Goal: Transaction & Acquisition: Book appointment/travel/reservation

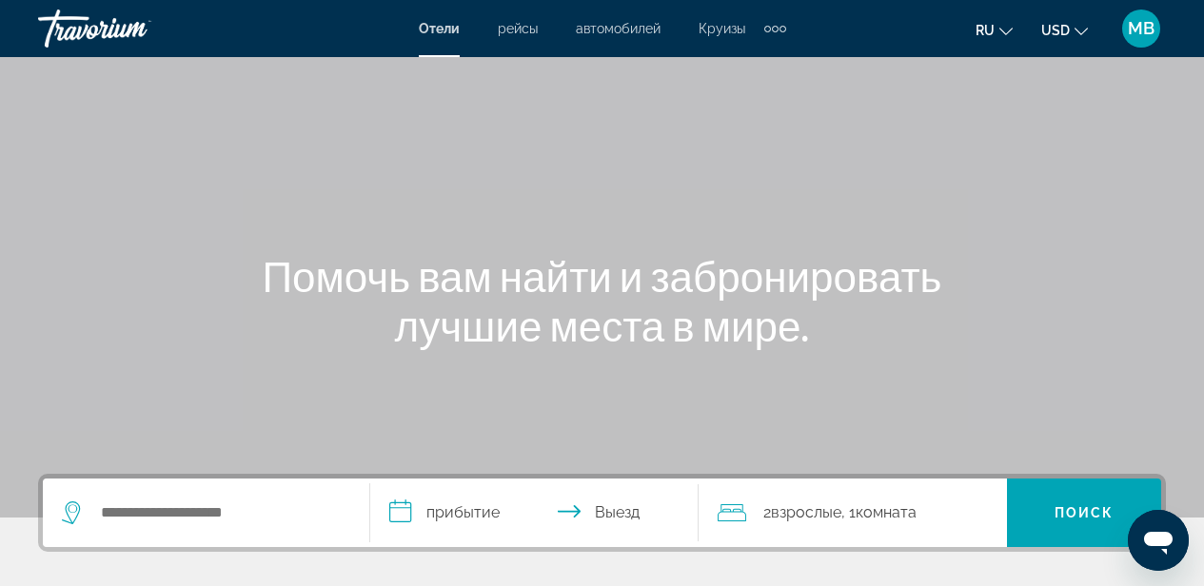
scroll to position [309, 0]
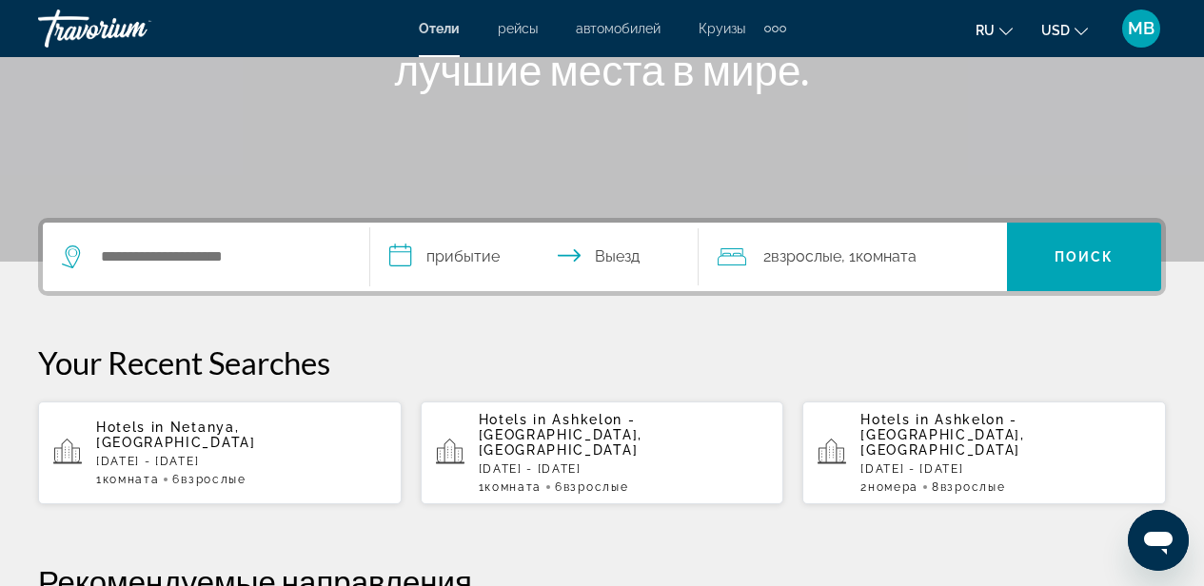
click at [180, 438] on div "Hotels in [GEOGRAPHIC_DATA], [GEOGRAPHIC_DATA] [DATE] - [DATE] 1 Комната номера…" at bounding box center [241, 453] width 290 height 67
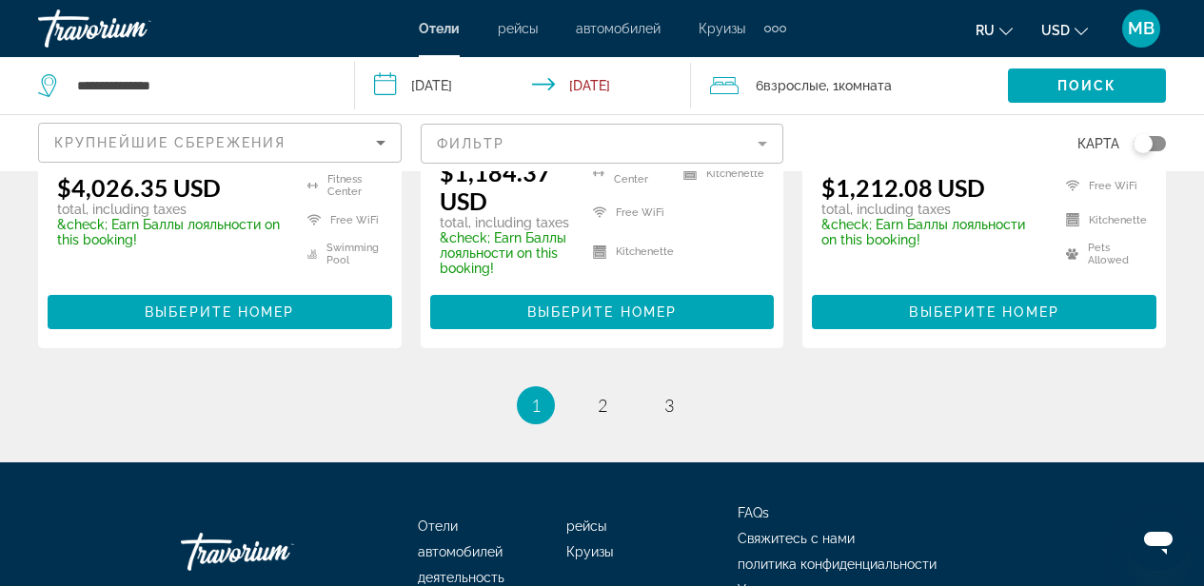
scroll to position [2846, 0]
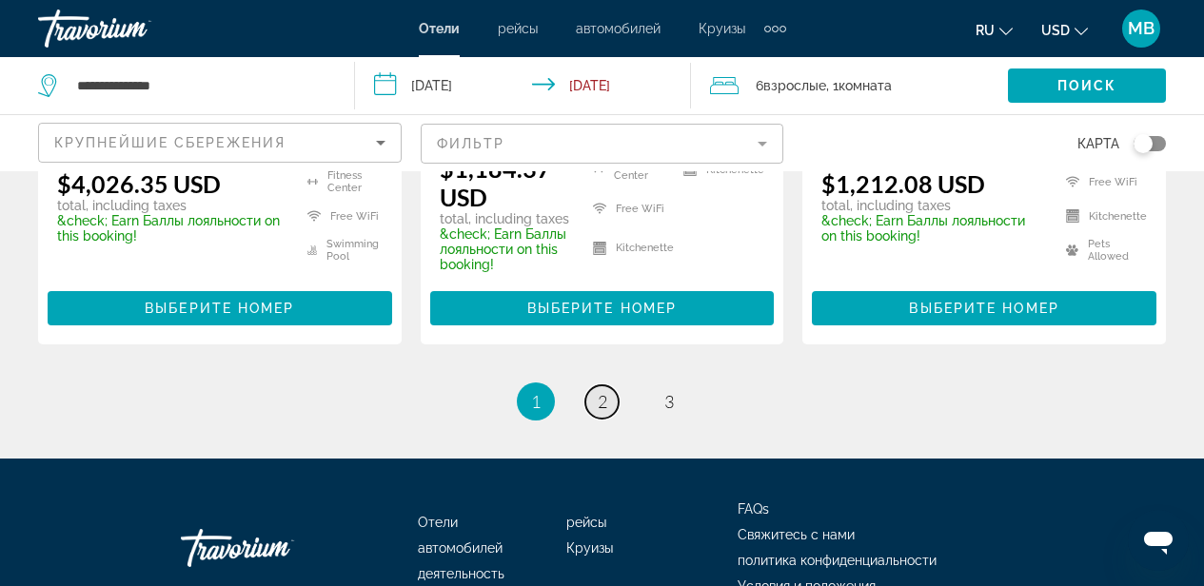
click at [602, 391] on span "2" at bounding box center [603, 401] width 10 height 21
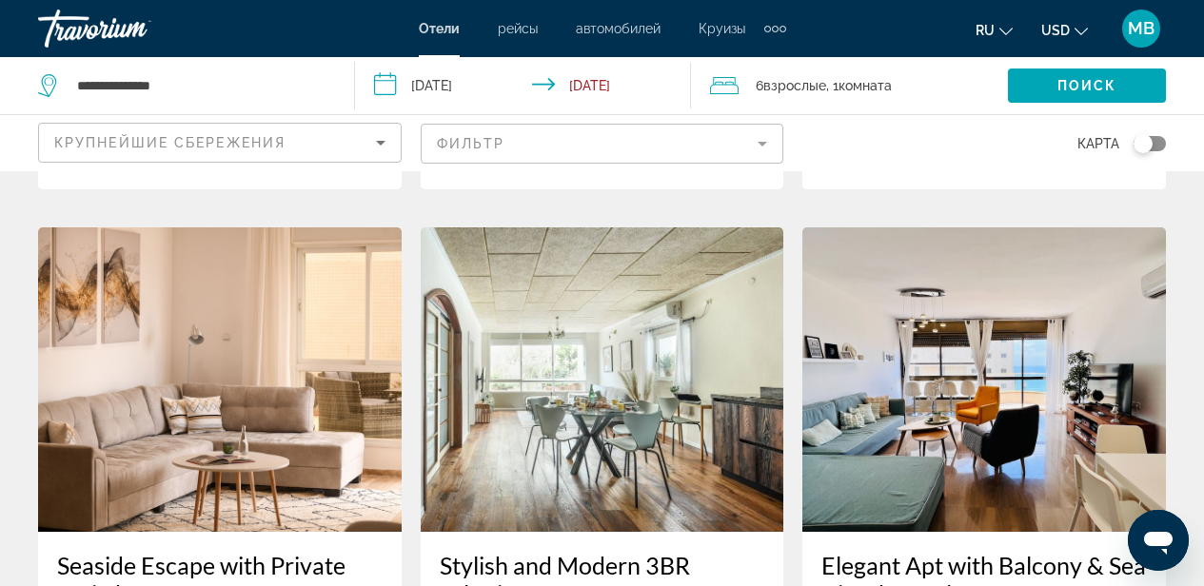
scroll to position [1490, 0]
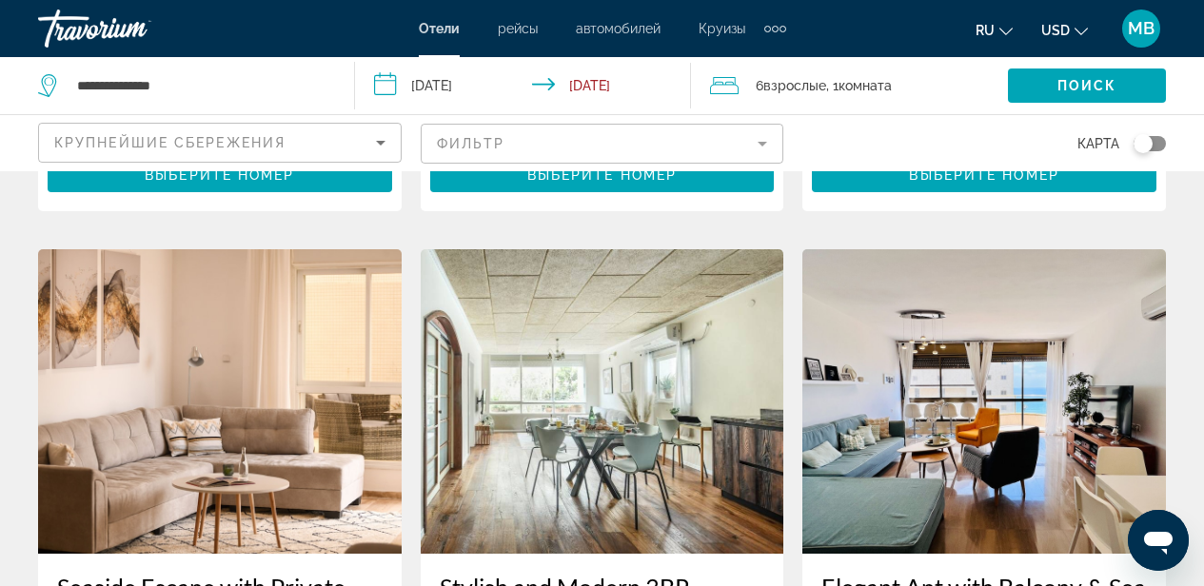
click at [993, 390] on img "Main content" at bounding box center [983, 401] width 363 height 304
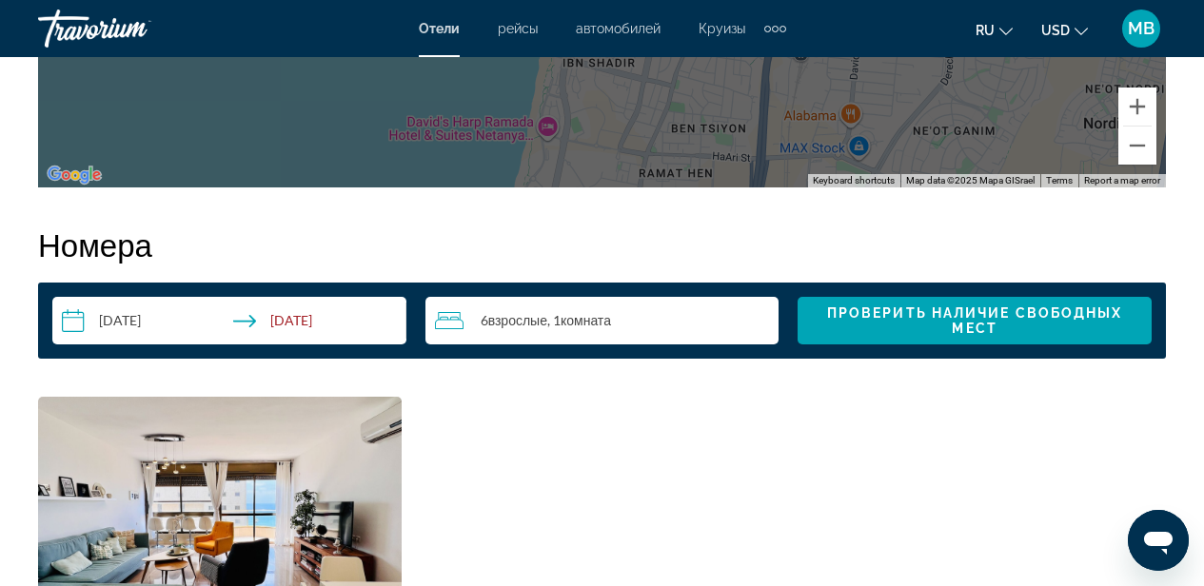
scroll to position [2643, 0]
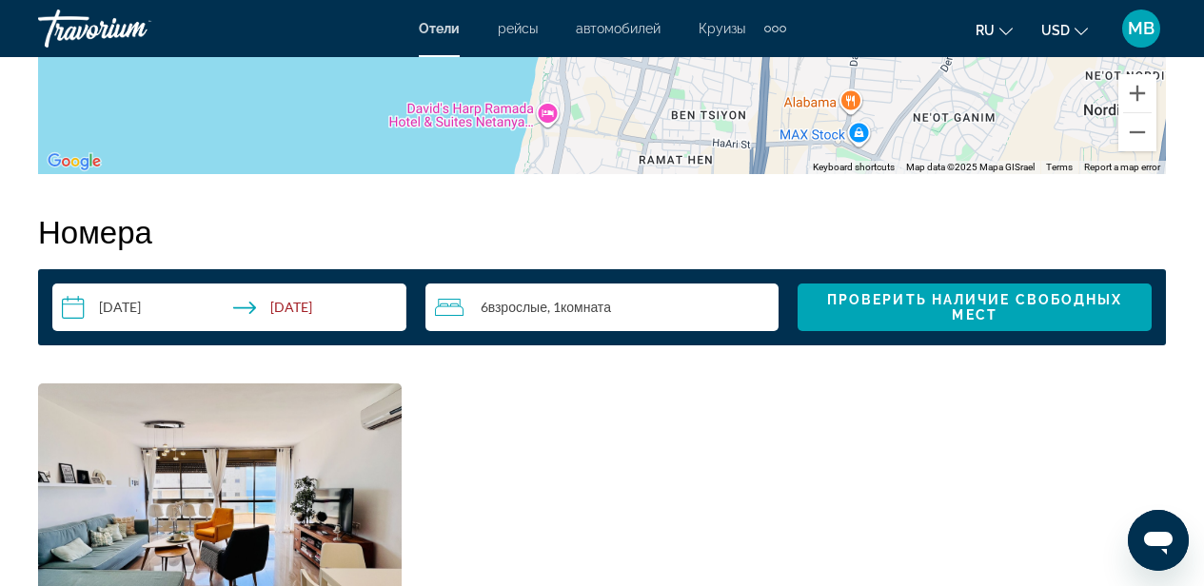
click at [559, 308] on span ", 1 Комната номера" at bounding box center [579, 307] width 64 height 15
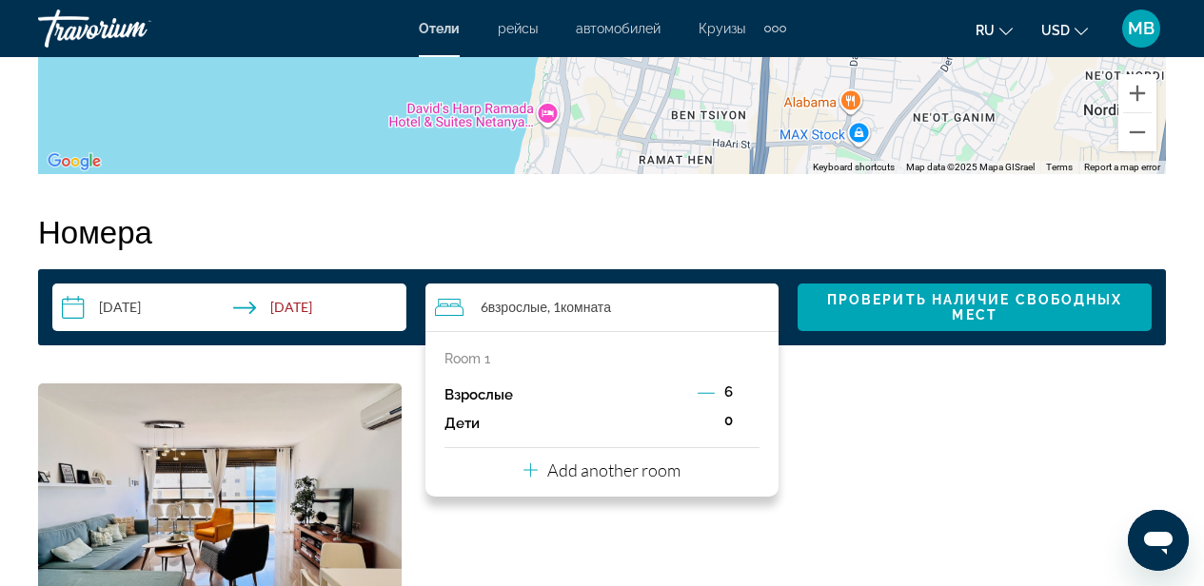
click at [728, 392] on span "6" at bounding box center [728, 391] width 9 height 15
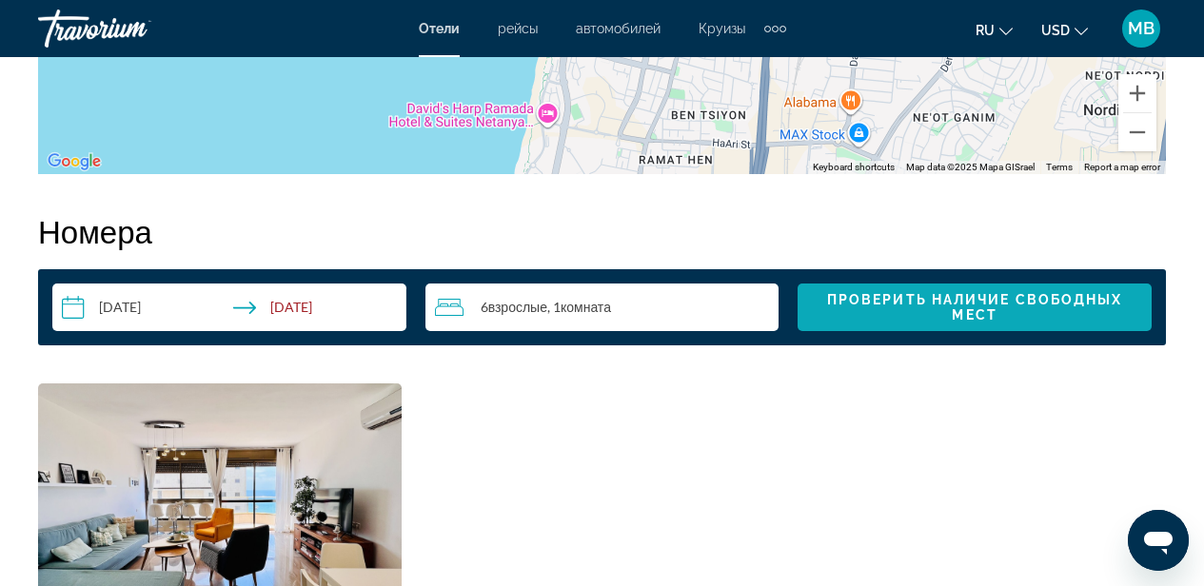
click at [1044, 324] on span "Search widget" at bounding box center [974, 307] width 354 height 46
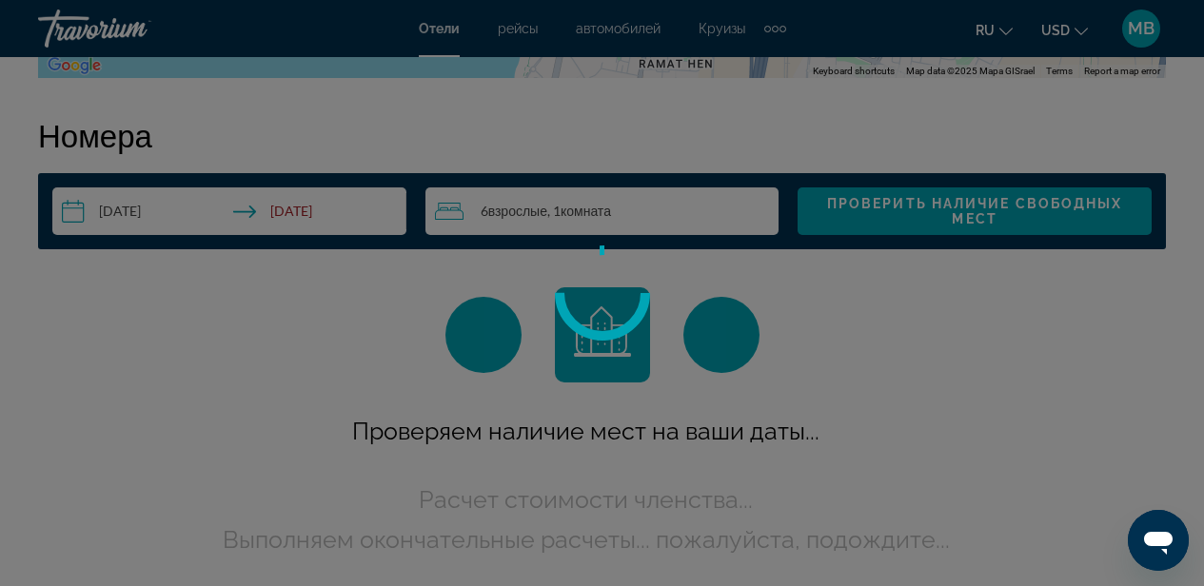
scroll to position [2741, 0]
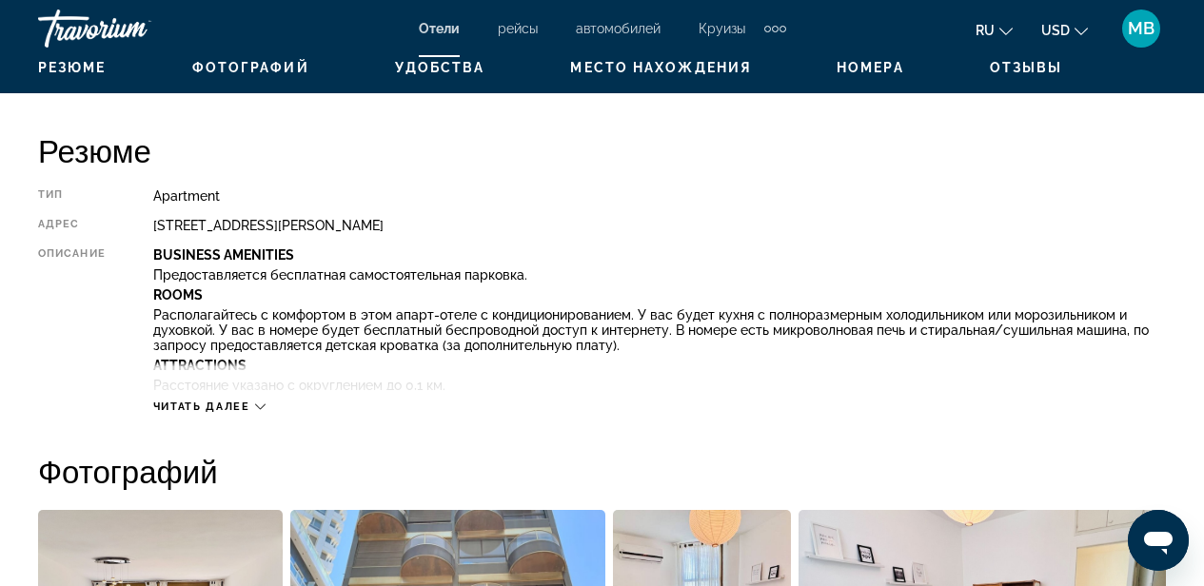
scroll to position [926, 0]
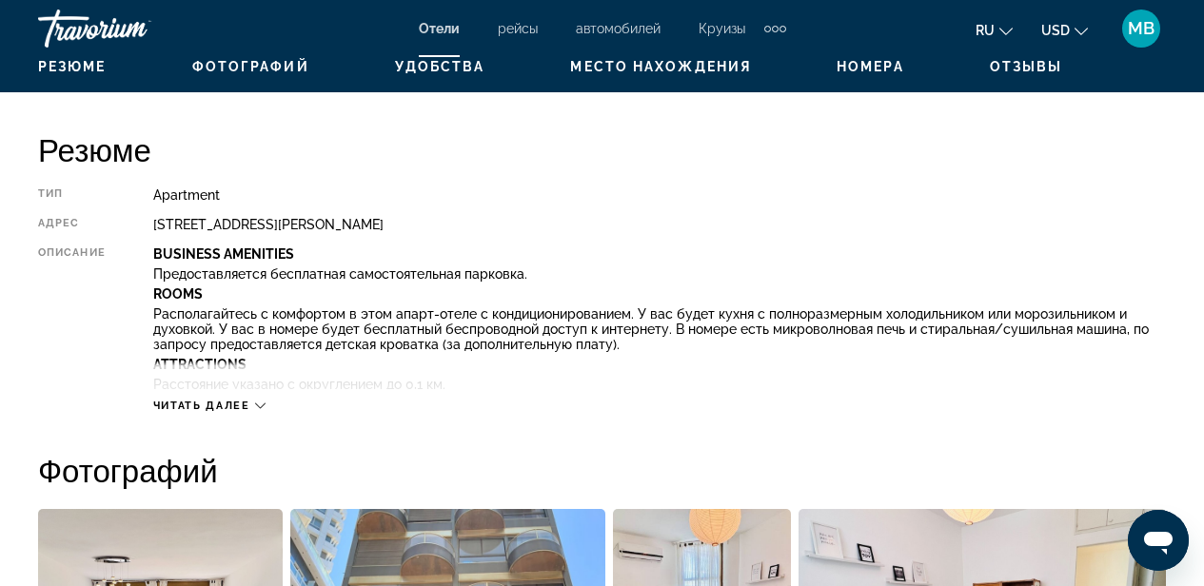
click at [219, 402] on span "Читать далее" at bounding box center [201, 406] width 97 height 12
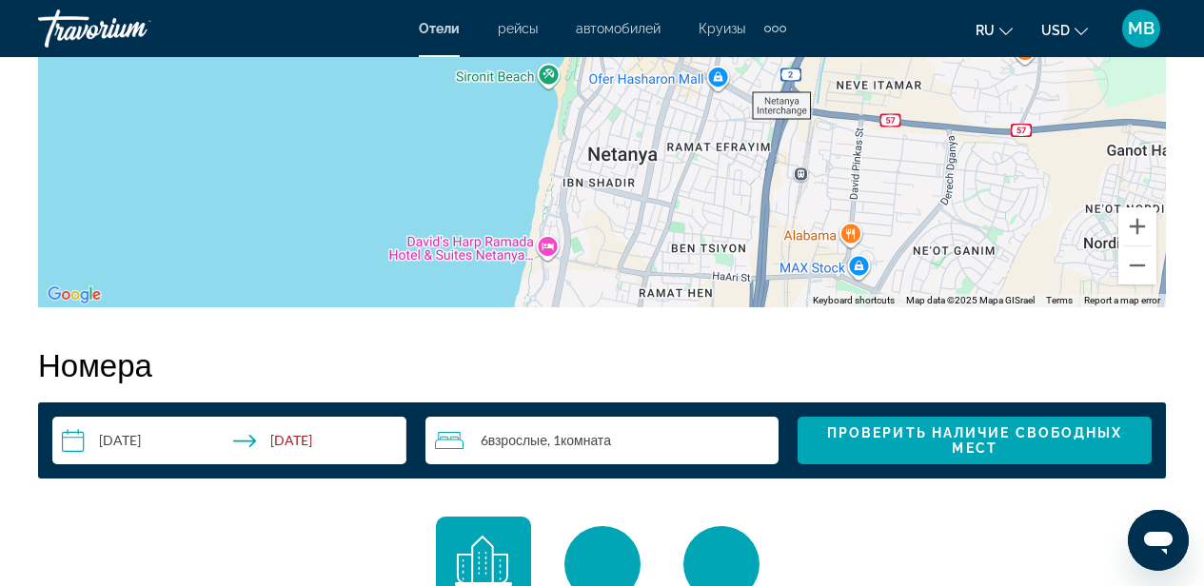
scroll to position [3207, 0]
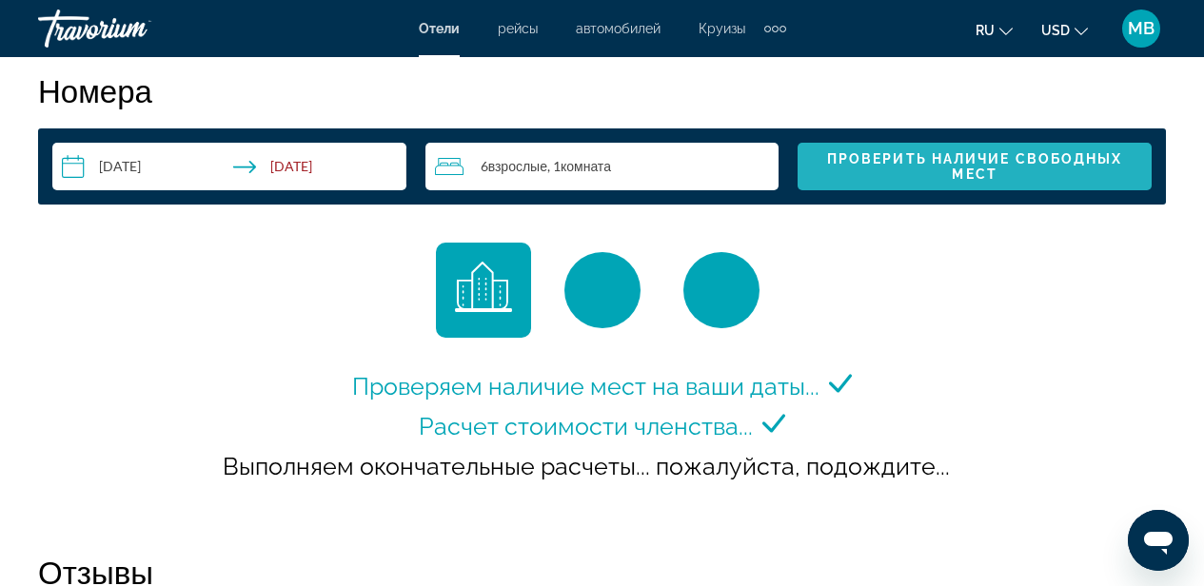
click at [991, 172] on span "Проверить наличие свободных мест" at bounding box center [975, 166] width 296 height 30
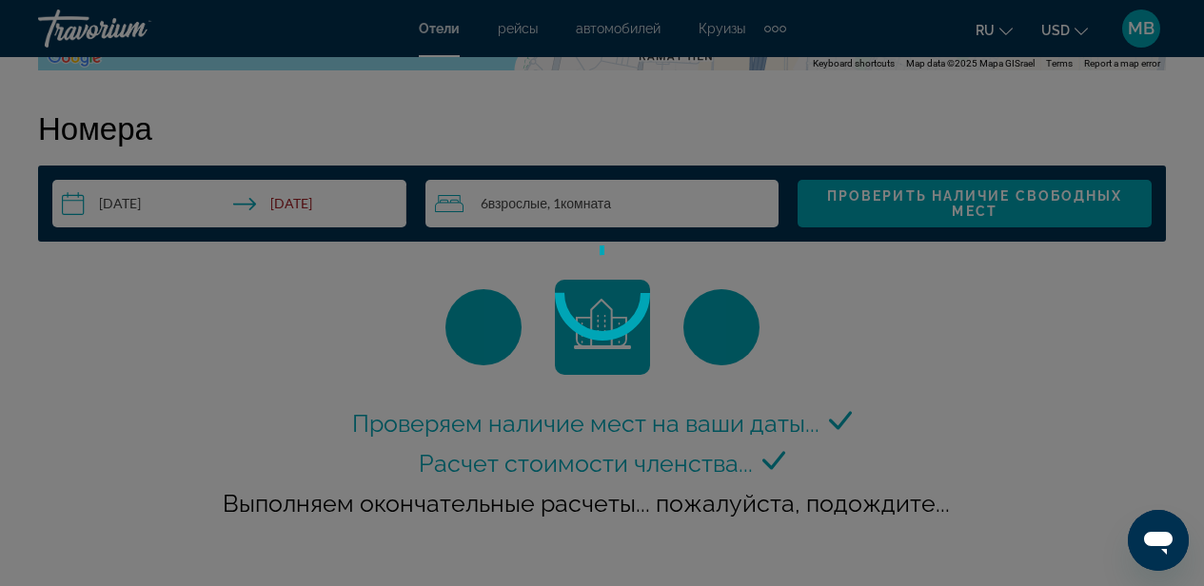
scroll to position [3164, 0]
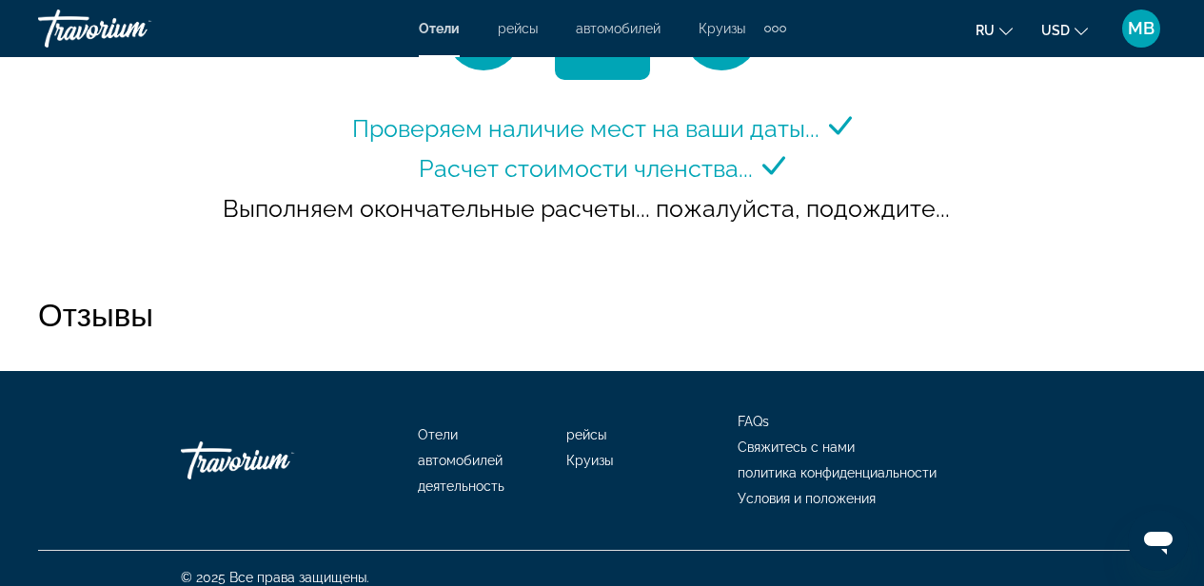
scroll to position [3145, 0]
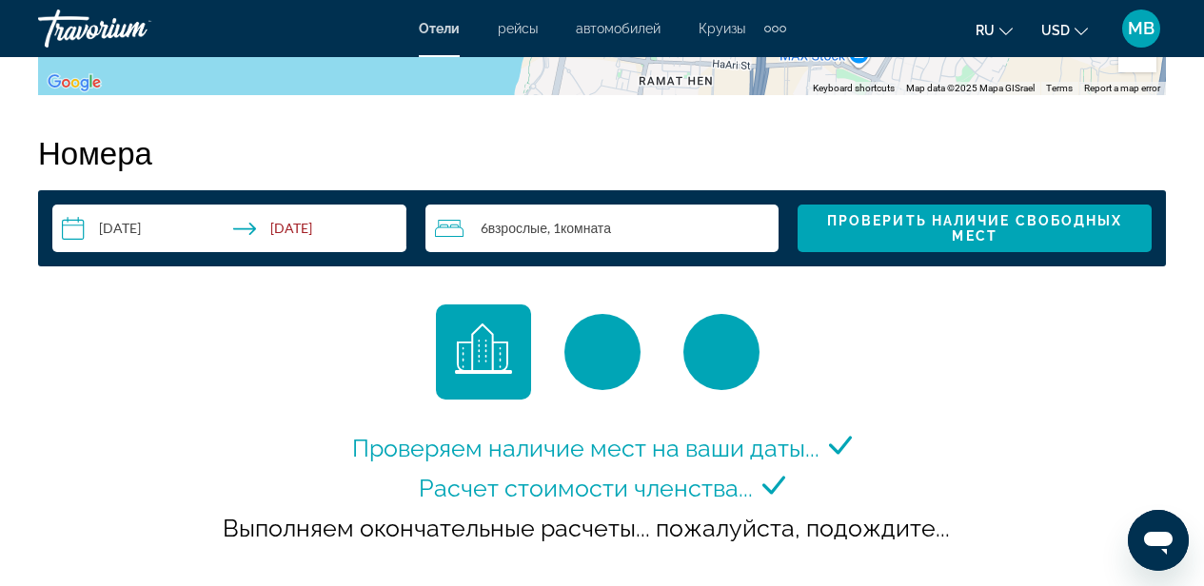
click at [1138, 38] on span "MB" at bounding box center [1141, 28] width 27 height 19
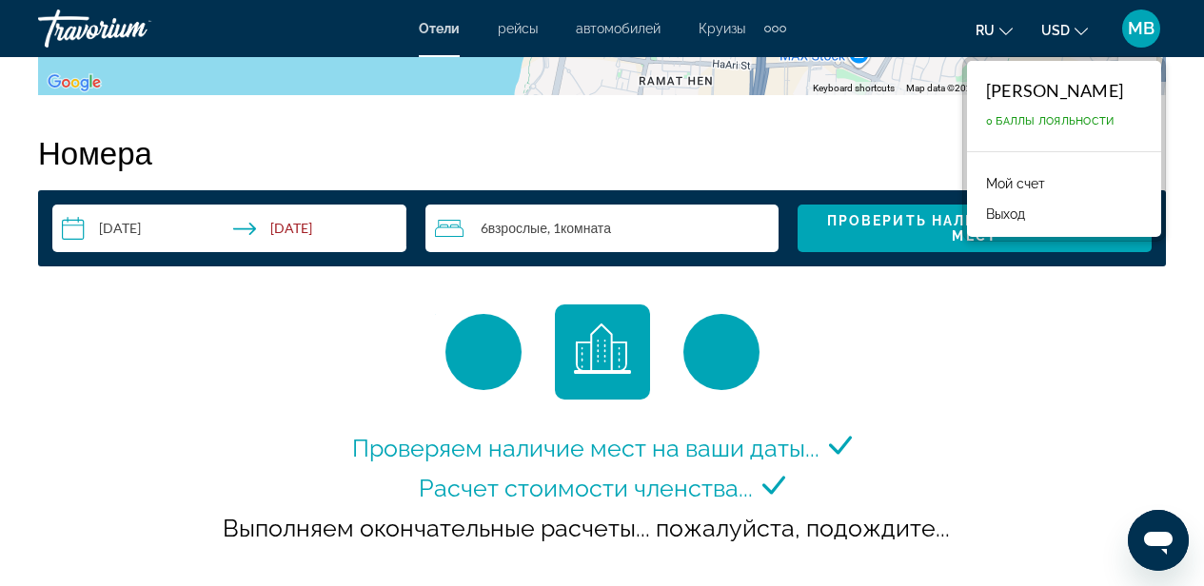
click at [1040, 186] on link "Мой счет" at bounding box center [1015, 183] width 78 height 25
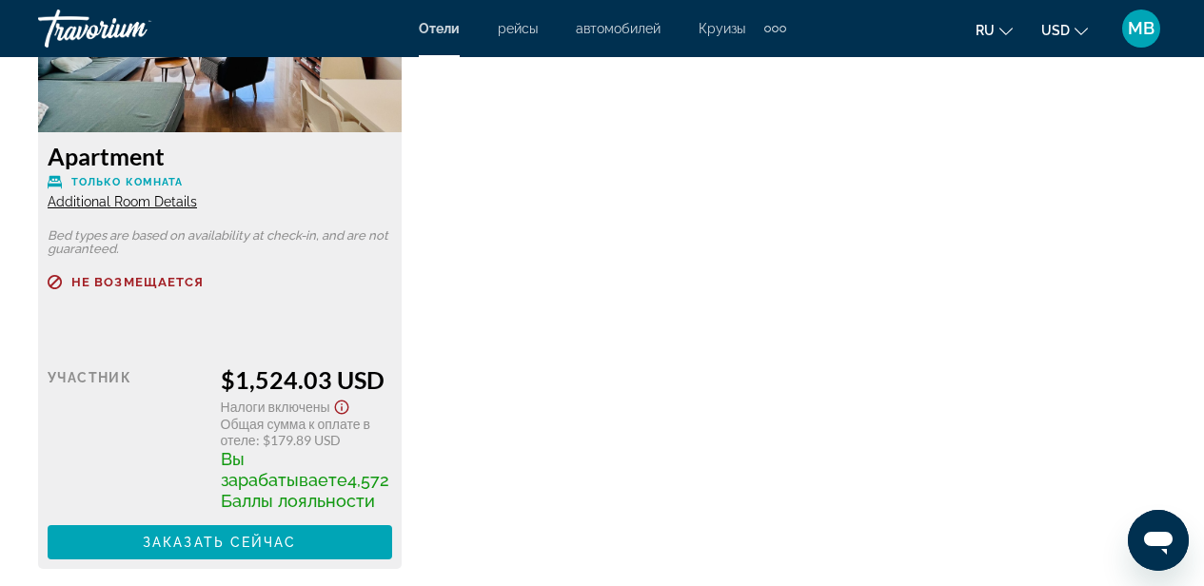
scroll to position [3133, 0]
click at [166, 201] on span "Additional Room Details" at bounding box center [122, 200] width 149 height 15
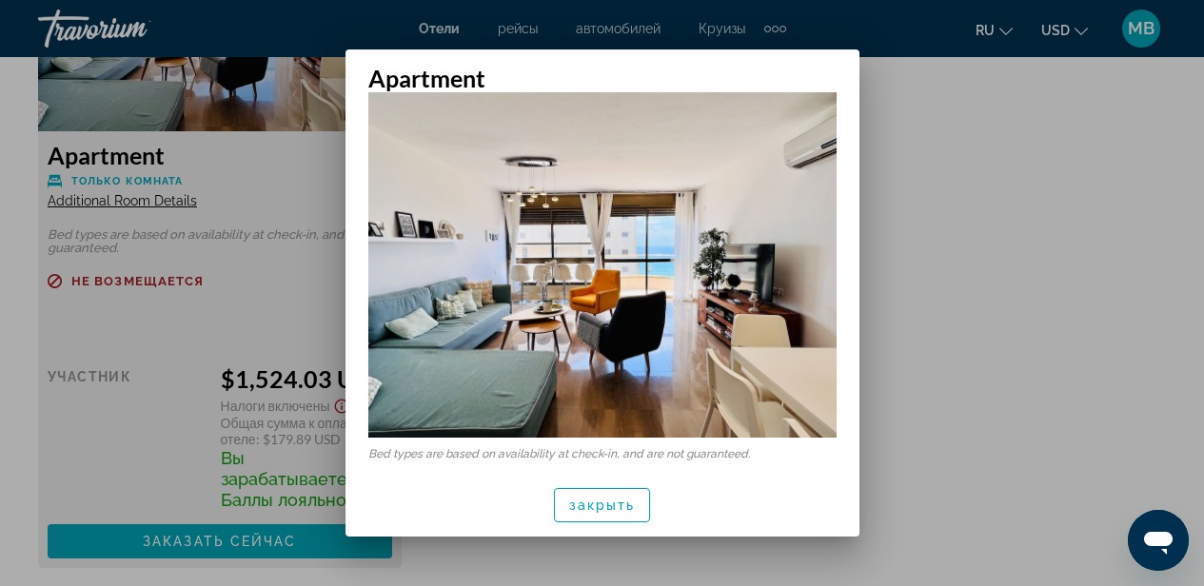
scroll to position [39, 0]
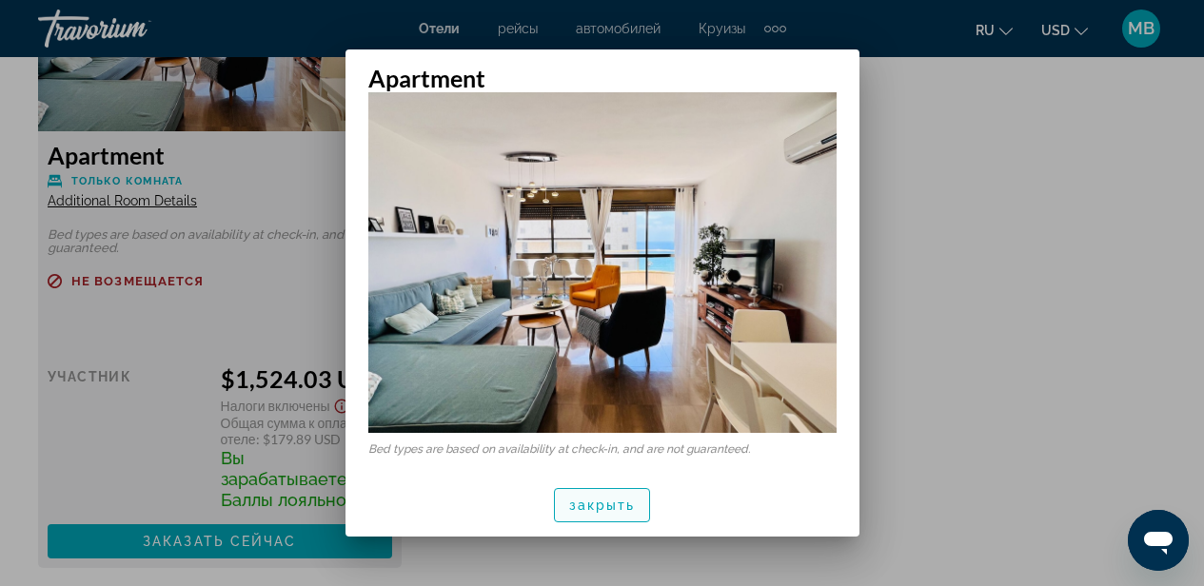
click at [631, 501] on span "закрыть" at bounding box center [602, 505] width 67 height 15
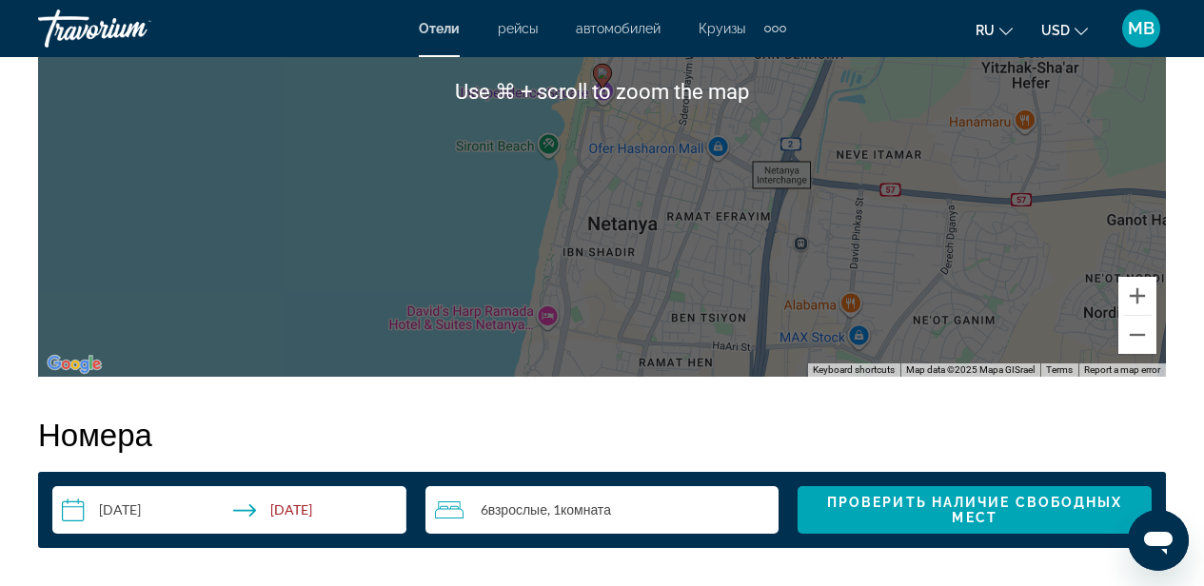
scroll to position [2443, 0]
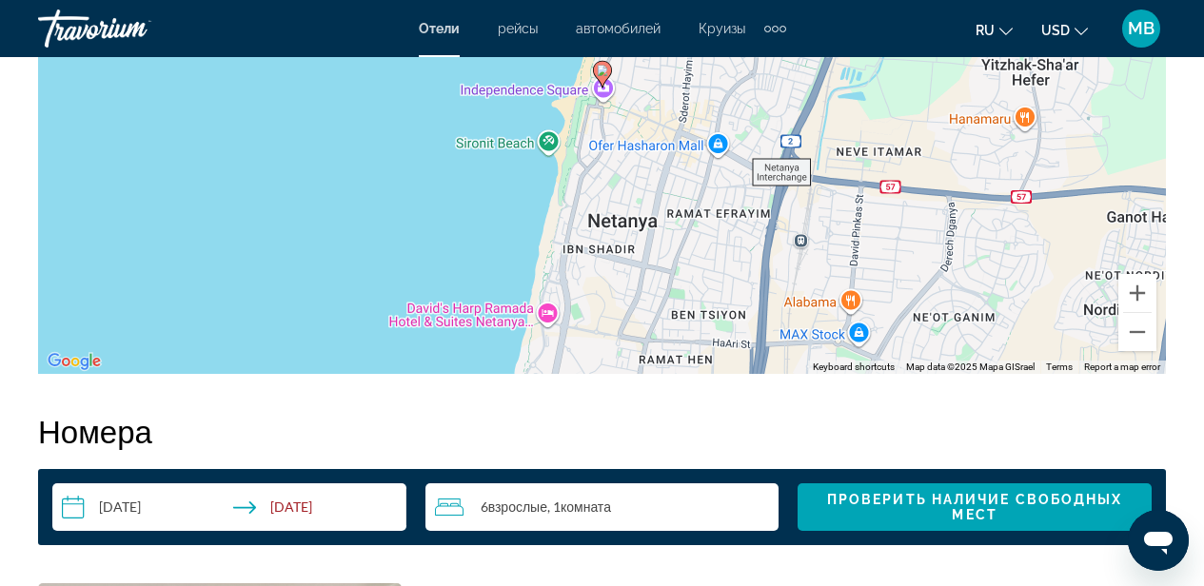
click at [546, 511] on span "Взрослые" at bounding box center [517, 507] width 59 height 16
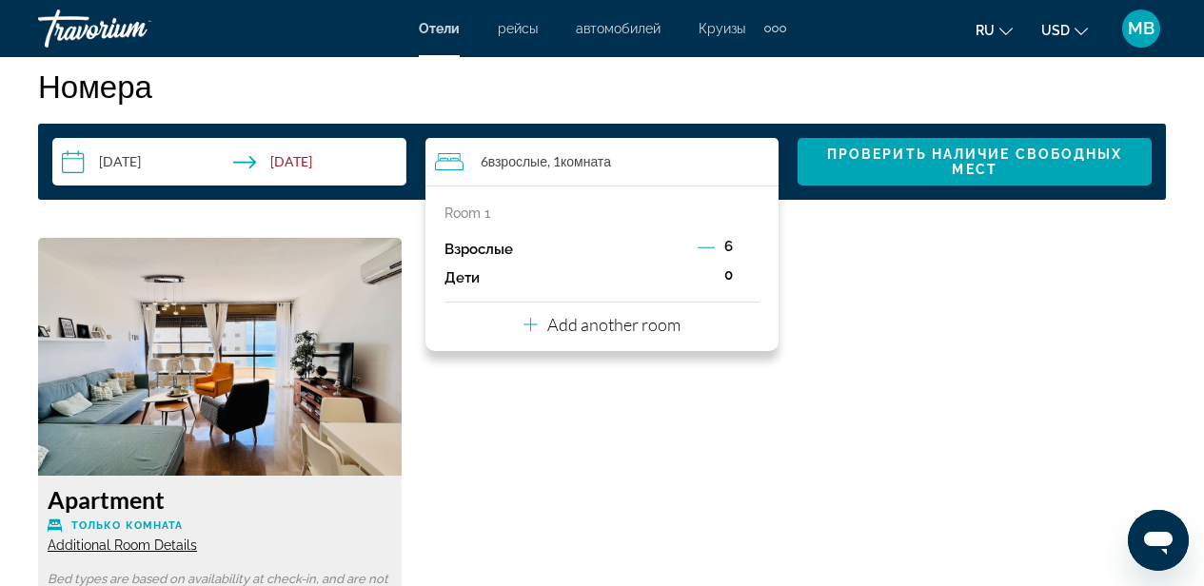
scroll to position [2808, 0]
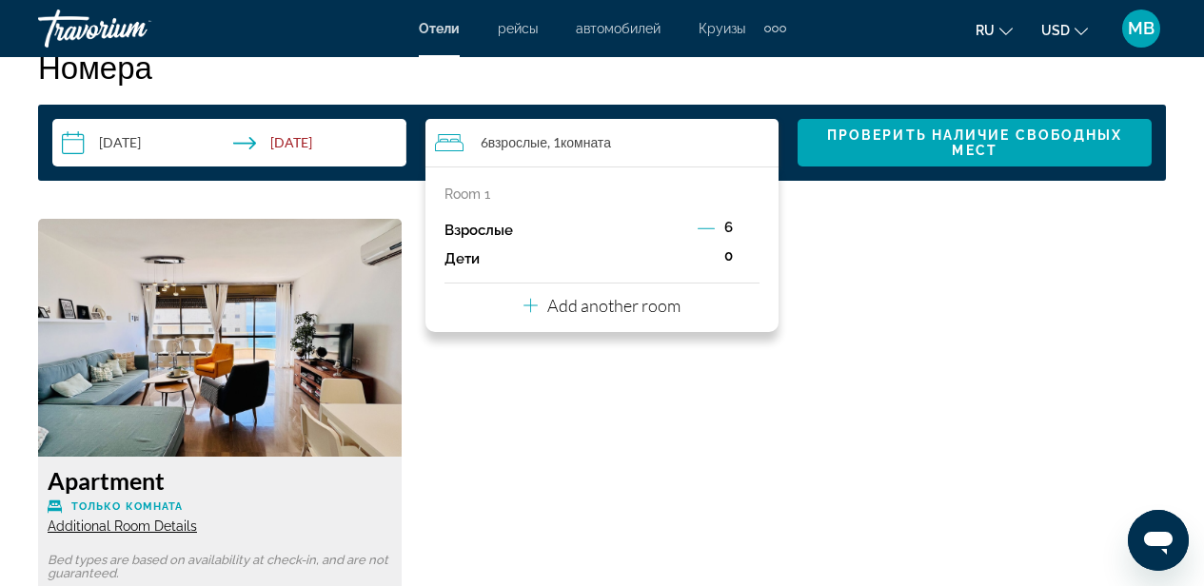
click at [629, 307] on p "Add another room" at bounding box center [613, 305] width 133 height 21
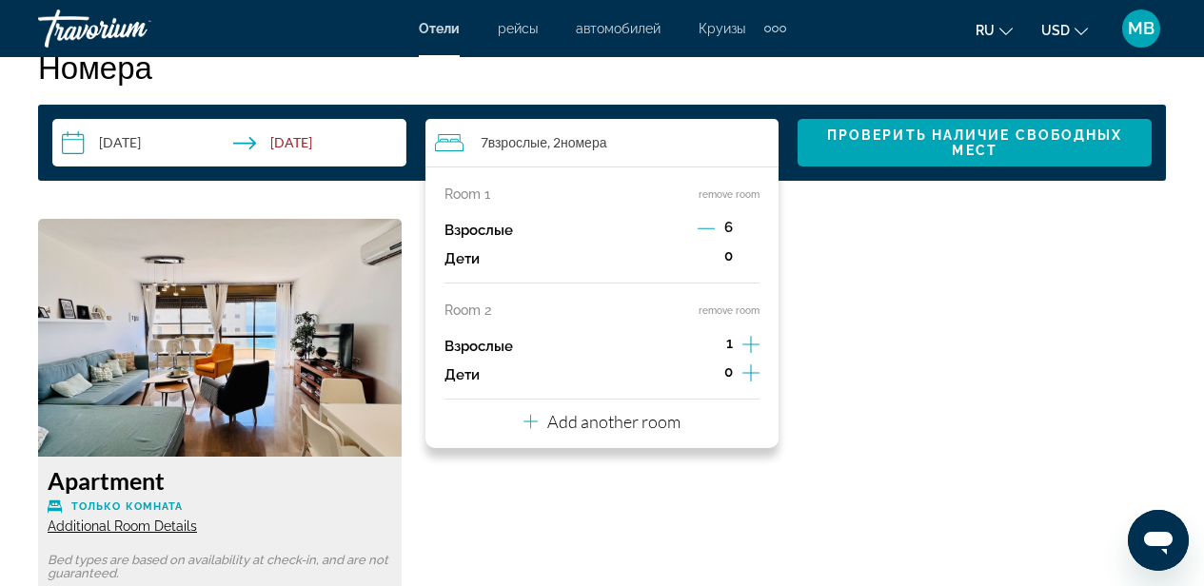
click at [704, 226] on icon "Decrement adults" at bounding box center [705, 228] width 17 height 17
click at [704, 226] on icon "Decrement adults" at bounding box center [706, 228] width 17 height 17
click at [750, 342] on icon "Increment adults" at bounding box center [750, 344] width 17 height 23
click at [750, 343] on icon "Increment adults" at bounding box center [750, 344] width 17 height 23
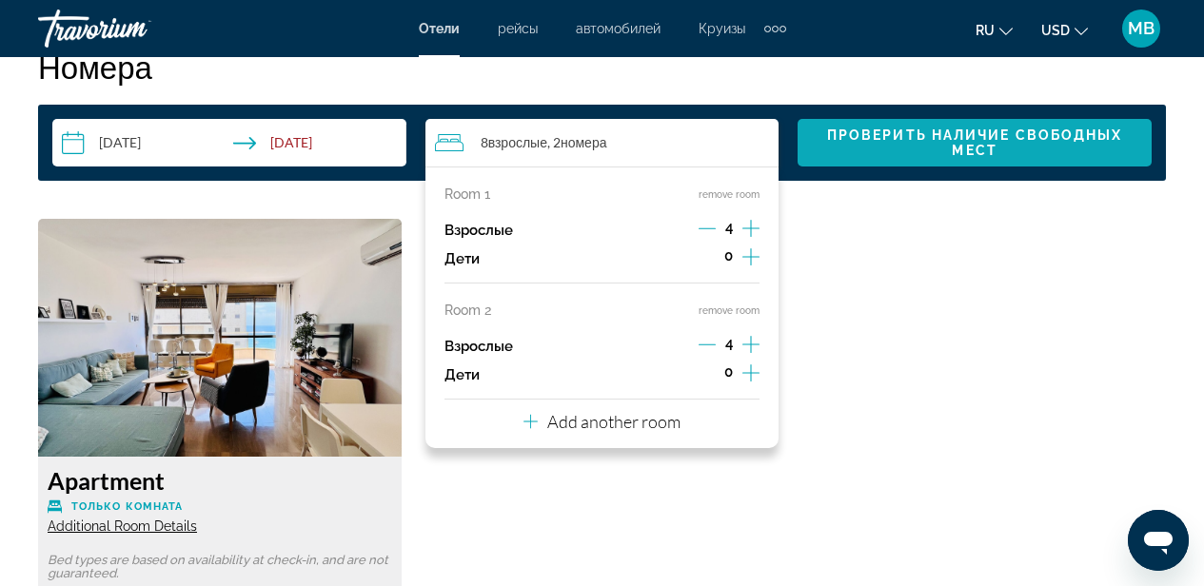
click at [962, 148] on span "Проверить наличие свободных мест" at bounding box center [975, 143] width 296 height 30
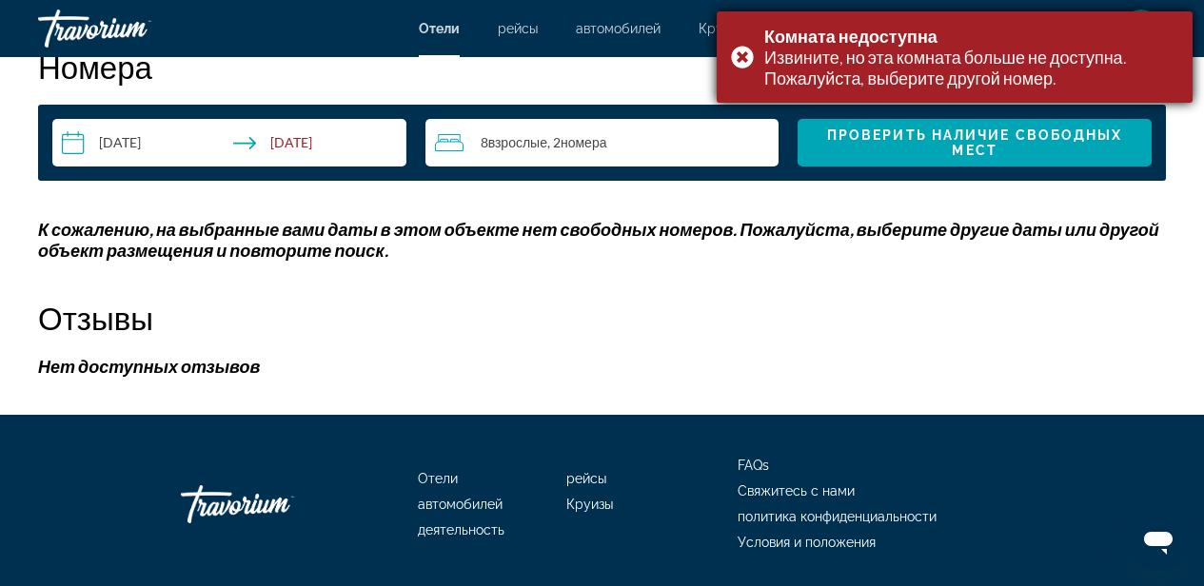
click at [945, 69] on div "Извините, но эта комната больше не доступна. Пожалуйста, выберите другой номер." at bounding box center [971, 68] width 414 height 42
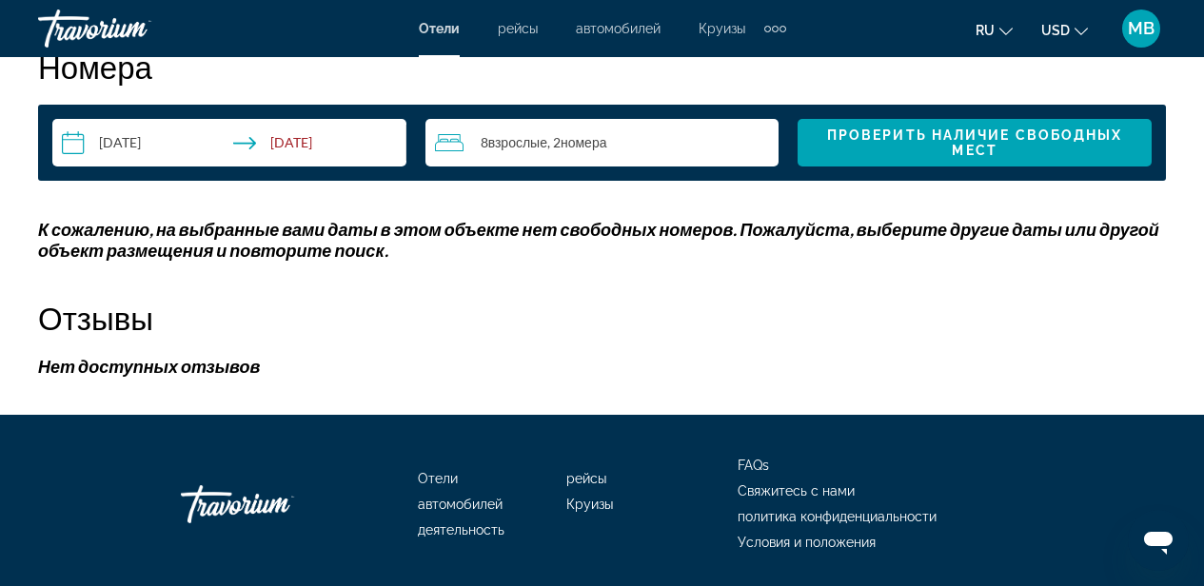
click at [451, 150] on icon "Travelers: 8 adults, 0 children" at bounding box center [449, 142] width 29 height 23
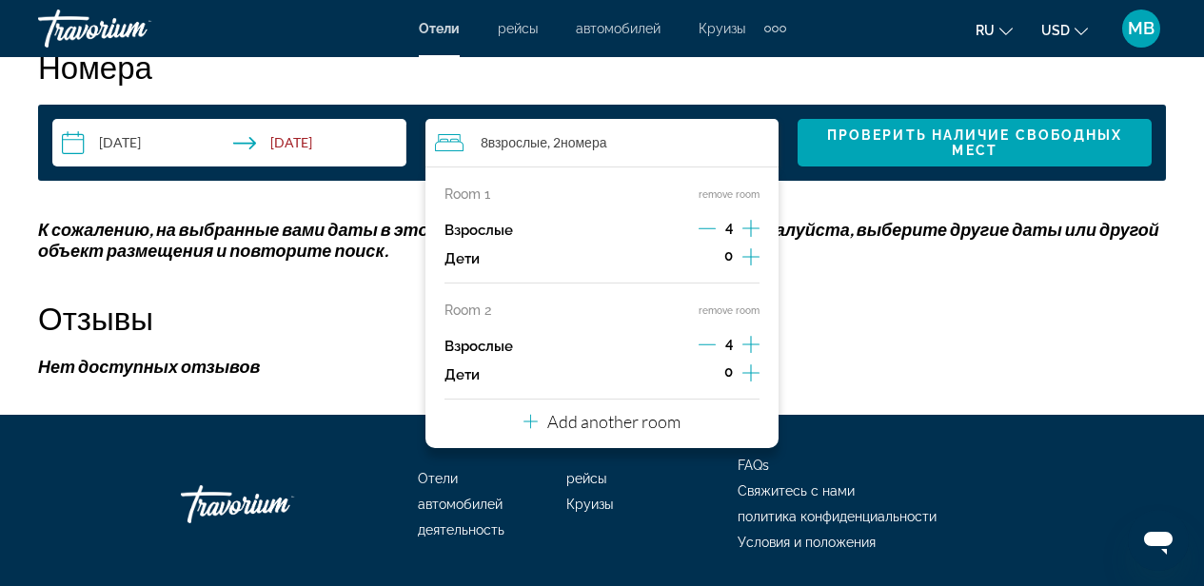
click at [707, 346] on icon "Decrement adults" at bounding box center [706, 344] width 17 height 17
click at [613, 428] on p "Add another room" at bounding box center [613, 421] width 133 height 21
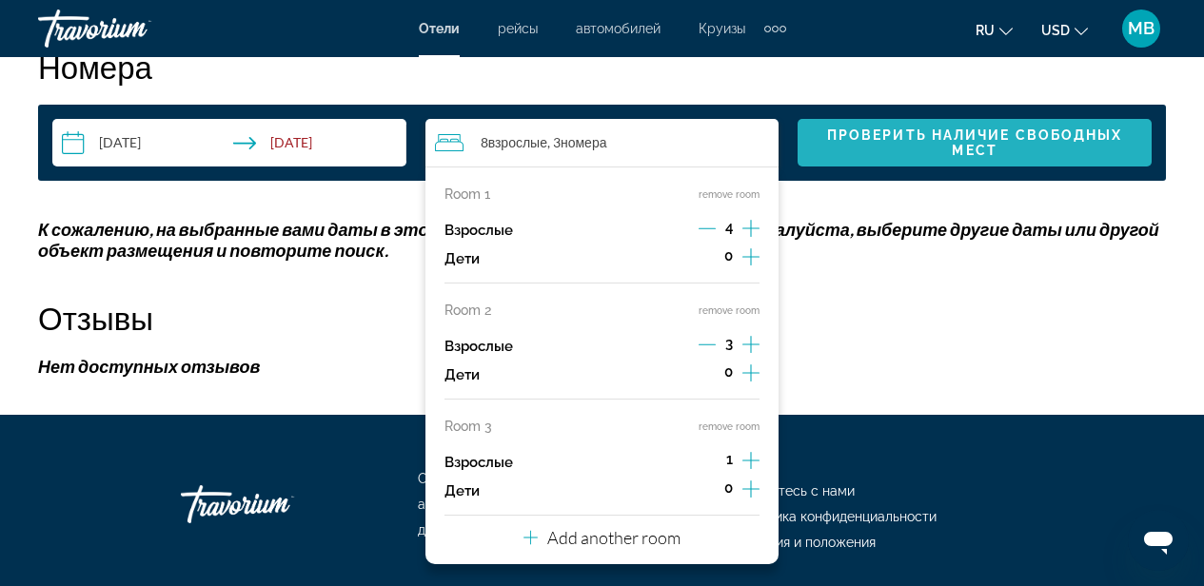
click at [981, 141] on span "Проверить наличие свободных мест" at bounding box center [975, 143] width 296 height 30
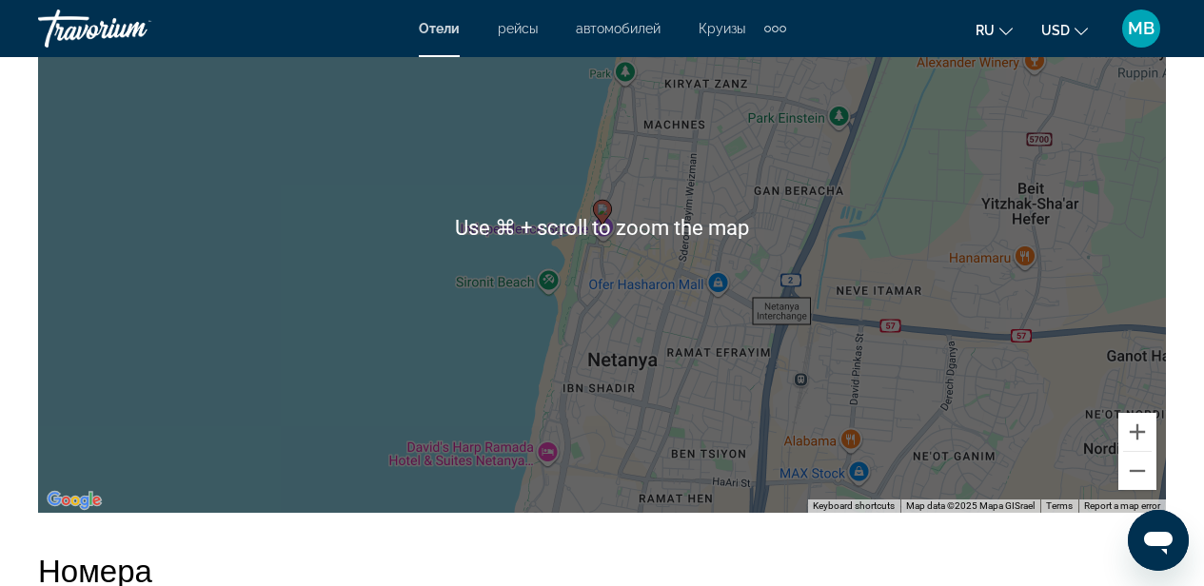
scroll to position [2514, 0]
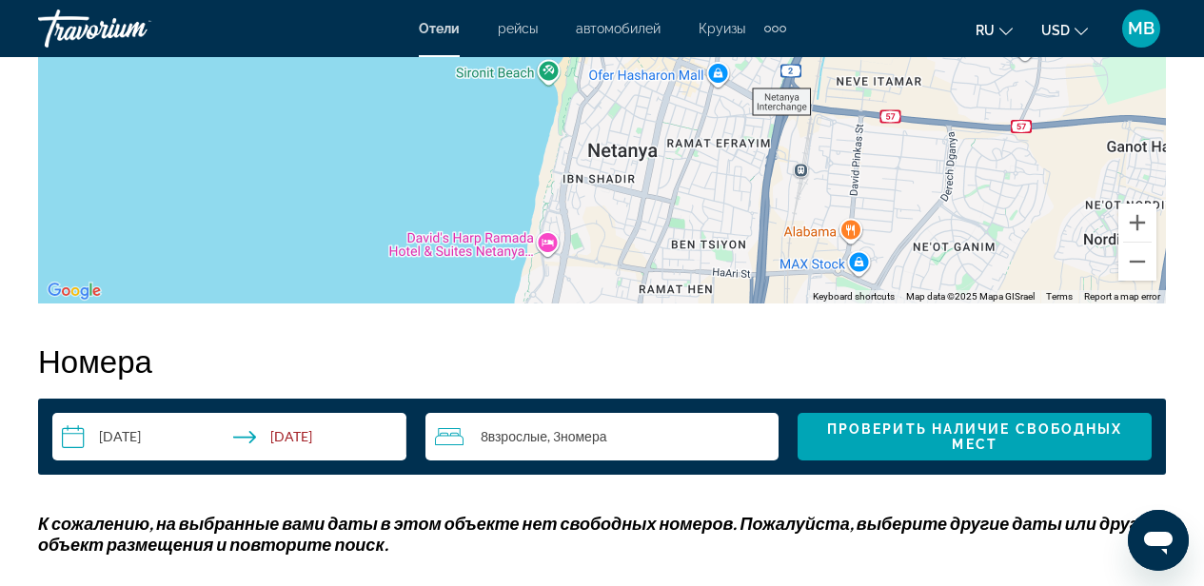
click at [483, 438] on span "8 Взрослый Взрослые" at bounding box center [514, 436] width 67 height 15
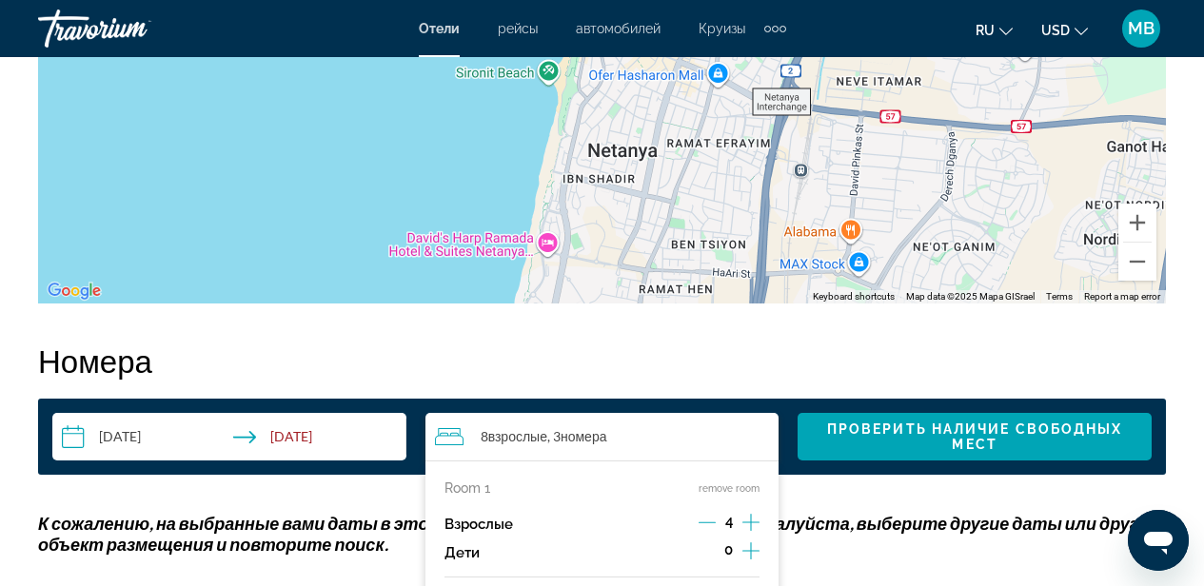
click at [479, 486] on p "Room 1" at bounding box center [467, 488] width 46 height 15
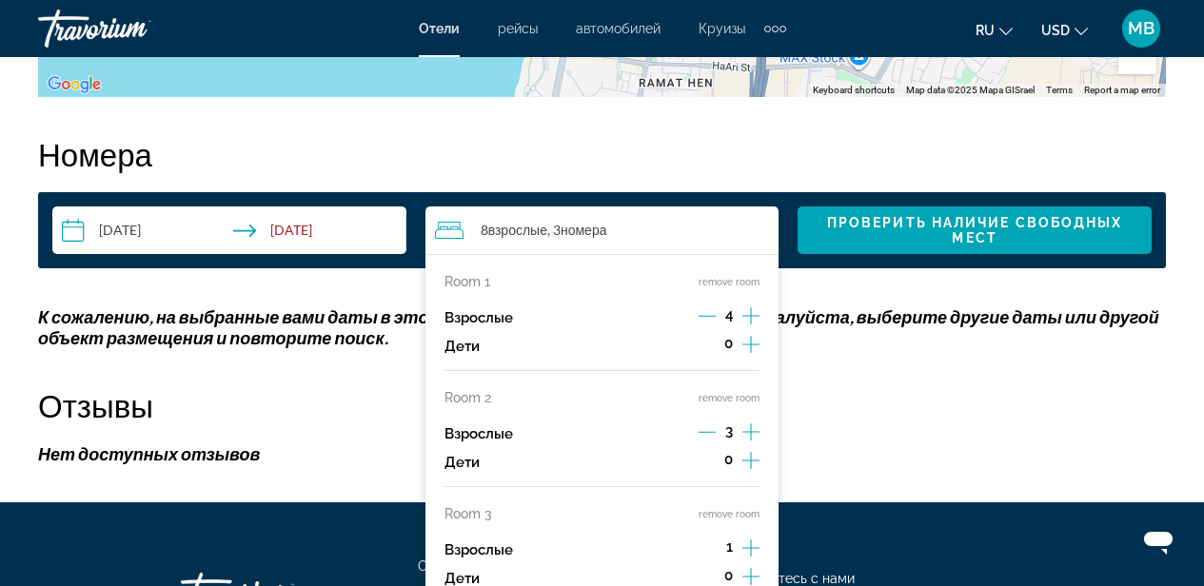
scroll to position [2722, 0]
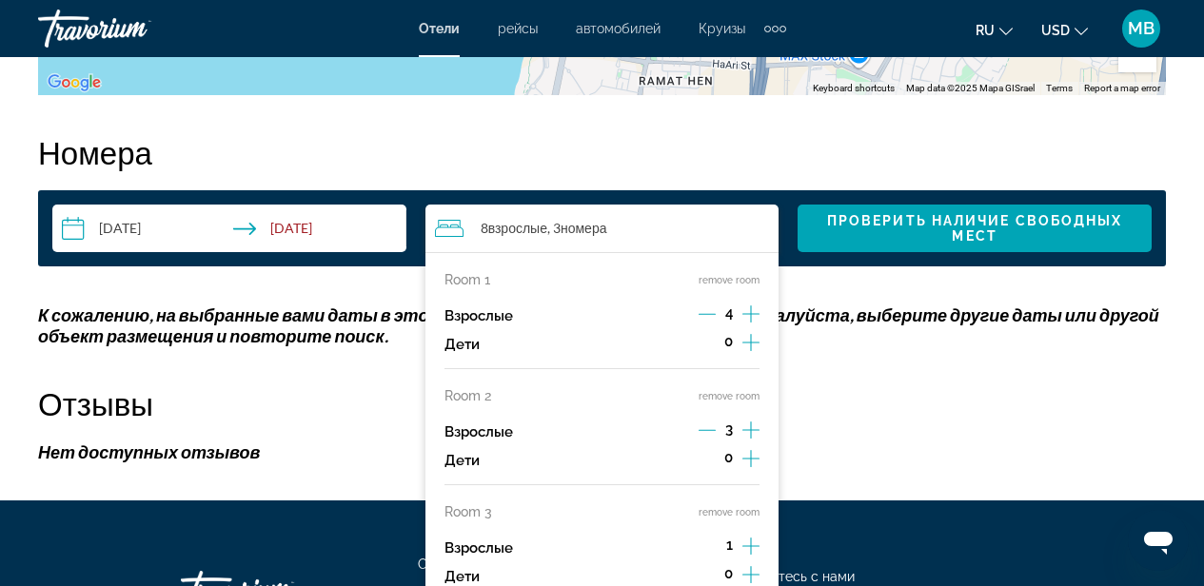
click at [751, 513] on button "remove room" at bounding box center [728, 512] width 61 height 12
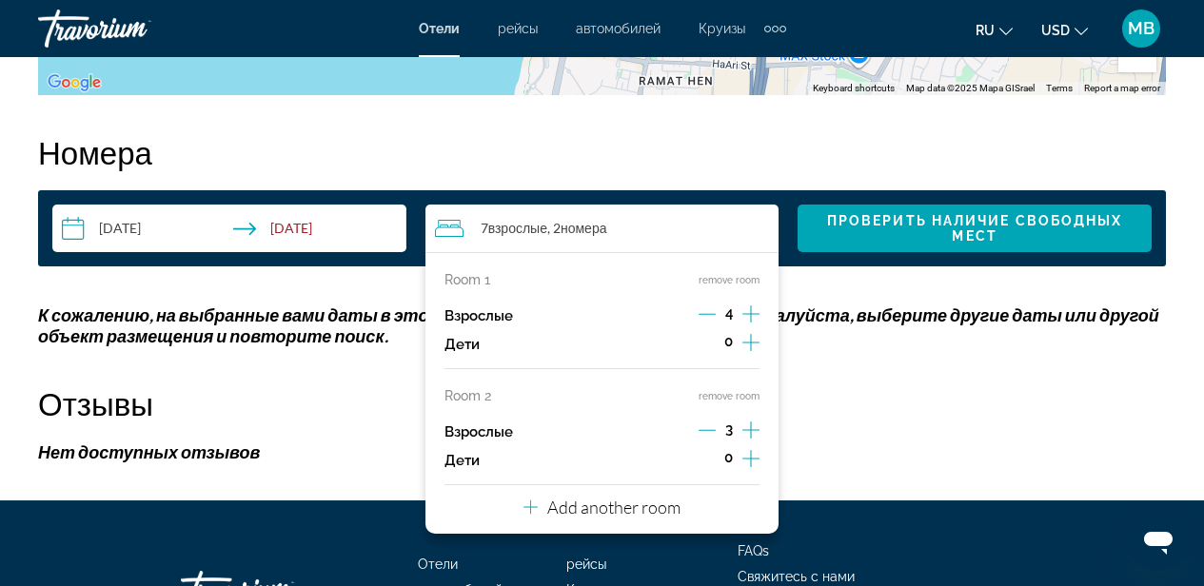
click at [745, 390] on button "remove room" at bounding box center [728, 396] width 61 height 12
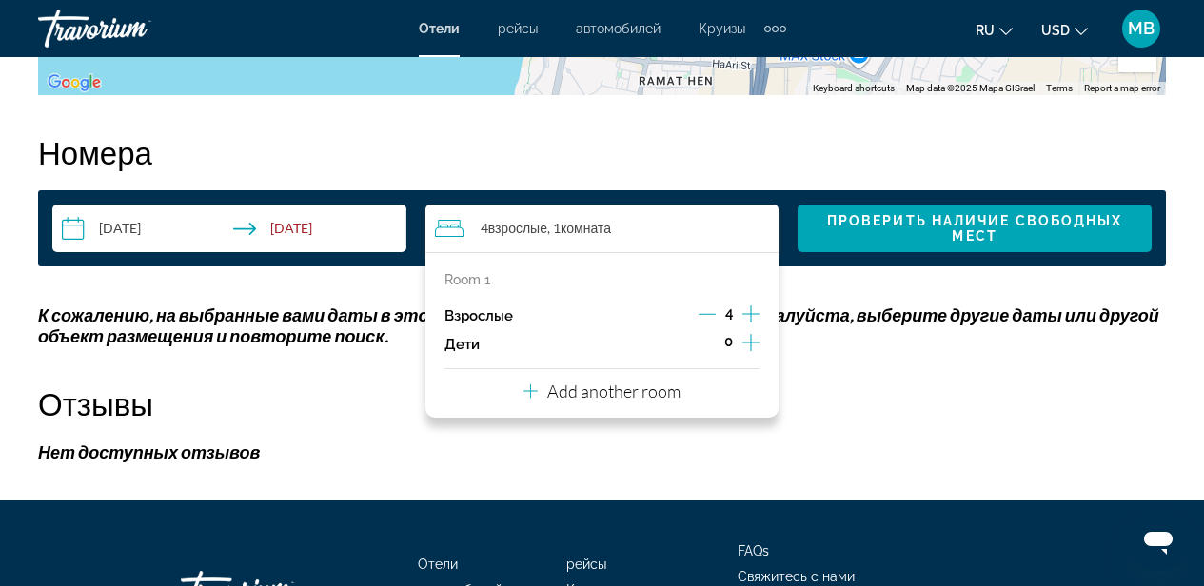
click at [754, 312] on icon "Increment adults" at bounding box center [750, 314] width 17 height 23
click at [672, 398] on p "Add another room" at bounding box center [613, 391] width 133 height 21
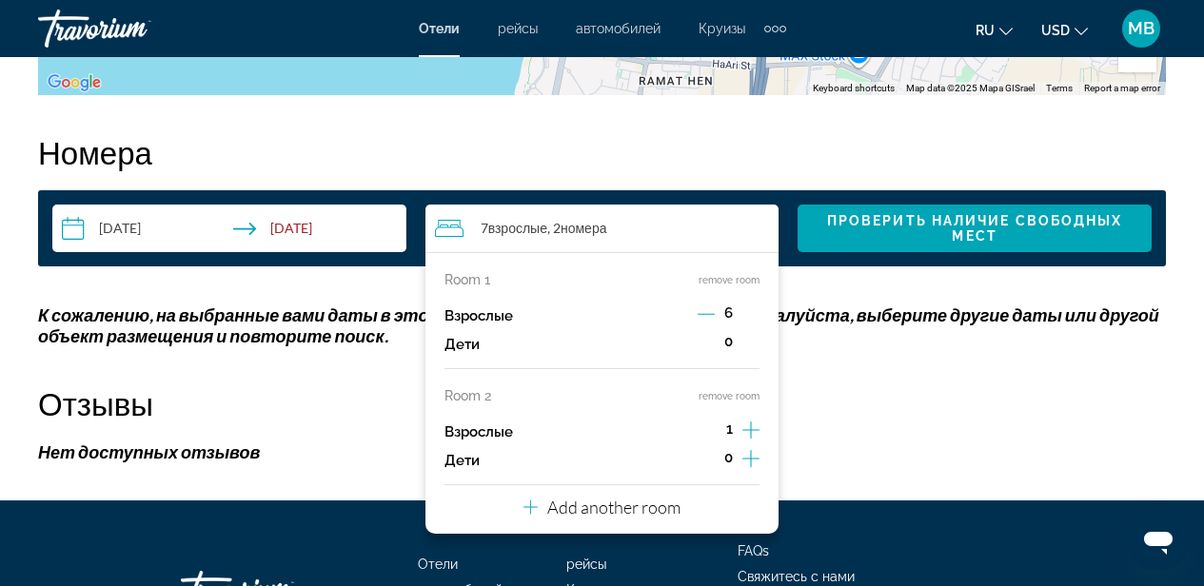
click at [754, 429] on icon "Increment adults" at bounding box center [750, 430] width 17 height 17
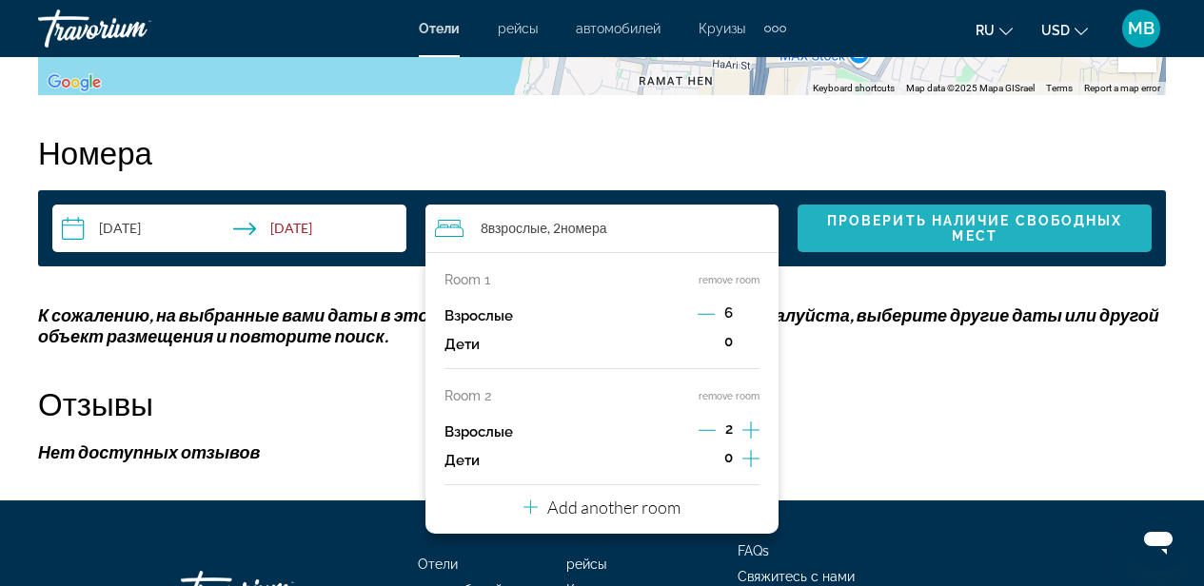
click at [998, 229] on span "Проверить наличие свободных мест" at bounding box center [975, 228] width 324 height 30
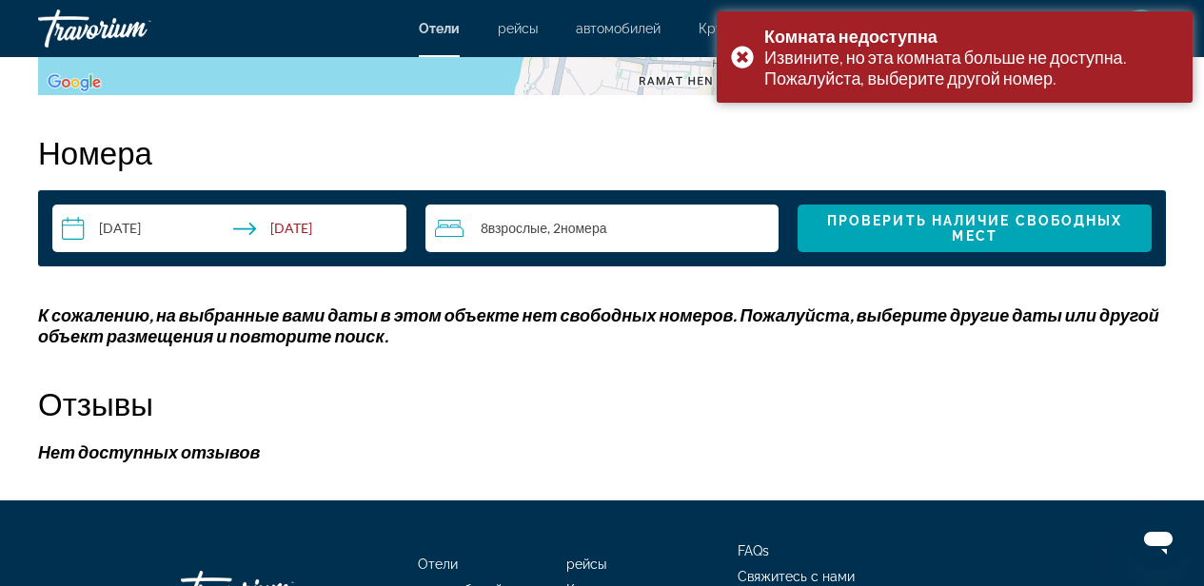
click at [499, 231] on span "Взрослые" at bounding box center [517, 228] width 59 height 16
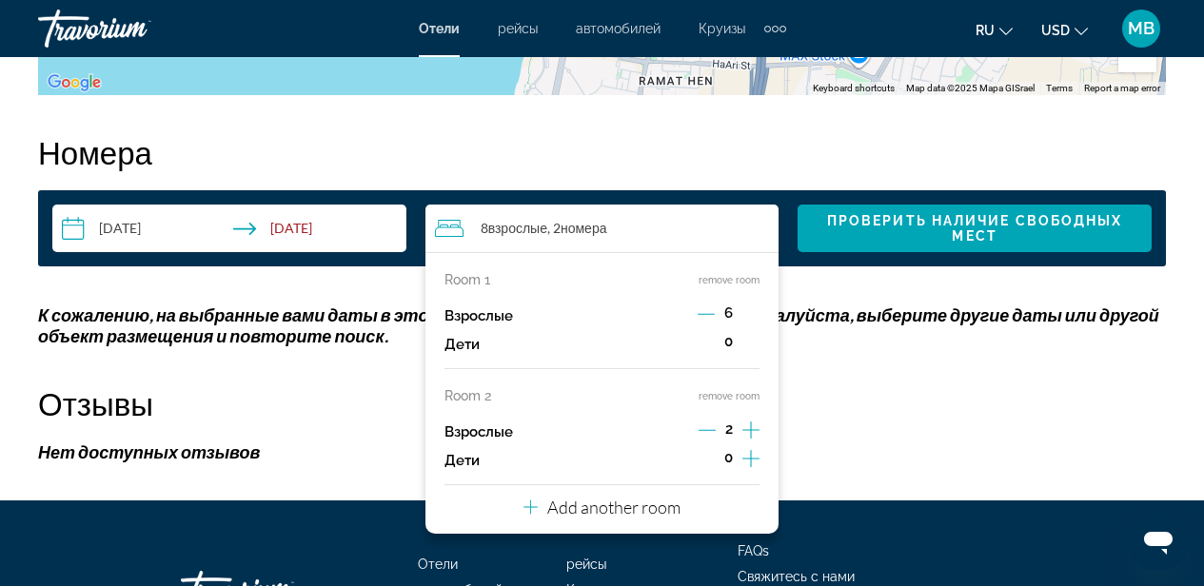
click at [739, 397] on button "remove room" at bounding box center [728, 396] width 61 height 12
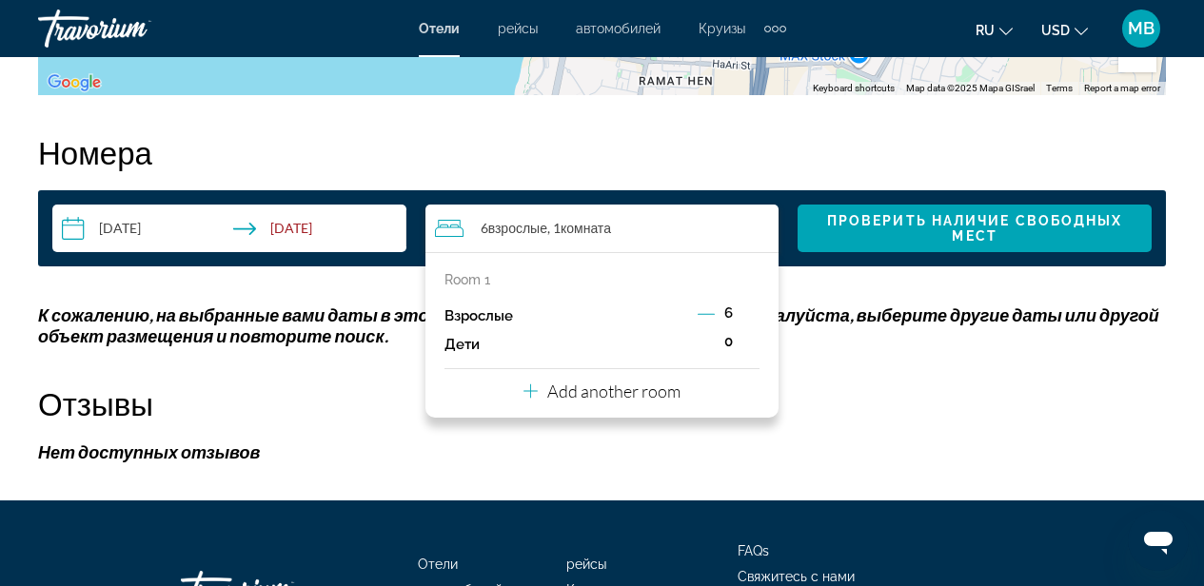
click at [728, 308] on span "6" at bounding box center [728, 312] width 9 height 15
click at [969, 215] on span "Проверить наличие свободных мест" at bounding box center [975, 228] width 296 height 30
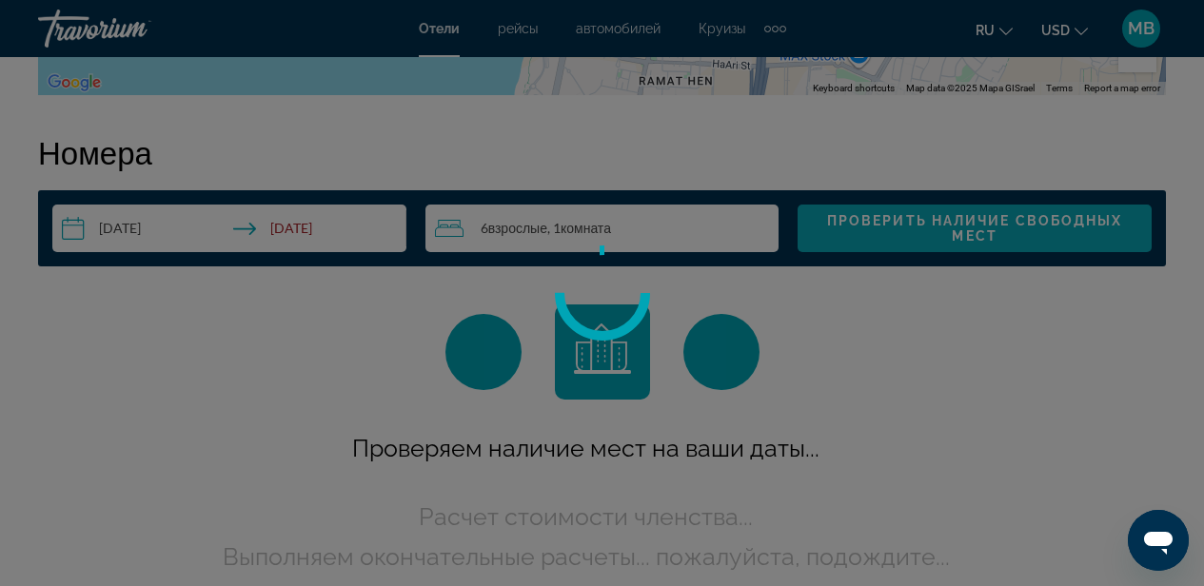
scroll to position [2741, 0]
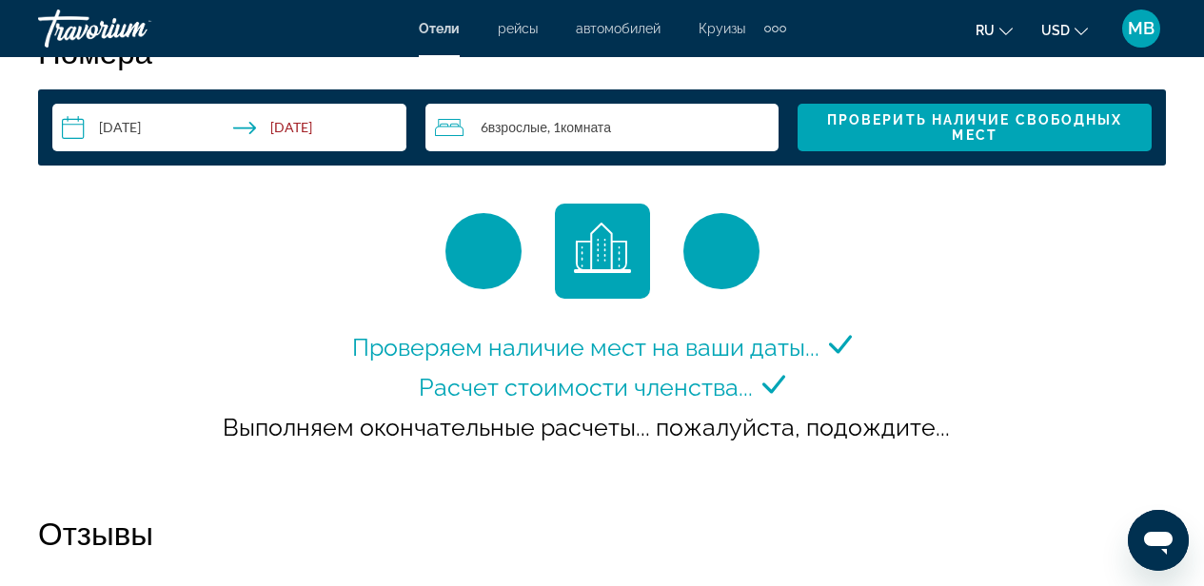
scroll to position [2870, 0]
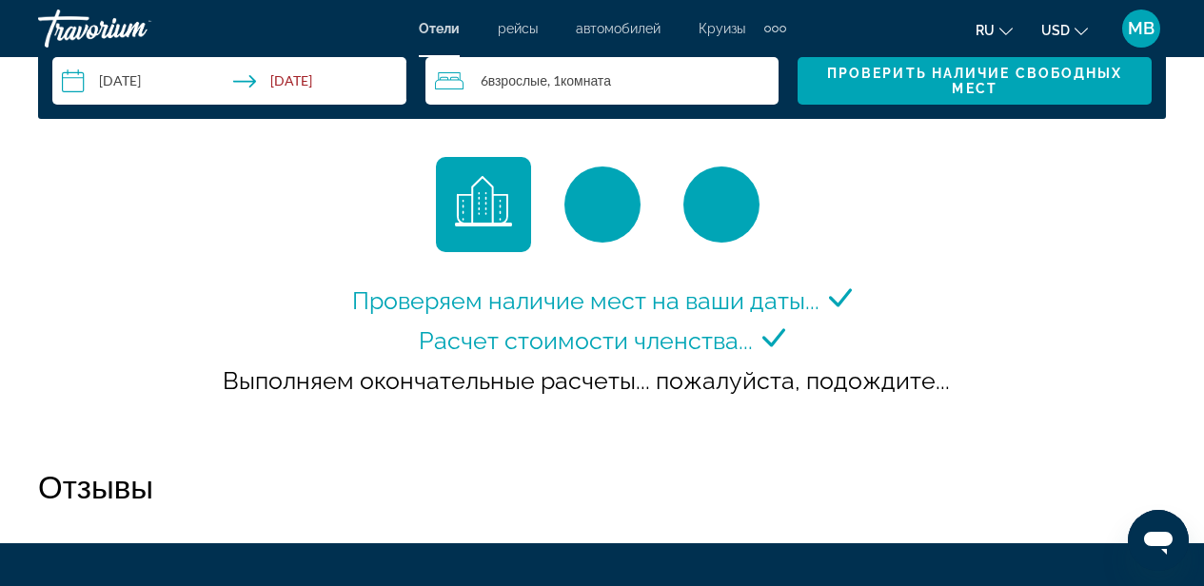
click at [1139, 31] on span "MB" at bounding box center [1141, 28] width 27 height 19
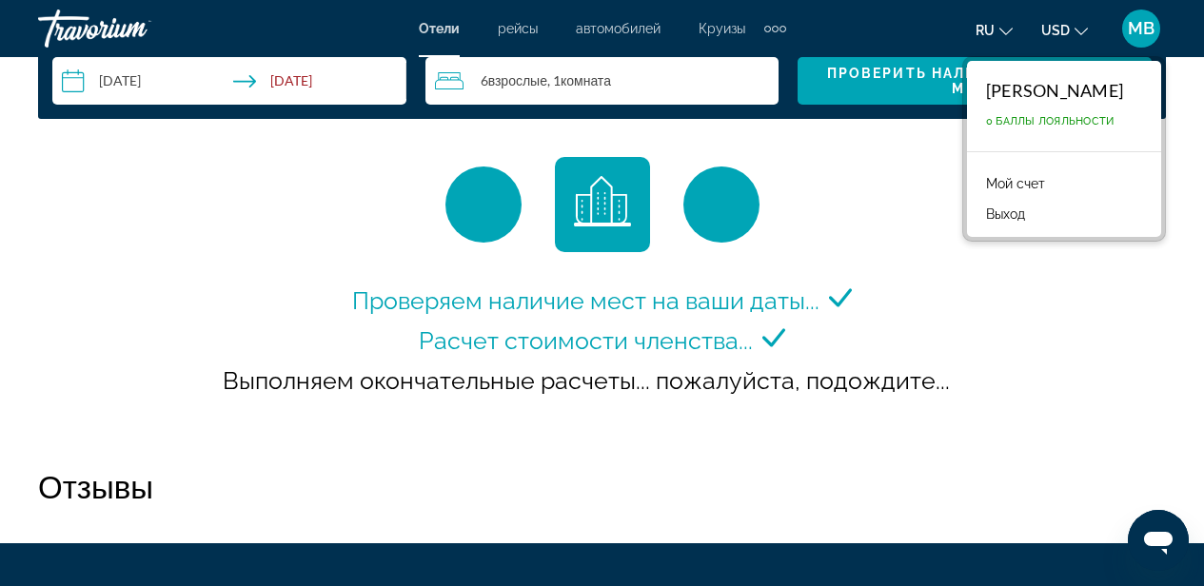
click at [855, 199] on div "Проверяем наличие мест на ваши даты... Расчет стоимости членства..." at bounding box center [602, 293] width 769 height 272
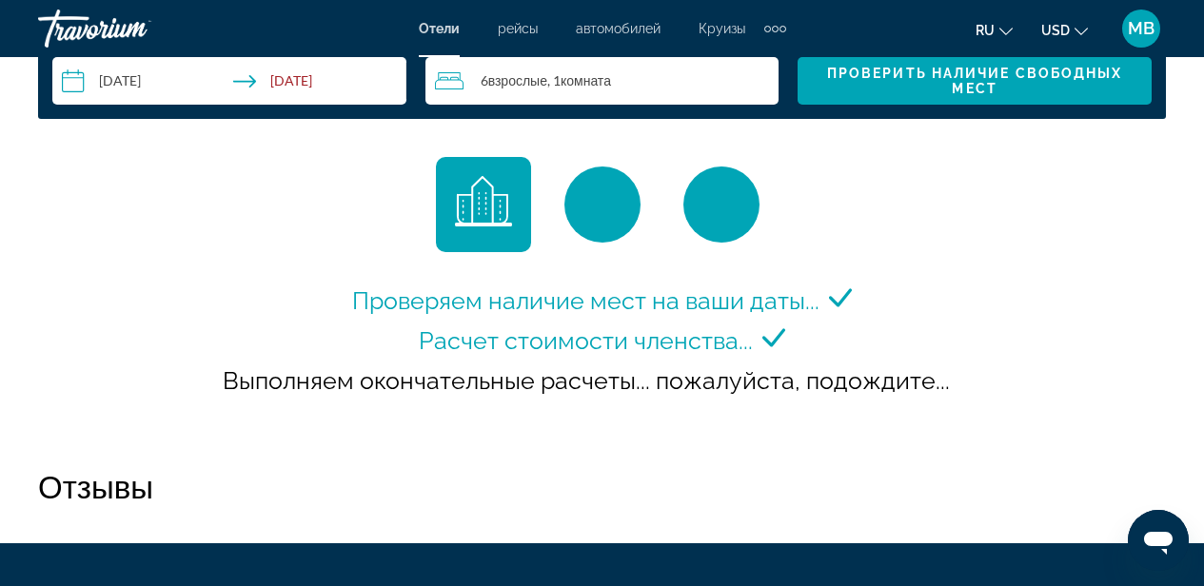
click at [137, 83] on input "**********" at bounding box center [233, 83] width 362 height 53
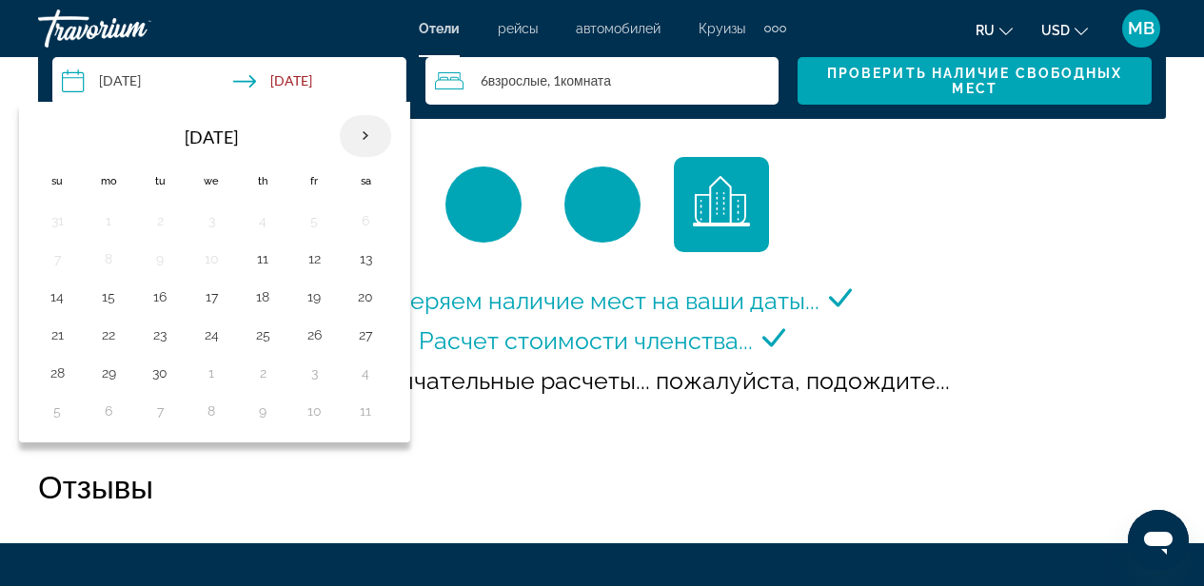
click at [363, 137] on th "Next month" at bounding box center [365, 136] width 51 height 42
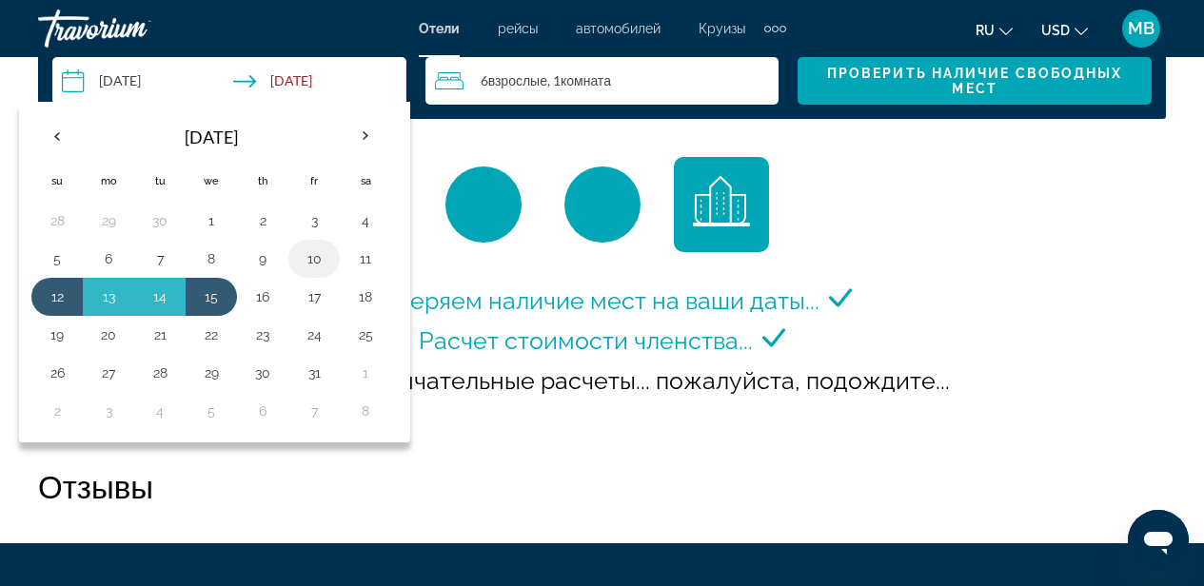
click at [313, 262] on button "10" at bounding box center [314, 258] width 30 height 27
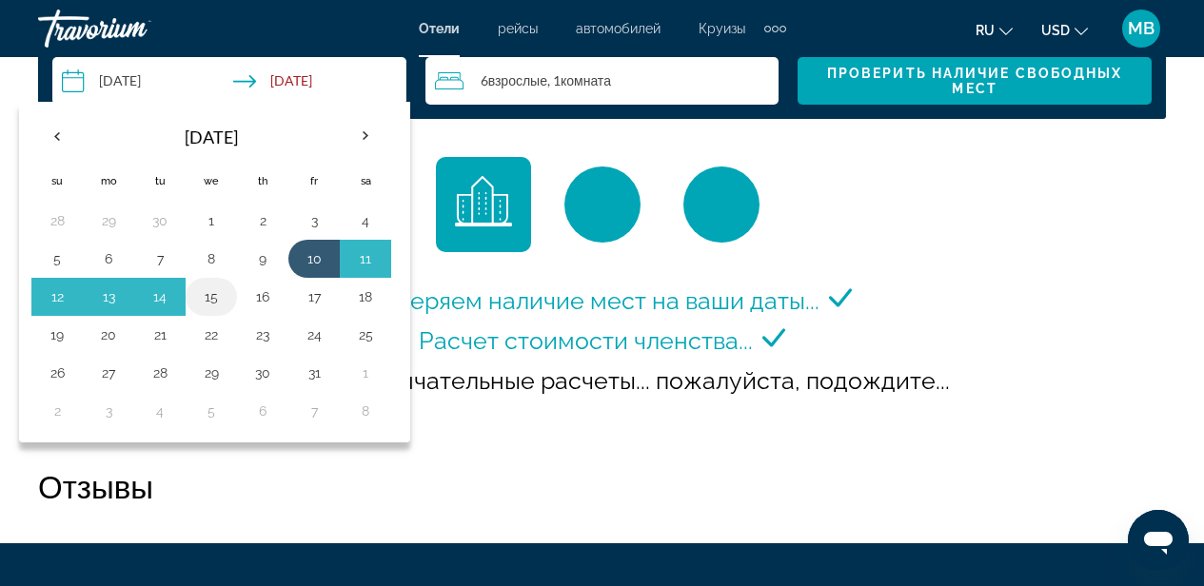
click at [215, 298] on button "15" at bounding box center [211, 297] width 30 height 27
type input "**********"
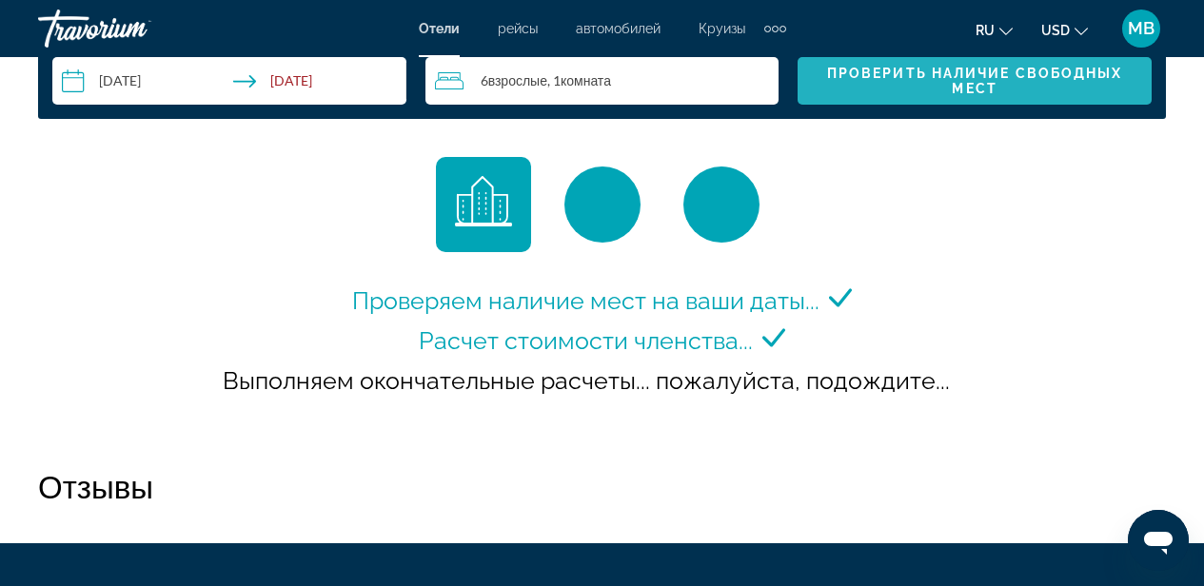
click at [934, 88] on span "Проверить наличие свободных мест" at bounding box center [975, 81] width 324 height 30
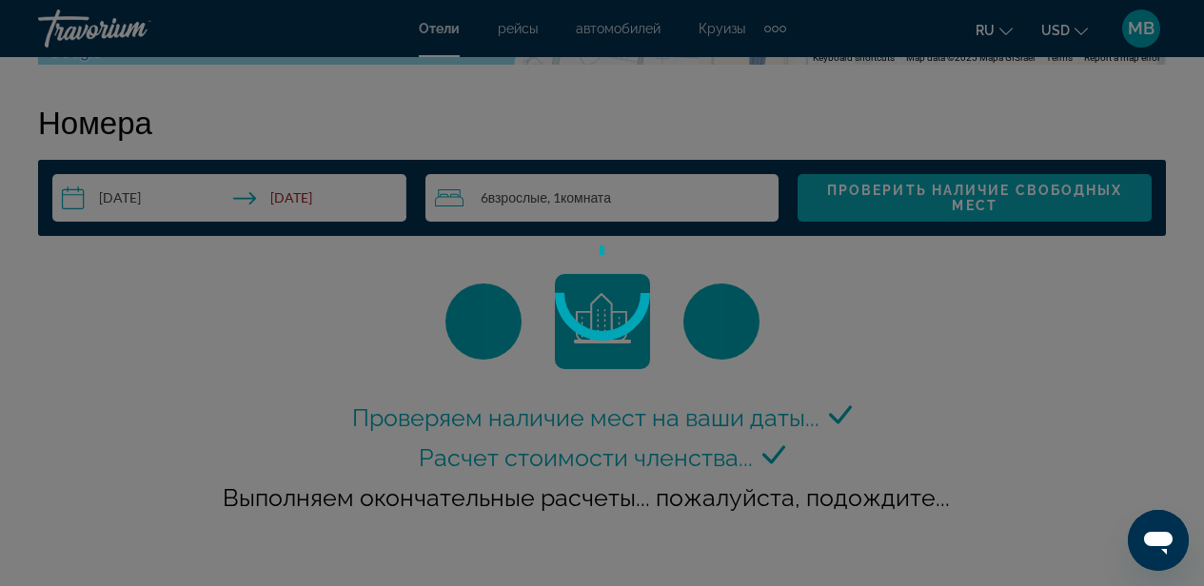
scroll to position [2741, 0]
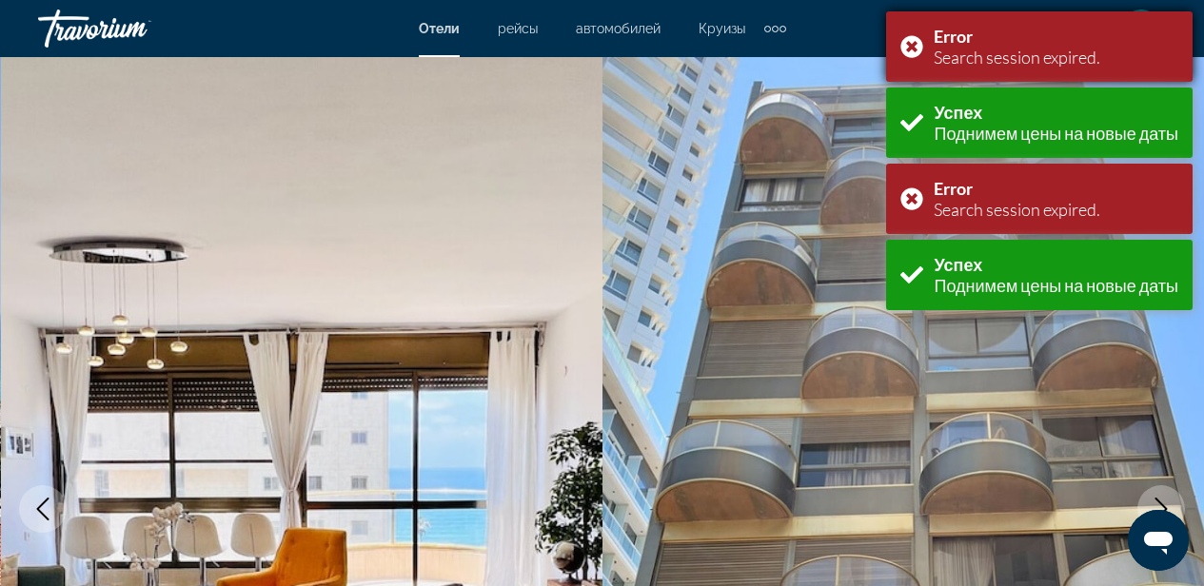
click at [924, 42] on div "Error Search session expired." at bounding box center [1039, 46] width 306 height 70
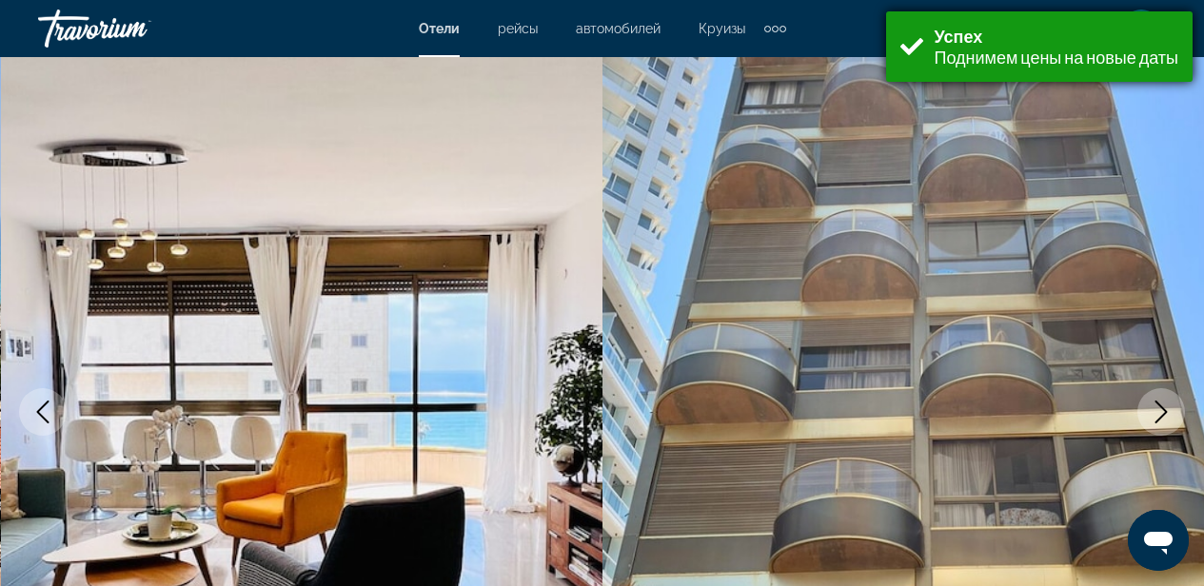
scroll to position [23, 0]
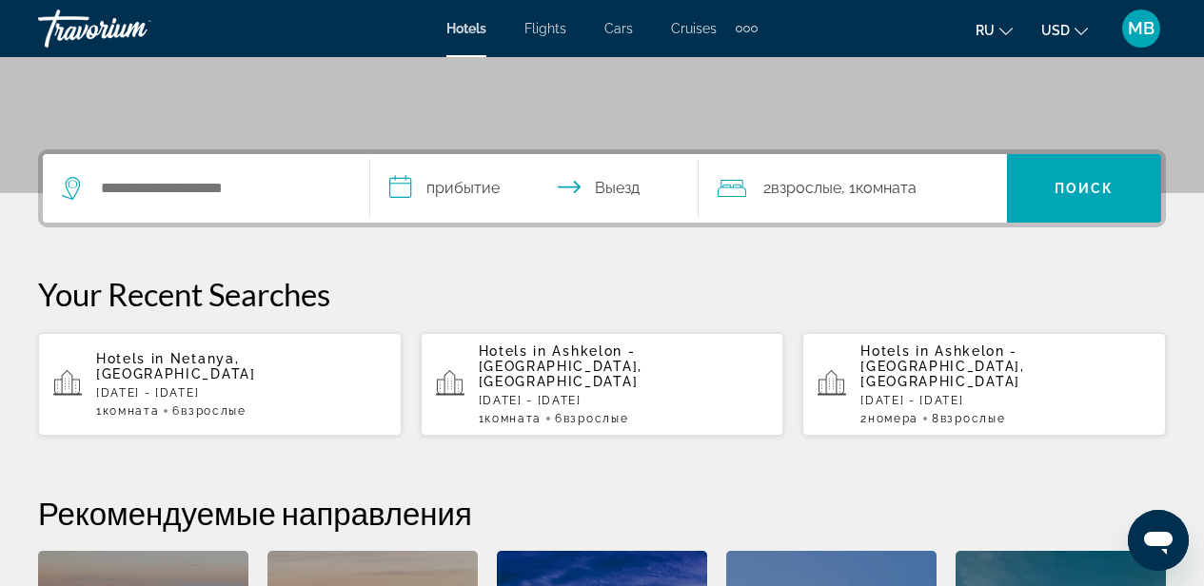
scroll to position [377, 0]
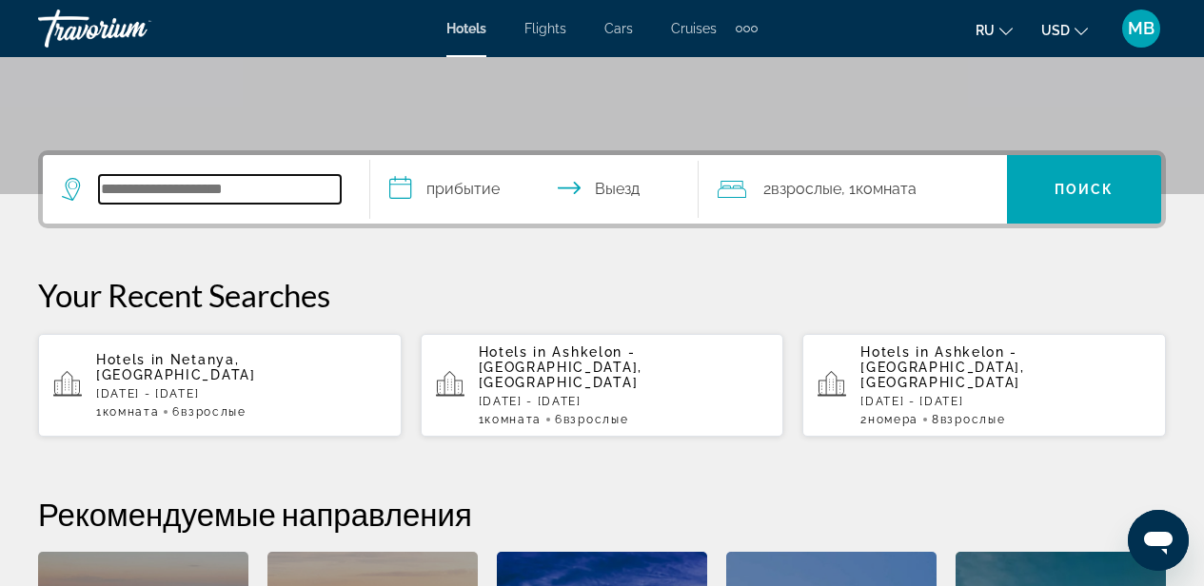
click at [241, 186] on input "Search widget" at bounding box center [220, 189] width 242 height 29
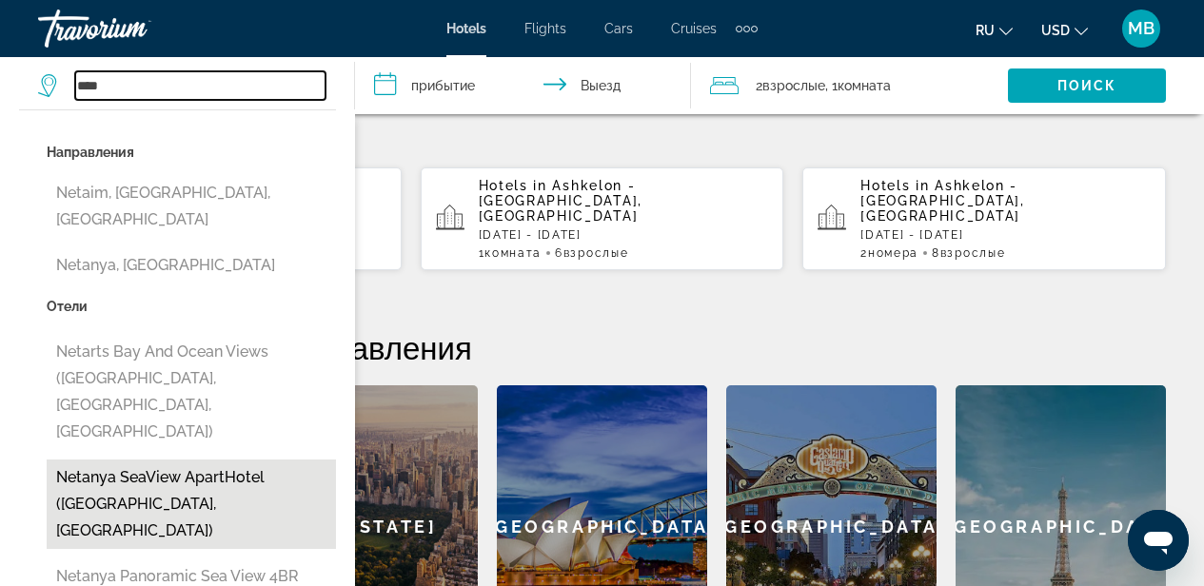
scroll to position [548, 0]
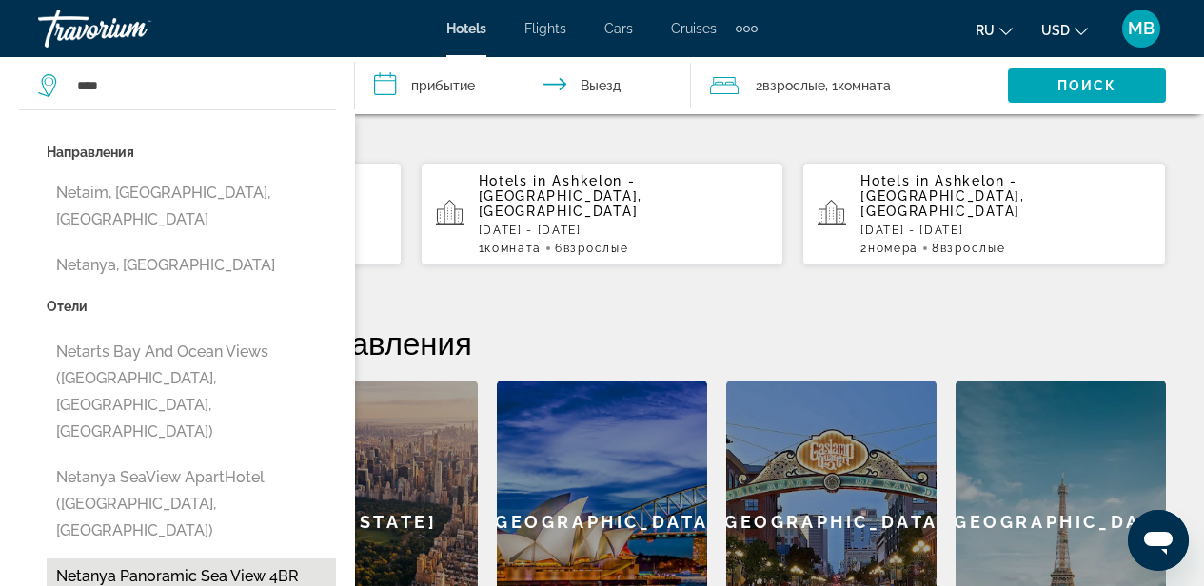
type input "**********"
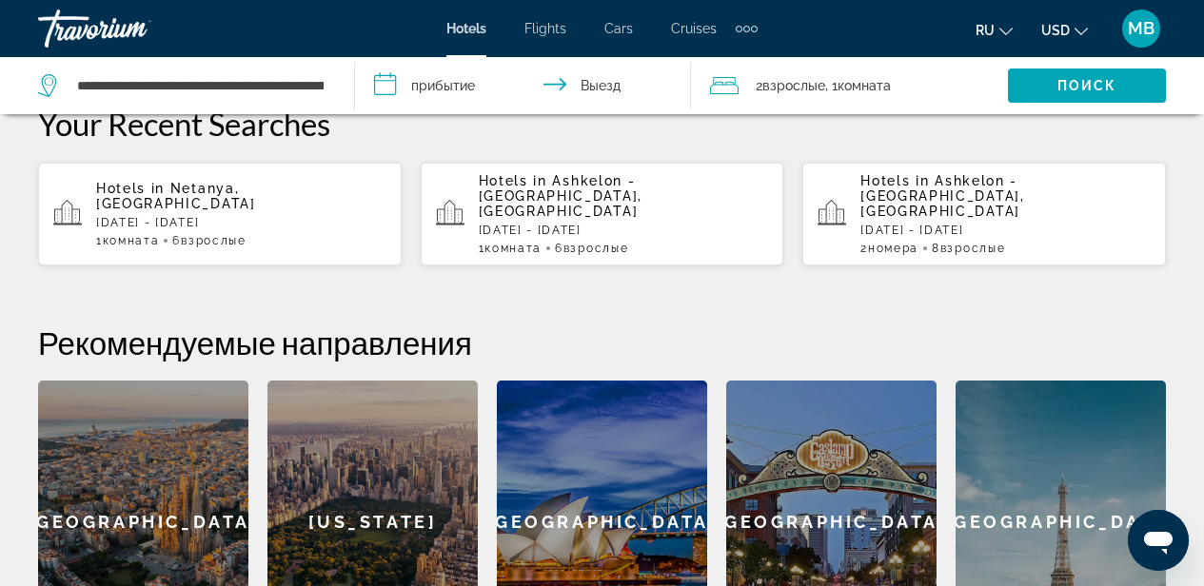
click at [394, 87] on input "**********" at bounding box center [526, 88] width 343 height 63
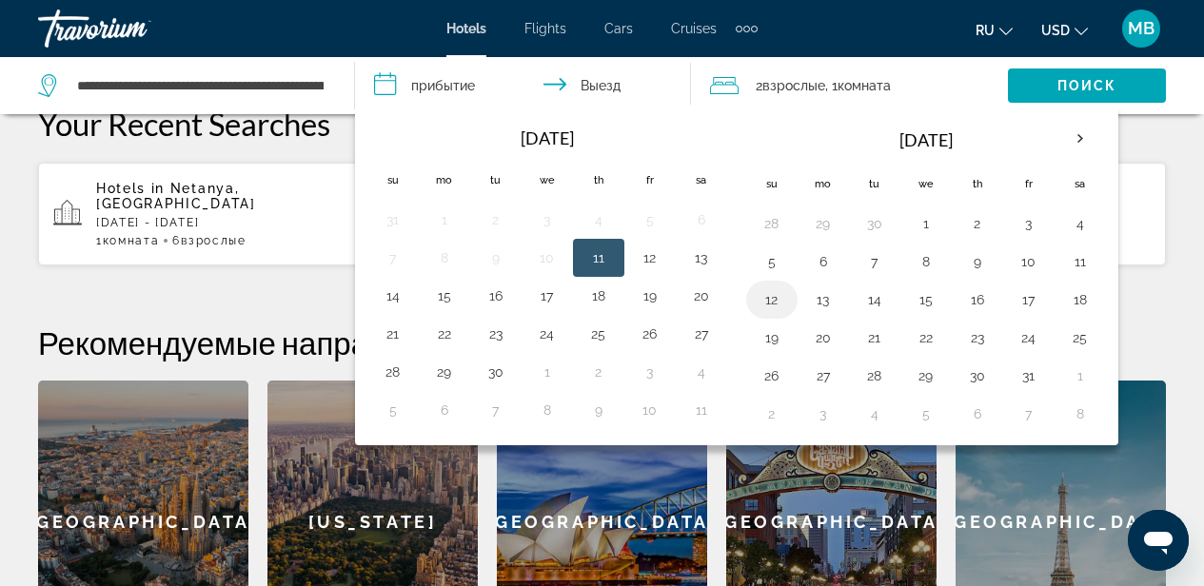
click at [775, 299] on button "12" at bounding box center [771, 299] width 30 height 27
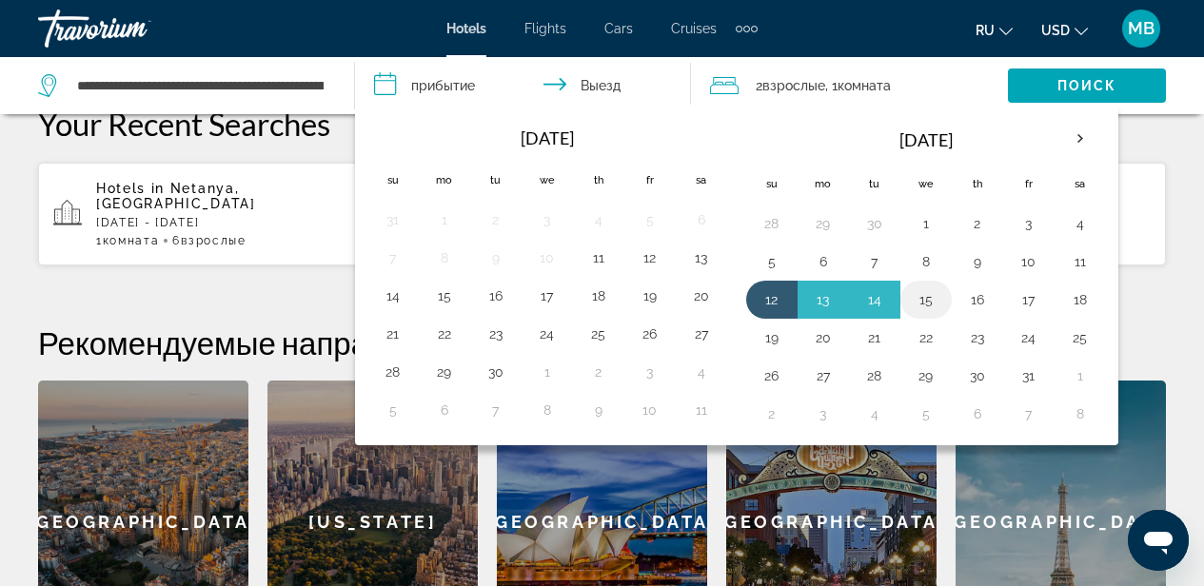
click at [931, 303] on button "15" at bounding box center [926, 299] width 30 height 27
type input "**********"
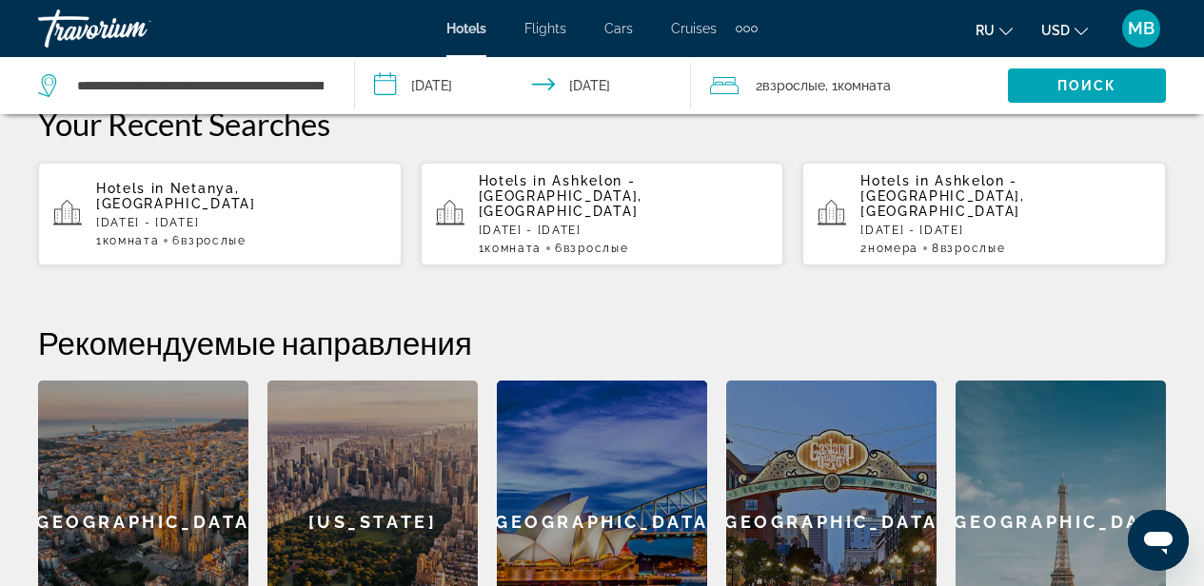
click at [796, 87] on span "Взрослые" at bounding box center [793, 85] width 63 height 15
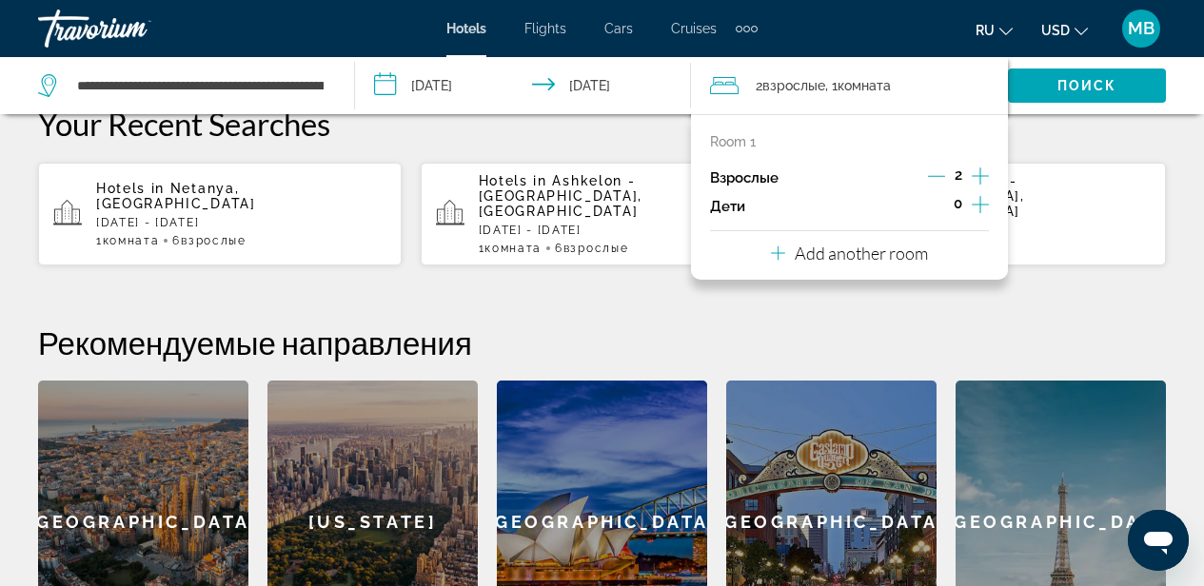
click at [978, 172] on icon "Increment adults" at bounding box center [979, 176] width 17 height 23
click at [1069, 126] on p "Your Recent Searches" at bounding box center [602, 124] width 1128 height 38
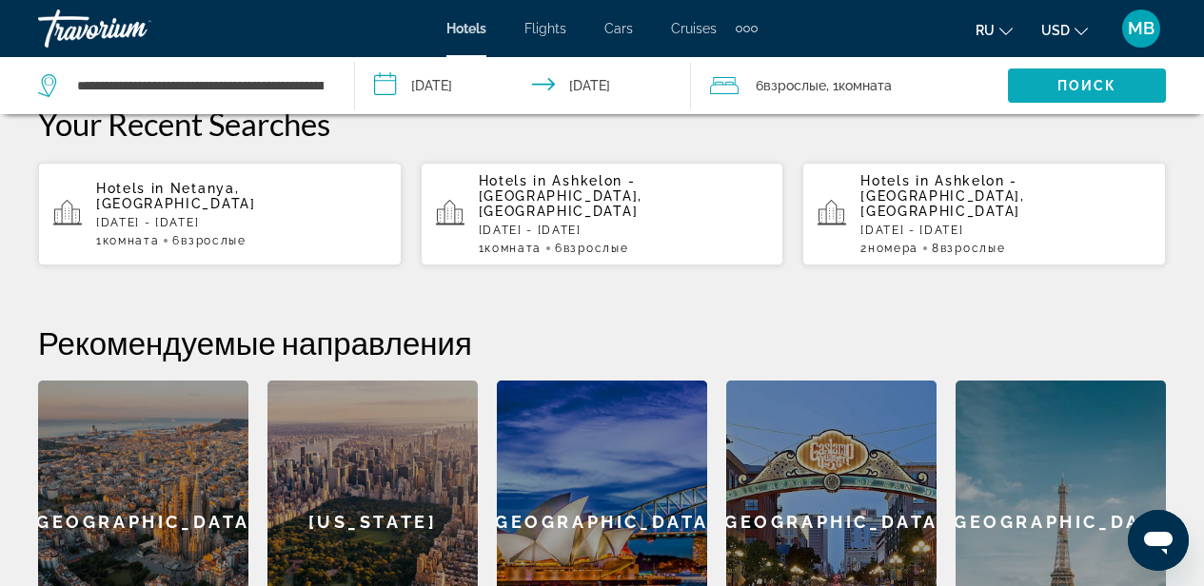
click at [1085, 86] on span "Поиск" at bounding box center [1087, 85] width 60 height 15
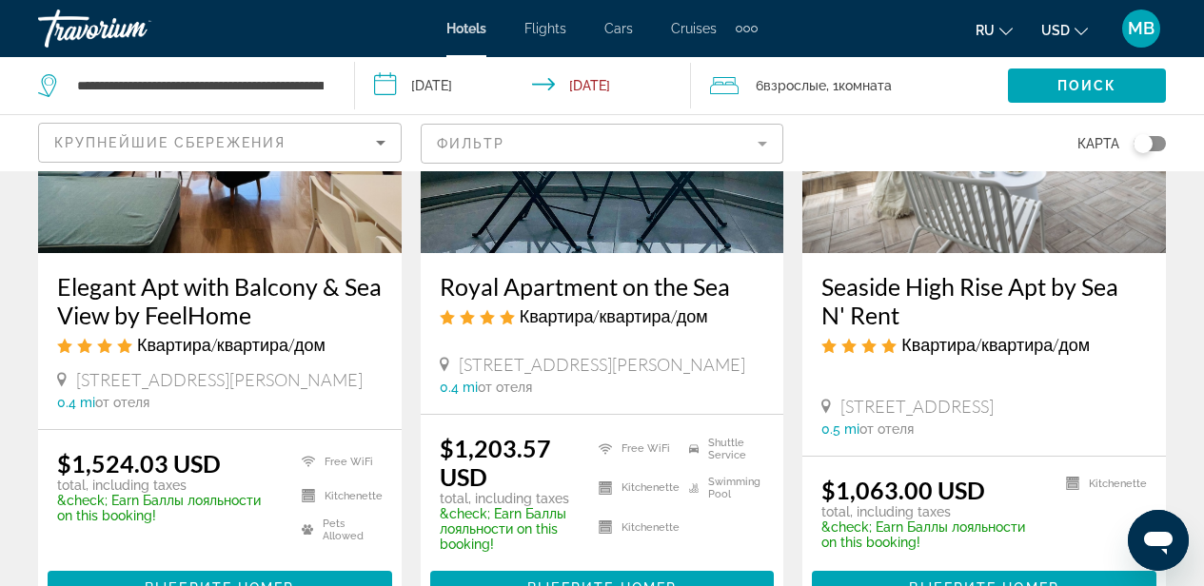
scroll to position [1023, 0]
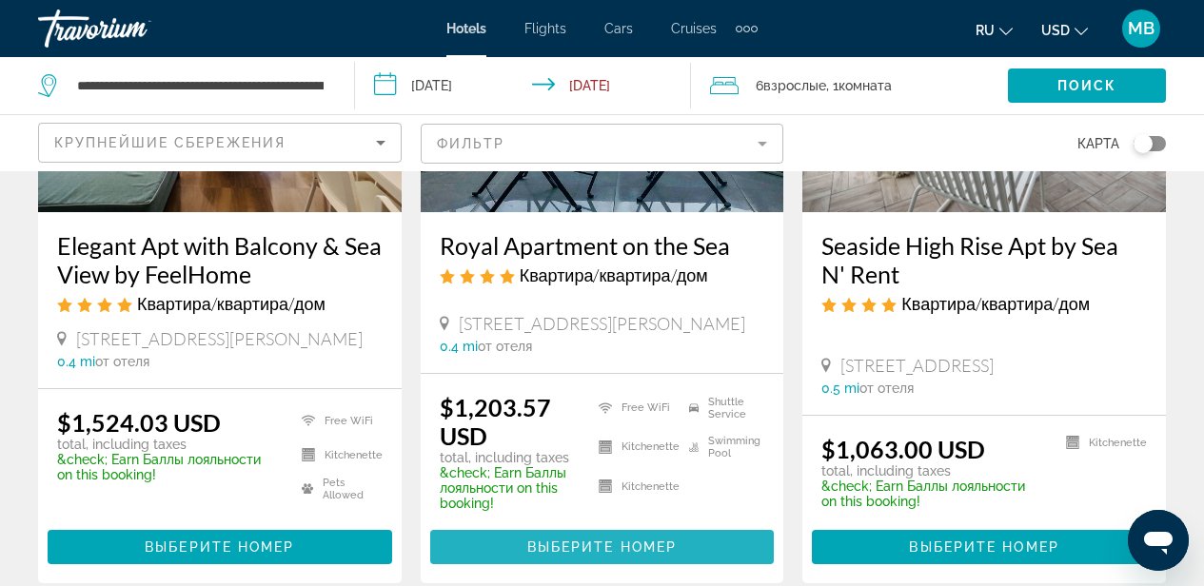
click at [587, 540] on span "Выберите номер" at bounding box center [601, 547] width 149 height 15
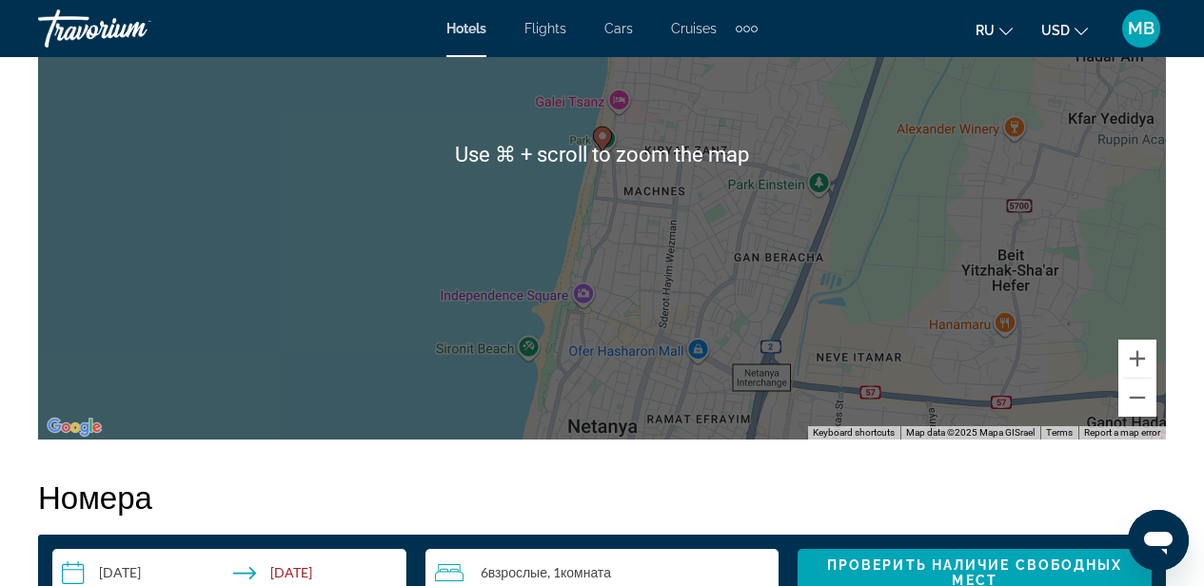
scroll to position [2468, 0]
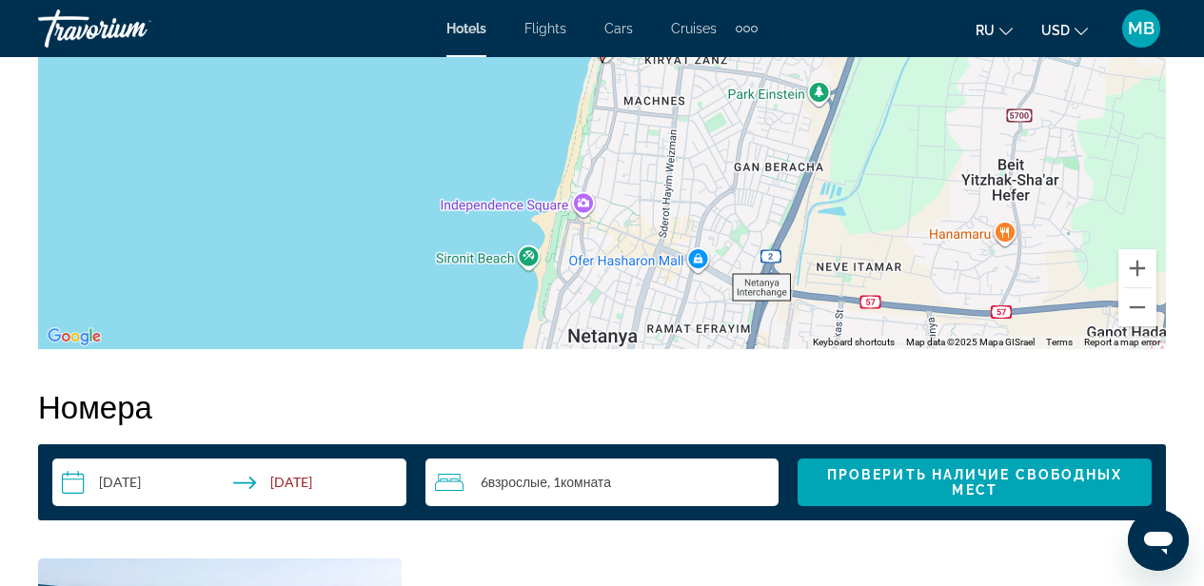
click at [545, 486] on span "Взрослые" at bounding box center [517, 482] width 59 height 16
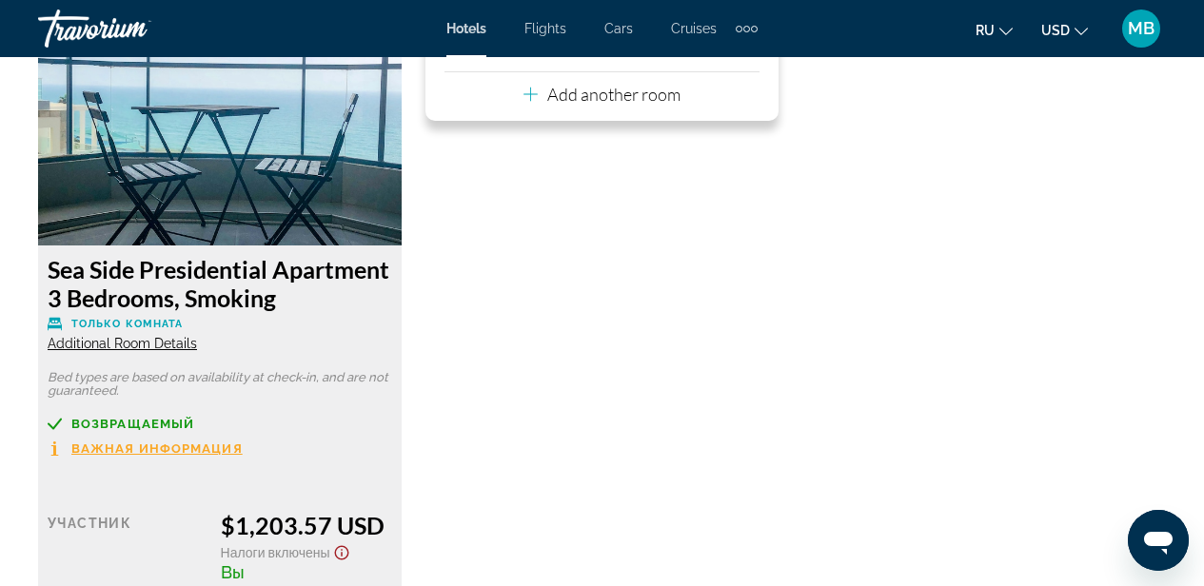
scroll to position [3027, 0]
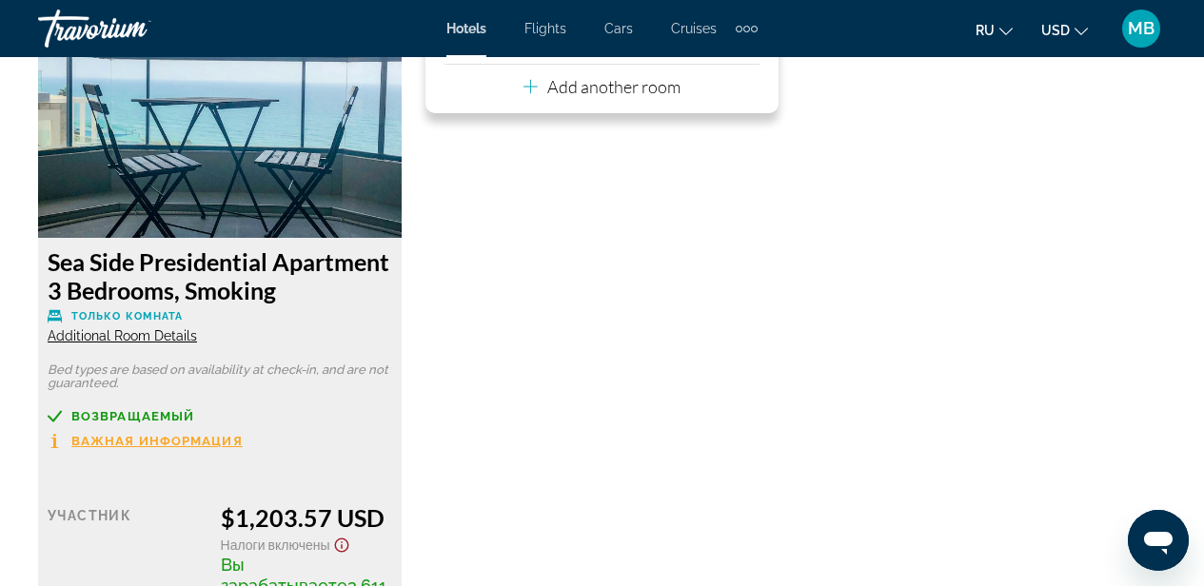
click at [167, 335] on span "Additional Room Details" at bounding box center [122, 335] width 149 height 15
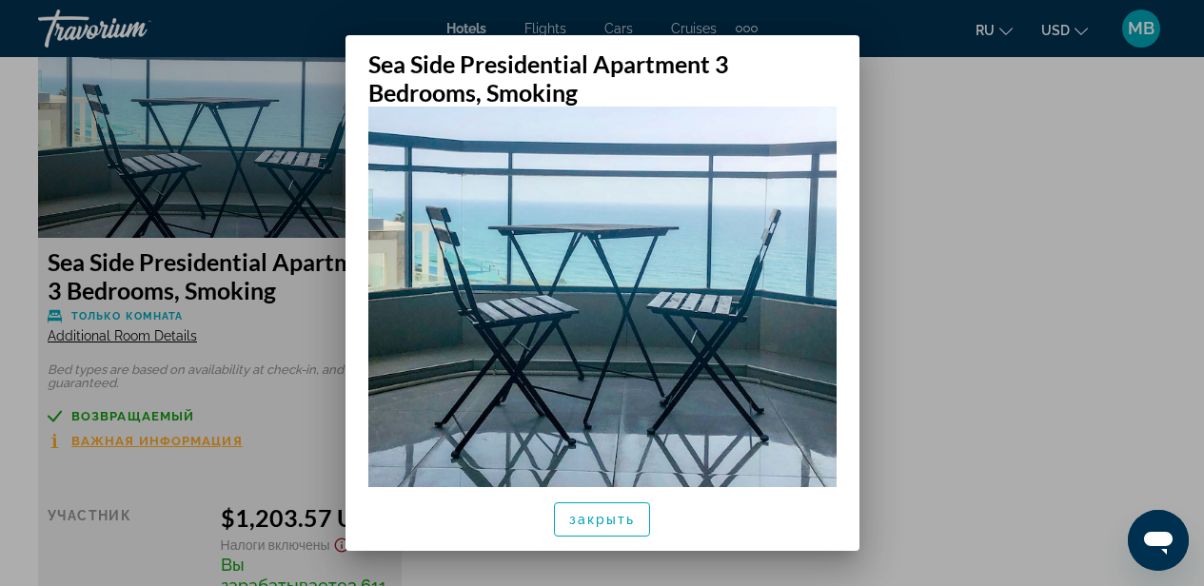
scroll to position [253, 0]
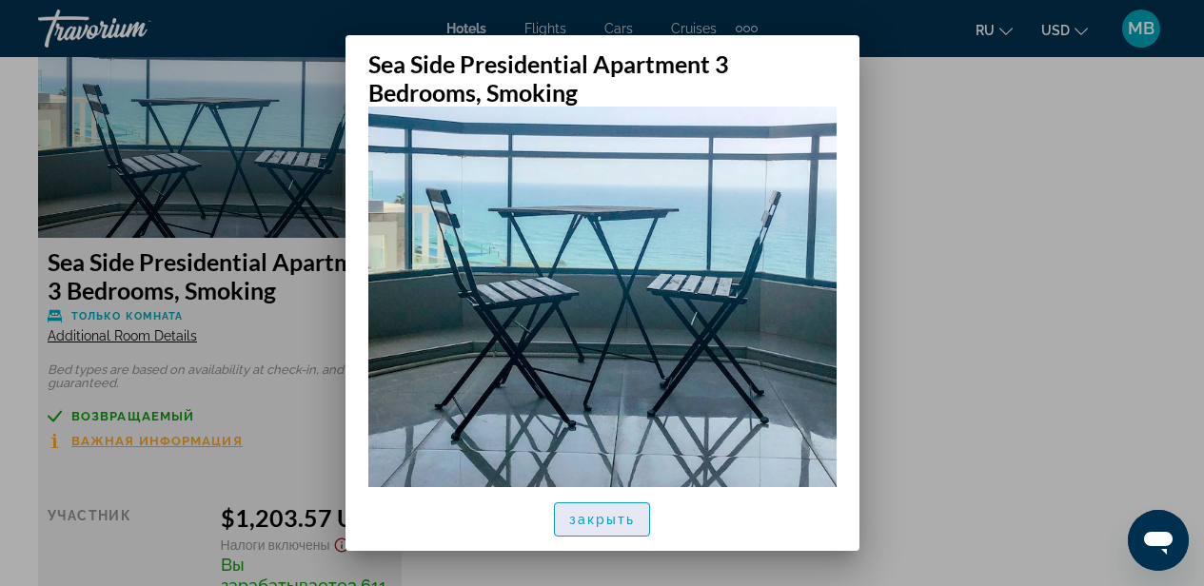
click at [591, 519] on span "закрыть" at bounding box center [602, 519] width 67 height 15
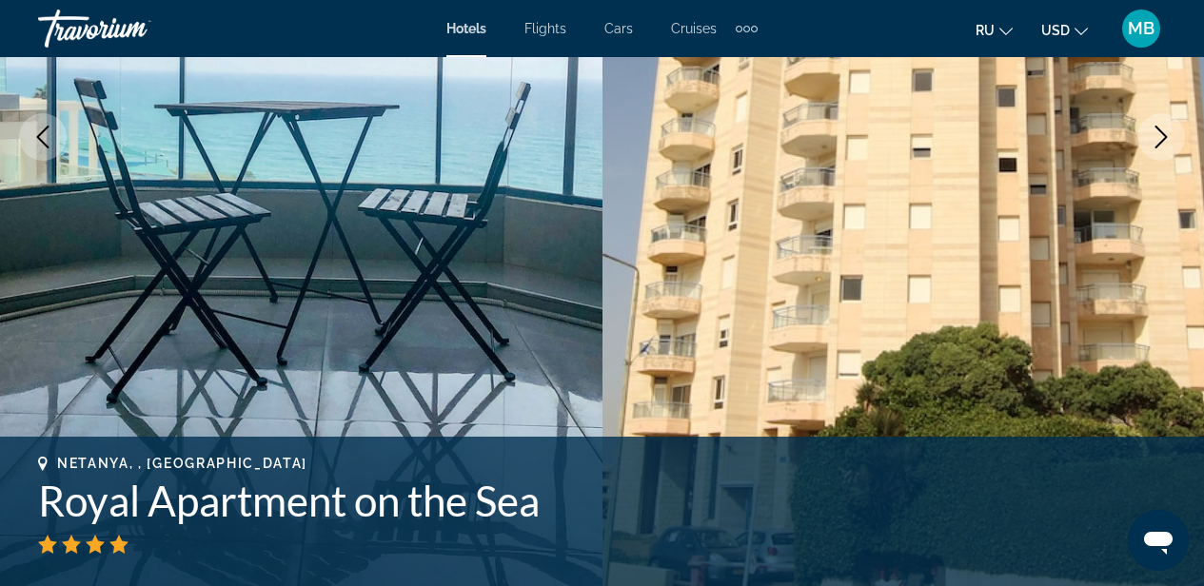
scroll to position [0, 0]
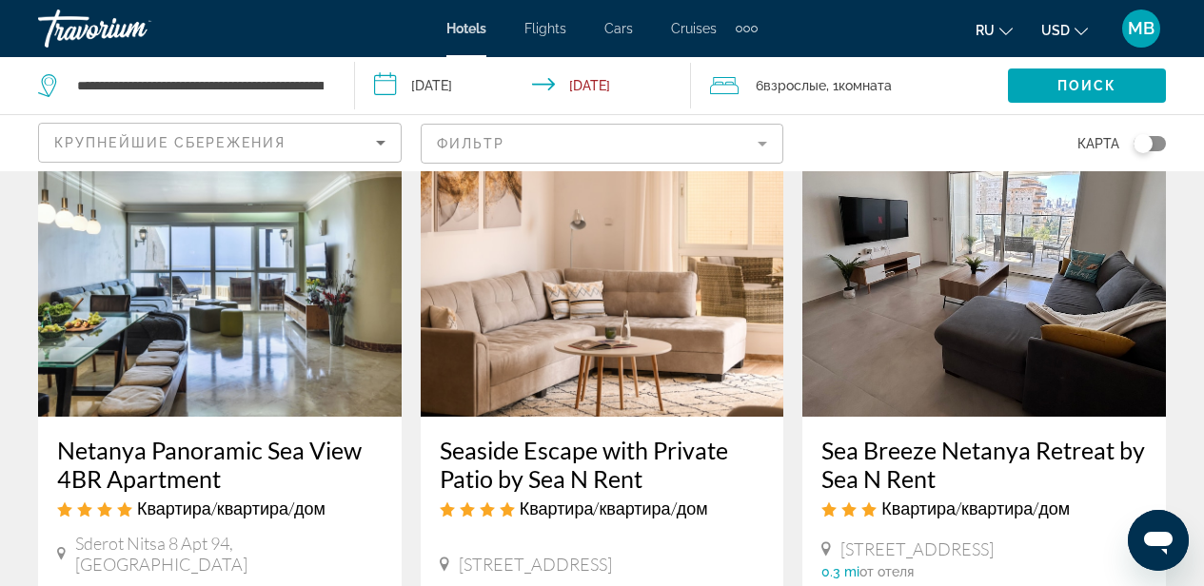
scroll to position [140, 0]
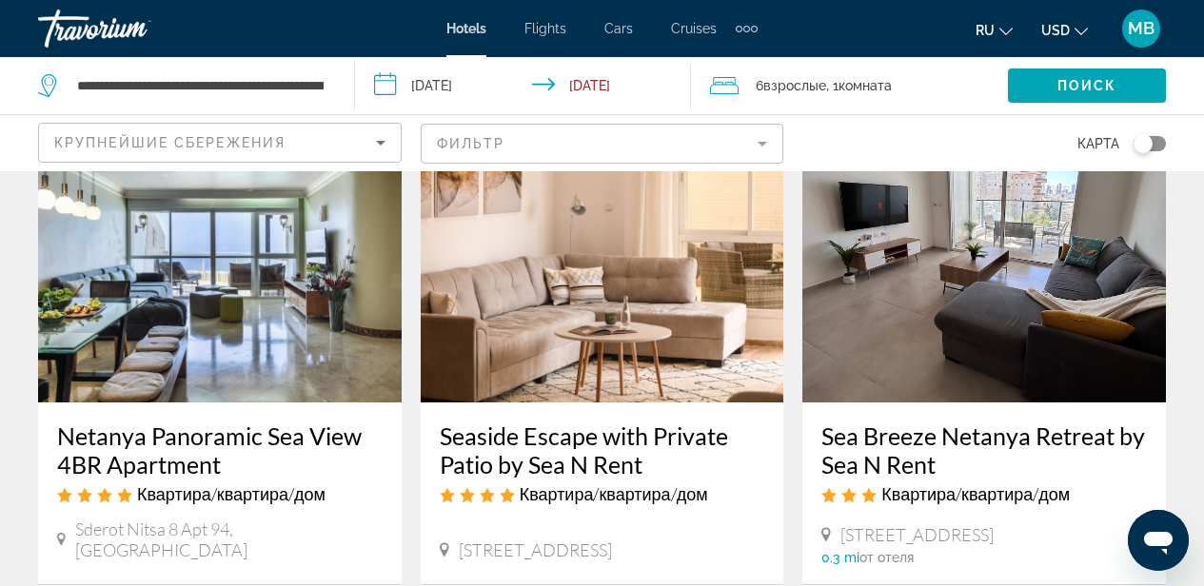
click at [1145, 143] on div "Toggle map" at bounding box center [1142, 143] width 19 height 19
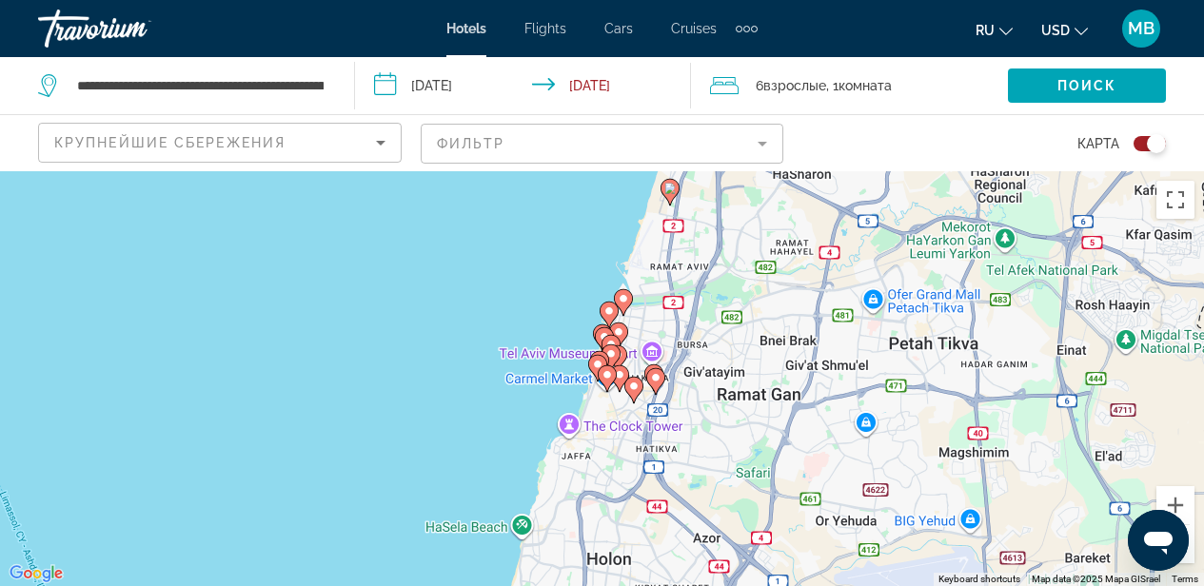
drag, startPoint x: 521, startPoint y: 418, endPoint x: 543, endPoint y: 125, distance: 293.9
click at [544, 171] on div "**********" at bounding box center [602, 464] width 1204 height 586
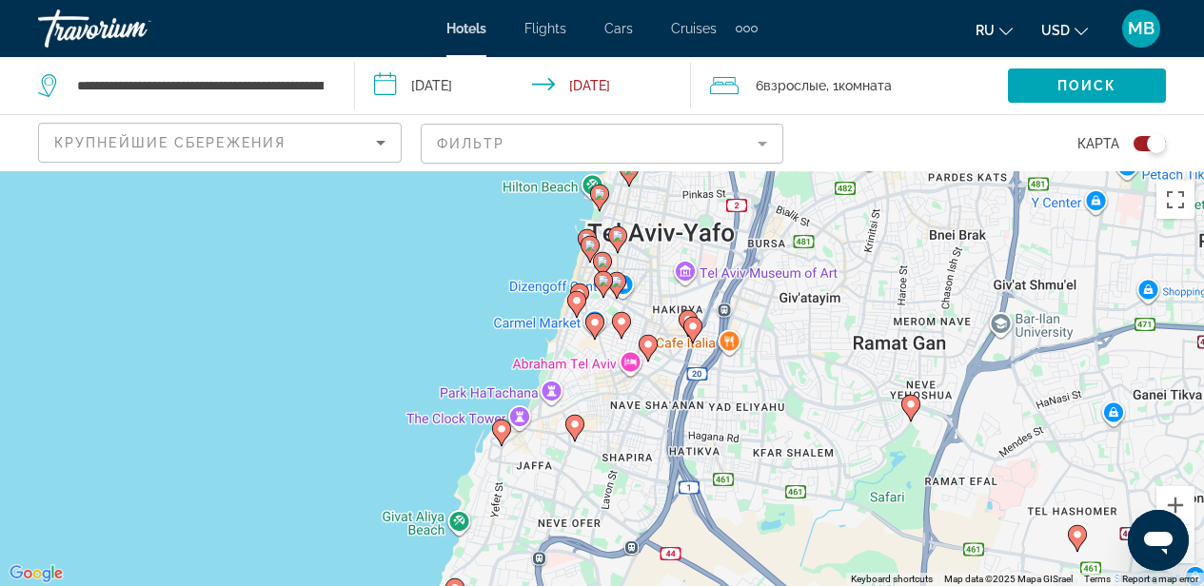
drag, startPoint x: 449, startPoint y: 402, endPoint x: 447, endPoint y: 333, distance: 68.5
click at [447, 333] on div "To activate drag with keyboard, press Alt + Enter. Once in keyboard drag state,…" at bounding box center [602, 378] width 1204 height 415
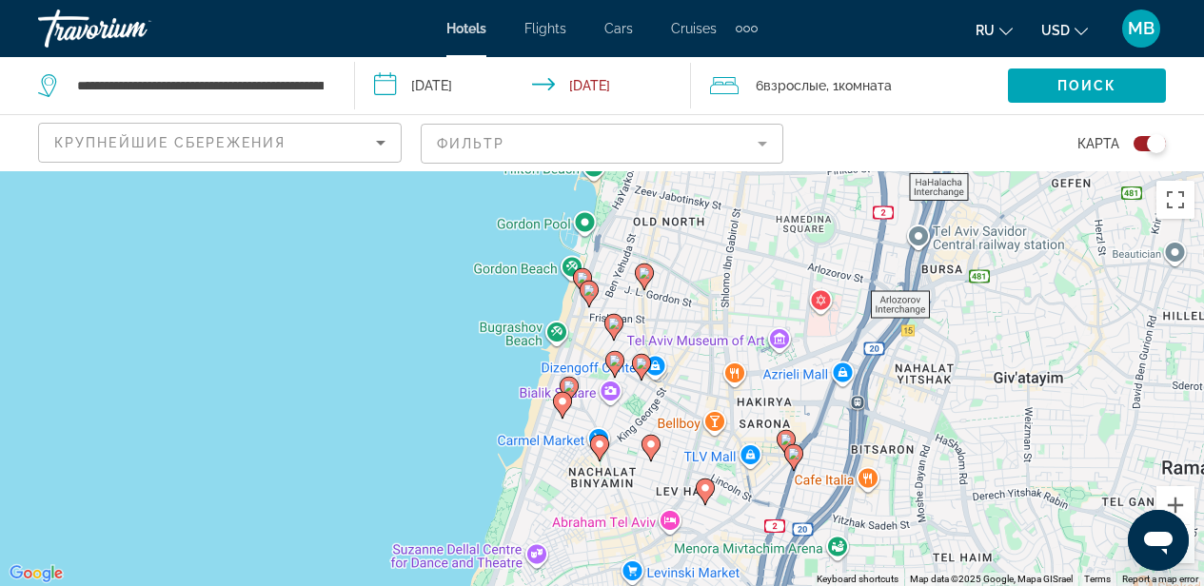
drag, startPoint x: 432, startPoint y: 278, endPoint x: 411, endPoint y: 502, distance: 225.5
click at [411, 502] on div "To activate drag with keyboard, press Alt + Enter. Once in keyboard drag state,…" at bounding box center [602, 378] width 1204 height 415
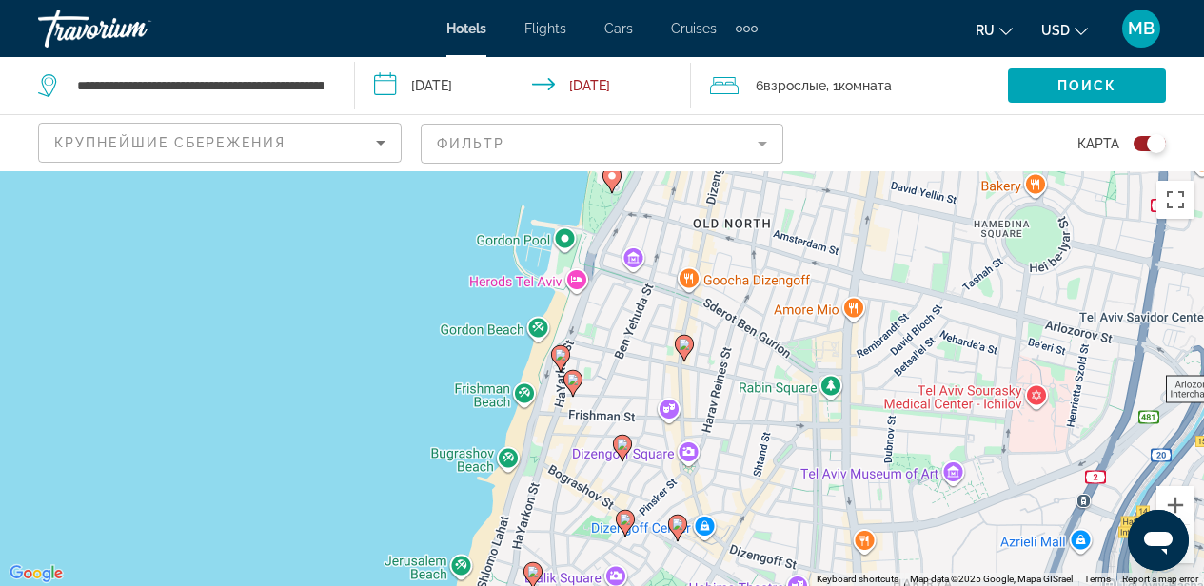
drag, startPoint x: 339, startPoint y: 351, endPoint x: 310, endPoint y: 485, distance: 137.2
click at [310, 485] on div "To activate drag with keyboard, press Alt + Enter. Once in keyboard drag state,…" at bounding box center [602, 378] width 1204 height 415
click at [537, 329] on div "To activate drag with keyboard, press Alt + Enter. Once in keyboard drag state,…" at bounding box center [602, 378] width 1204 height 415
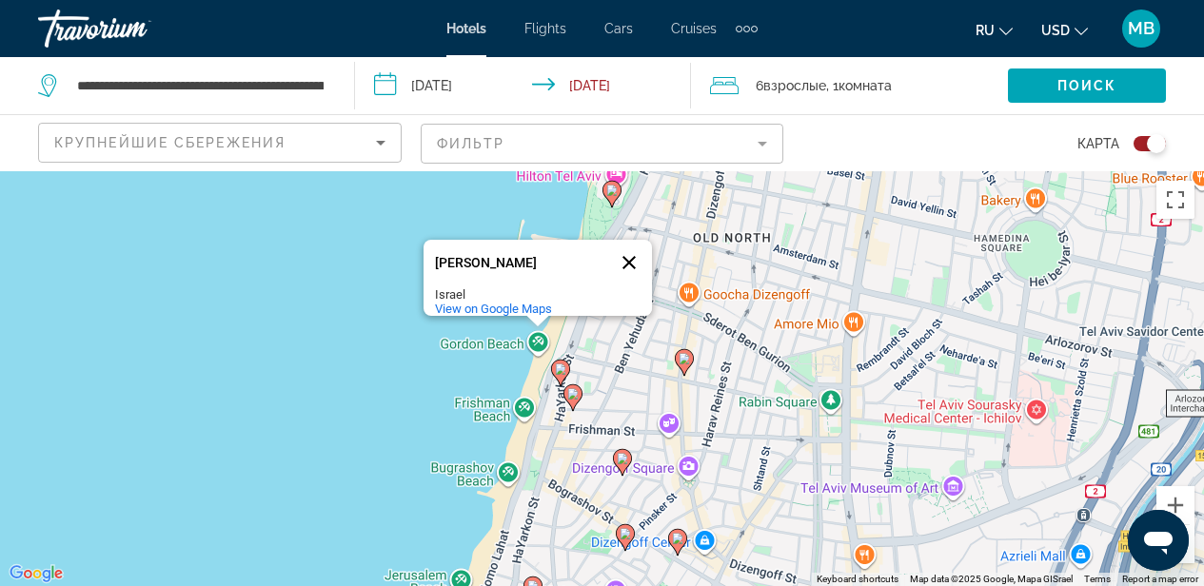
click at [625, 249] on button "Close" at bounding box center [629, 263] width 46 height 46
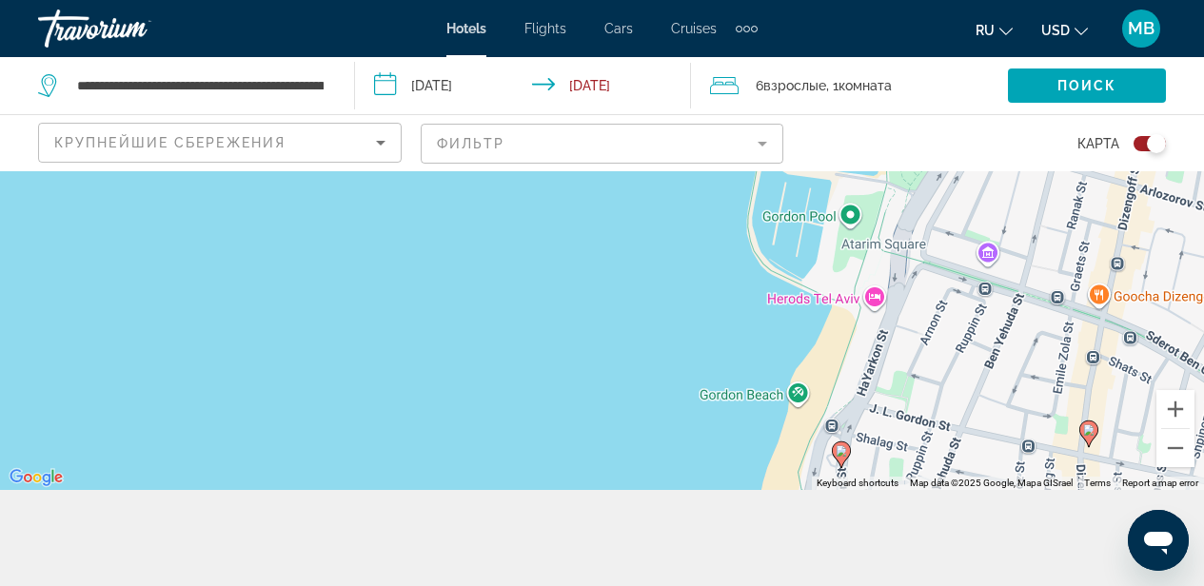
scroll to position [171, 0]
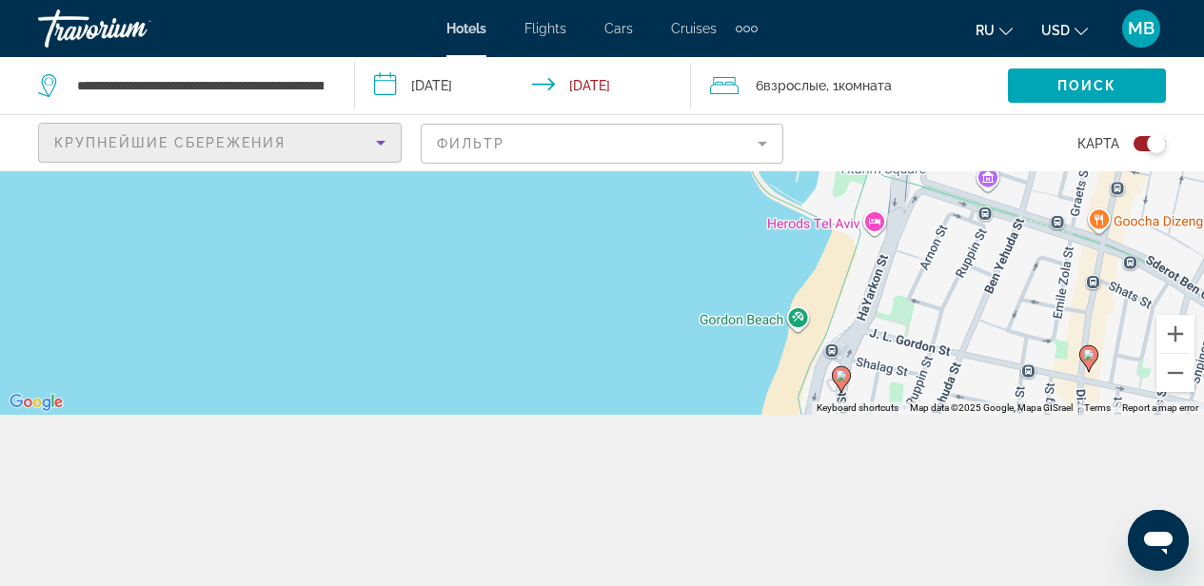
click at [294, 132] on div "Крупнейшие сбережения" at bounding box center [215, 142] width 322 height 23
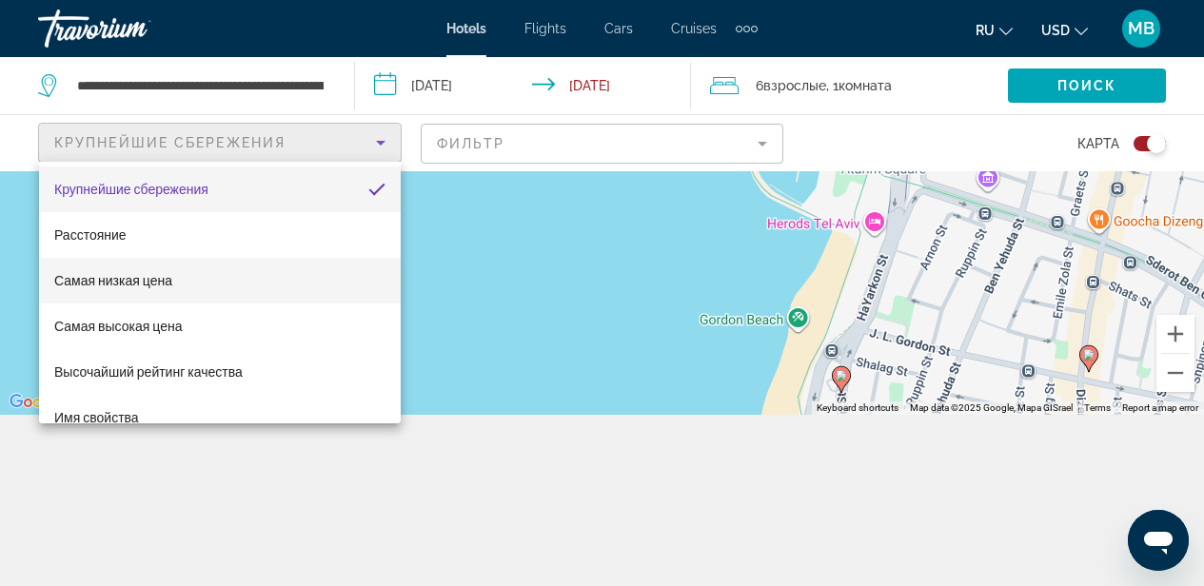
scroll to position [4, 0]
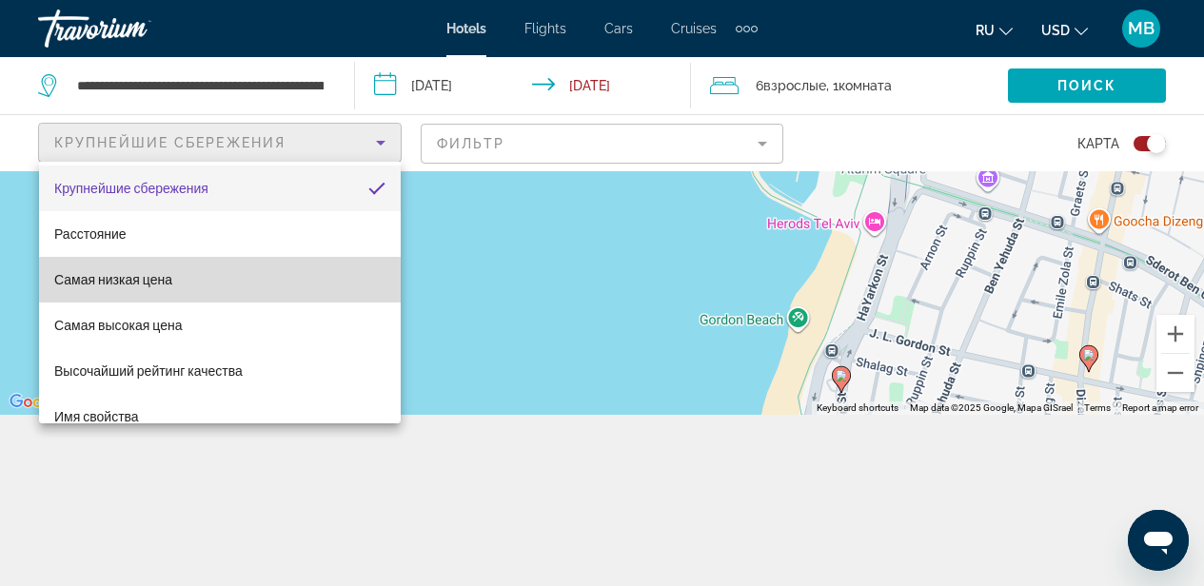
click at [281, 276] on mat-option "Самая низкая цена" at bounding box center [220, 280] width 362 height 46
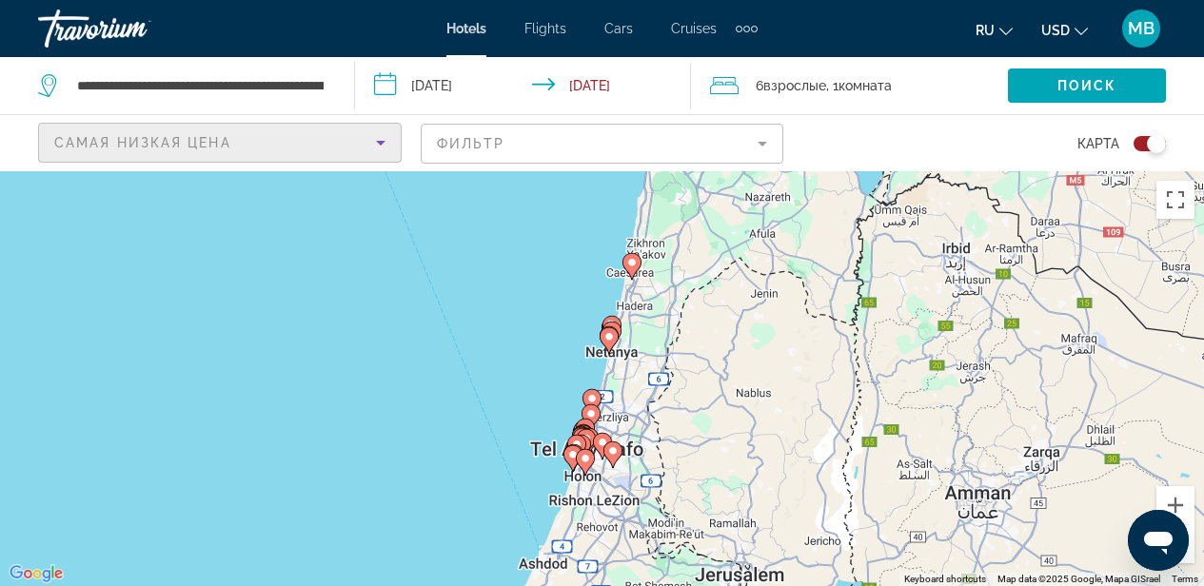
click at [763, 140] on mat-form-field "Фильтр" at bounding box center [602, 144] width 363 height 40
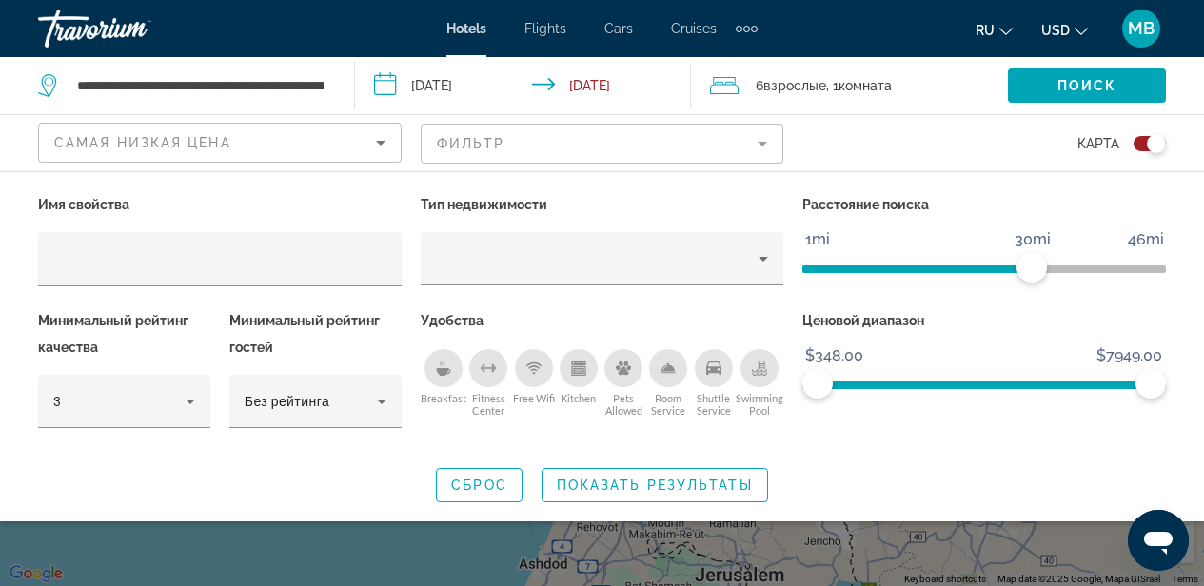
click at [837, 88] on span ", 1 Комната номера" at bounding box center [859, 85] width 66 height 27
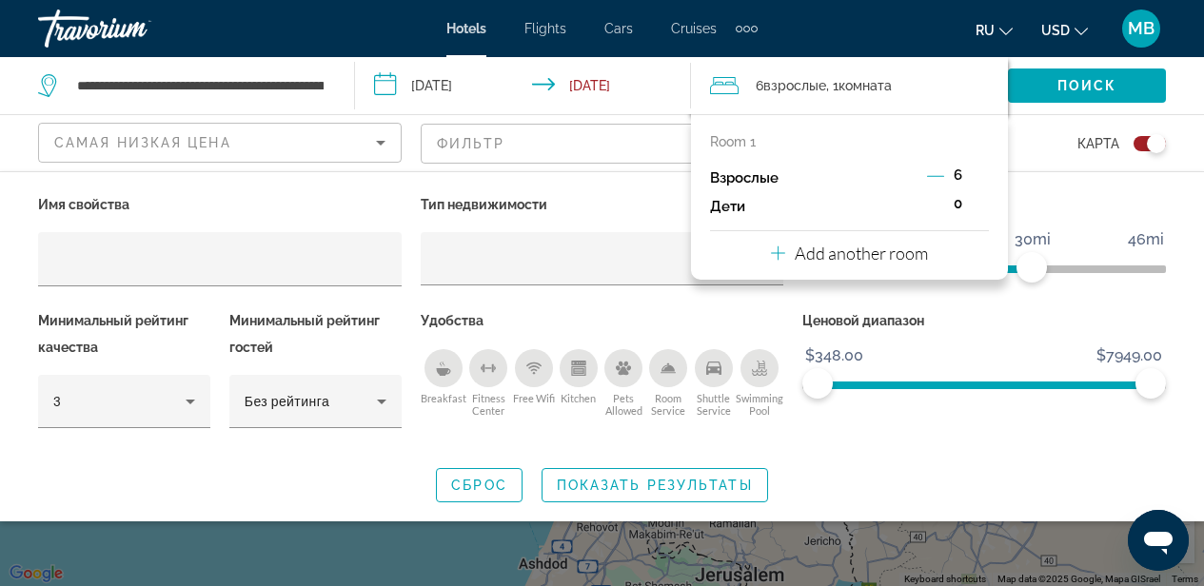
click at [951, 203] on div "0" at bounding box center [958, 206] width 62 height 29
click at [957, 204] on span "0" at bounding box center [957, 203] width 9 height 15
click at [722, 205] on p "Дети" at bounding box center [727, 207] width 35 height 16
click at [644, 205] on p "Тип недвижимости" at bounding box center [602, 204] width 363 height 27
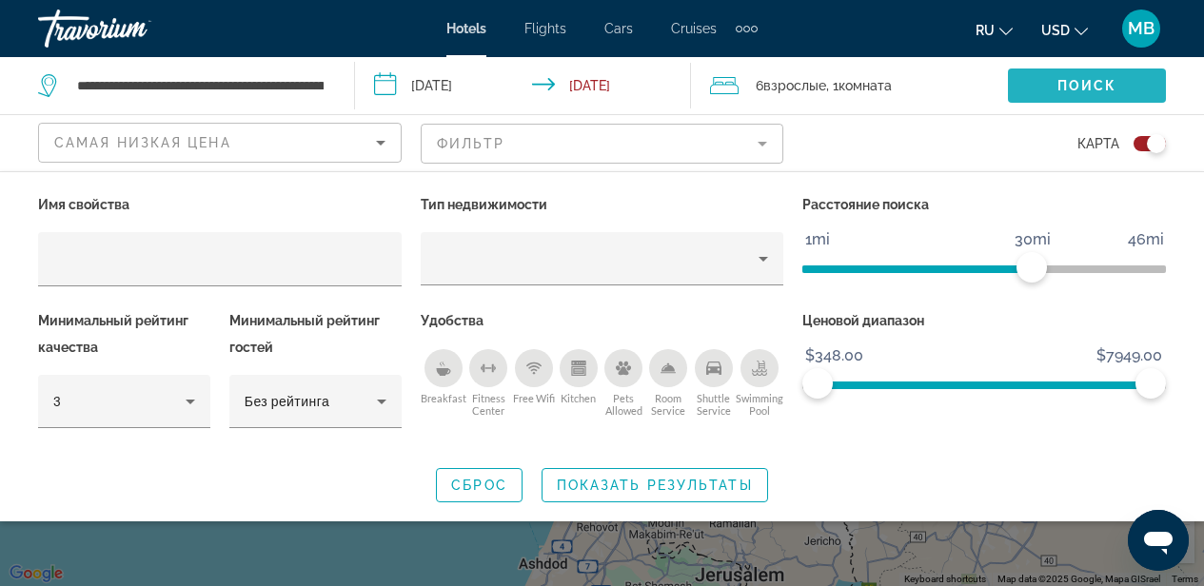
click at [1114, 76] on span "Search widget" at bounding box center [1087, 86] width 158 height 46
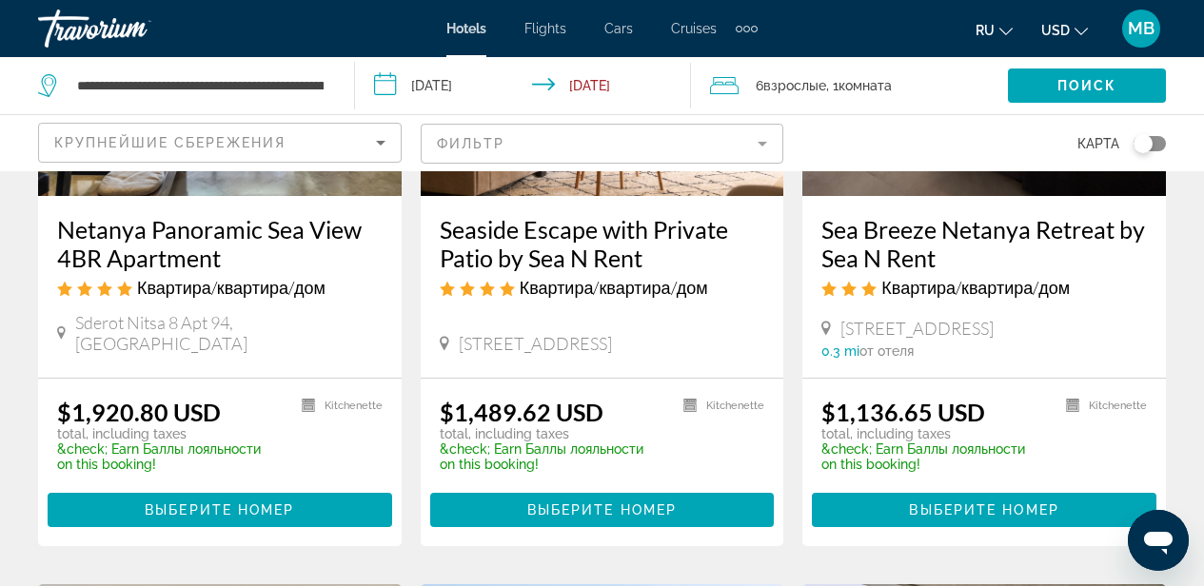
scroll to position [105, 0]
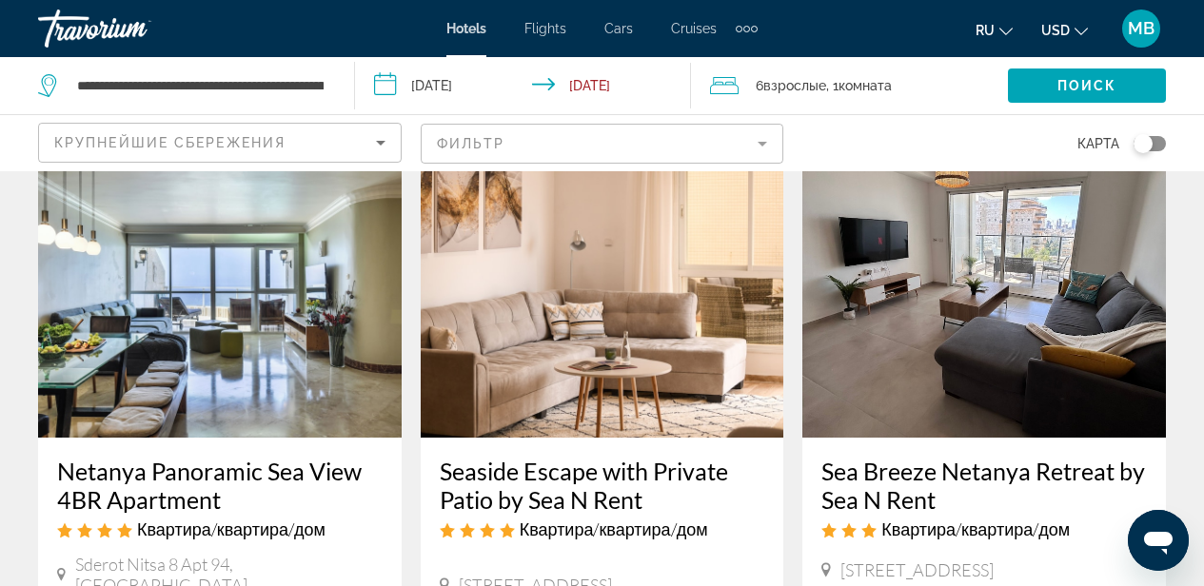
click at [964, 364] on img "Main content" at bounding box center [983, 285] width 363 height 304
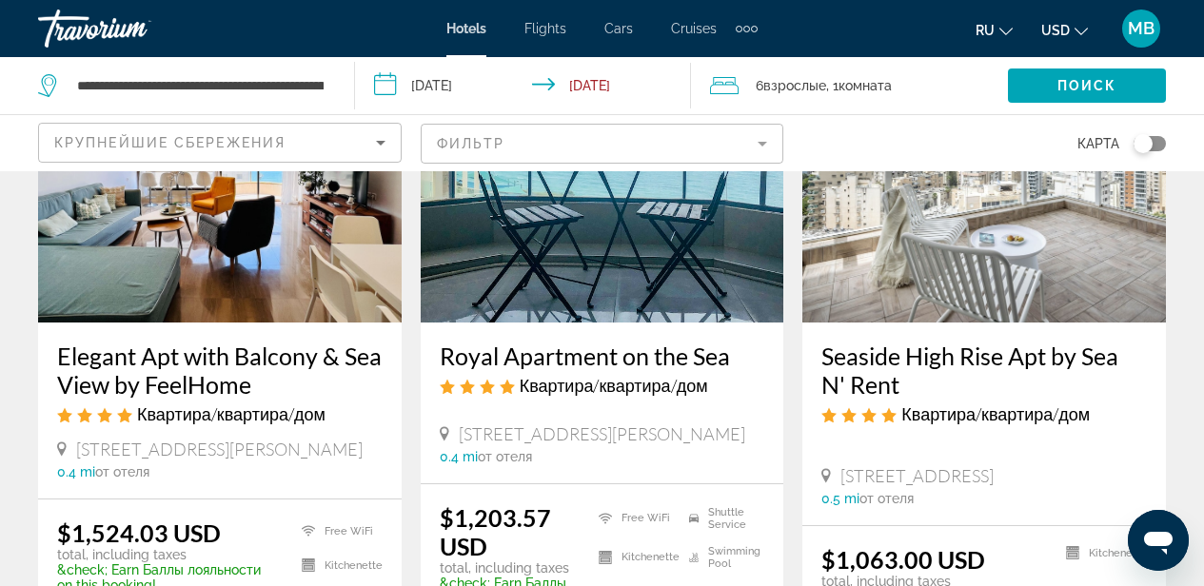
scroll to position [912, 0]
click at [991, 259] on img "Main content" at bounding box center [983, 170] width 363 height 304
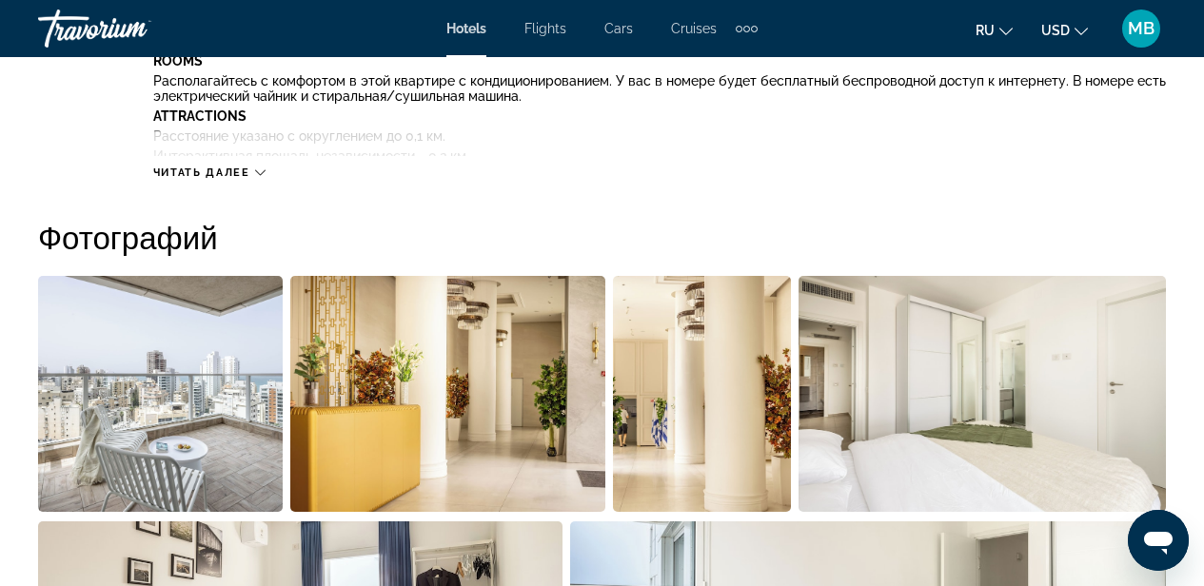
scroll to position [1435, 0]
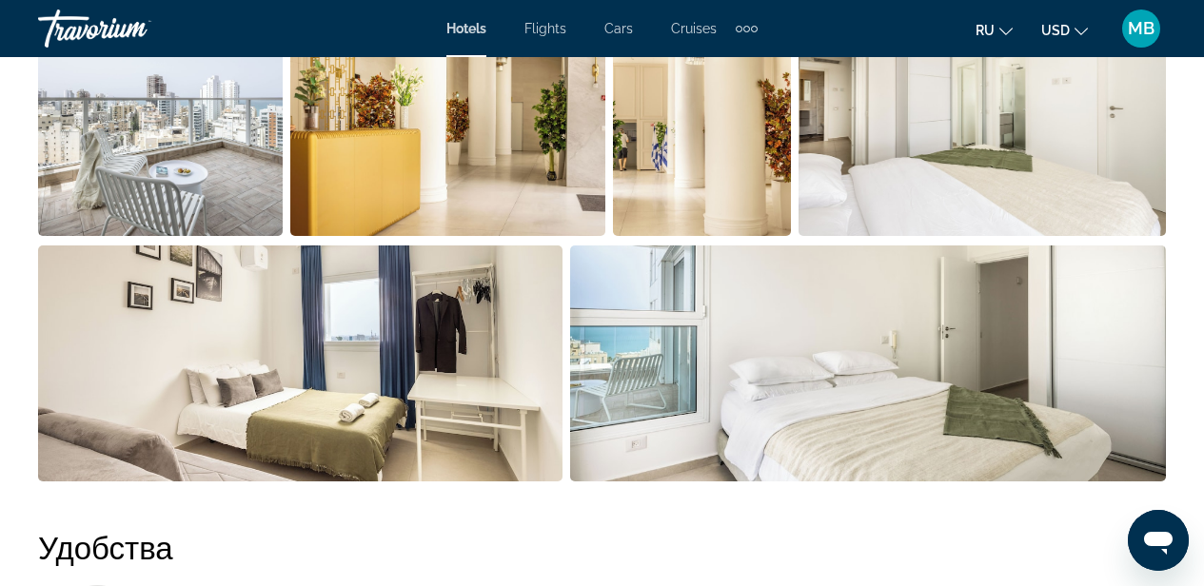
click at [226, 167] on img "Open full-screen image slider" at bounding box center [160, 118] width 245 height 236
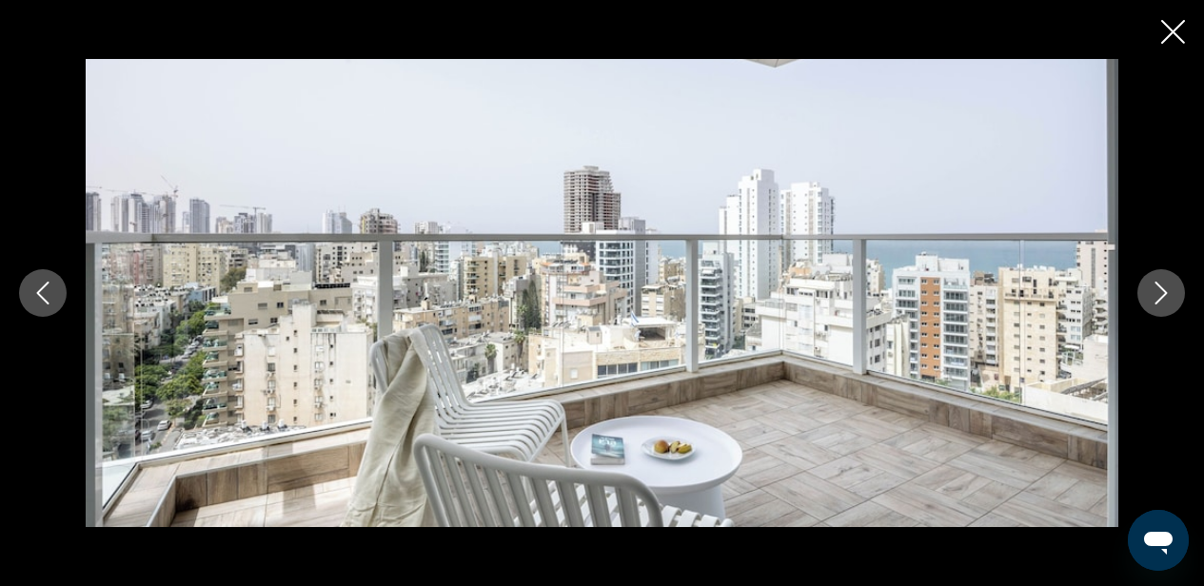
scroll to position [877, 0]
click at [1141, 297] on button "Next image" at bounding box center [1161, 293] width 48 height 48
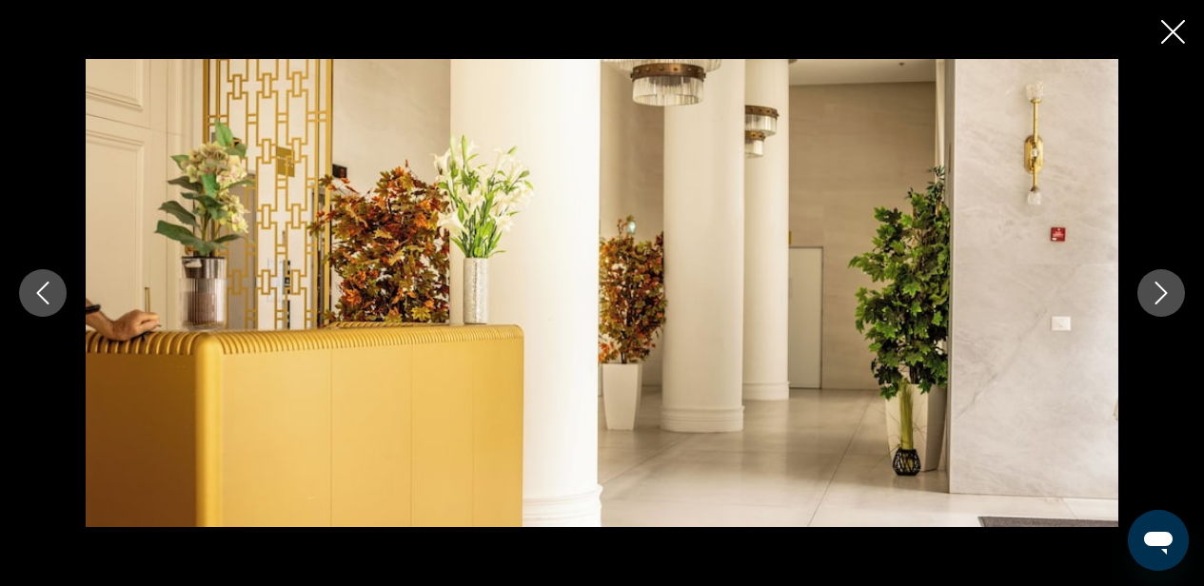
click at [1167, 299] on icon "Next image" at bounding box center [1160, 293] width 23 height 23
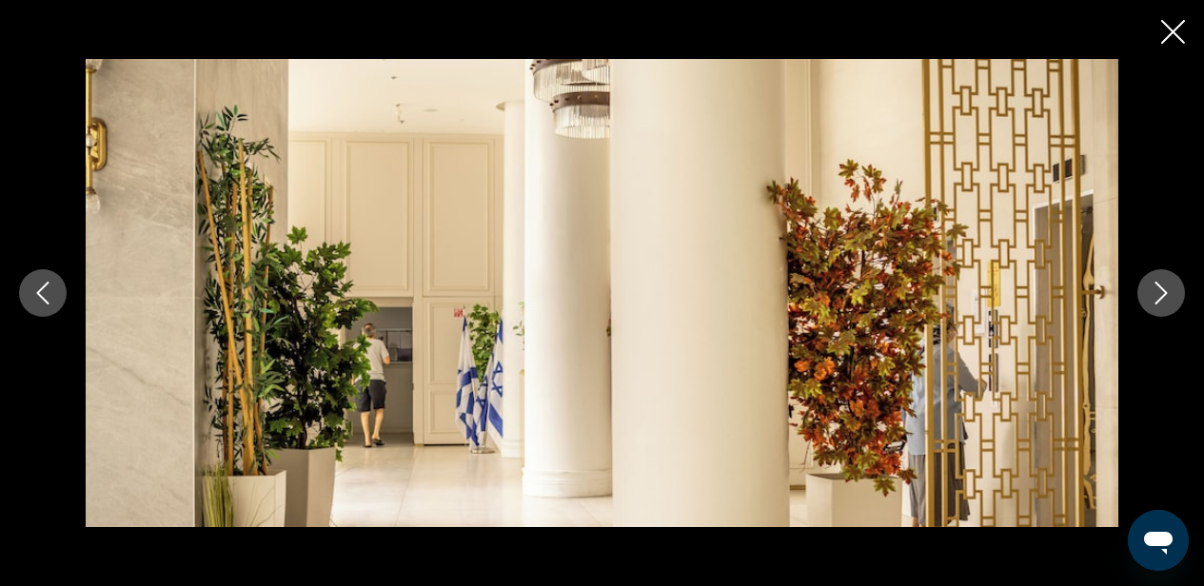
click at [1167, 299] on icon "Next image" at bounding box center [1160, 293] width 23 height 23
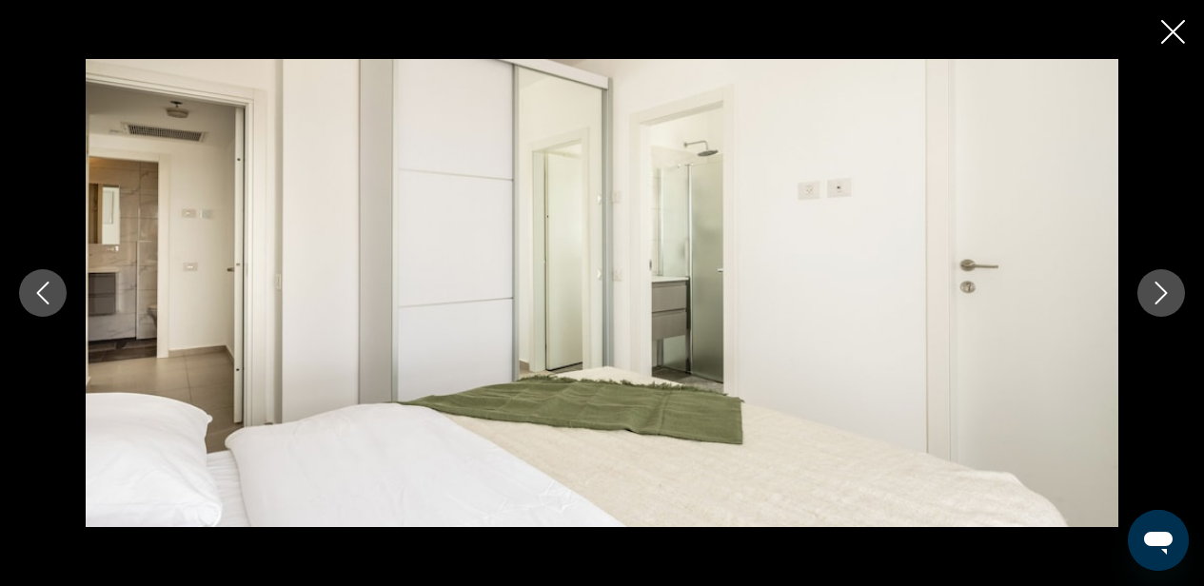
click at [1167, 299] on icon "Next image" at bounding box center [1160, 293] width 23 height 23
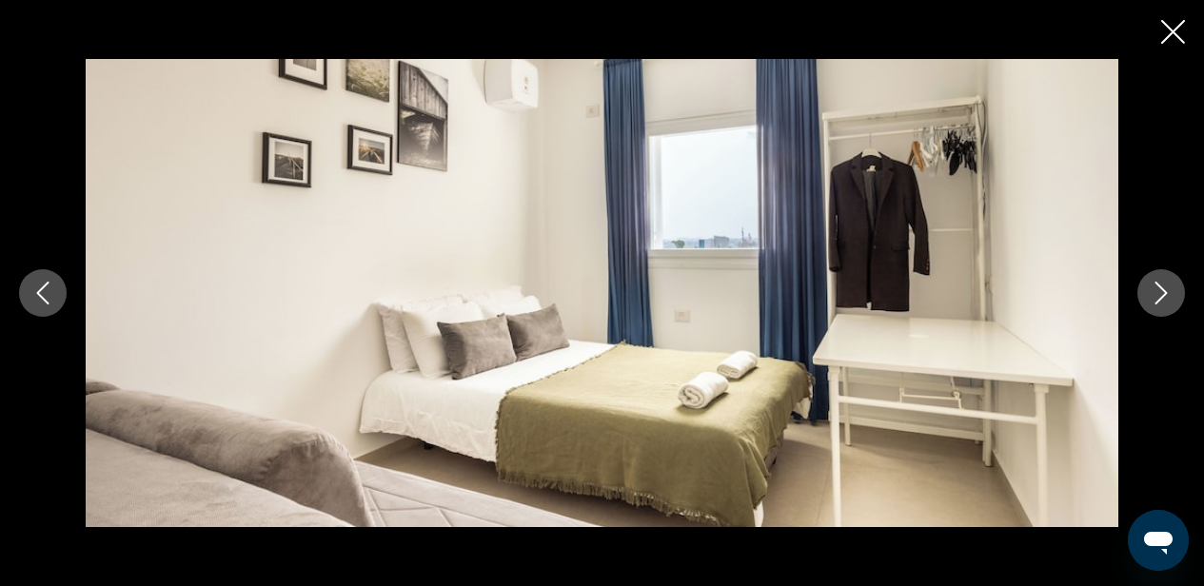
click at [1167, 299] on icon "Next image" at bounding box center [1160, 293] width 23 height 23
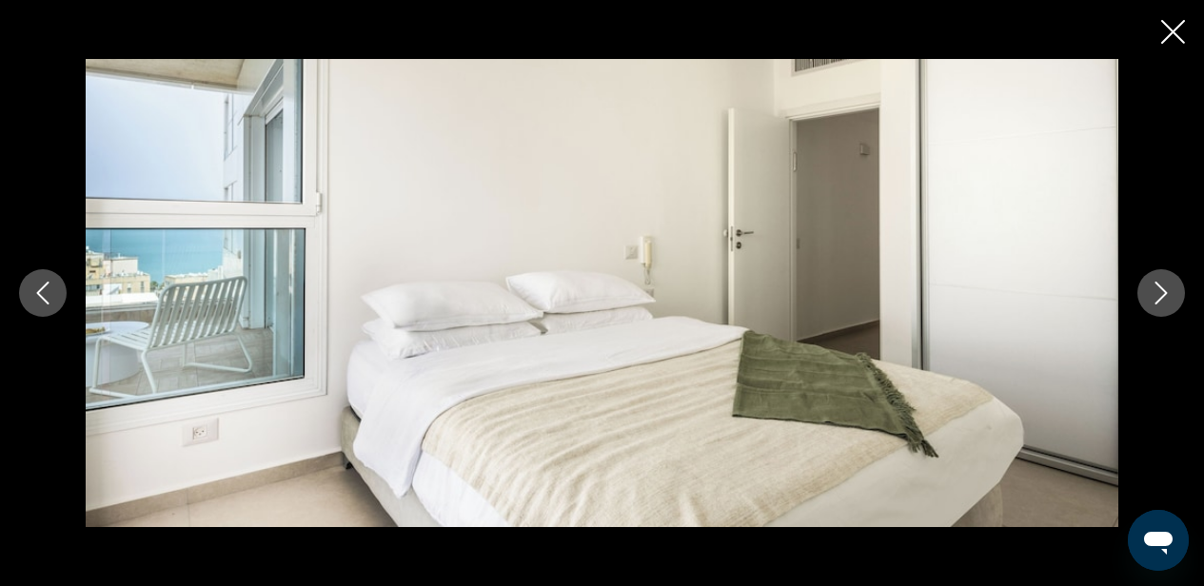
click at [1167, 299] on icon "Next image" at bounding box center [1160, 293] width 23 height 23
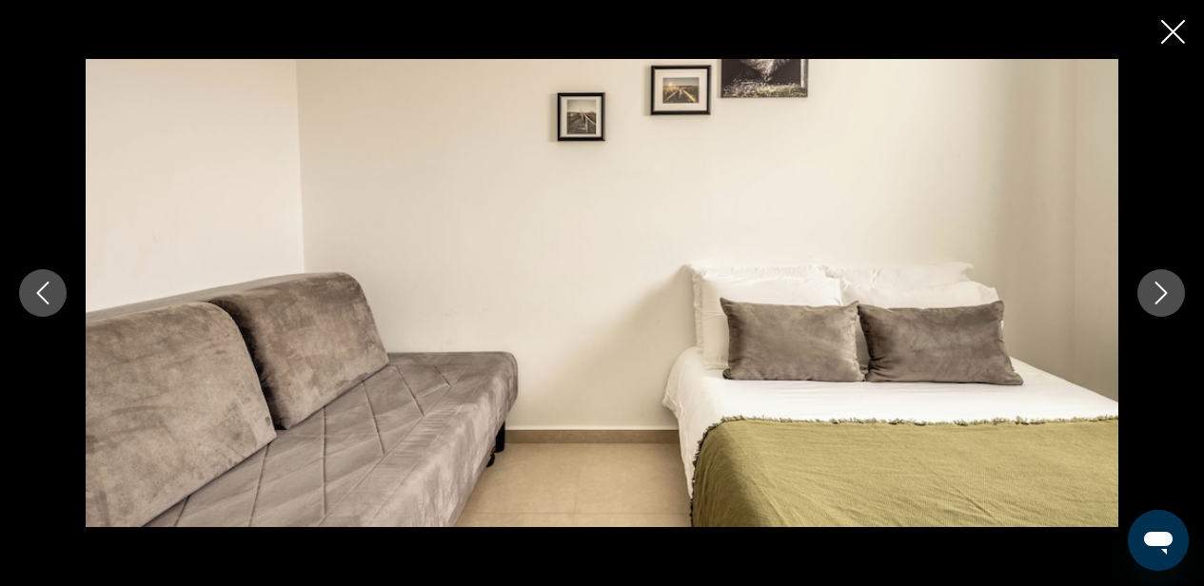
click at [1167, 299] on icon "Next image" at bounding box center [1160, 293] width 23 height 23
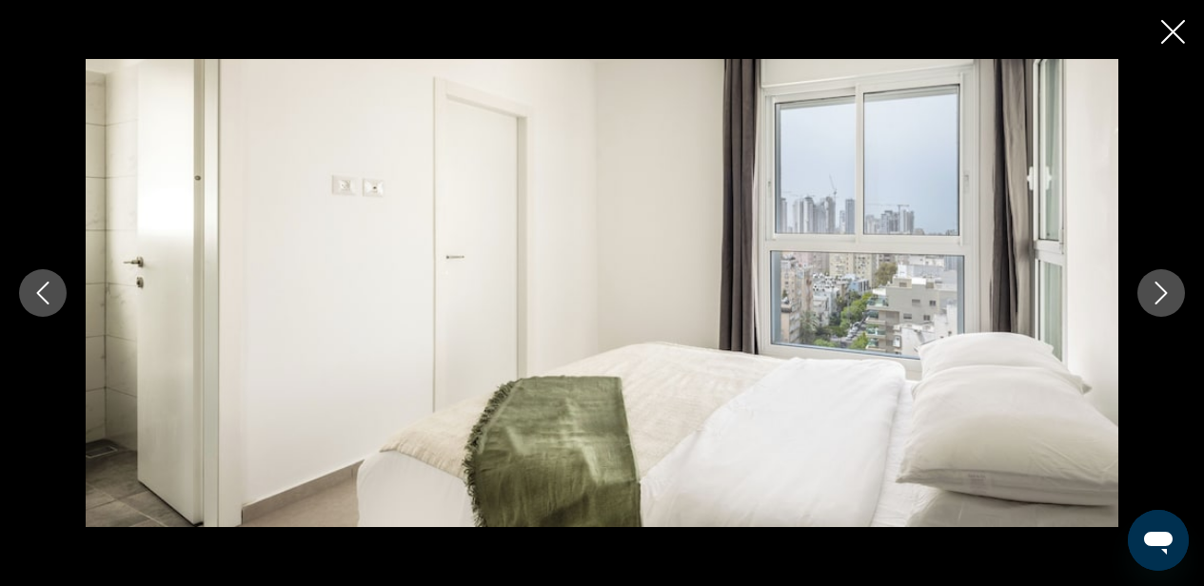
click at [1167, 299] on icon "Next image" at bounding box center [1160, 293] width 23 height 23
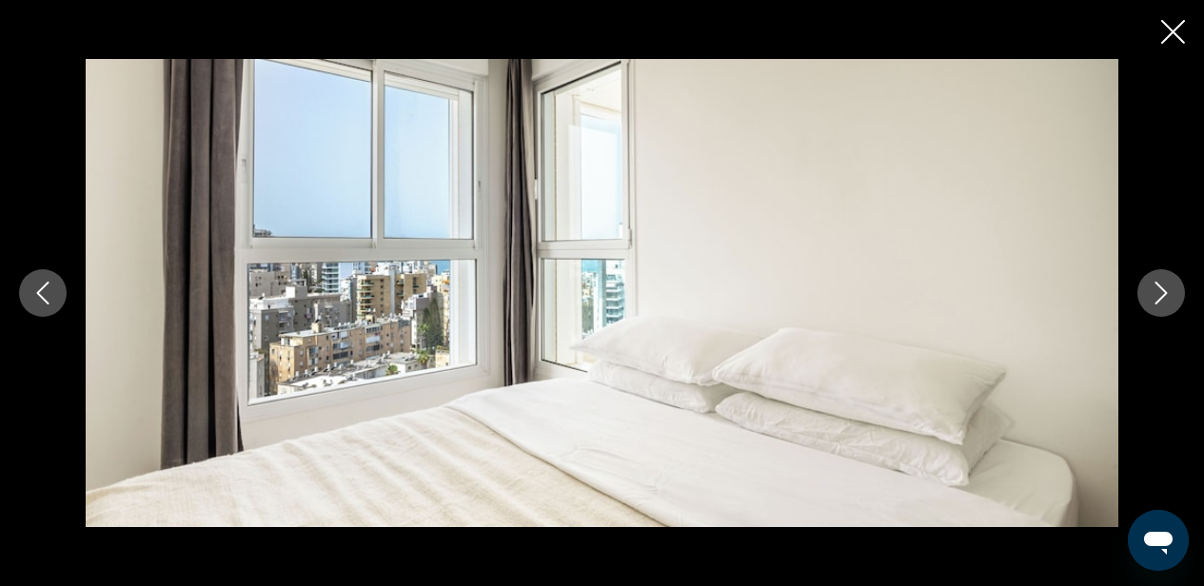
click at [1167, 299] on icon "Next image" at bounding box center [1160, 293] width 23 height 23
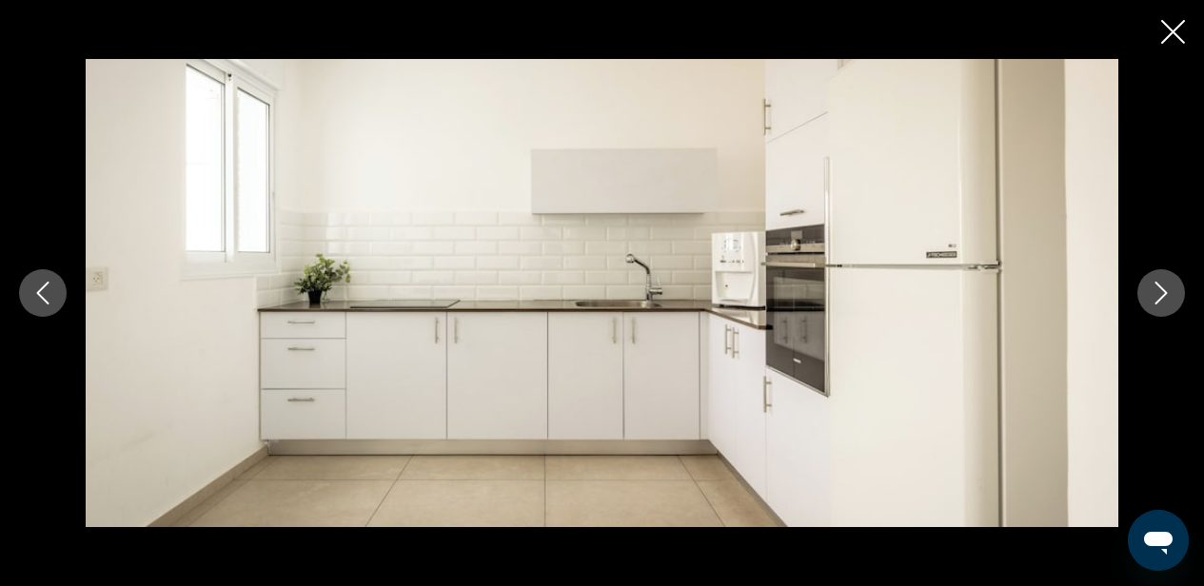
click at [1167, 299] on icon "Next image" at bounding box center [1160, 293] width 23 height 23
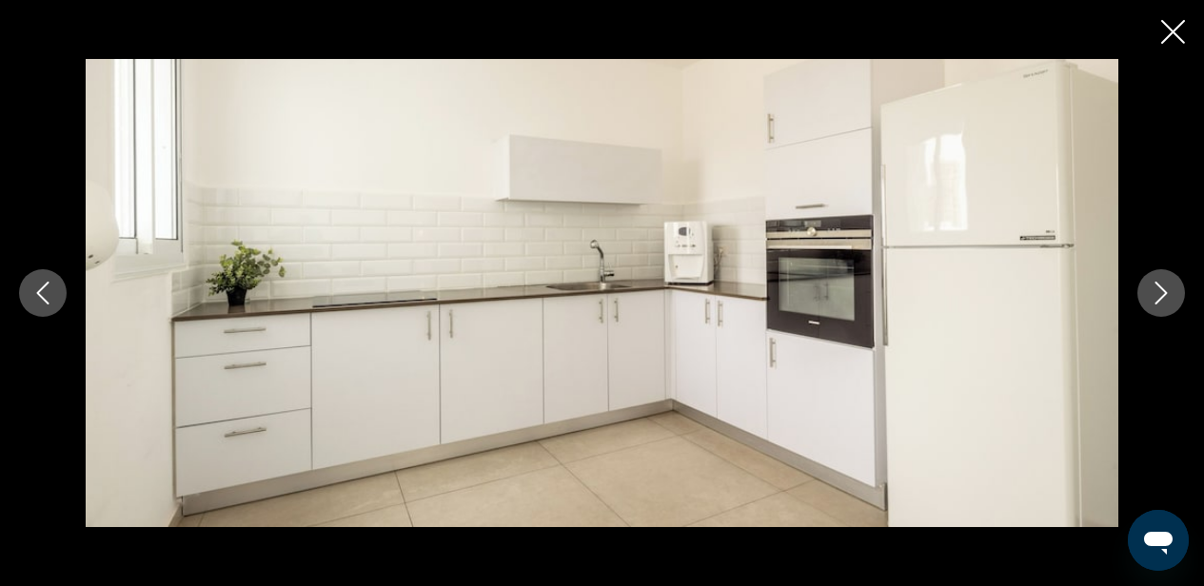
click at [1167, 299] on icon "Next image" at bounding box center [1160, 293] width 23 height 23
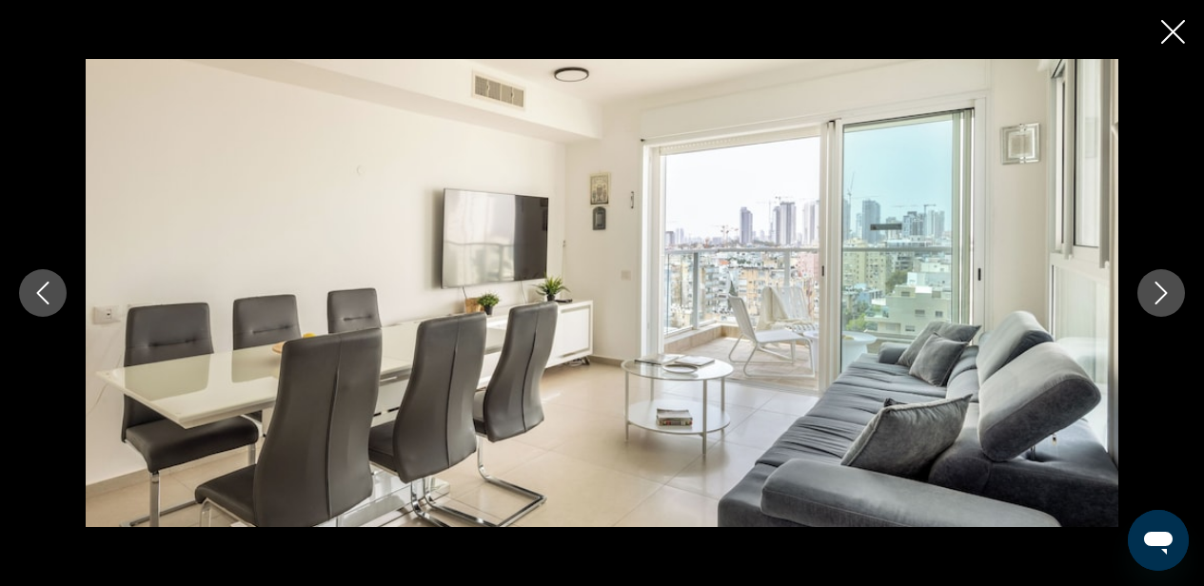
click at [1168, 299] on icon "Next image" at bounding box center [1160, 293] width 23 height 23
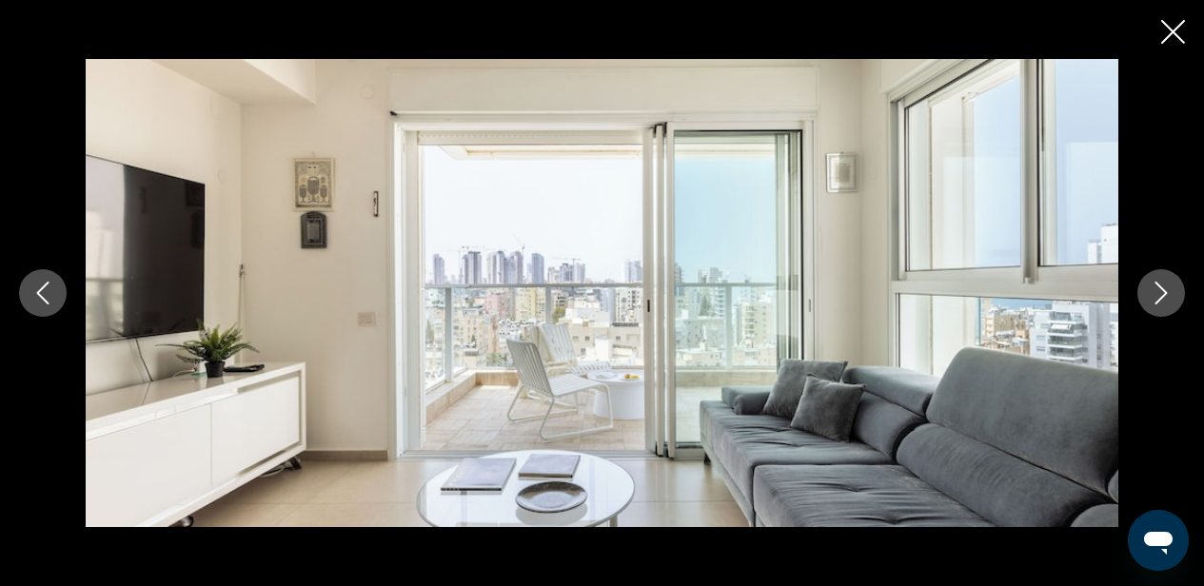
click at [1168, 299] on icon "Next image" at bounding box center [1160, 293] width 23 height 23
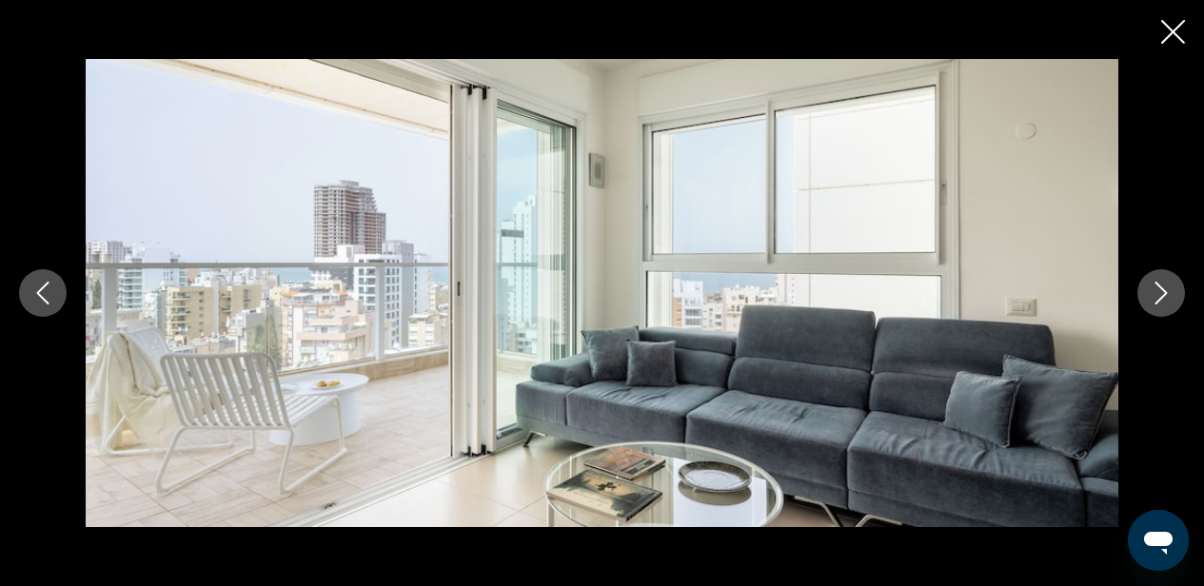
click at [1168, 299] on icon "Next image" at bounding box center [1160, 293] width 23 height 23
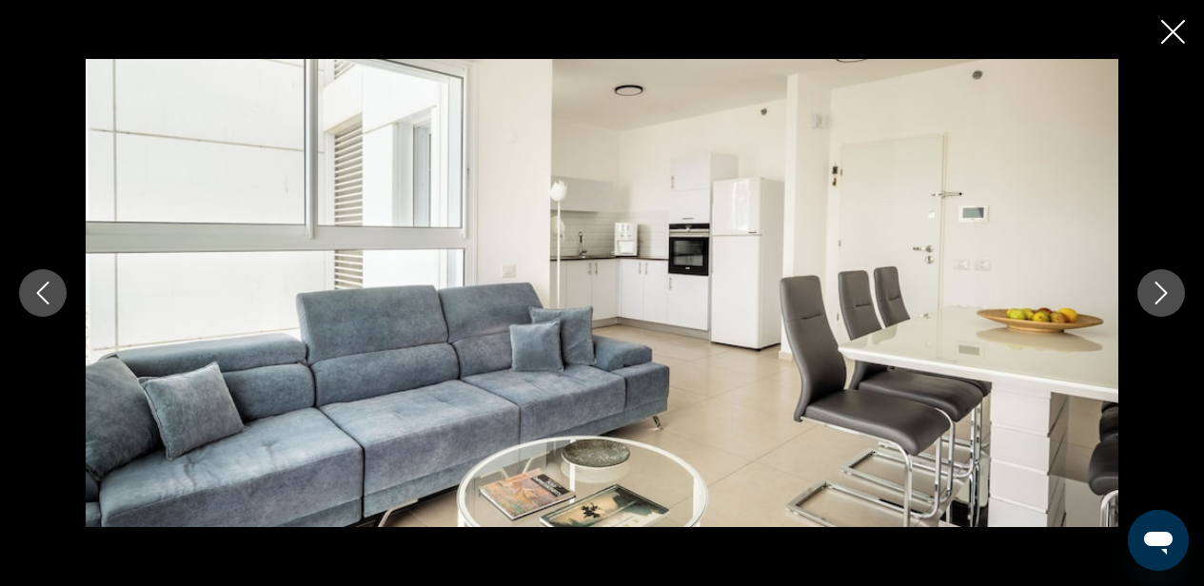
click at [1168, 299] on icon "Next image" at bounding box center [1160, 293] width 23 height 23
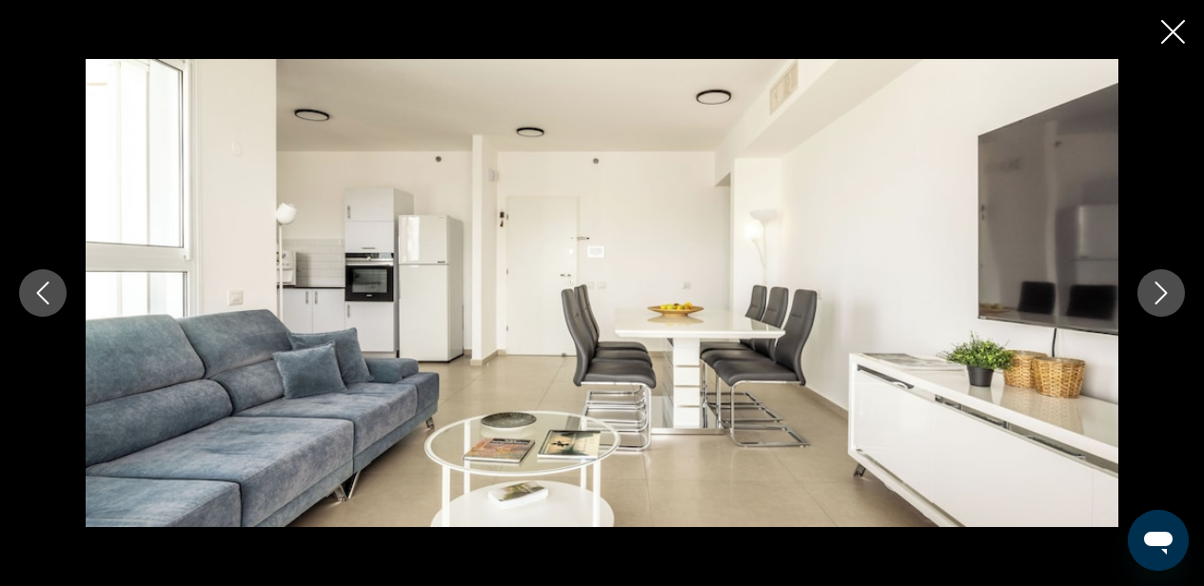
click at [1168, 299] on icon "Next image" at bounding box center [1160, 293] width 23 height 23
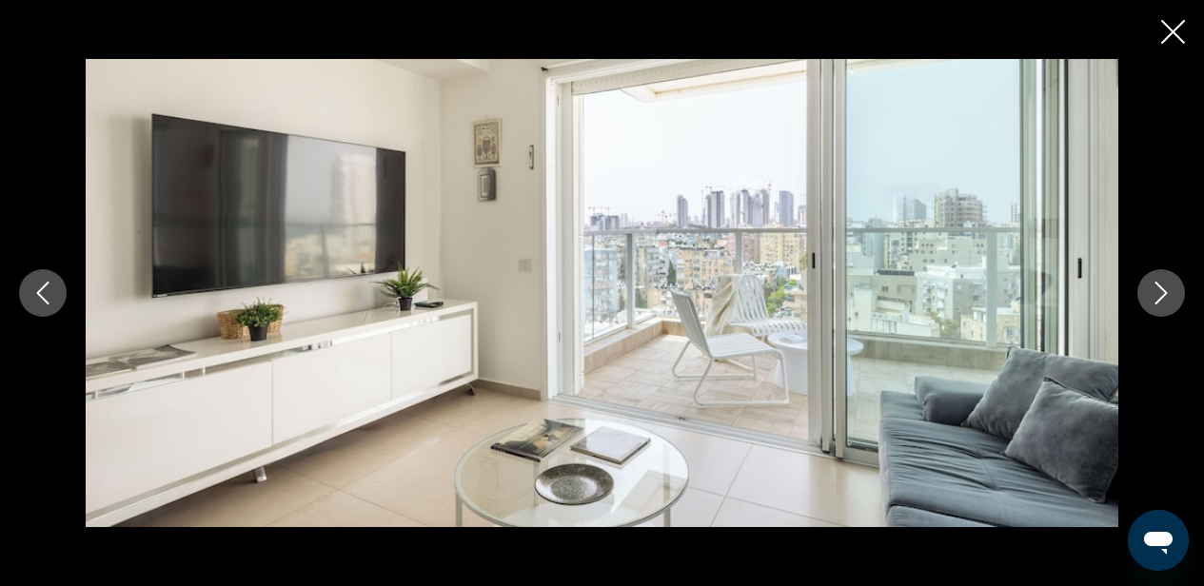
click at [1178, 31] on icon "Close slideshow" at bounding box center [1173, 32] width 24 height 24
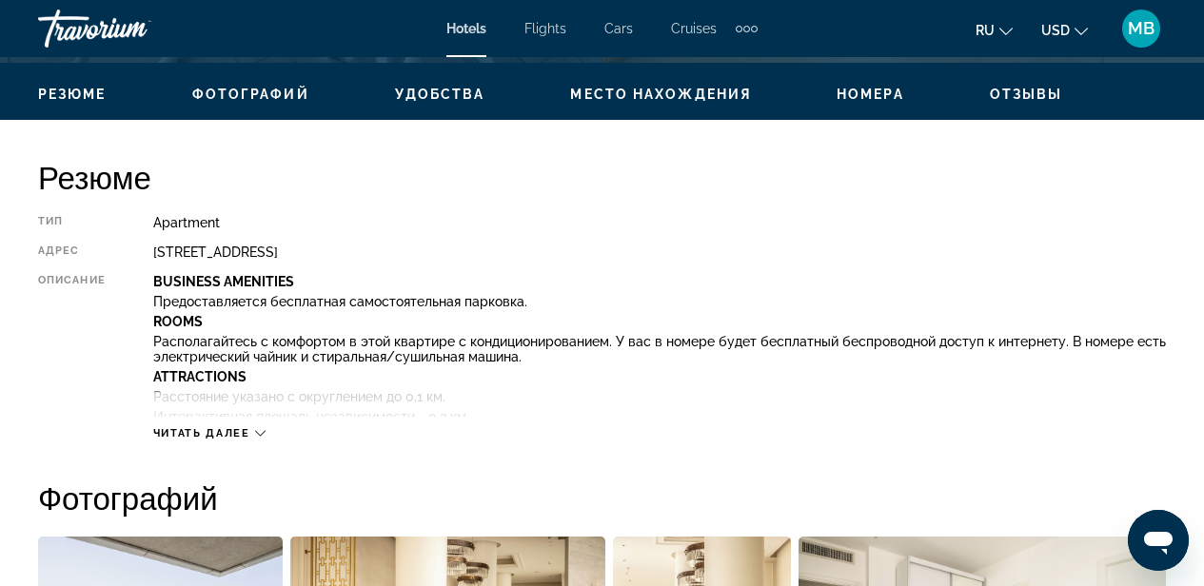
scroll to position [899, 0]
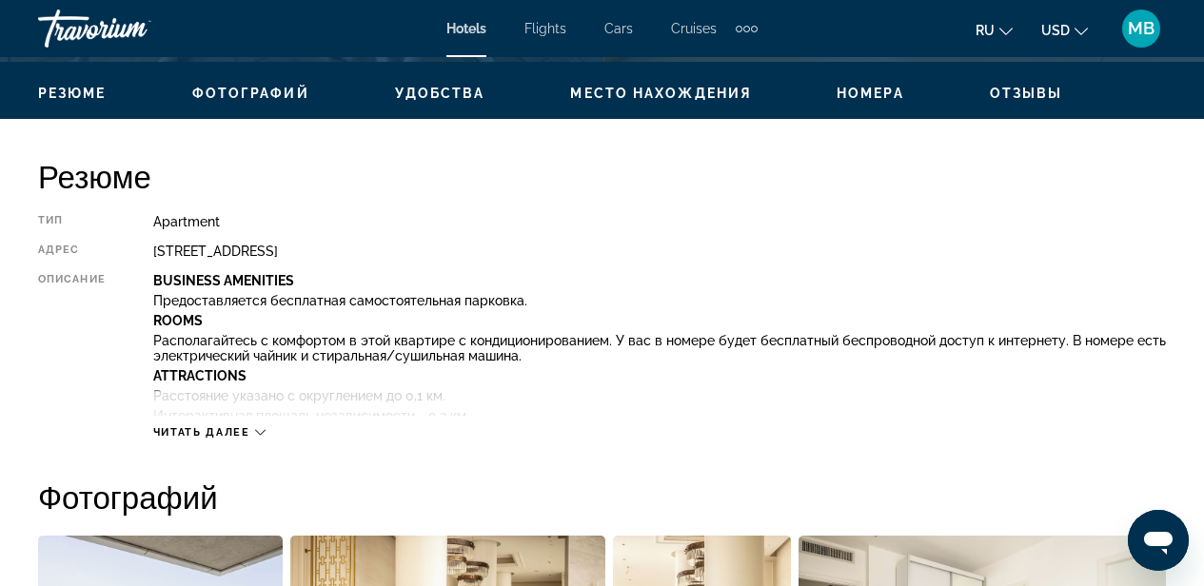
click at [228, 429] on span "Читать далее" at bounding box center [201, 432] width 97 height 12
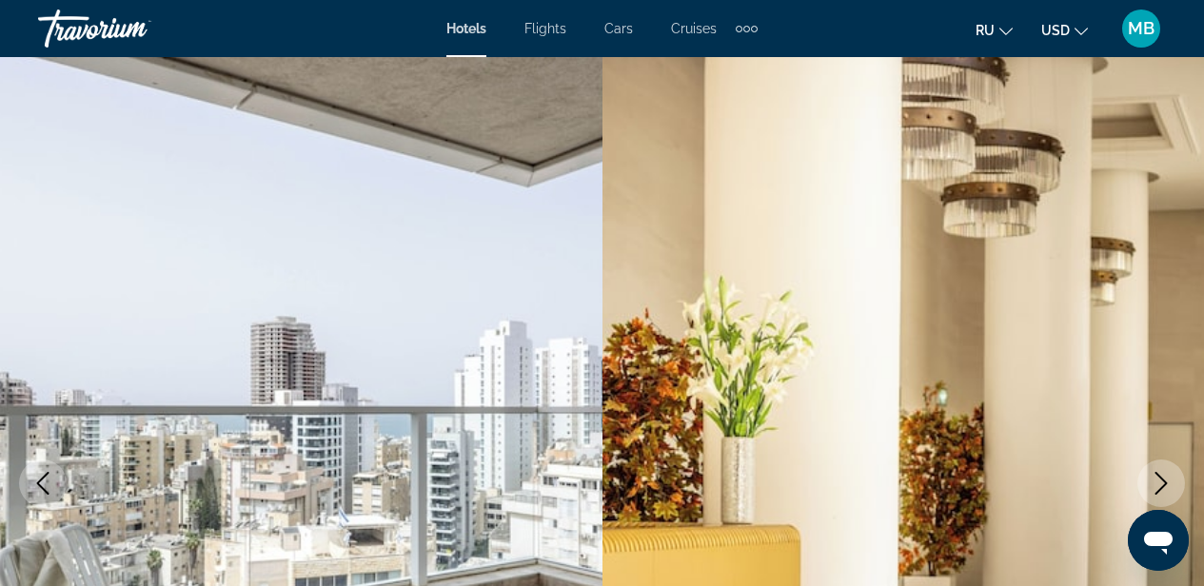
scroll to position [0, 0]
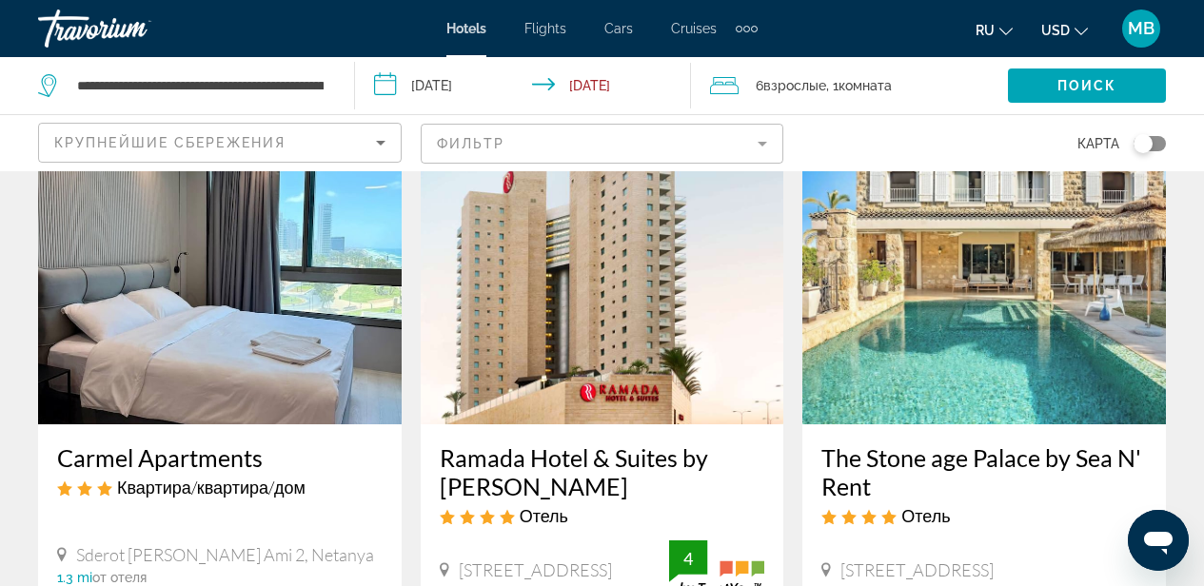
scroll to position [1524, 0]
click at [284, 357] on img "Main content" at bounding box center [219, 272] width 363 height 304
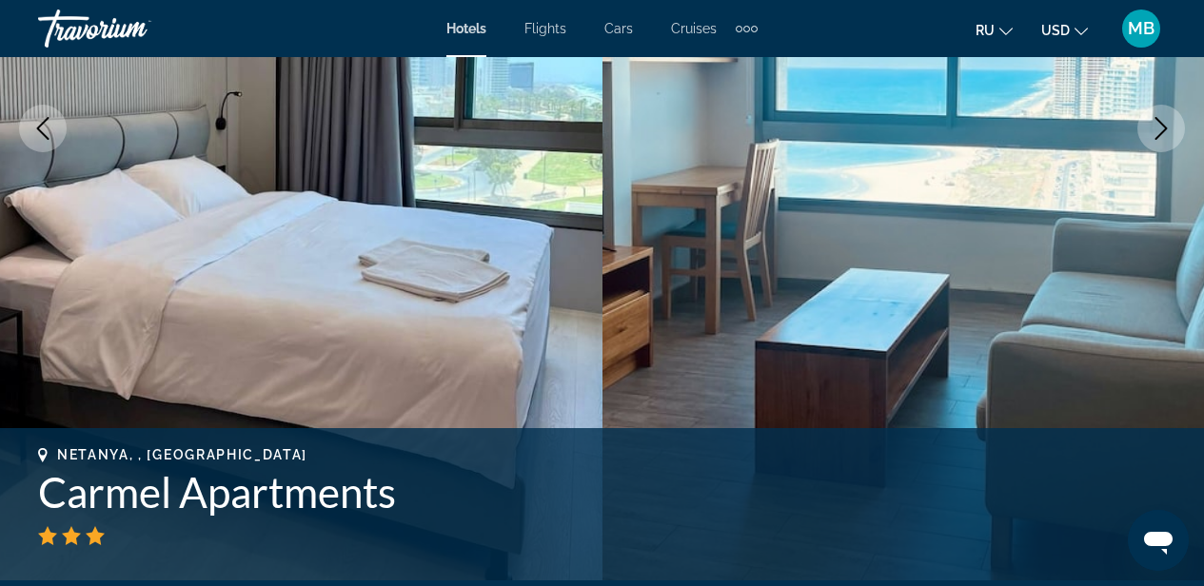
scroll to position [634, 0]
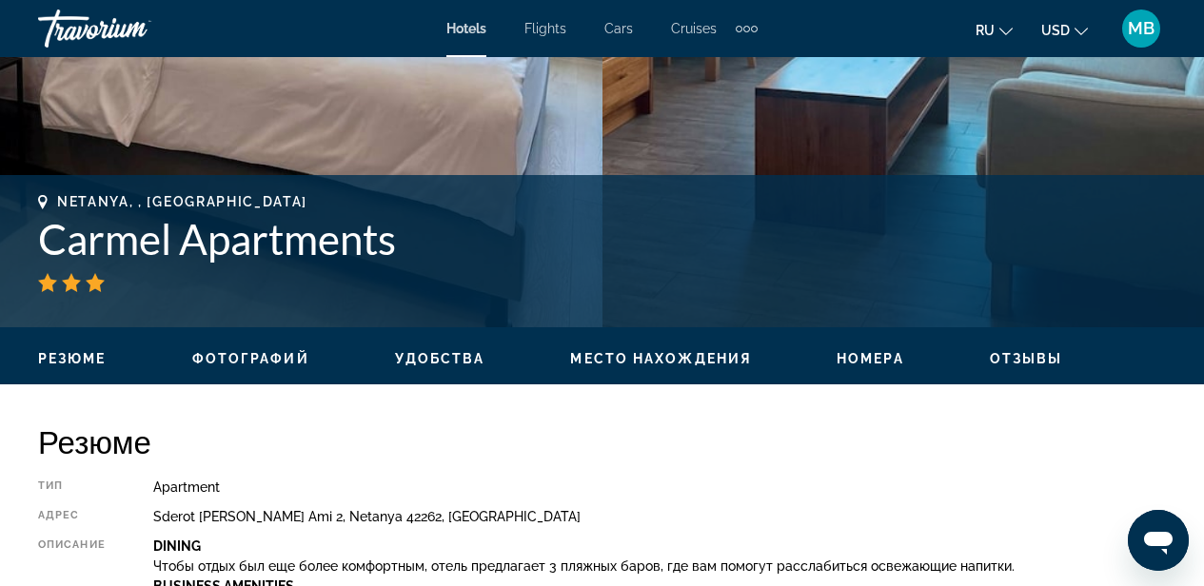
click at [260, 354] on span "Фотографий" at bounding box center [250, 358] width 117 height 15
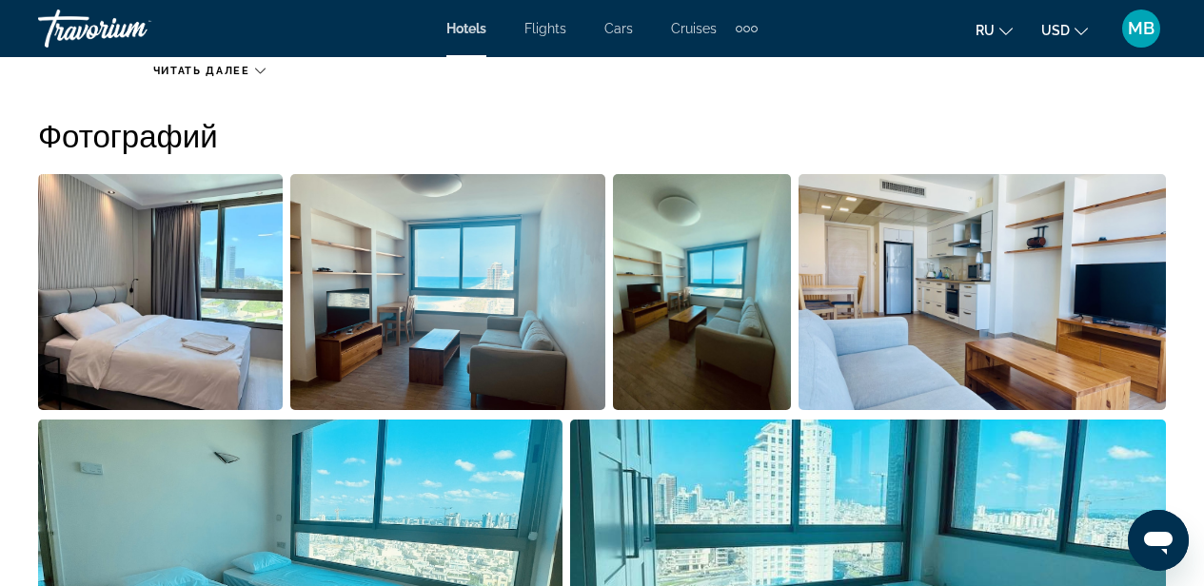
scroll to position [1263, 0]
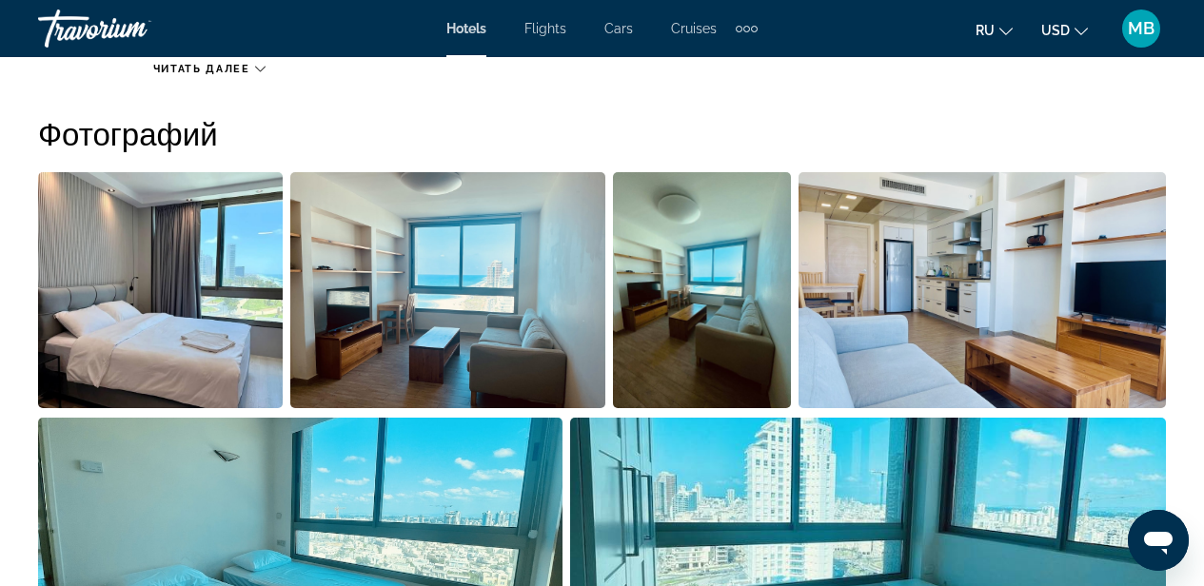
click at [207, 314] on img "Open full-screen image slider" at bounding box center [160, 290] width 245 height 236
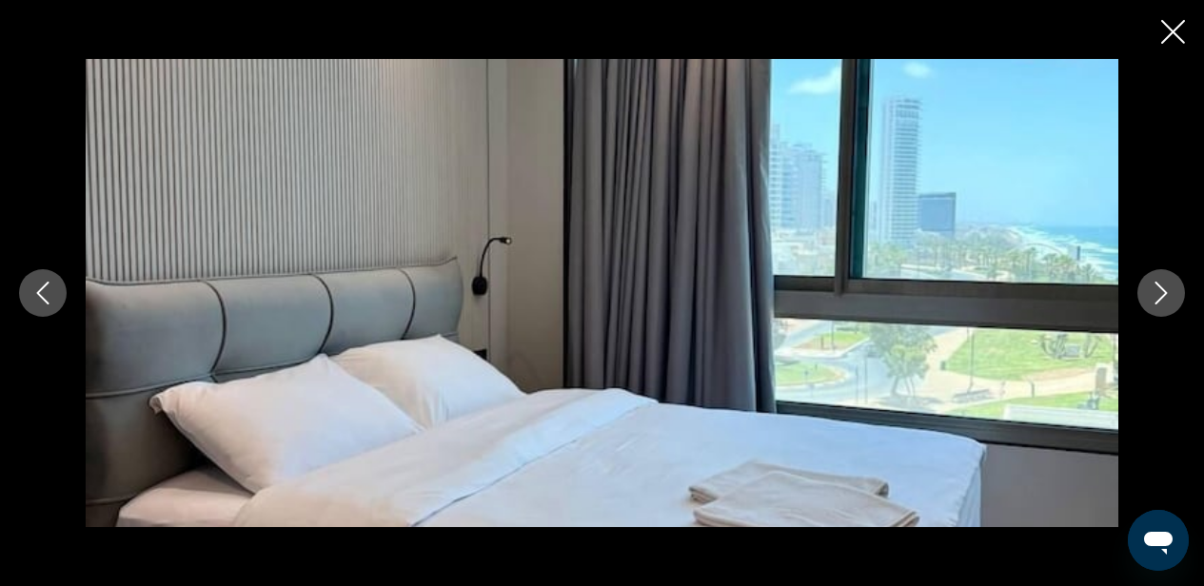
click at [1164, 292] on icon "Next image" at bounding box center [1161, 293] width 12 height 23
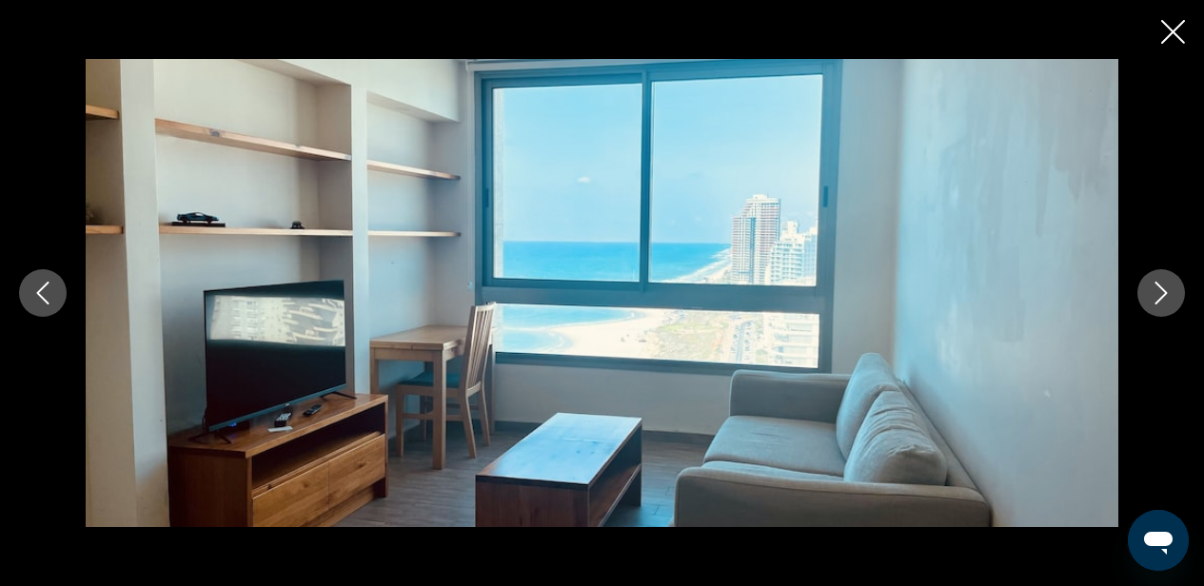
click at [1164, 292] on icon "Next image" at bounding box center [1161, 293] width 12 height 23
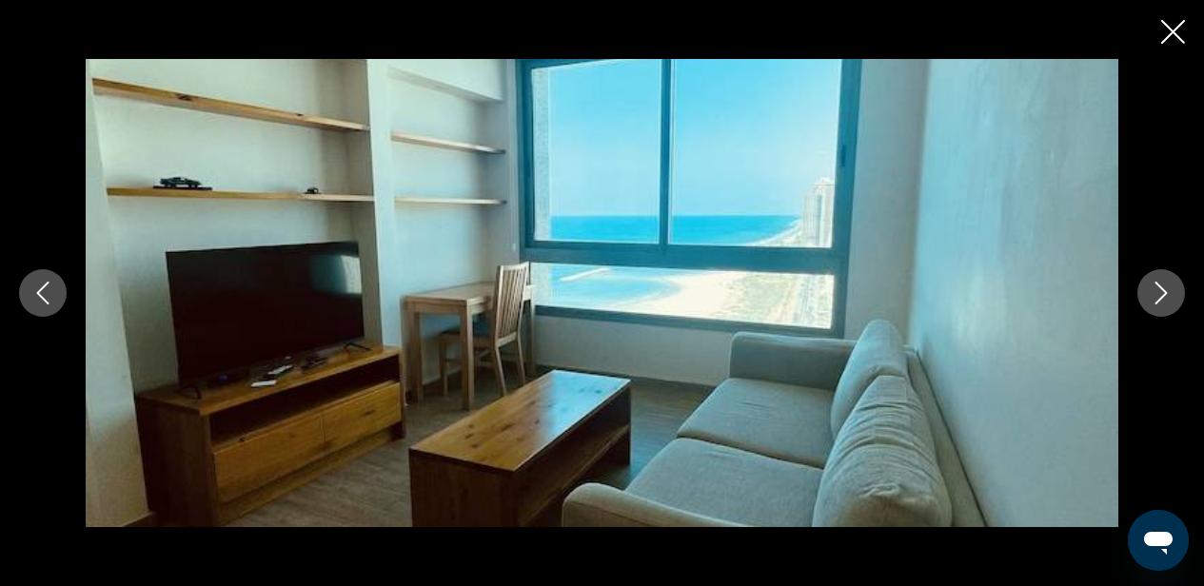
click at [1164, 292] on icon "Next image" at bounding box center [1161, 293] width 12 height 23
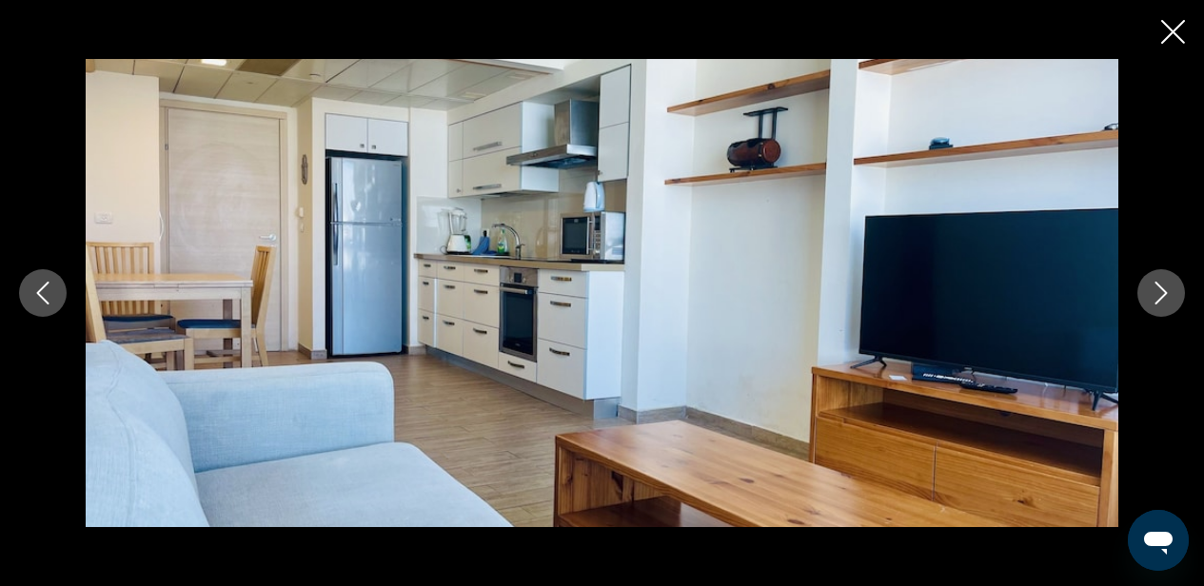
click at [1164, 292] on icon "Next image" at bounding box center [1161, 293] width 12 height 23
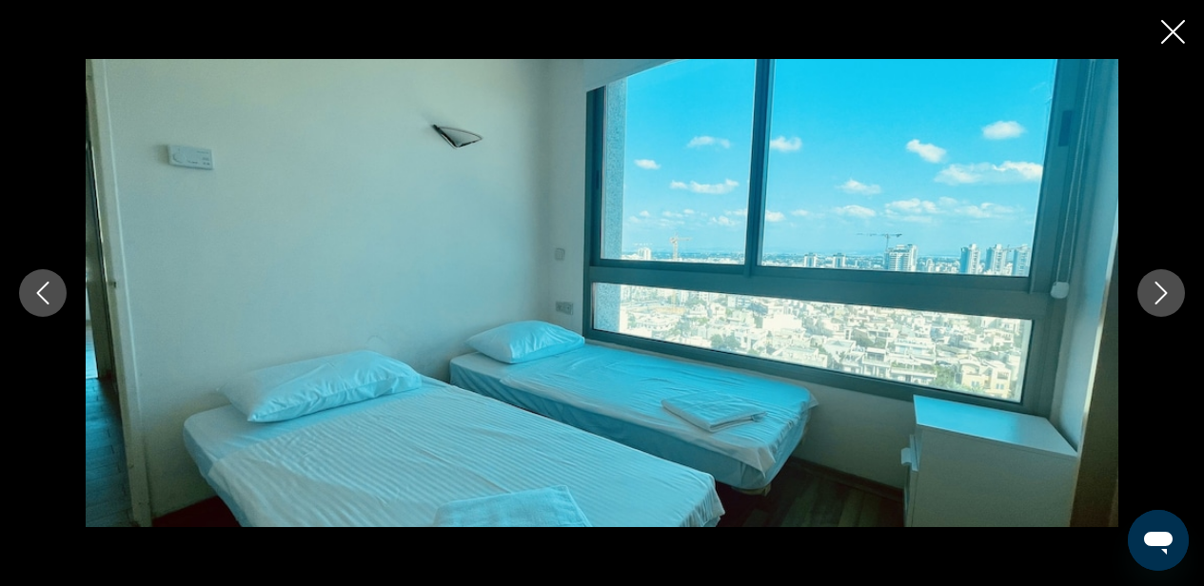
click at [1164, 291] on icon "Next image" at bounding box center [1161, 293] width 12 height 23
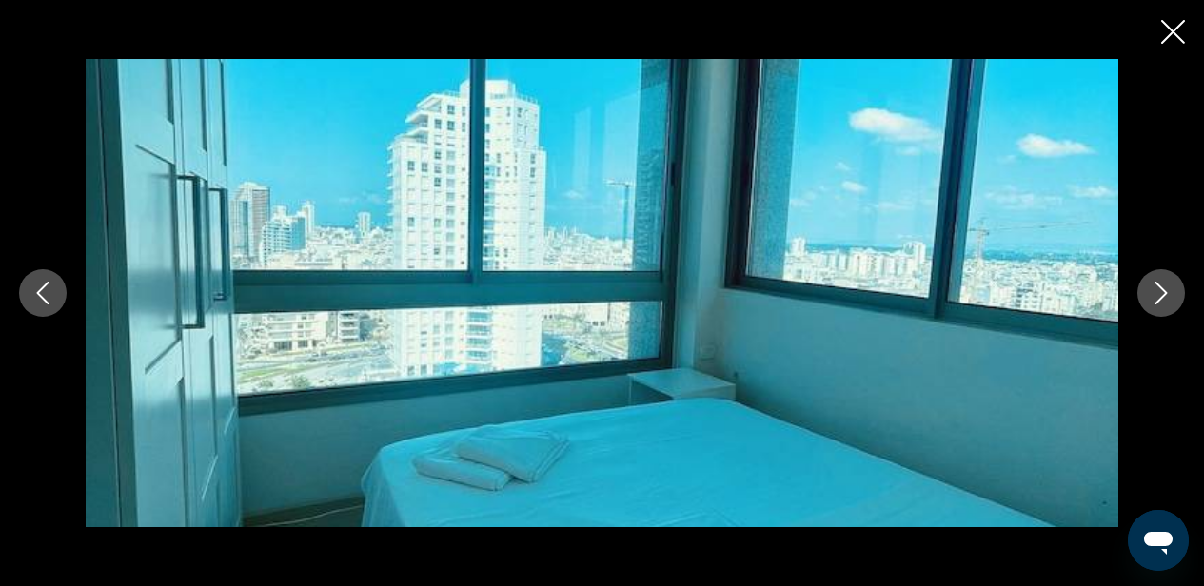
click at [1164, 291] on icon "Next image" at bounding box center [1161, 293] width 12 height 23
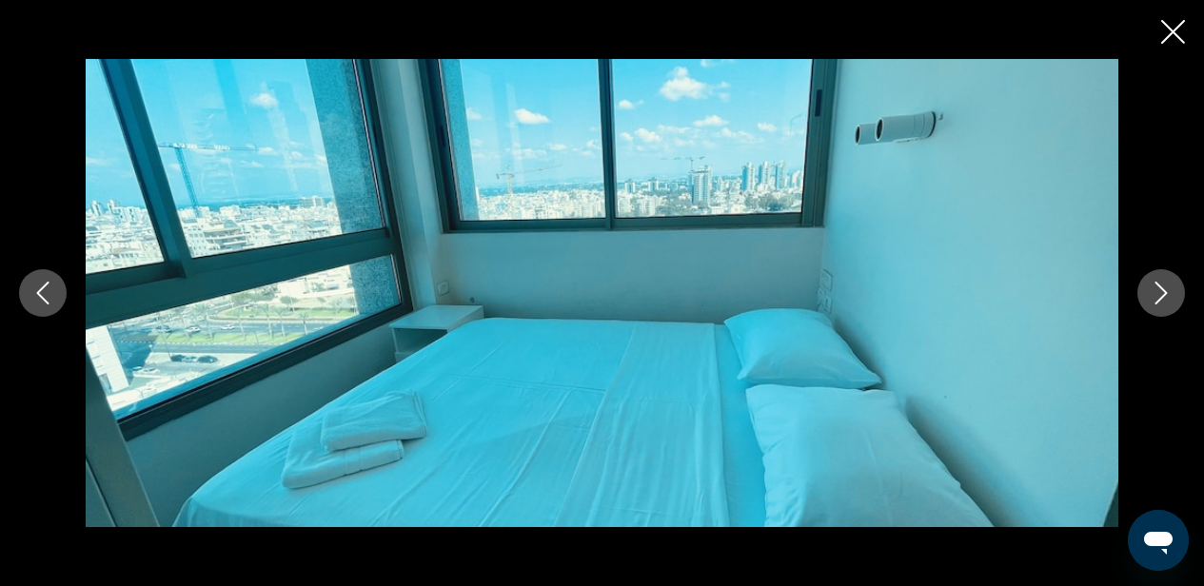
click at [1164, 291] on icon "Next image" at bounding box center [1161, 293] width 12 height 23
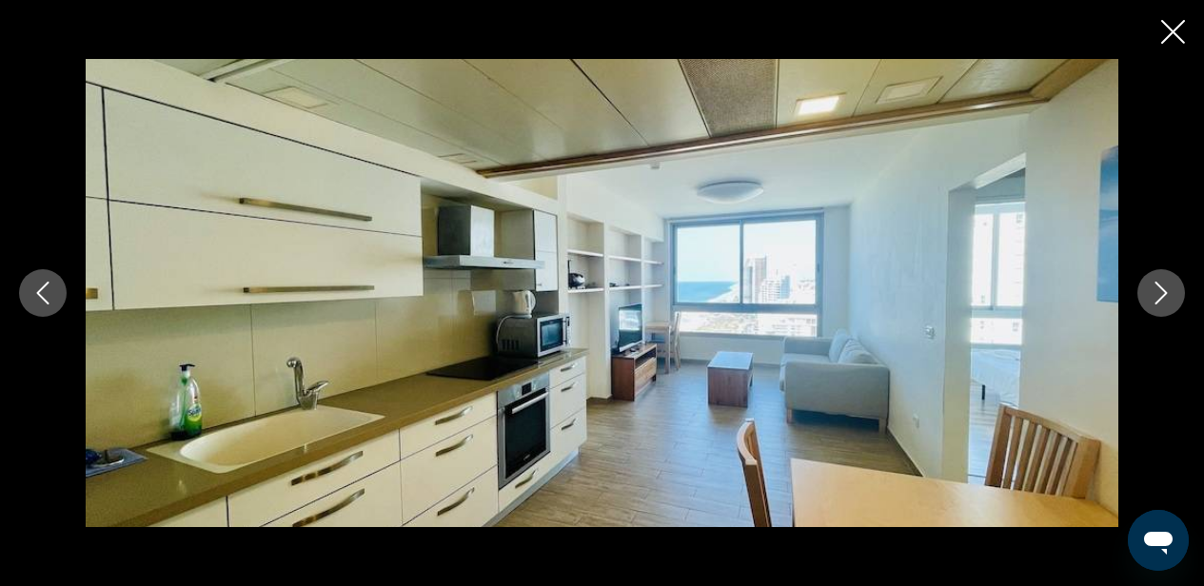
click at [1164, 291] on icon "Next image" at bounding box center [1161, 293] width 12 height 23
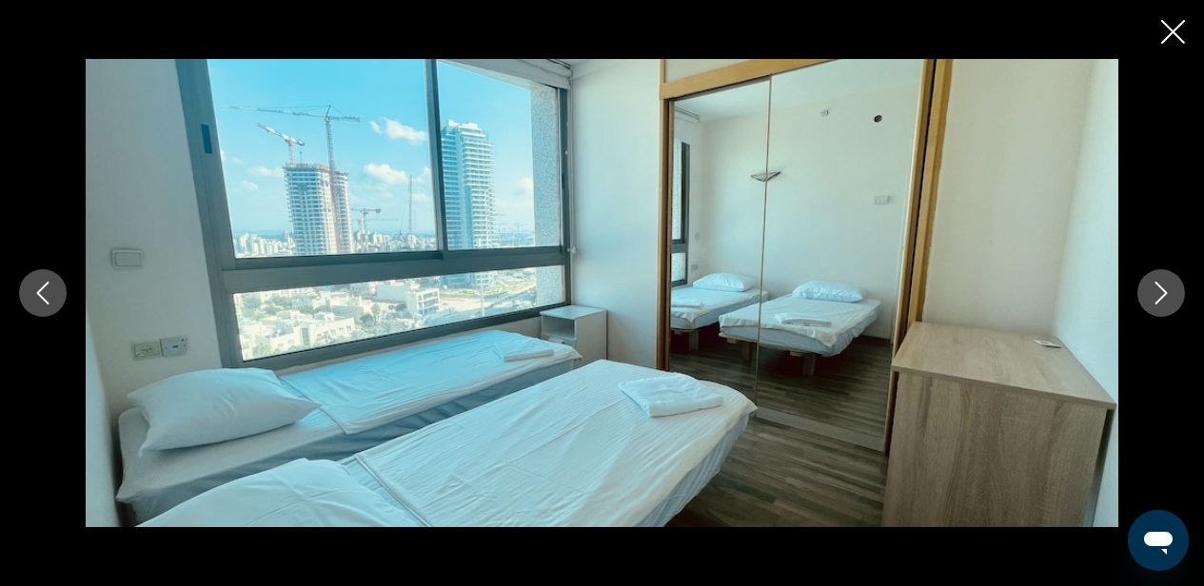
click at [1164, 291] on icon "Next image" at bounding box center [1161, 293] width 12 height 23
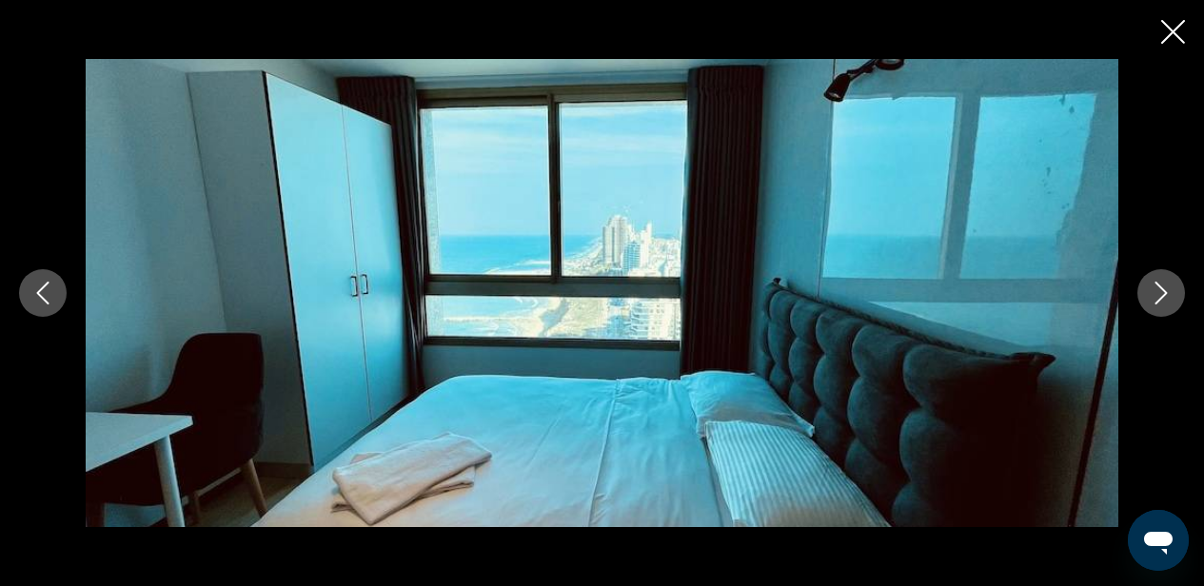
click at [1164, 291] on icon "Next image" at bounding box center [1161, 293] width 12 height 23
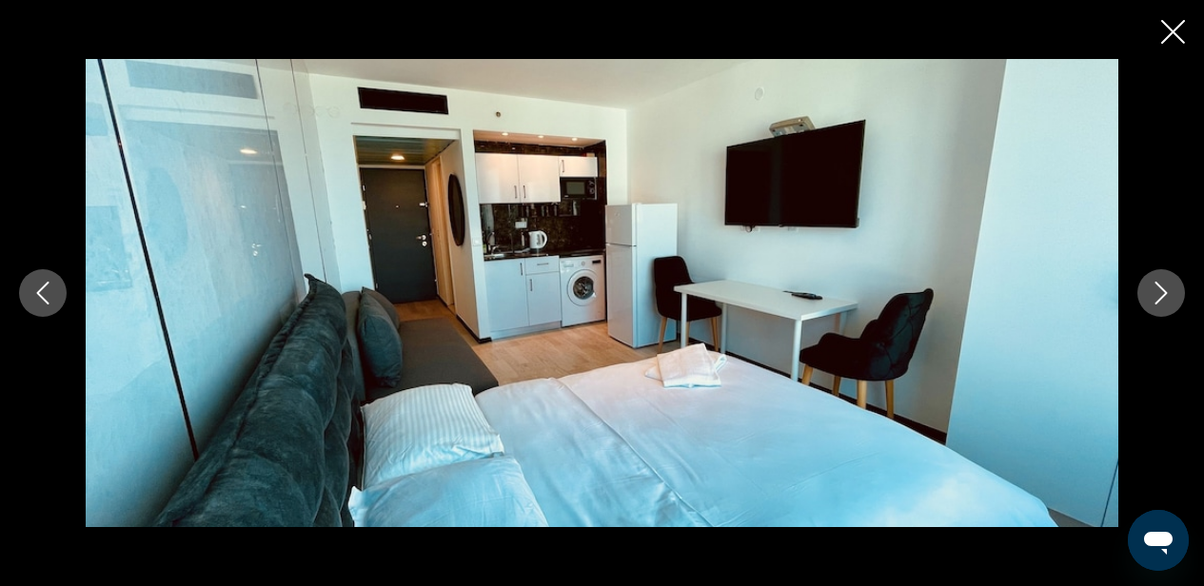
click at [1164, 291] on icon "Next image" at bounding box center [1161, 293] width 12 height 23
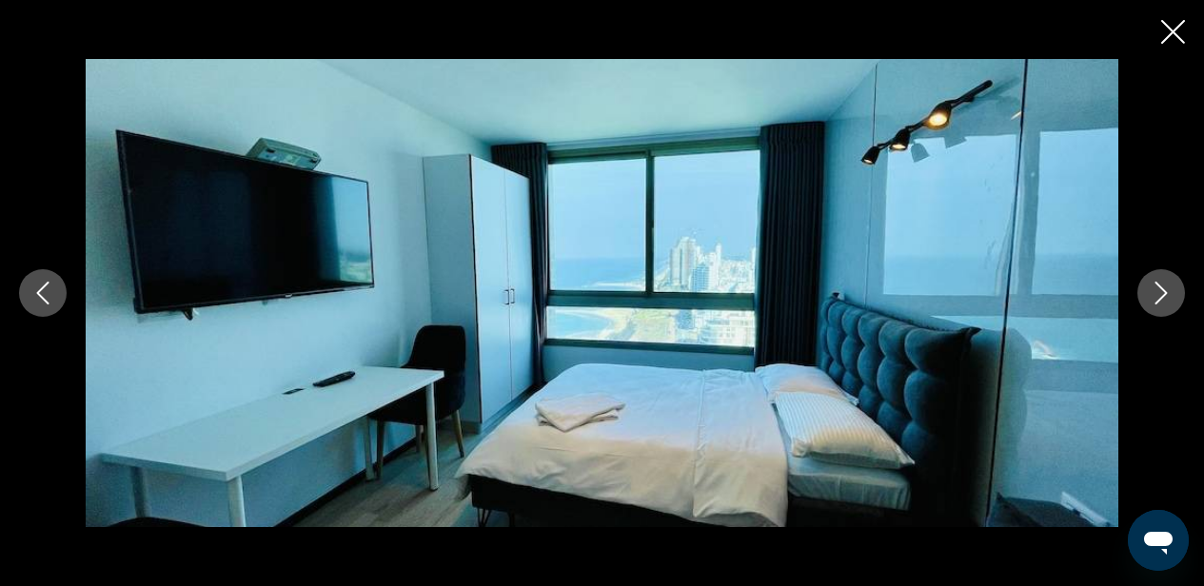
click at [55, 297] on button "Previous image" at bounding box center [43, 293] width 48 height 48
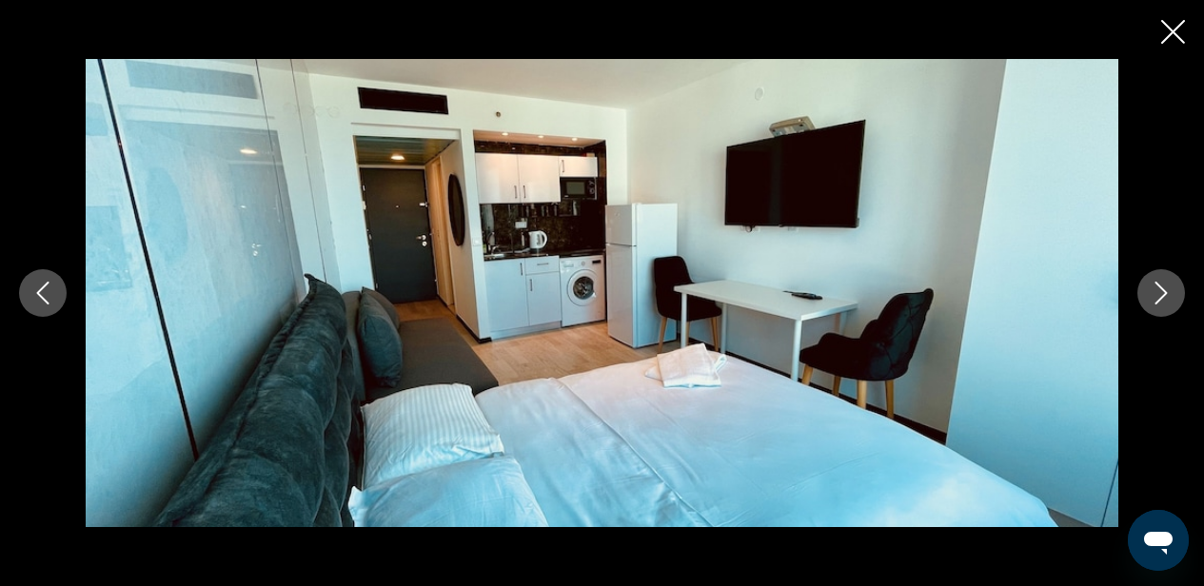
click at [545, 288] on img "Main content" at bounding box center [602, 293] width 1032 height 469
click at [1160, 294] on icon "Next image" at bounding box center [1160, 293] width 23 height 23
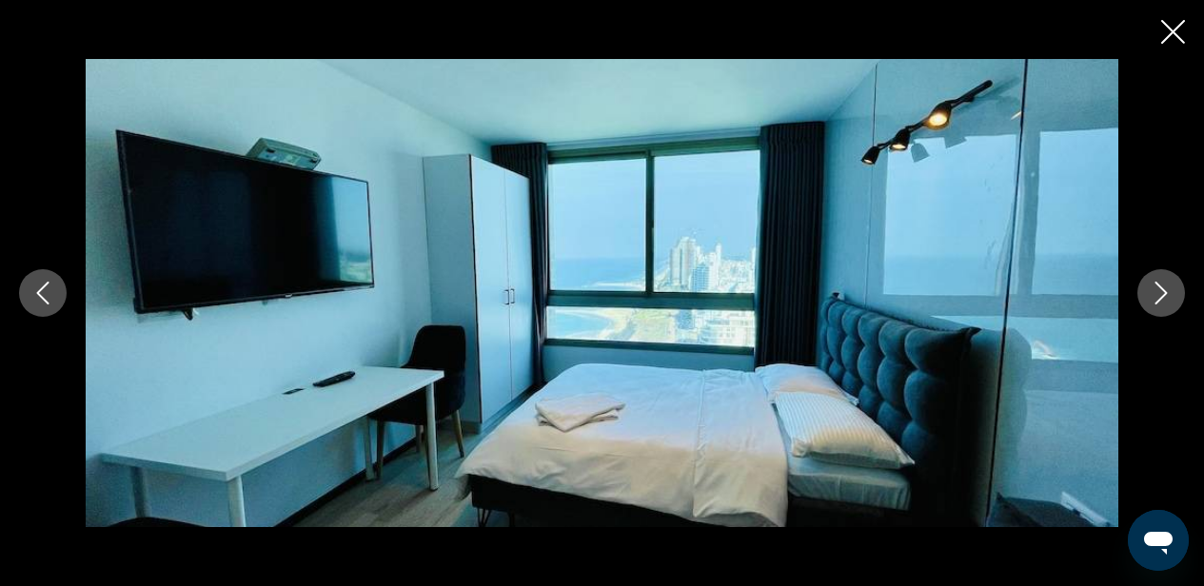
click at [1160, 294] on icon "Next image" at bounding box center [1160, 293] width 23 height 23
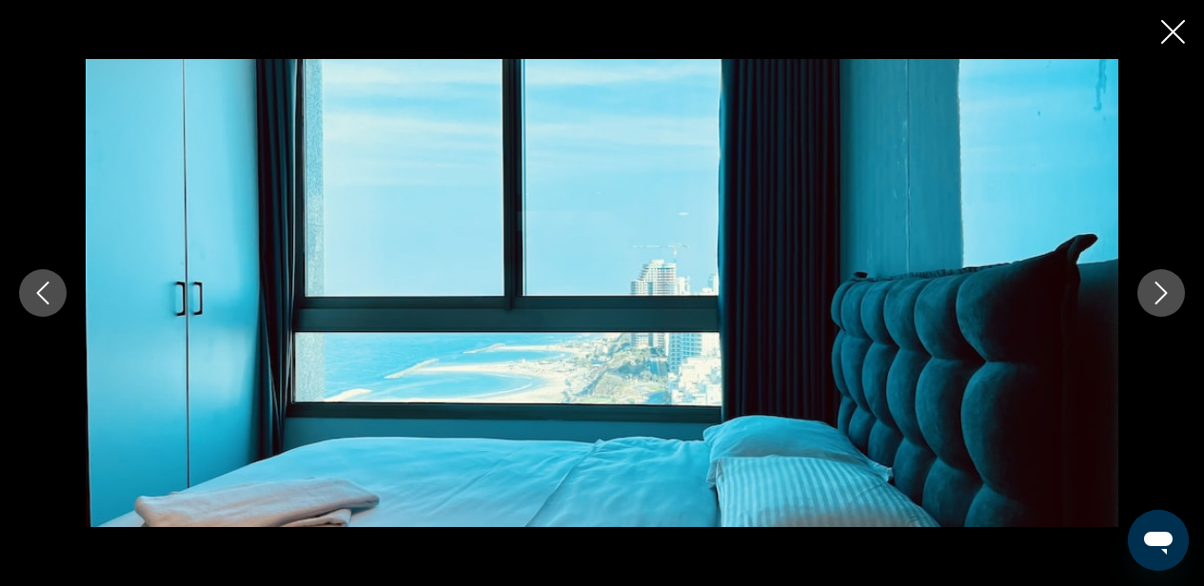
click at [1160, 294] on icon "Next image" at bounding box center [1160, 293] width 23 height 23
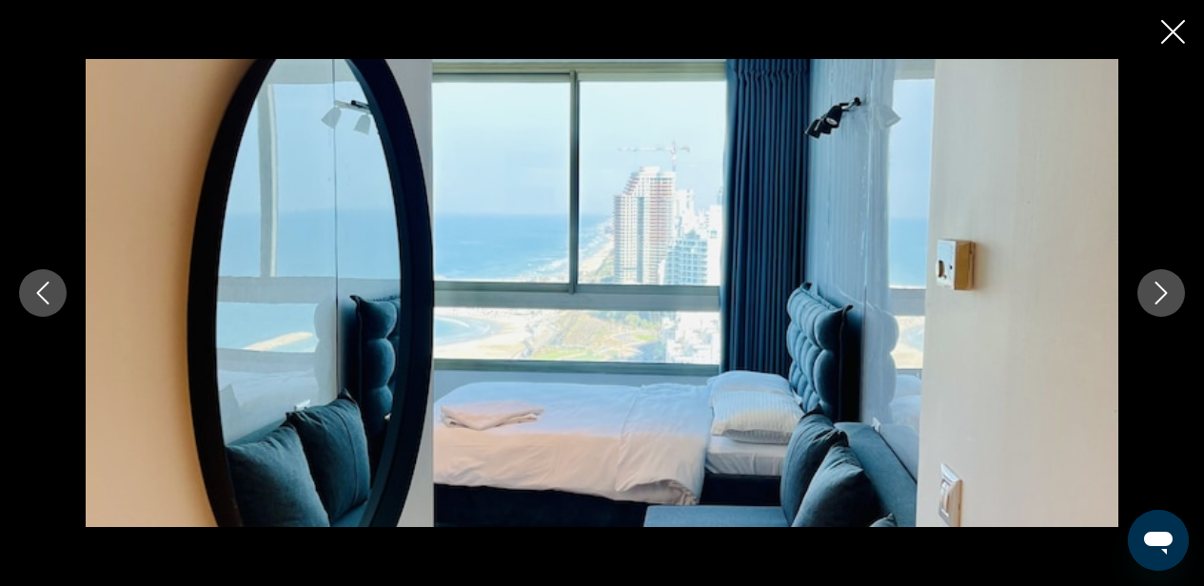
click at [1160, 294] on icon "Next image" at bounding box center [1160, 293] width 23 height 23
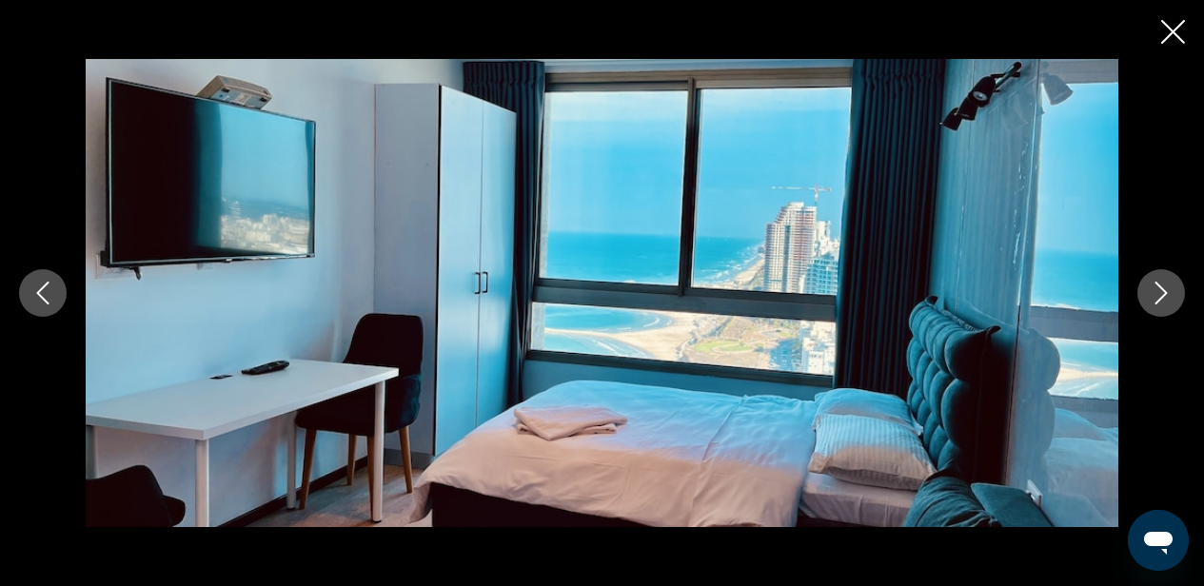
click at [1160, 294] on icon "Next image" at bounding box center [1160, 293] width 23 height 23
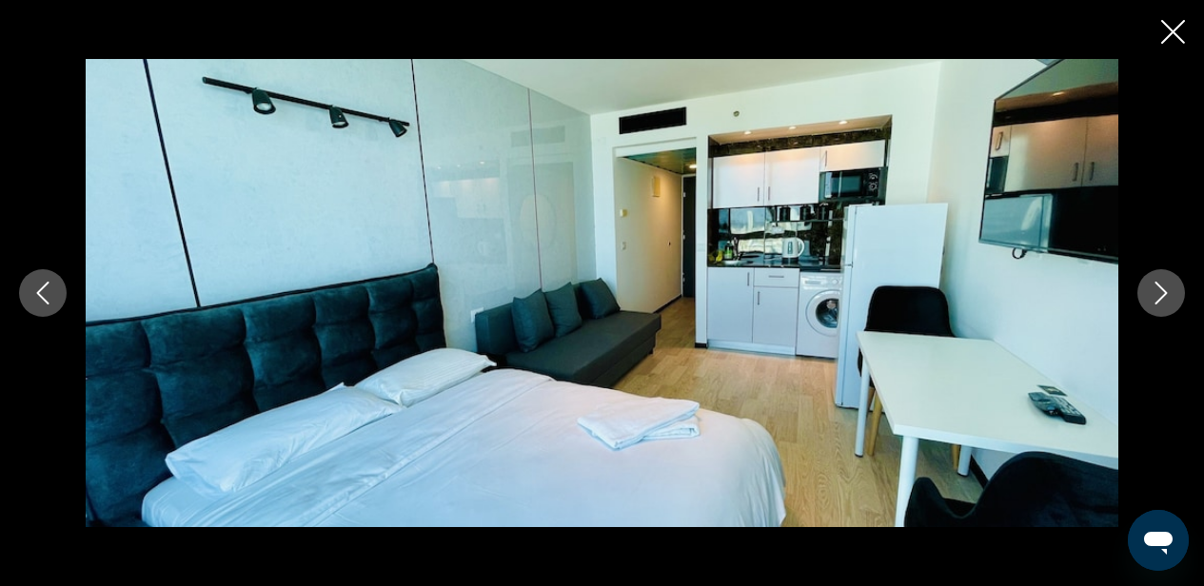
click at [1160, 294] on icon "Next image" at bounding box center [1160, 293] width 23 height 23
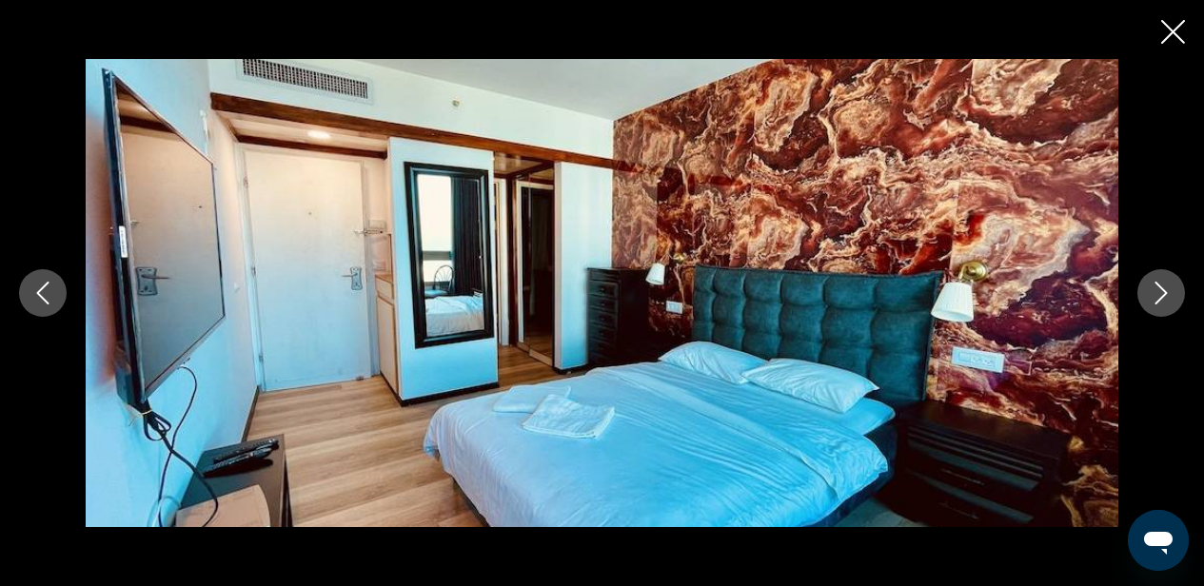
click at [1162, 297] on icon "Next image" at bounding box center [1161, 293] width 12 height 23
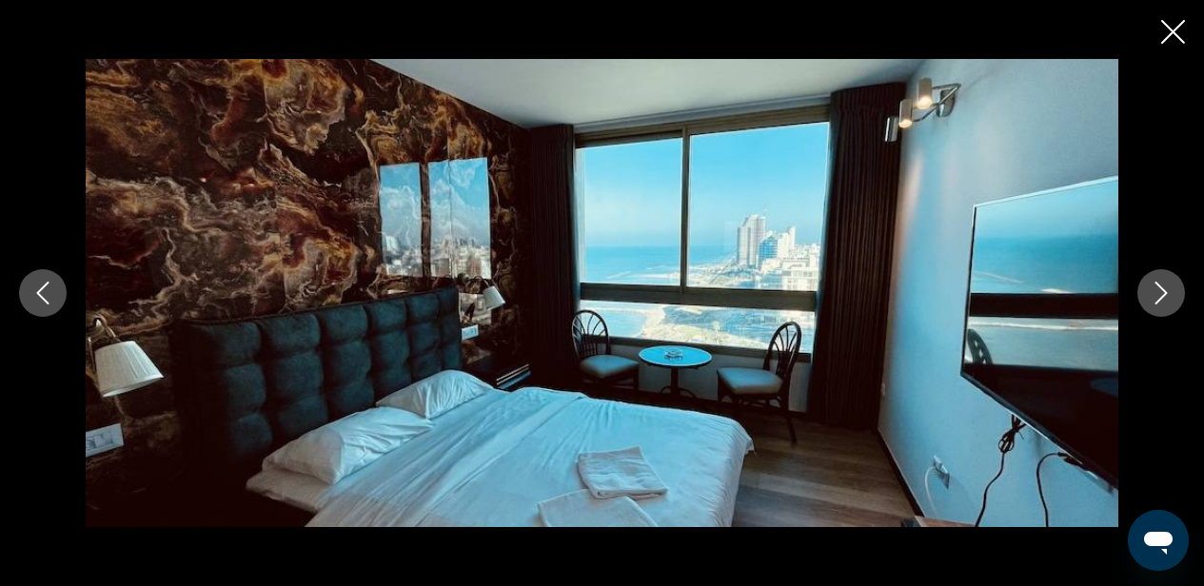
click at [1159, 296] on icon "Next image" at bounding box center [1160, 293] width 23 height 23
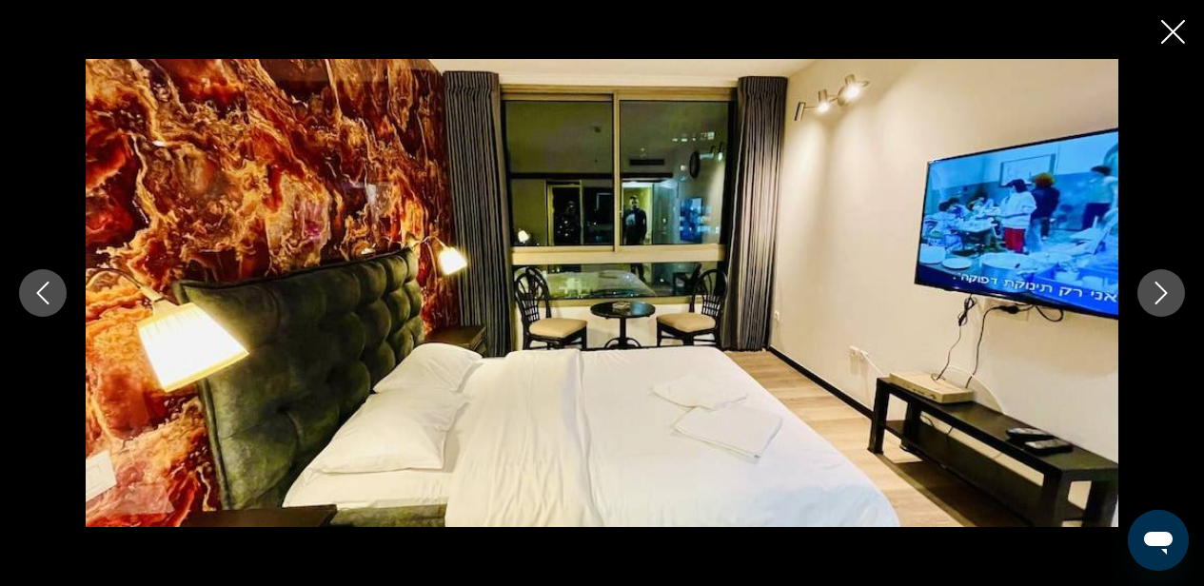
click at [1159, 296] on icon "Next image" at bounding box center [1160, 293] width 23 height 23
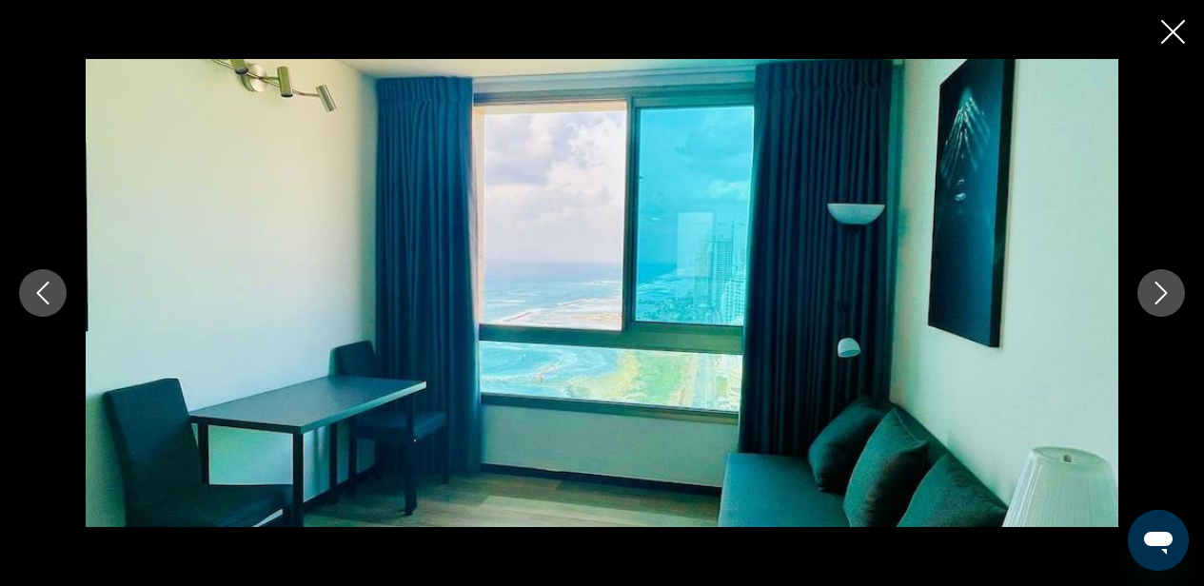
click at [1159, 296] on icon "Next image" at bounding box center [1160, 293] width 23 height 23
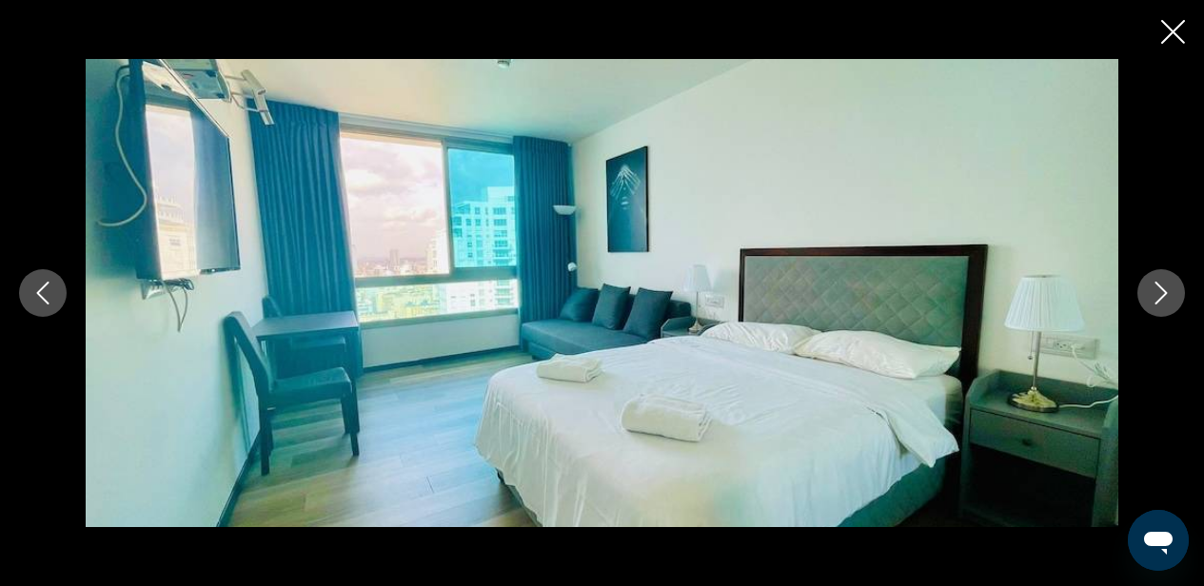
click at [1159, 296] on icon "Next image" at bounding box center [1160, 293] width 23 height 23
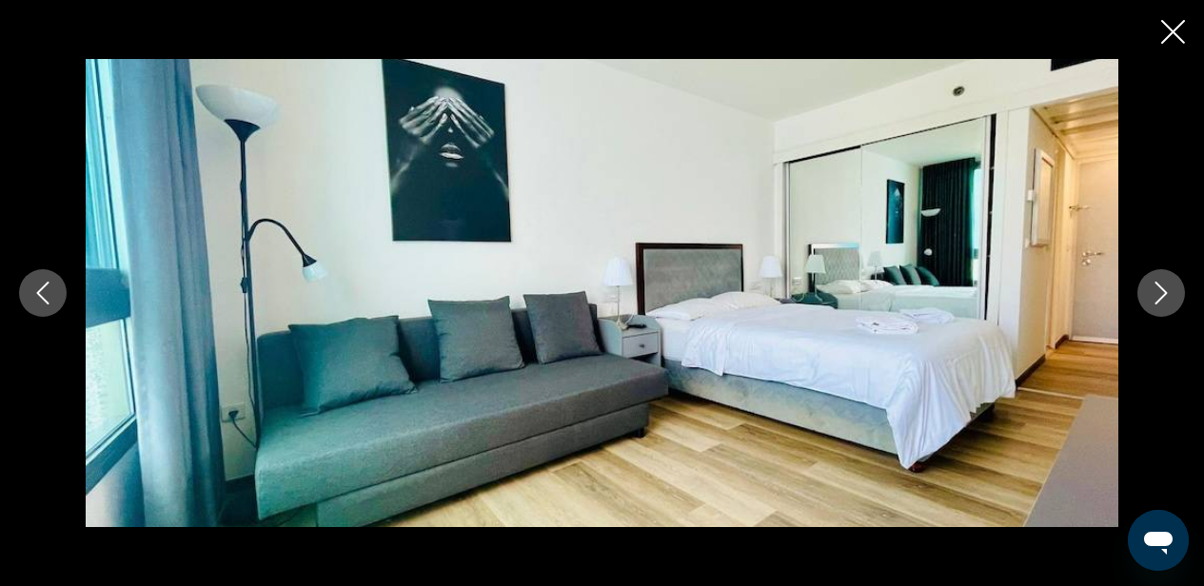
click at [1159, 296] on icon "Next image" at bounding box center [1160, 293] width 23 height 23
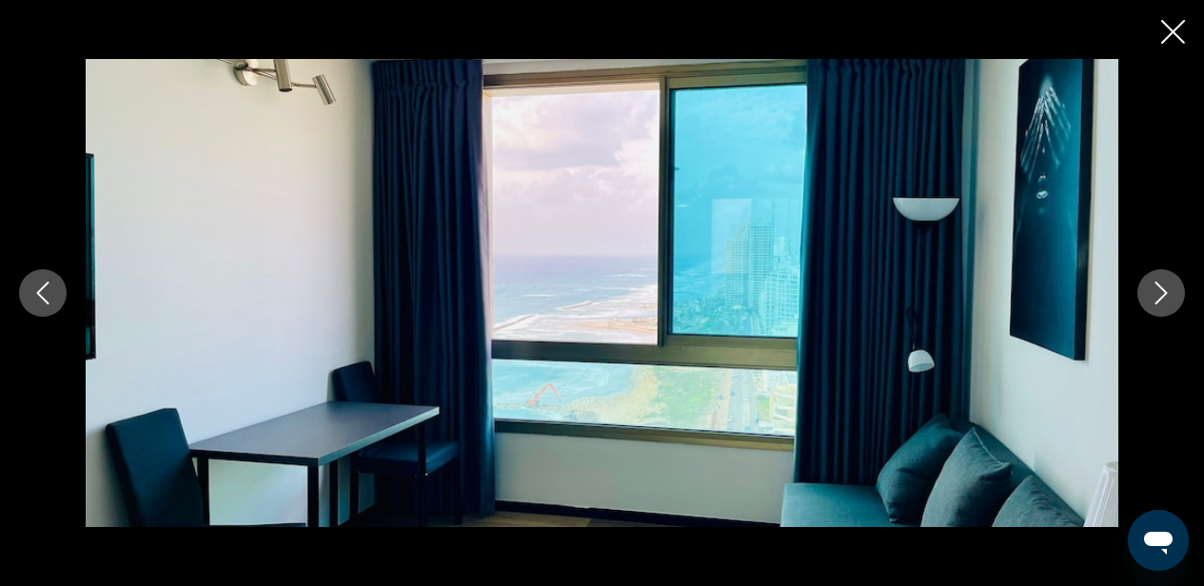
click at [1159, 296] on icon "Next image" at bounding box center [1160, 293] width 23 height 23
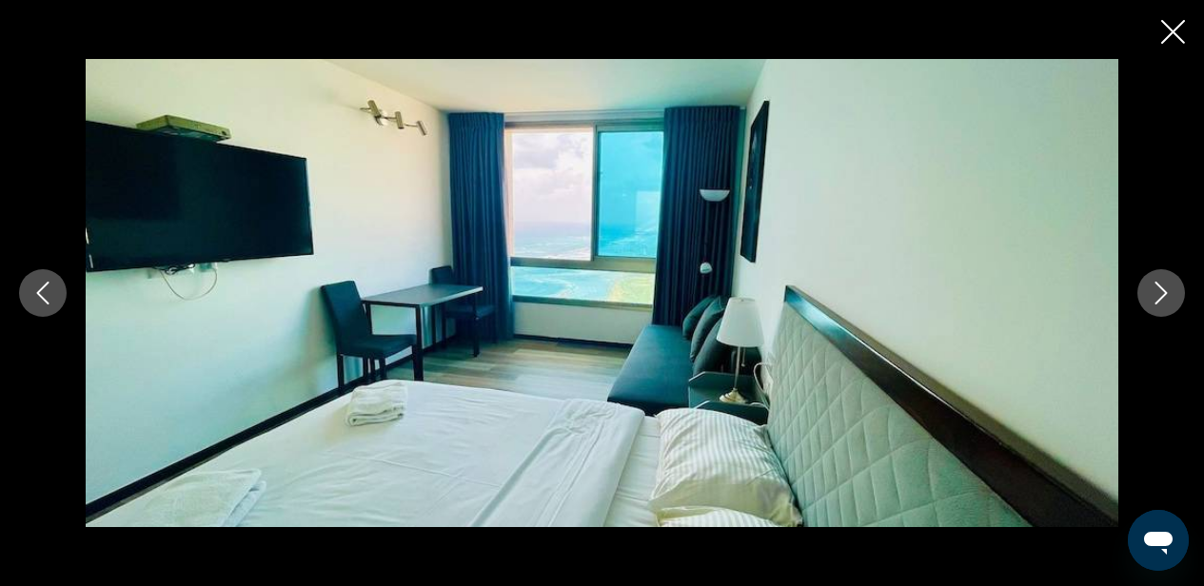
click at [1166, 36] on icon "Close slideshow" at bounding box center [1173, 32] width 24 height 24
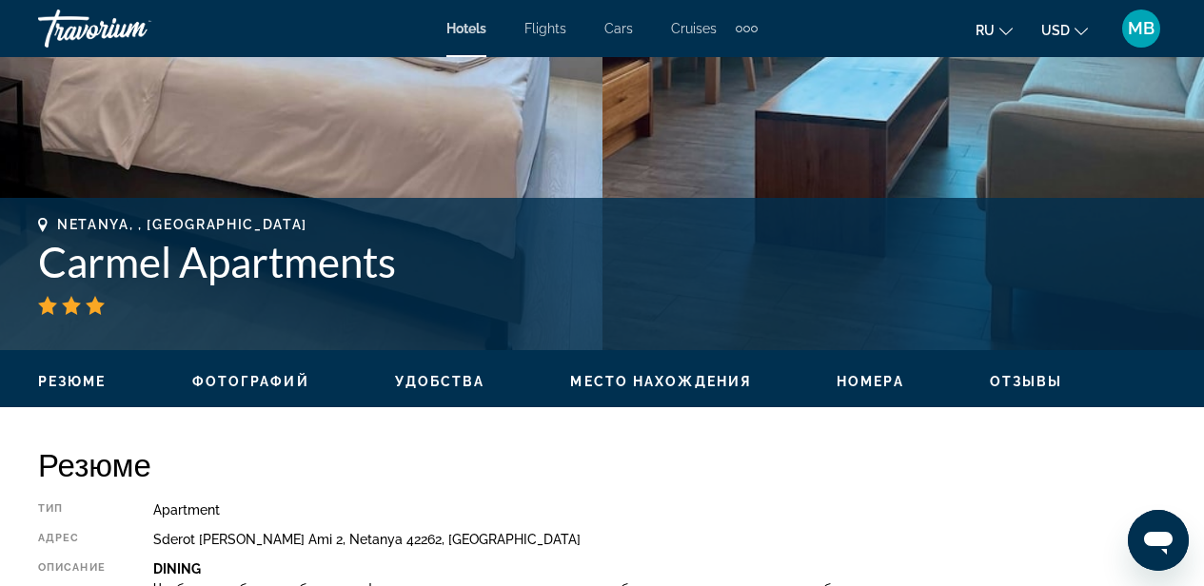
scroll to position [618, 0]
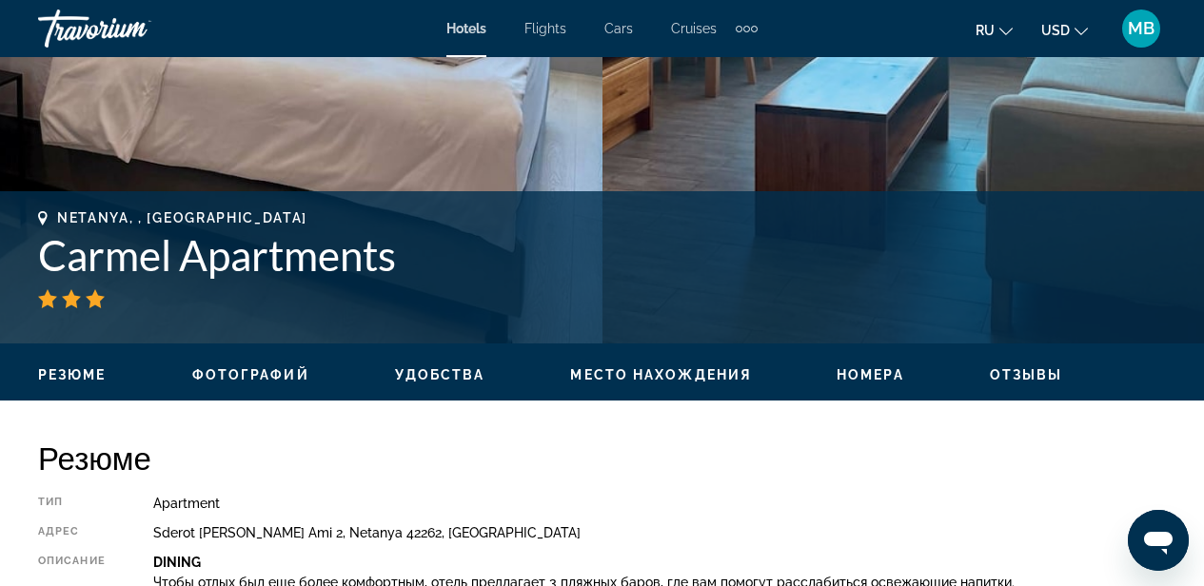
click at [459, 372] on span "Удобства" at bounding box center [440, 374] width 90 height 15
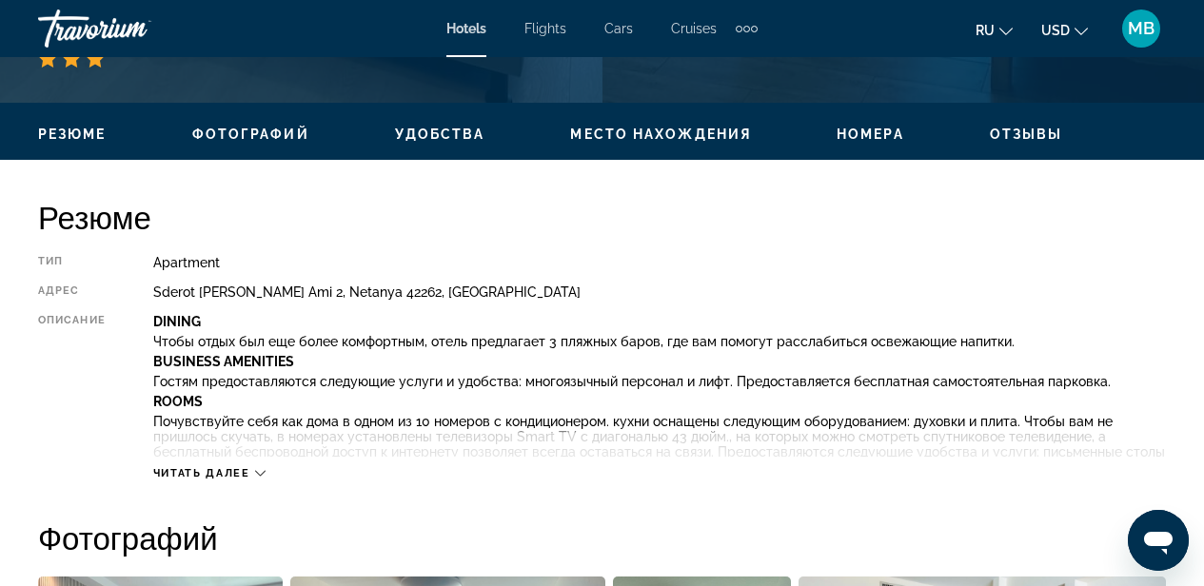
scroll to position [854, 0]
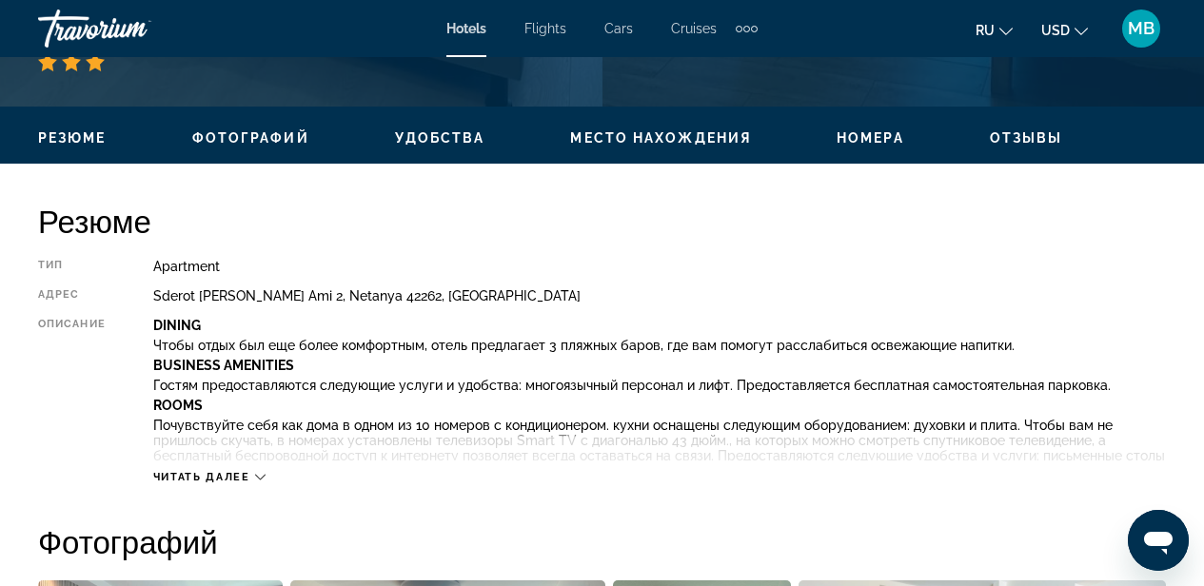
click at [1033, 132] on span "Отзывы" at bounding box center [1026, 137] width 73 height 15
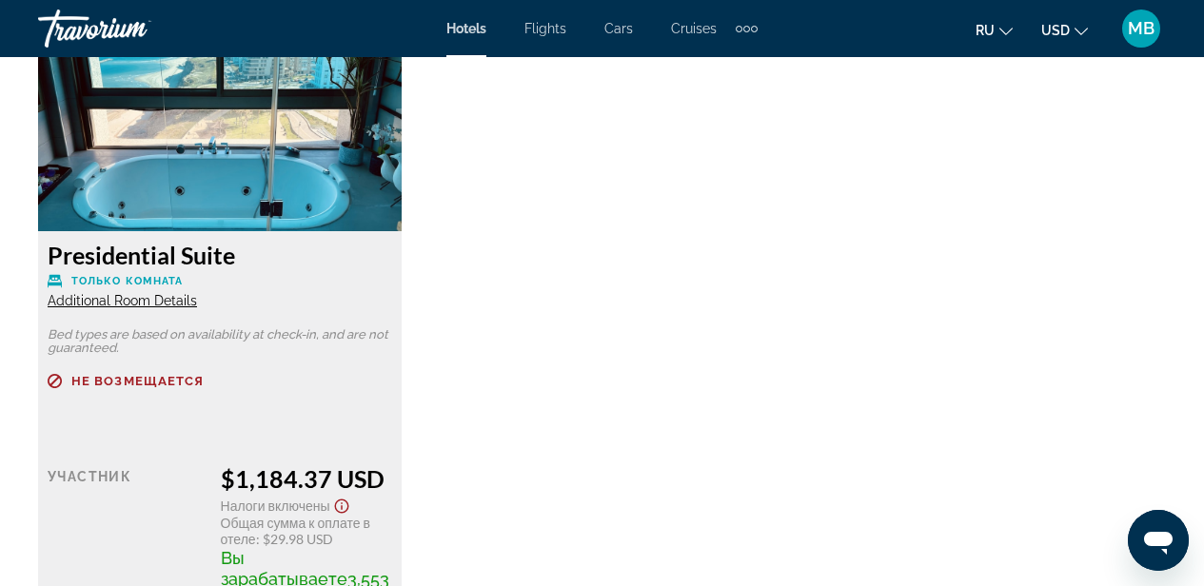
scroll to position [3032, 0]
click at [172, 301] on span "Additional Room Details" at bounding box center [122, 301] width 149 height 15
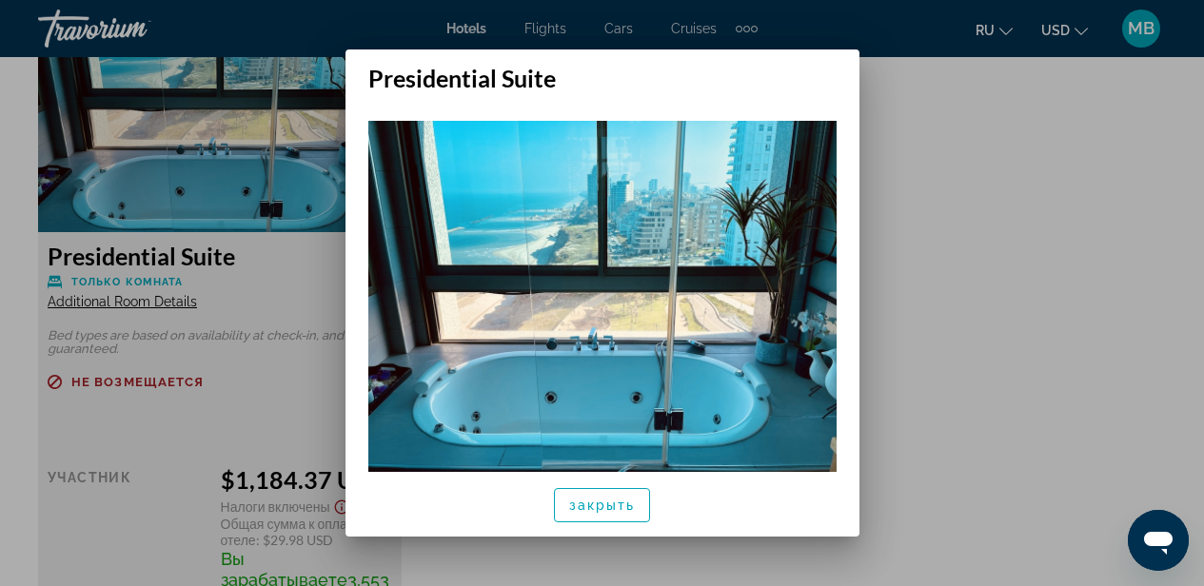
scroll to position [0, 0]
click at [594, 510] on span "закрыть" at bounding box center [602, 505] width 67 height 15
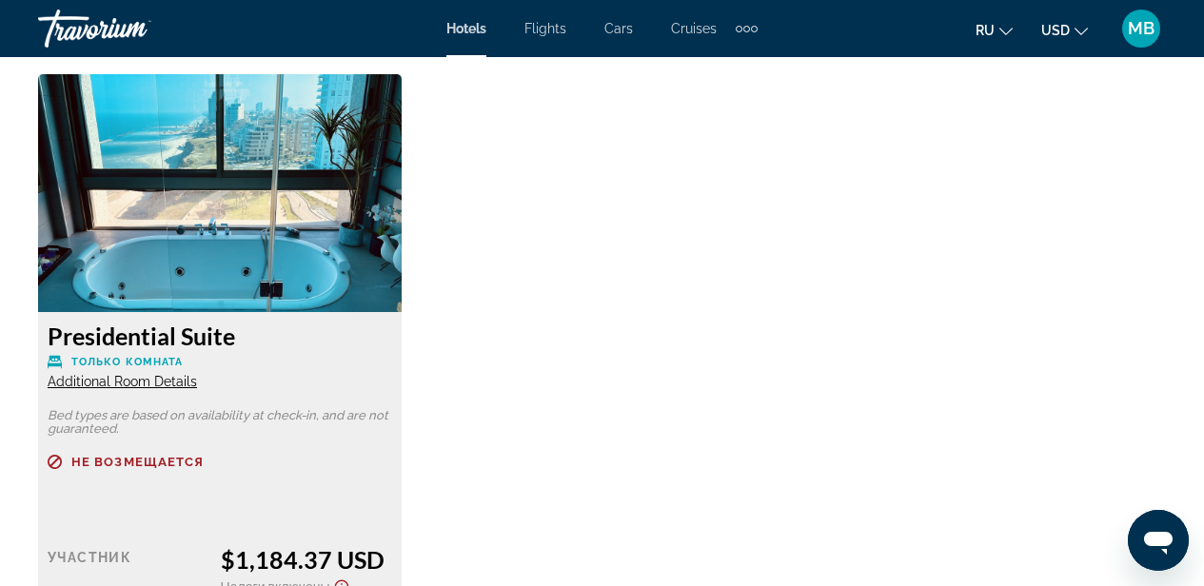
scroll to position [2953, 0]
click at [229, 218] on img "Main content" at bounding box center [219, 192] width 363 height 238
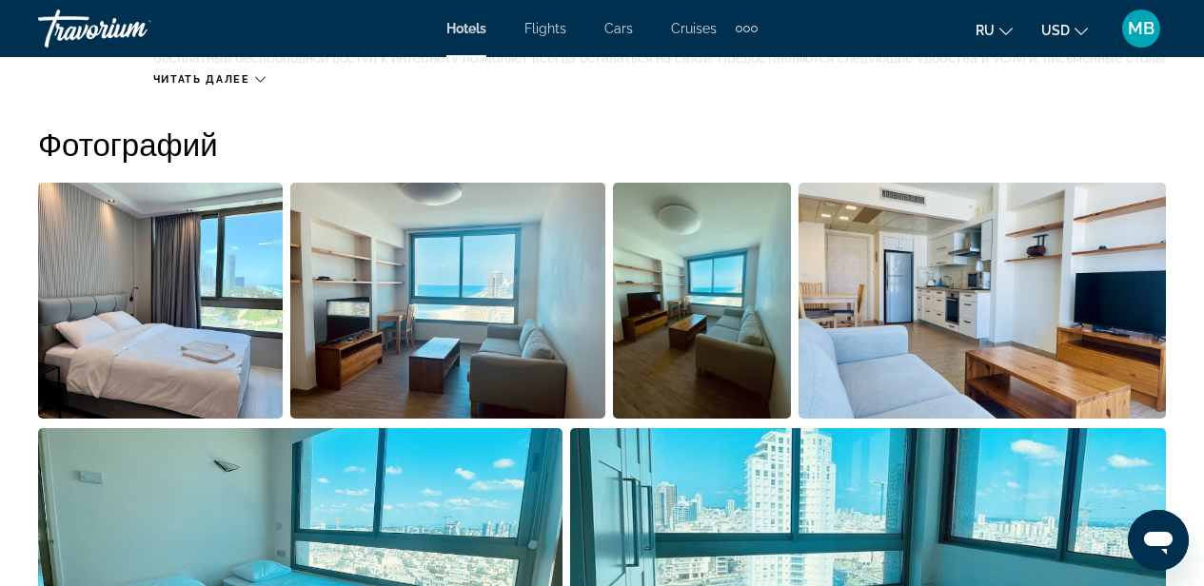
scroll to position [797, 0]
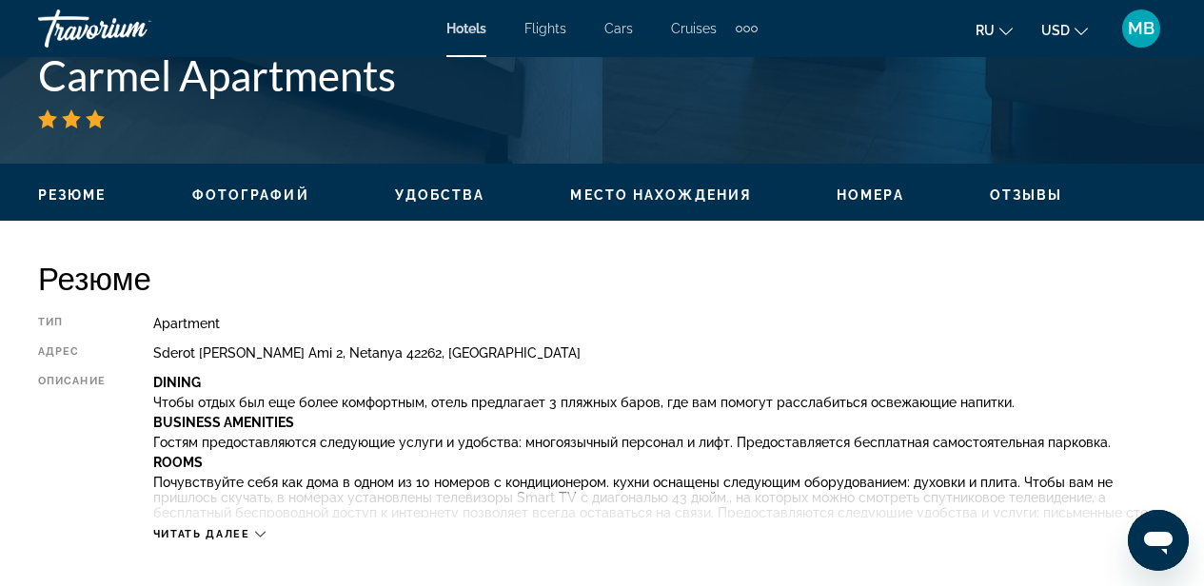
click at [88, 194] on span "Резюме" at bounding box center [72, 194] width 69 height 15
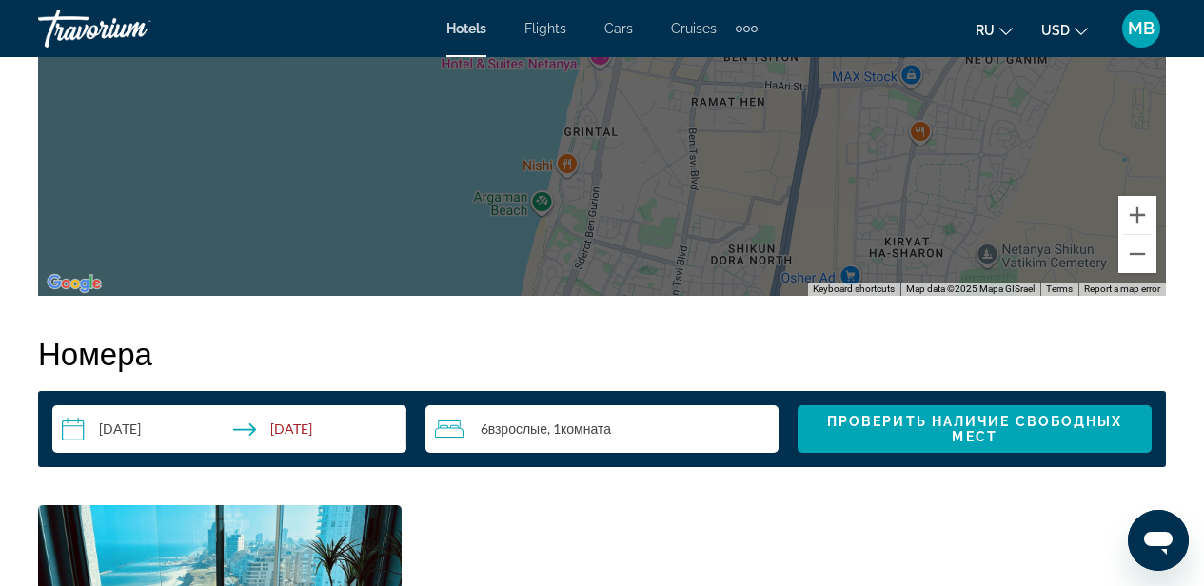
scroll to position [2511, 0]
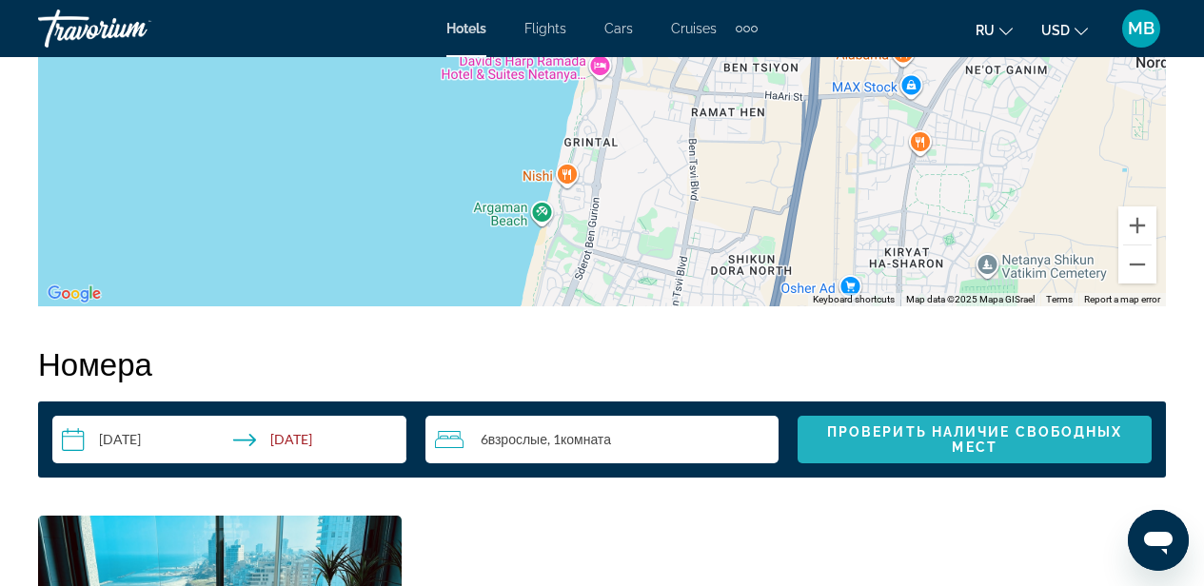
click at [984, 431] on span "Проверить наличие свободных мест" at bounding box center [975, 439] width 296 height 30
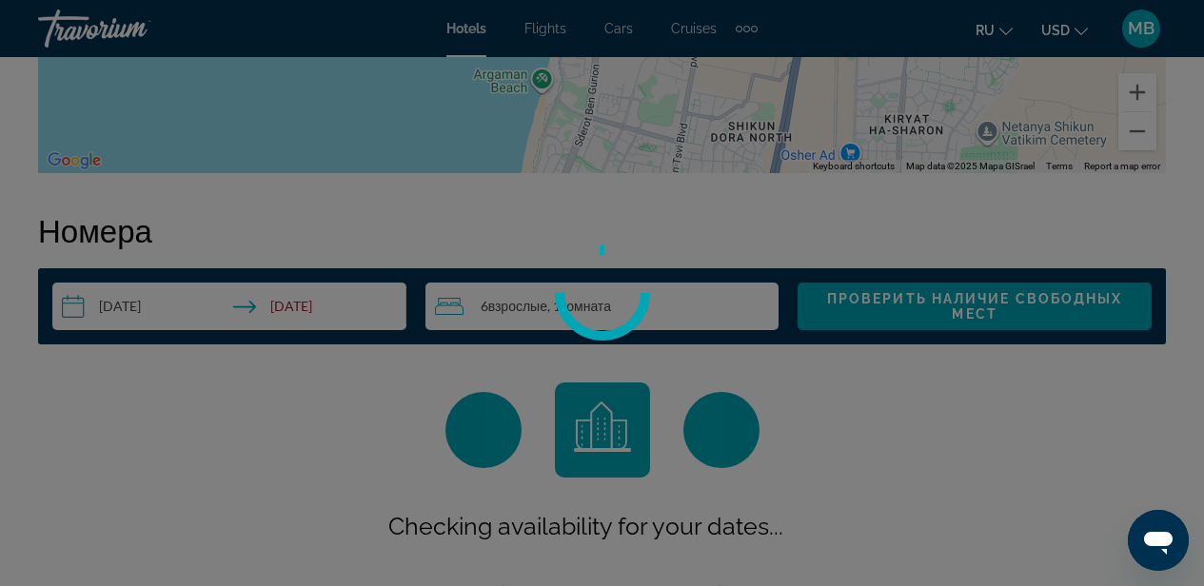
scroll to position [2741, 0]
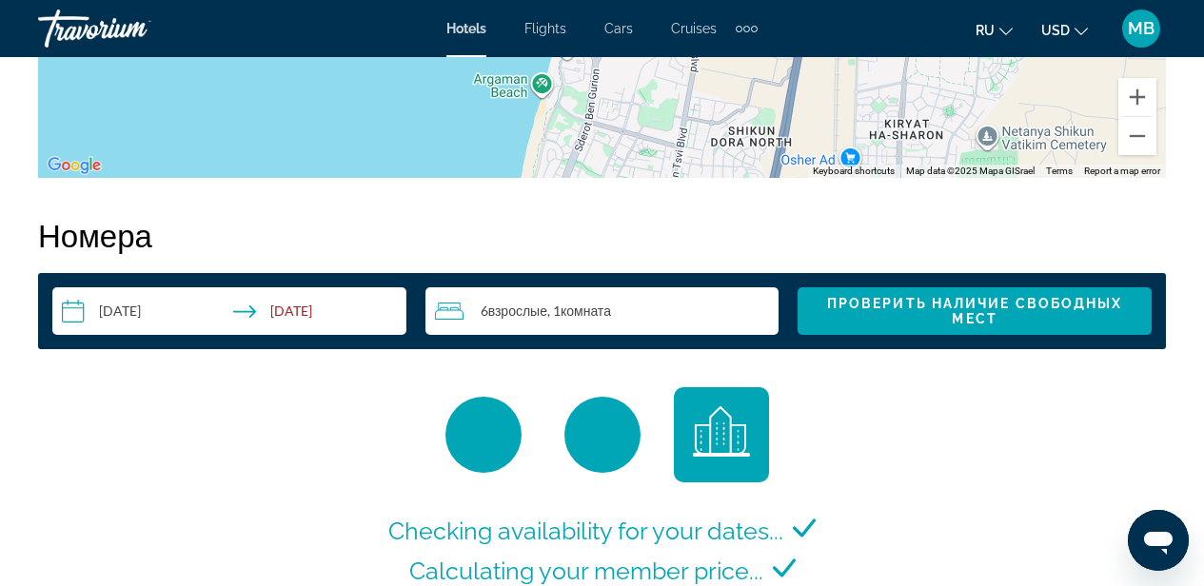
scroll to position [2456, 0]
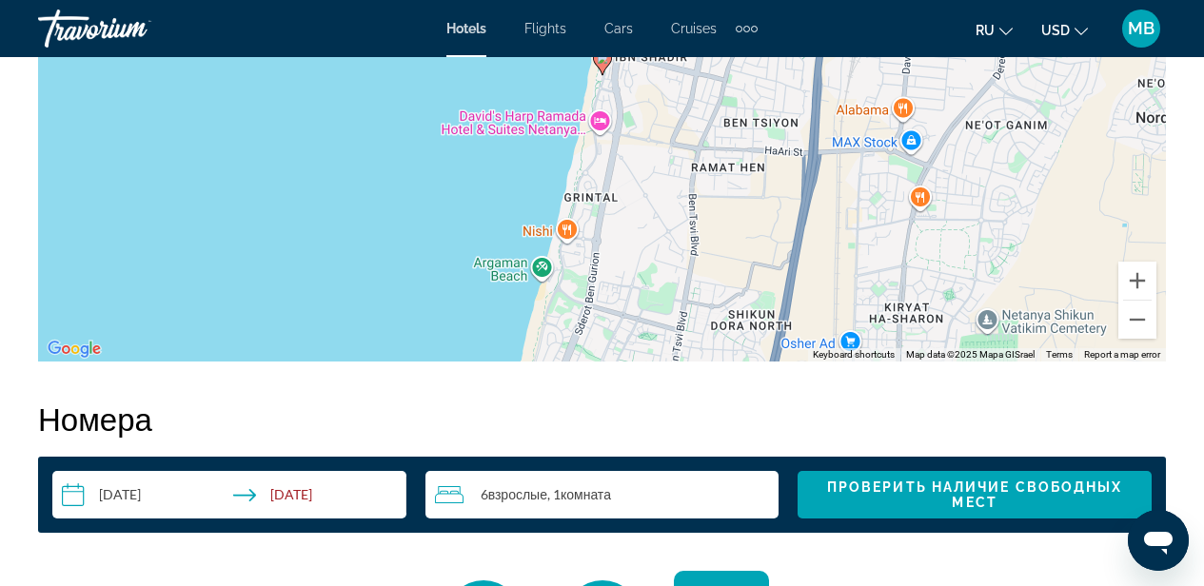
click at [538, 497] on span "Взрослые" at bounding box center [517, 494] width 59 height 16
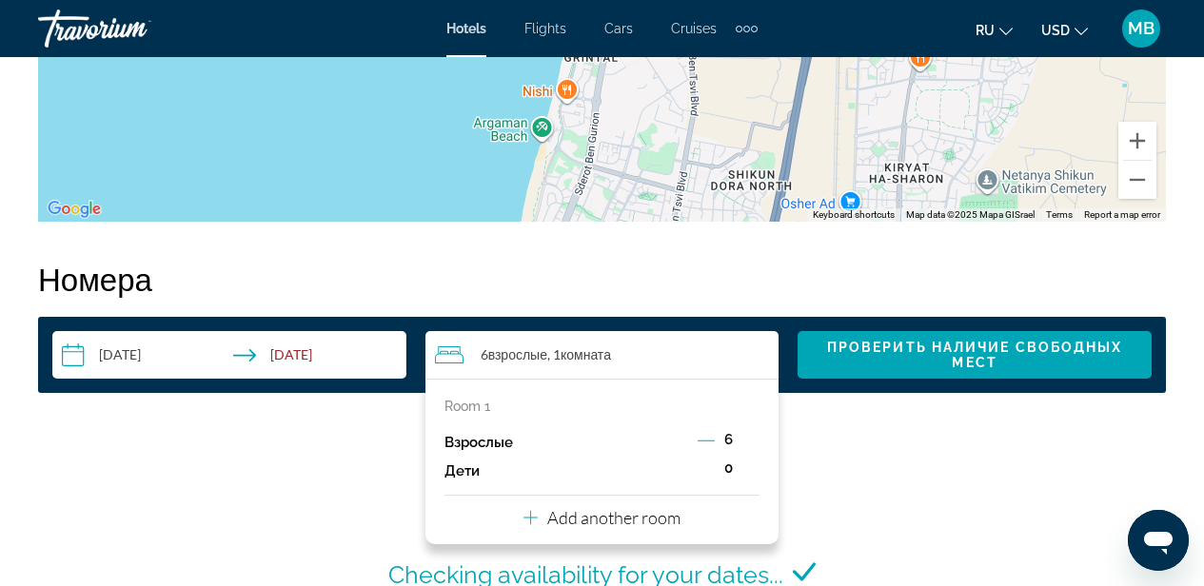
scroll to position [2598, 0]
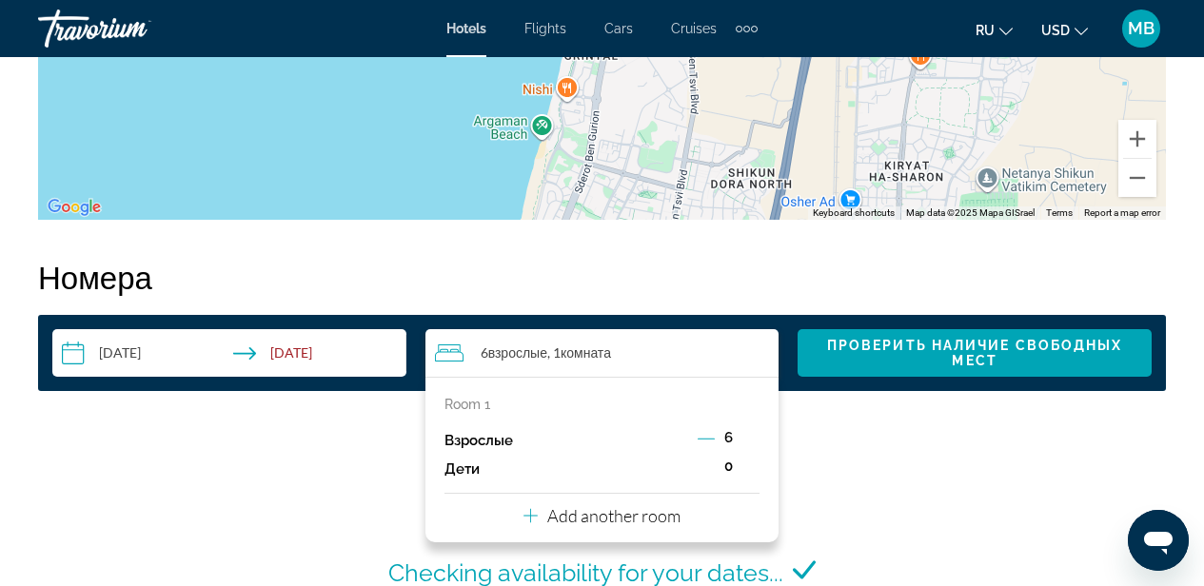
click at [706, 436] on icon "Decrement adults" at bounding box center [705, 438] width 17 height 17
click at [706, 436] on icon "Decrement adults" at bounding box center [706, 438] width 17 height 17
click at [599, 512] on p "Add another room" at bounding box center [613, 515] width 133 height 21
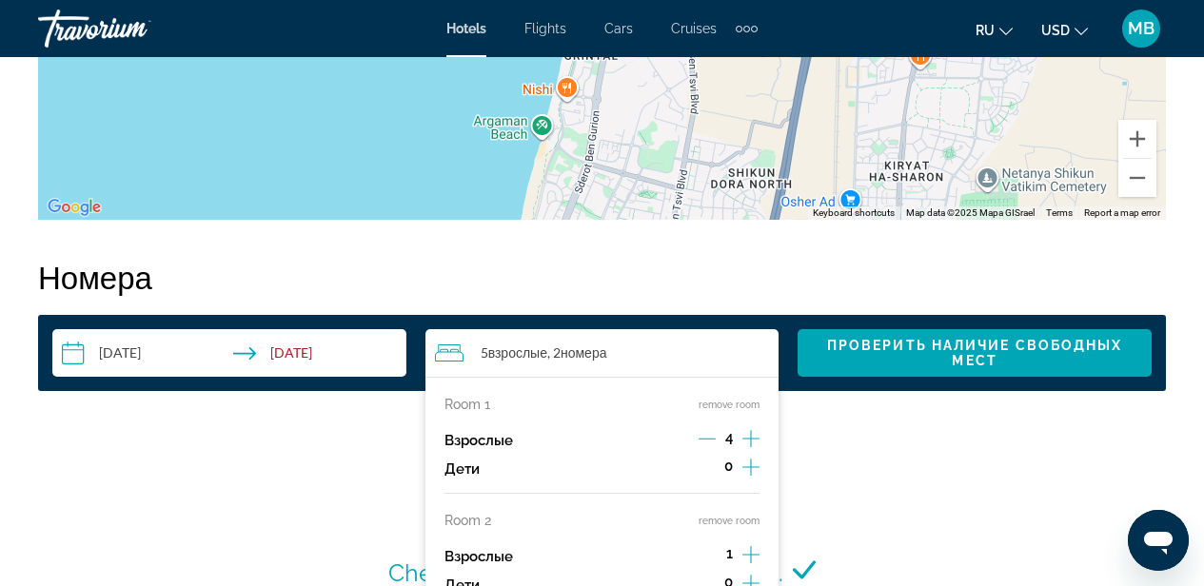
click at [744, 554] on icon "Increment adults" at bounding box center [750, 554] width 17 height 17
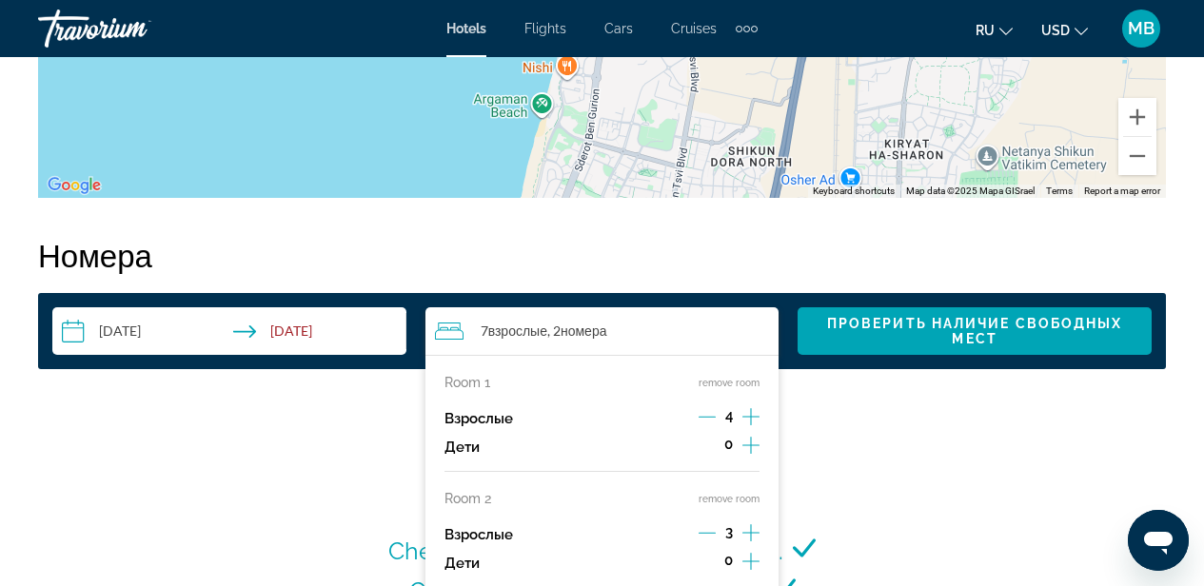
scroll to position [2730, 0]
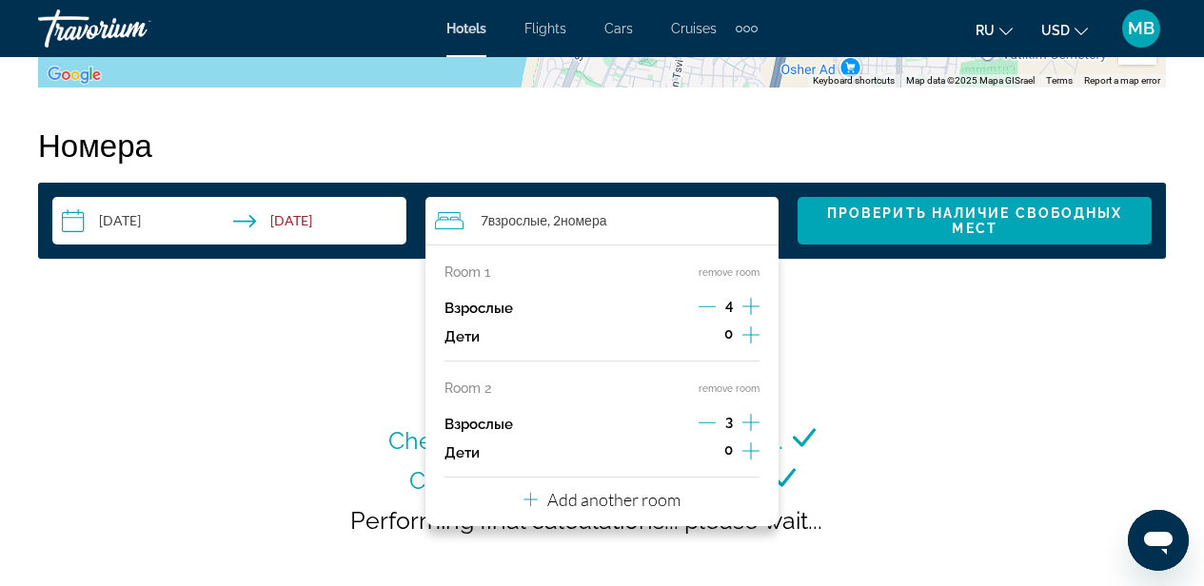
click at [753, 419] on icon "Increment adults" at bounding box center [750, 422] width 17 height 23
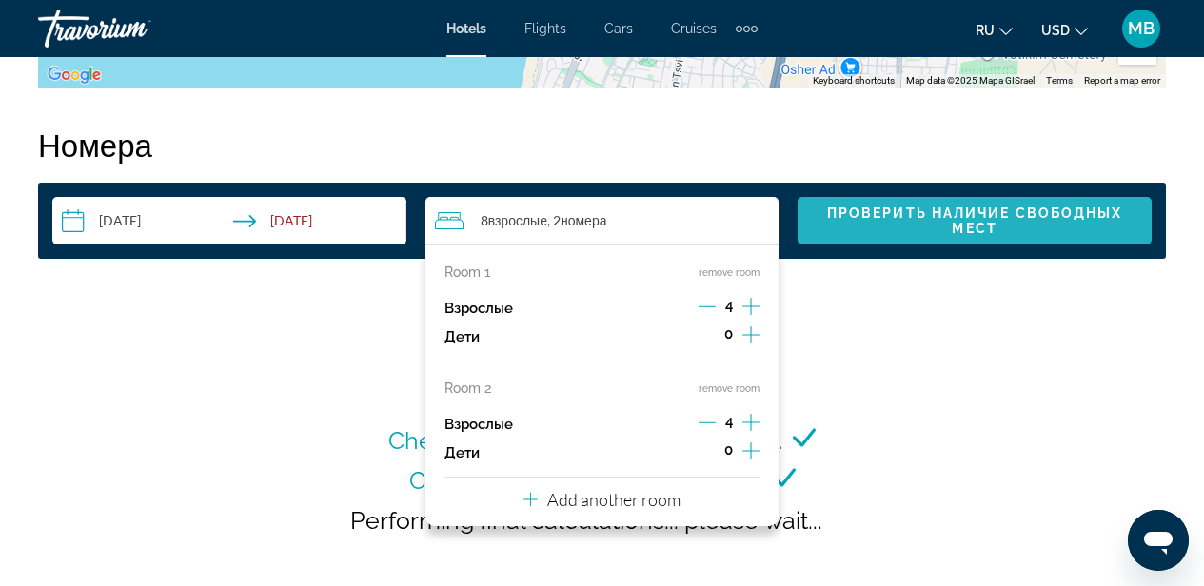
click at [954, 222] on span "Проверить наличие свободных мест" at bounding box center [975, 221] width 296 height 30
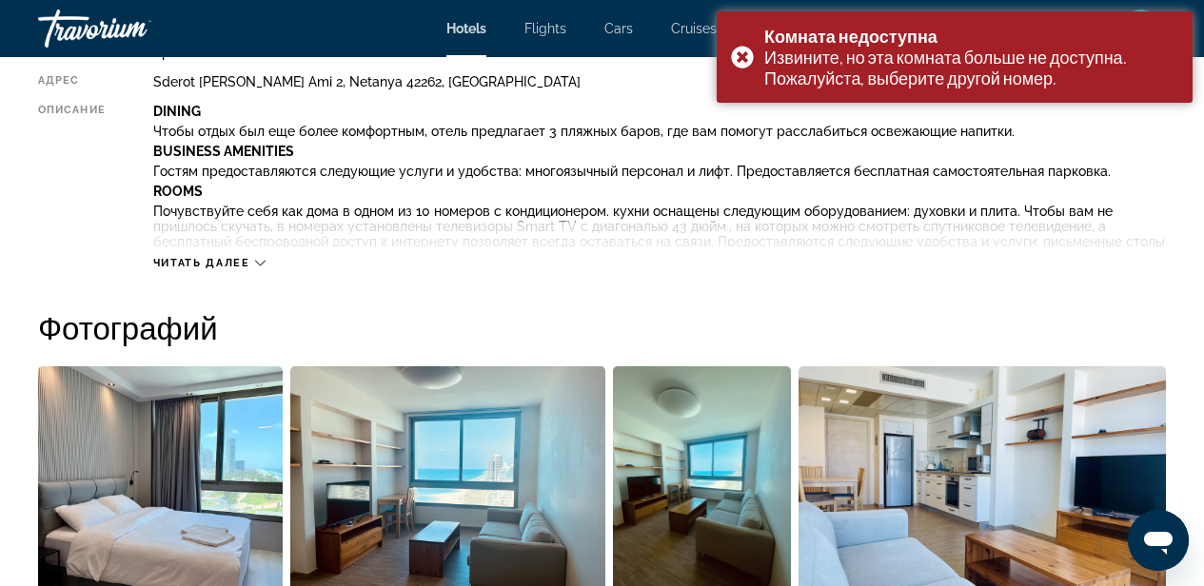
scroll to position [1069, 0]
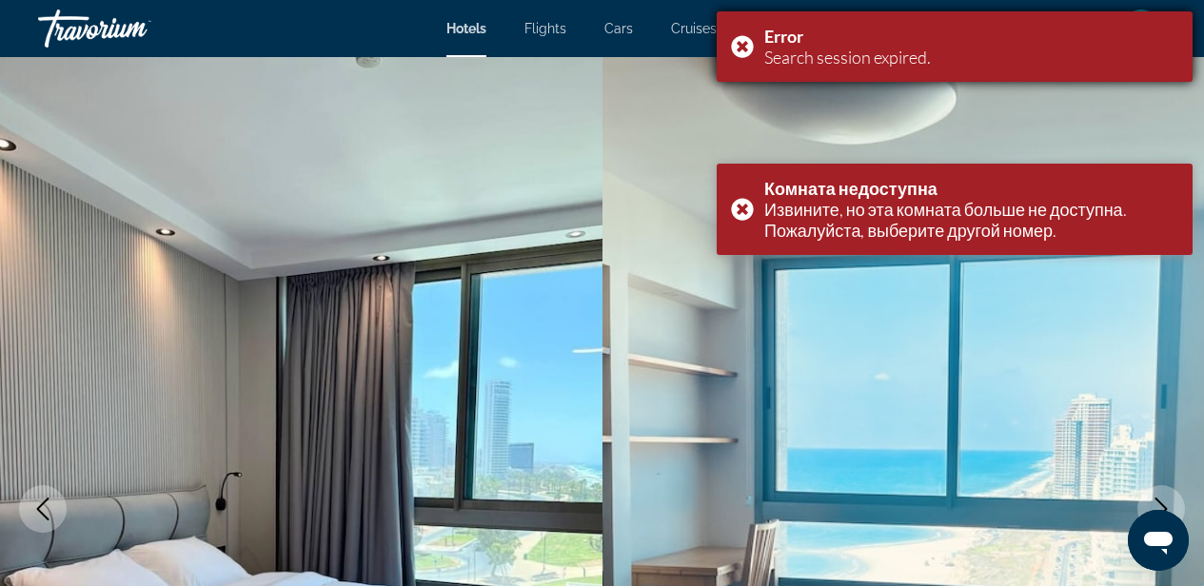
click at [754, 44] on body "Перейти к основному содержанию Hotels Flights Cars Cruises Activities Hotels Fl…" at bounding box center [602, 293] width 1204 height 586
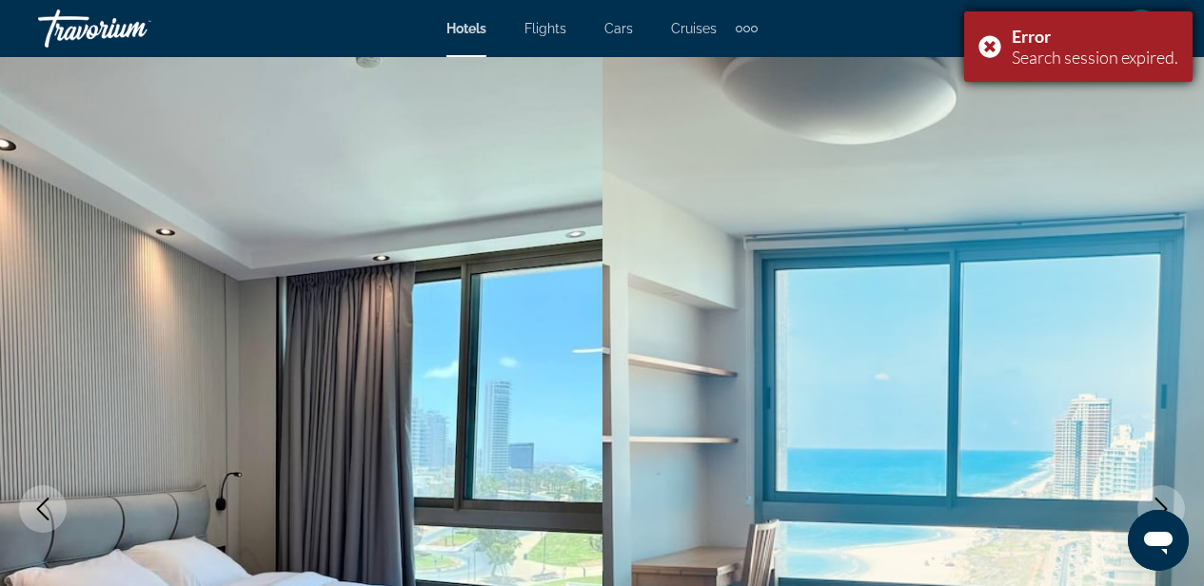
click at [984, 40] on div "Error Search session expired." at bounding box center [1078, 46] width 228 height 70
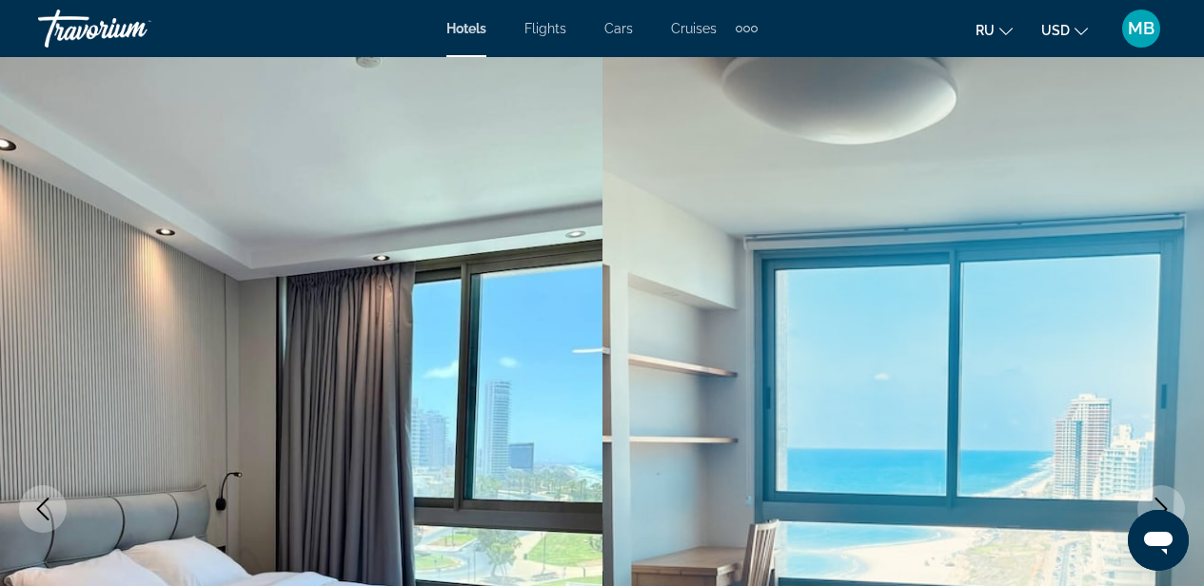
click at [1137, 26] on span "MB" at bounding box center [1141, 28] width 27 height 19
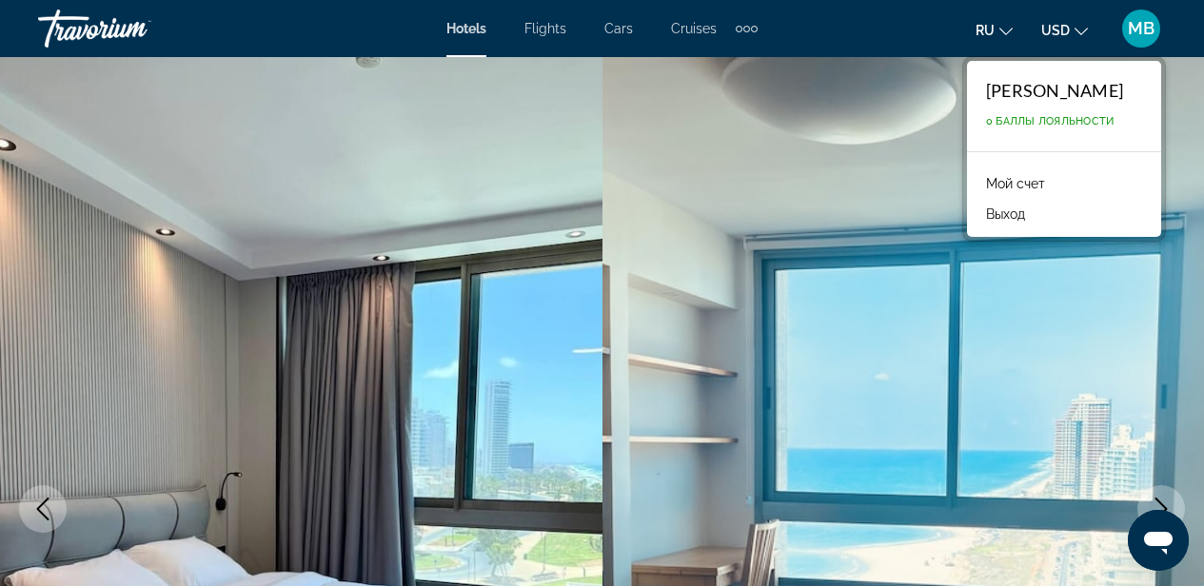
click at [1035, 182] on link "Мой счет" at bounding box center [1015, 183] width 78 height 25
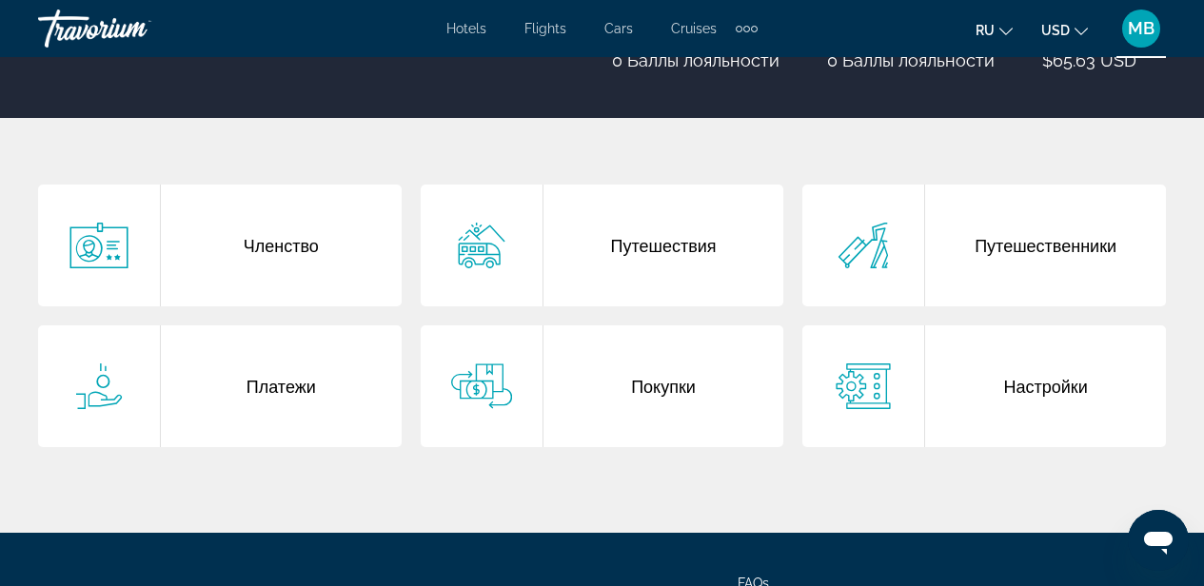
scroll to position [288, 0]
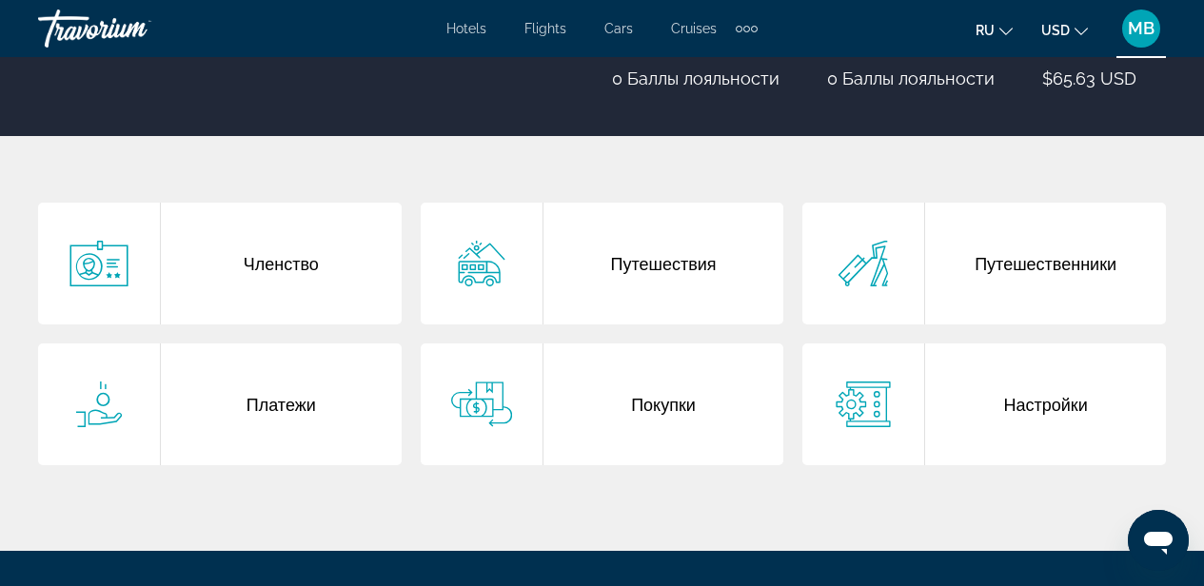
click at [689, 263] on div "Путешествия" at bounding box center [663, 264] width 241 height 122
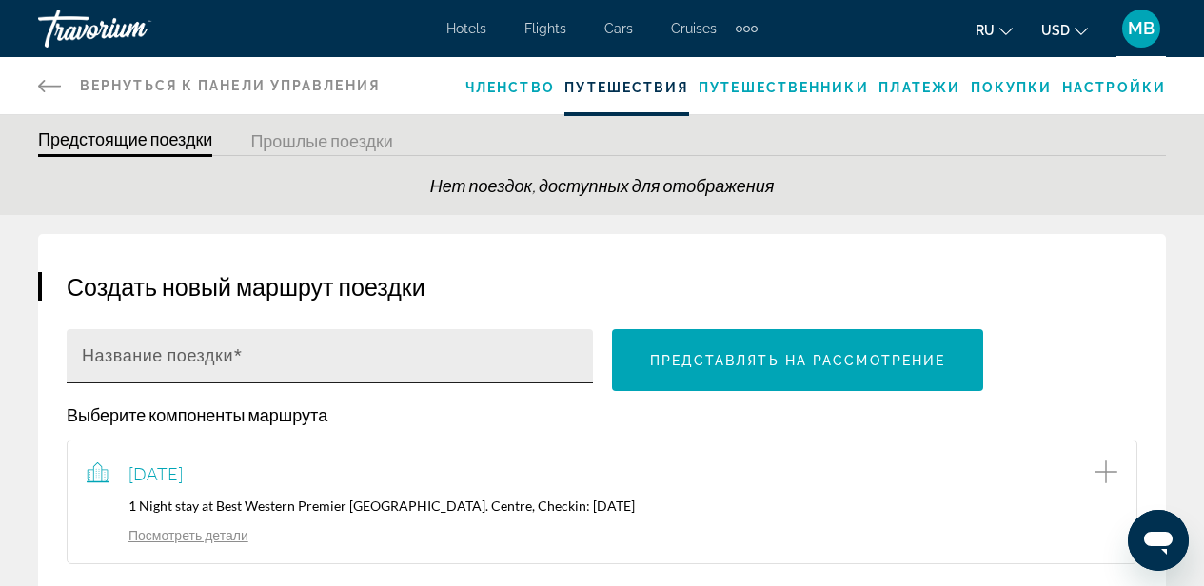
scroll to position [88, 0]
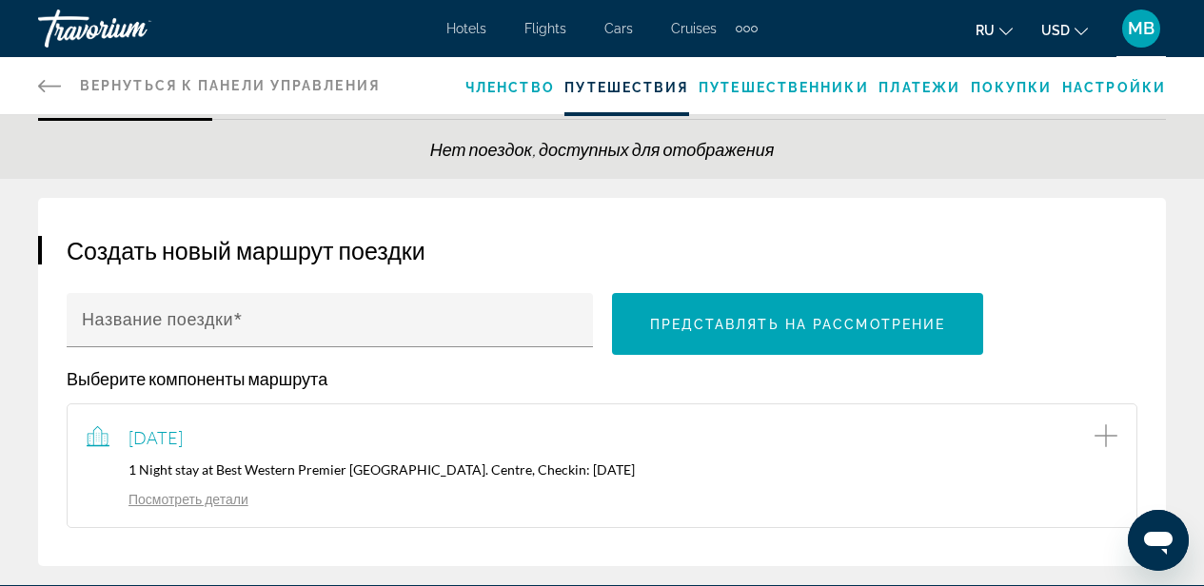
click at [226, 495] on link "Посмотреть детали" at bounding box center [168, 499] width 162 height 16
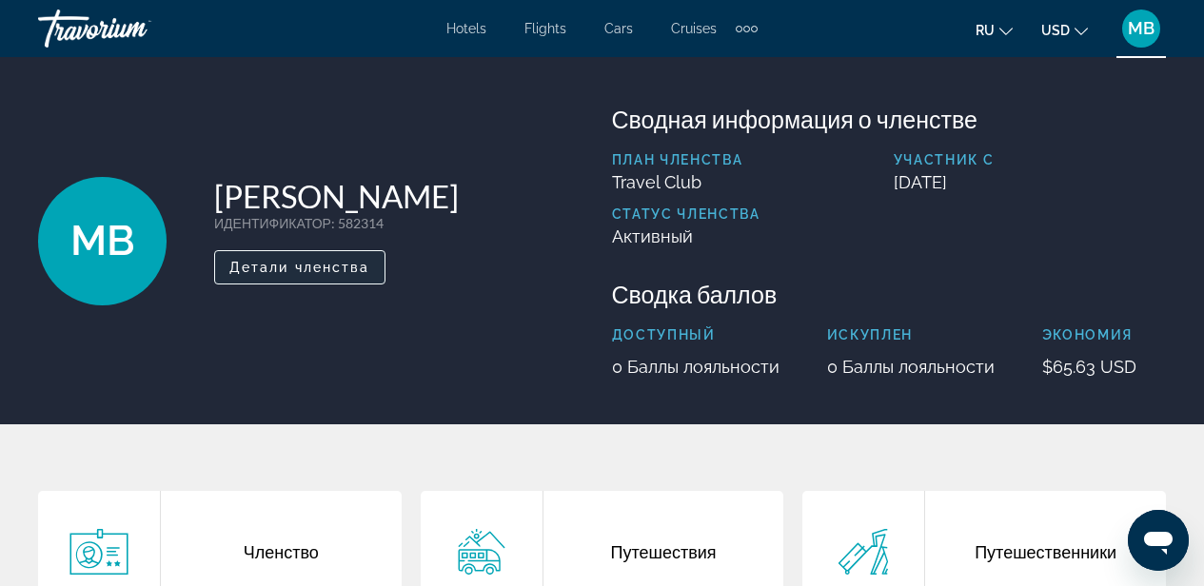
click at [327, 270] on span "Детали членства" at bounding box center [299, 267] width 141 height 15
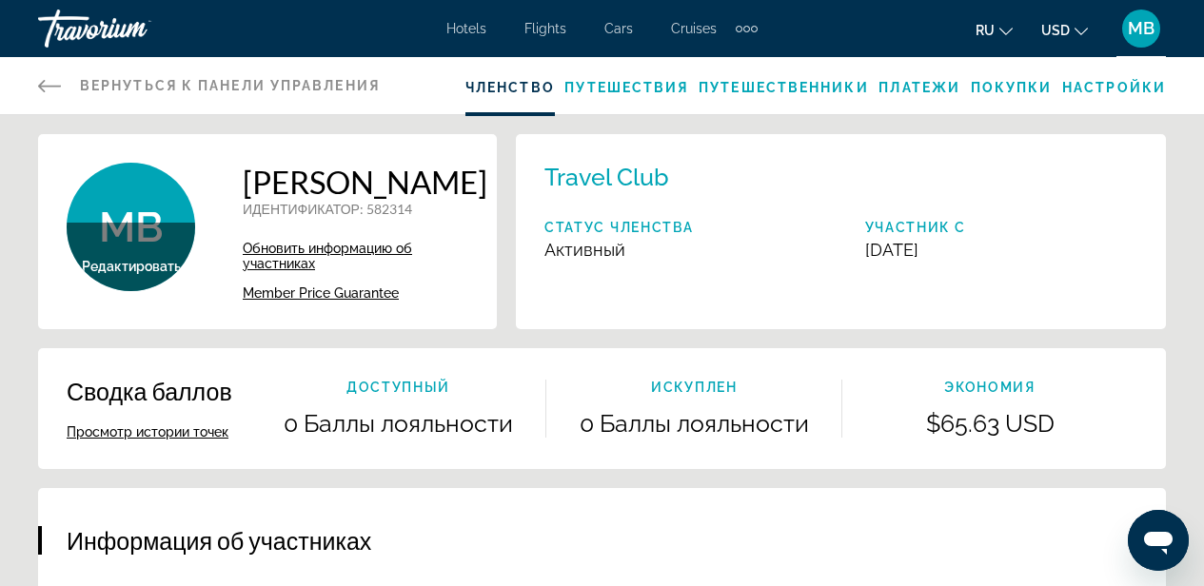
click at [198, 432] on button "Просмотр истории точек" at bounding box center [148, 431] width 162 height 17
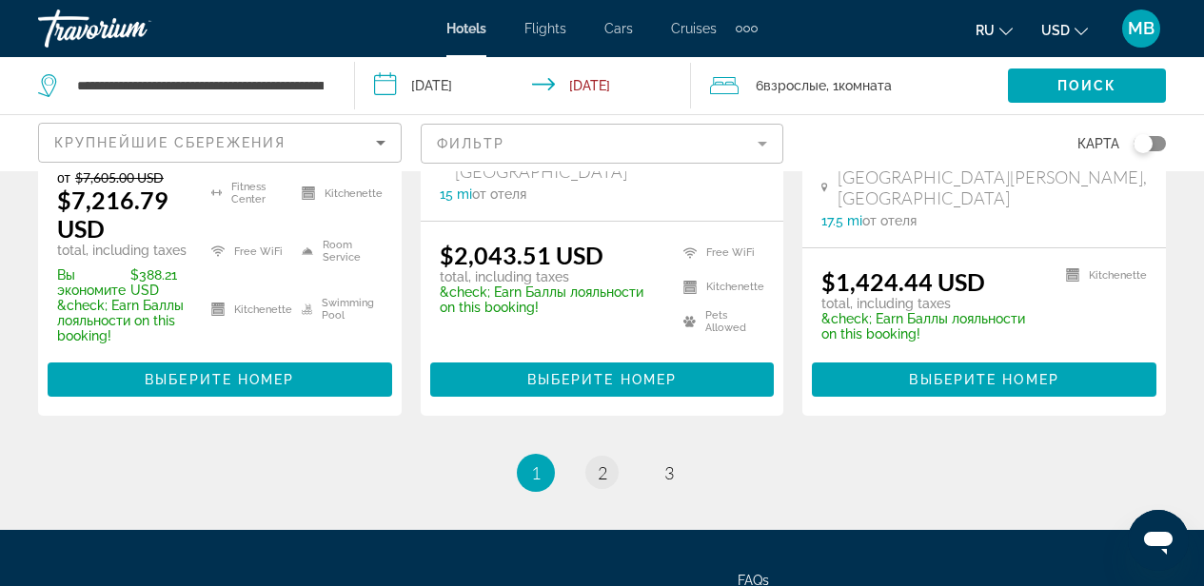
scroll to position [2699, 0]
click at [595, 459] on link "page 2" at bounding box center [601, 472] width 33 height 33
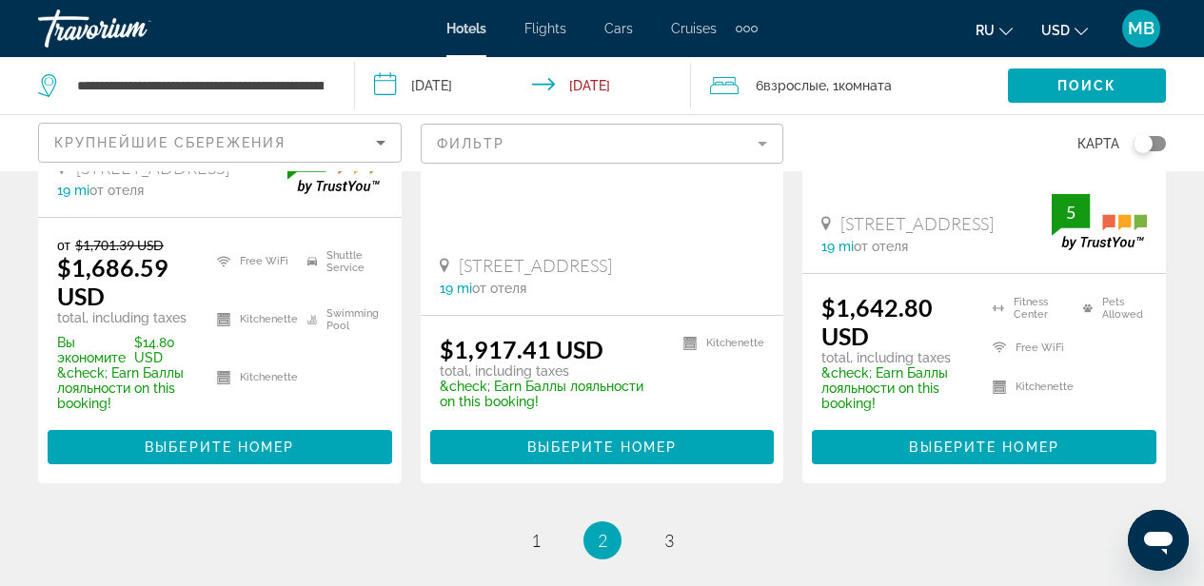
scroll to position [2699, 0]
click at [666, 530] on span "3" at bounding box center [669, 540] width 10 height 21
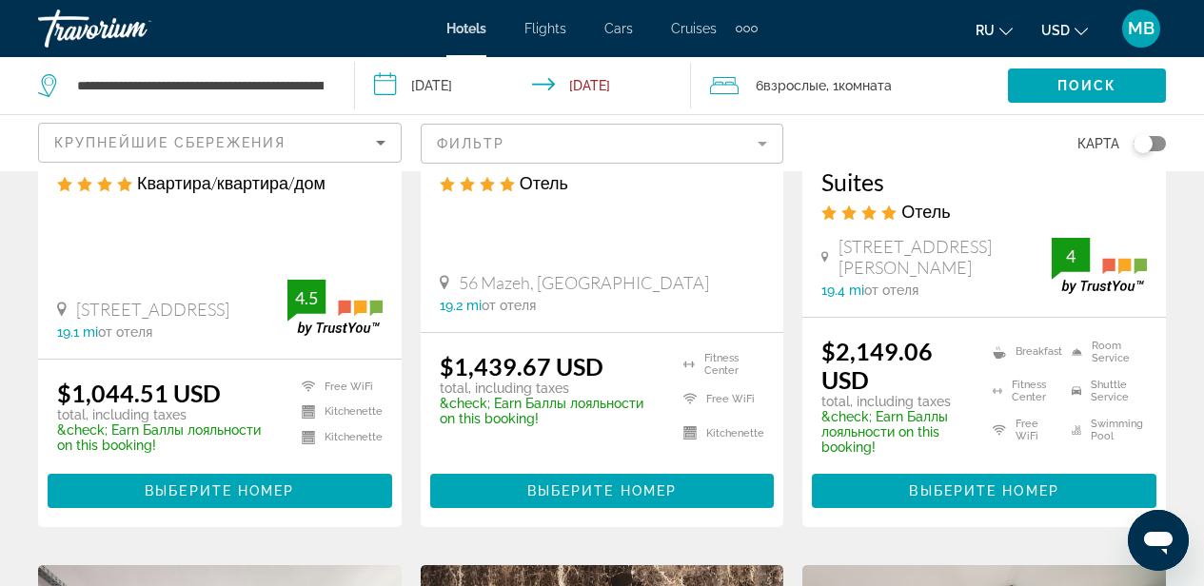
scroll to position [193, 0]
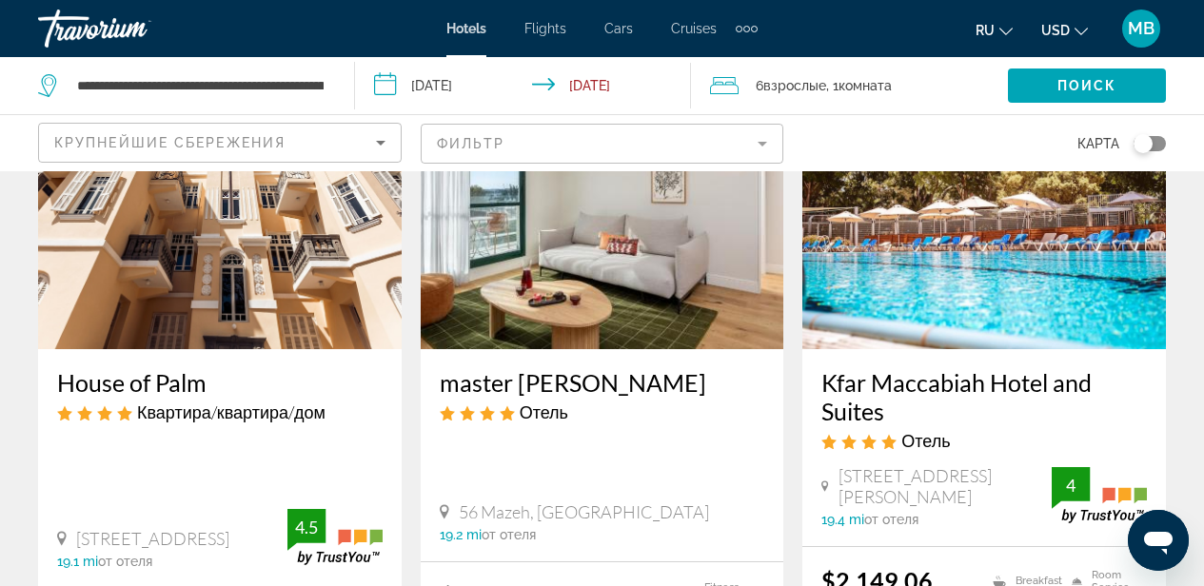
click at [276, 286] on img "Main content" at bounding box center [219, 197] width 363 height 304
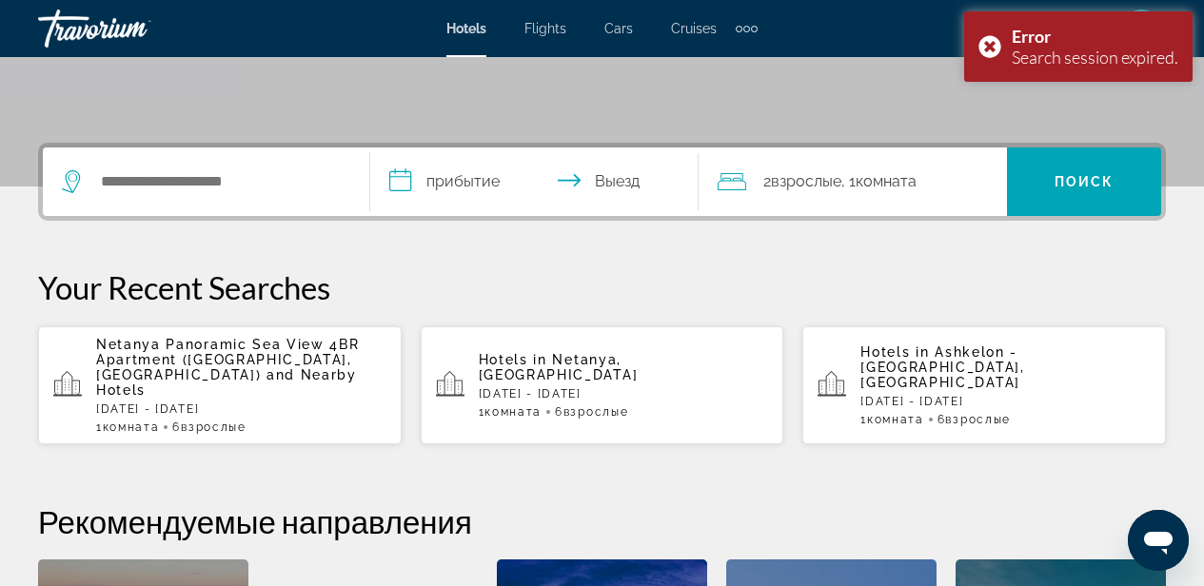
scroll to position [481, 0]
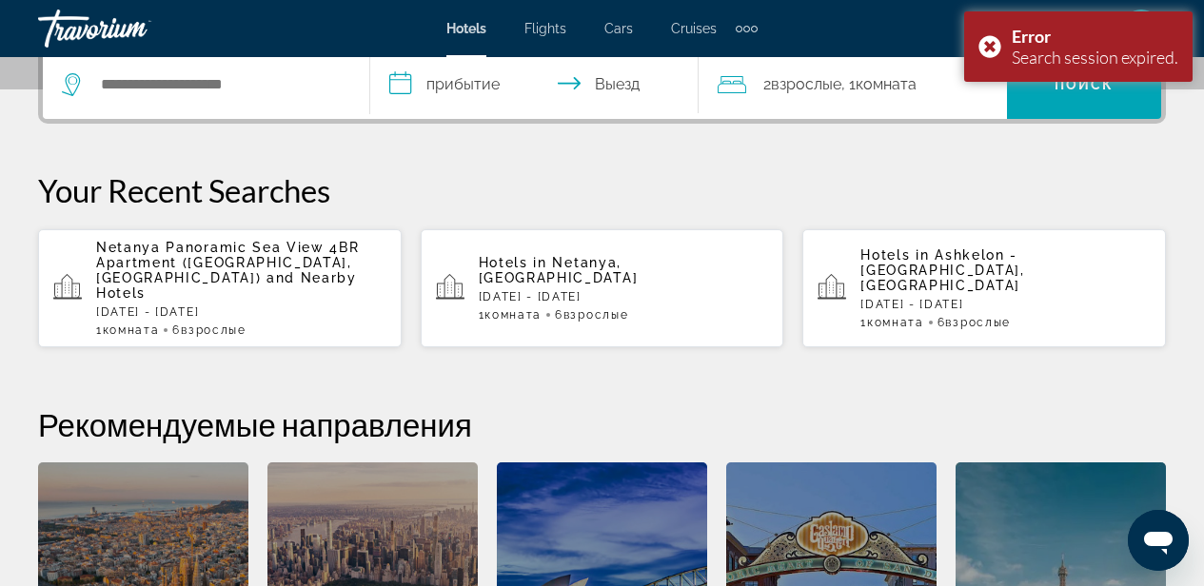
click at [318, 251] on span "Netanya Panoramic Sea View 4BR Apartment (Netanya, IL)" at bounding box center [227, 263] width 263 height 46
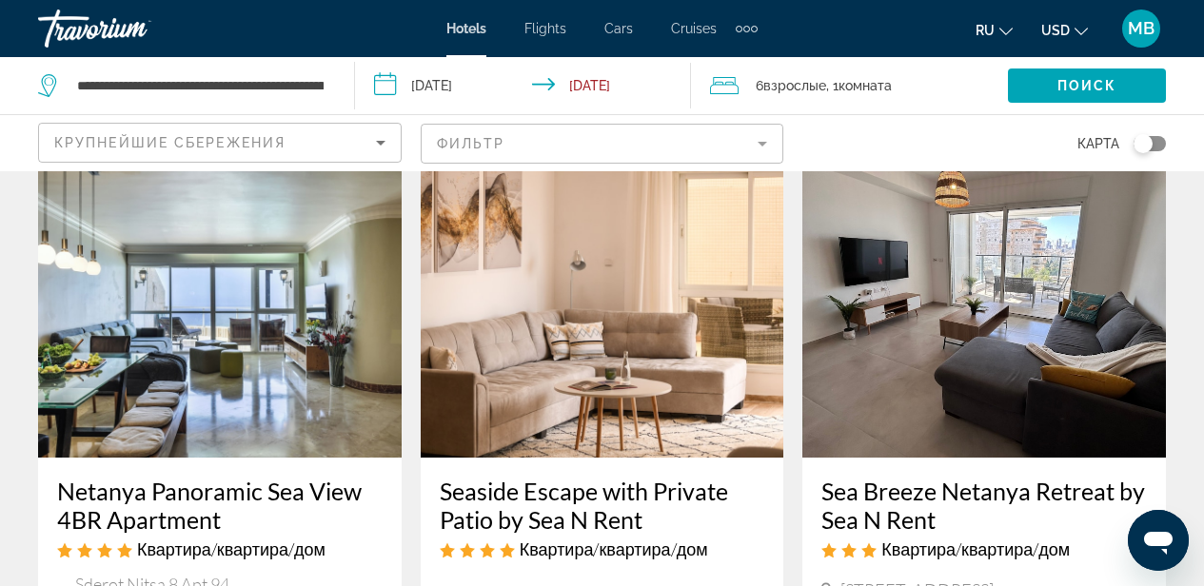
scroll to position [84, 0]
click at [274, 279] on img "Main content" at bounding box center [219, 306] width 363 height 304
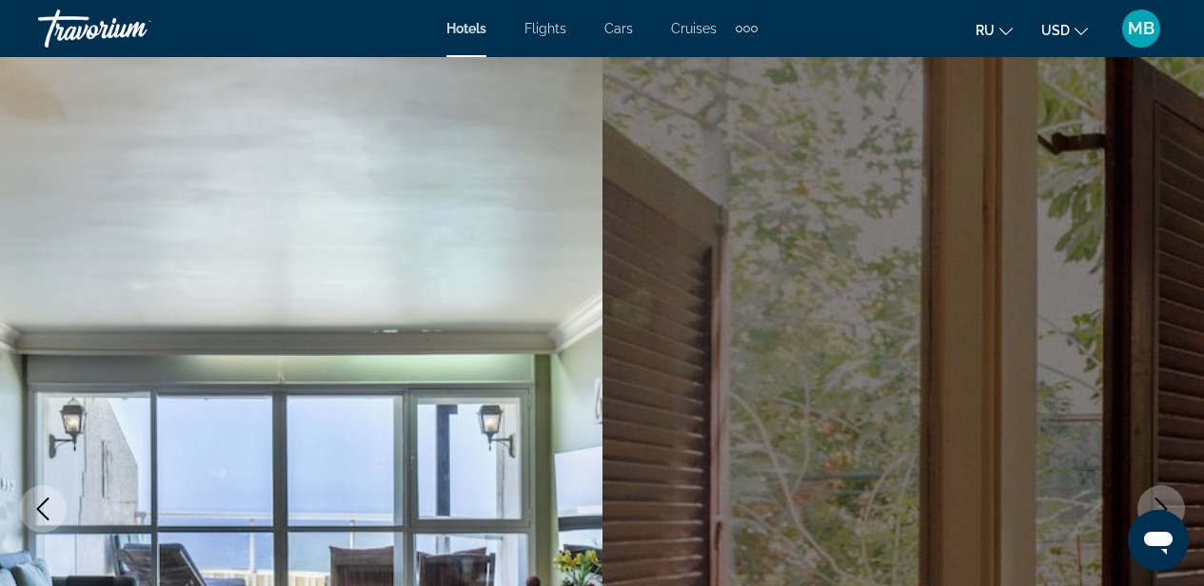
click at [246, 357] on img "Main content" at bounding box center [301, 509] width 602 height 904
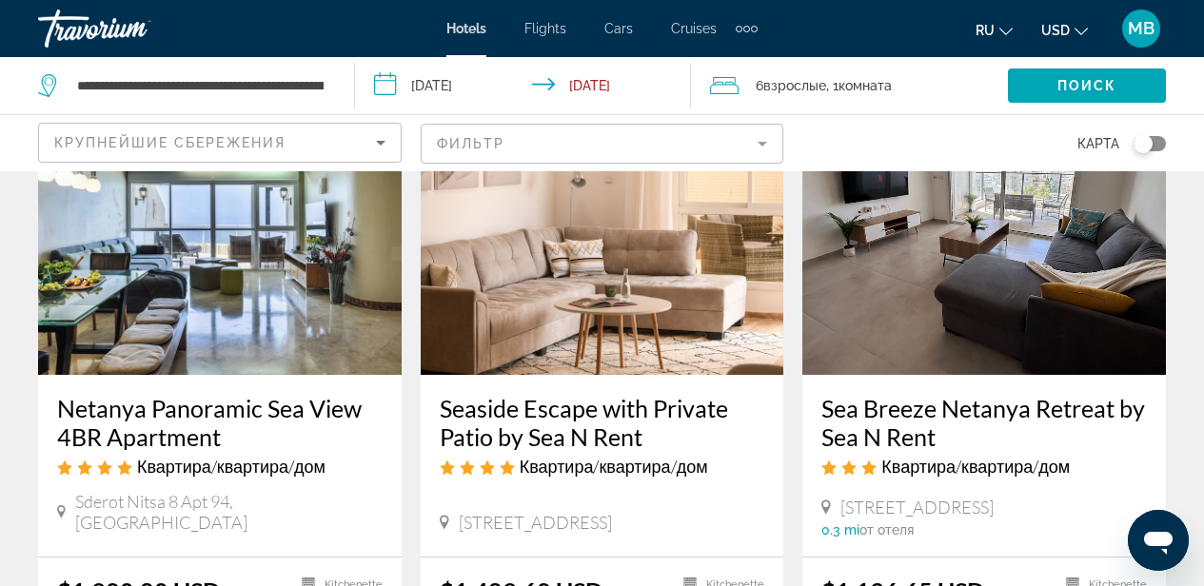
scroll to position [244, 0]
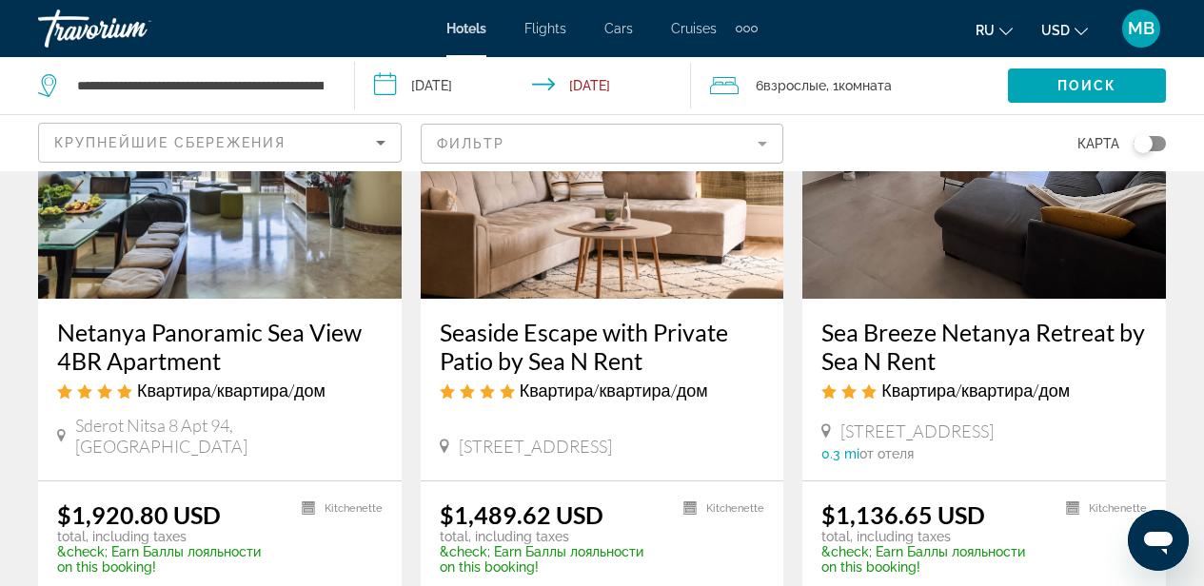
click at [569, 343] on h3 "Seaside Escape with Private Patio by Sea N Rent" at bounding box center [602, 346] width 325 height 57
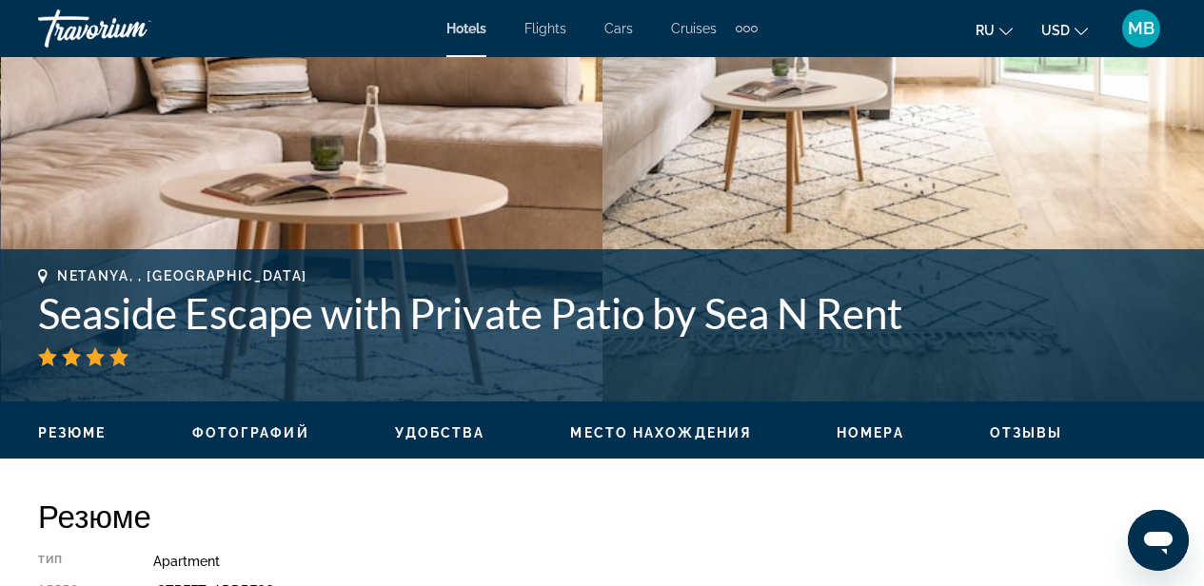
scroll to position [560, 0]
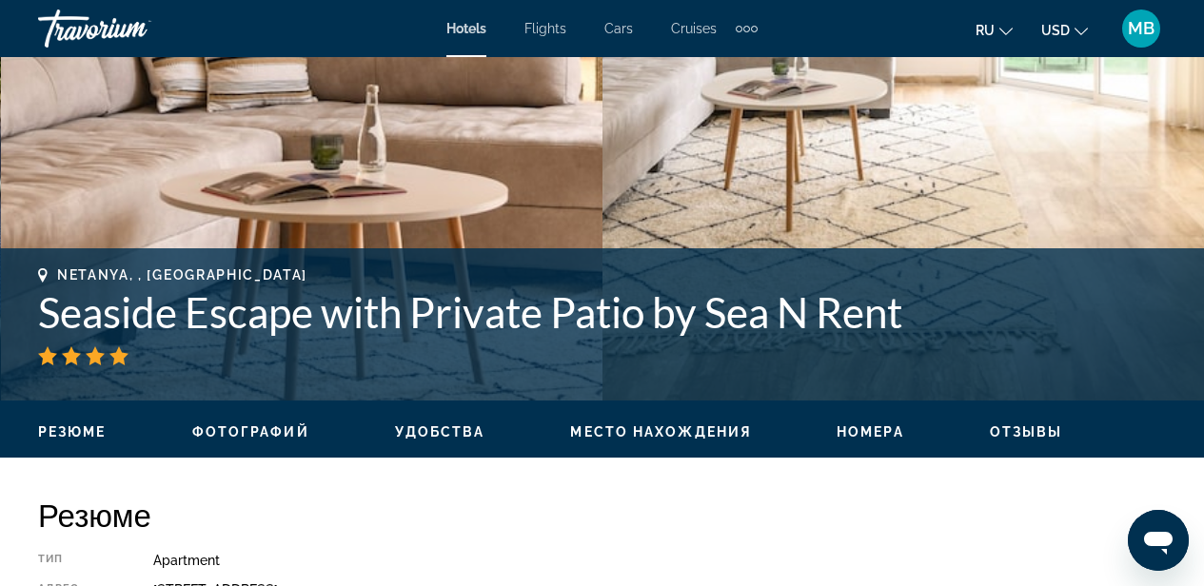
click at [273, 430] on span "Фотографий" at bounding box center [250, 431] width 117 height 15
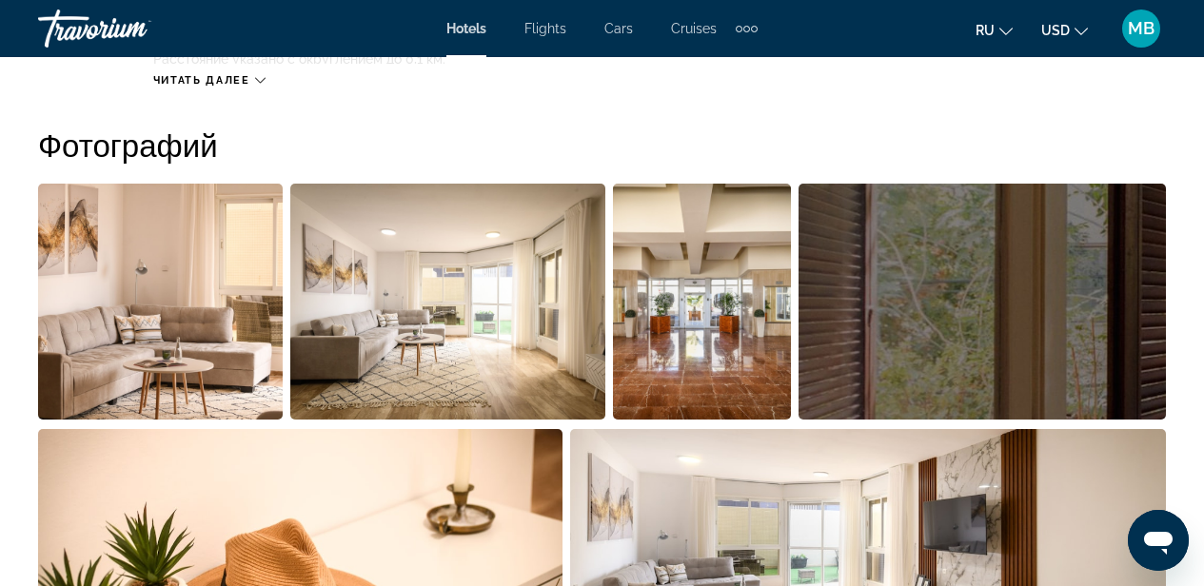
scroll to position [1263, 0]
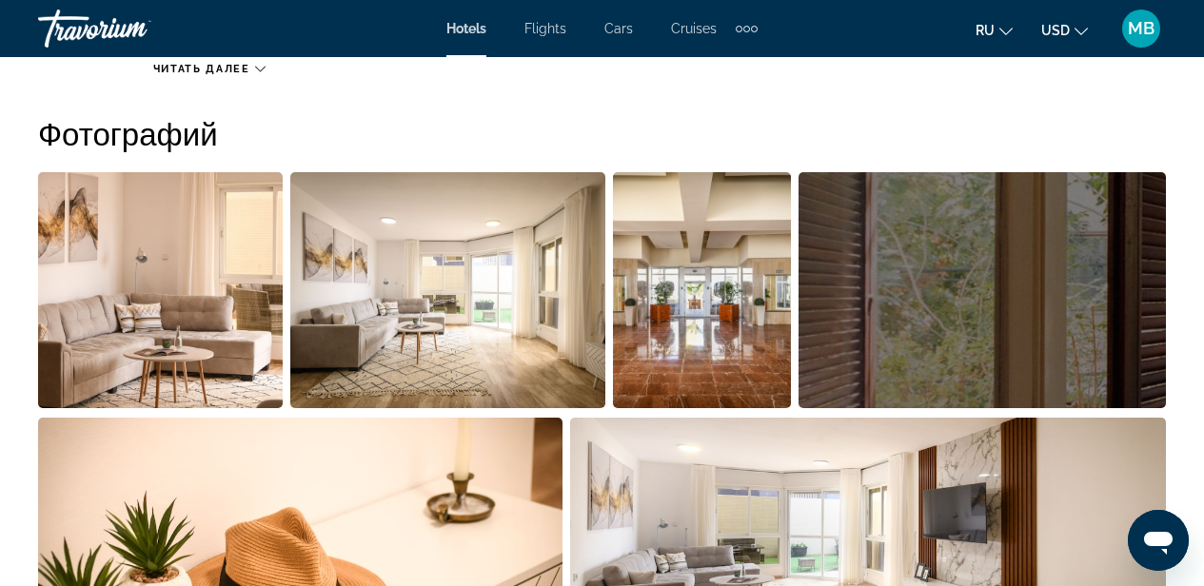
click at [161, 317] on img "Open full-screen image slider" at bounding box center [160, 290] width 245 height 236
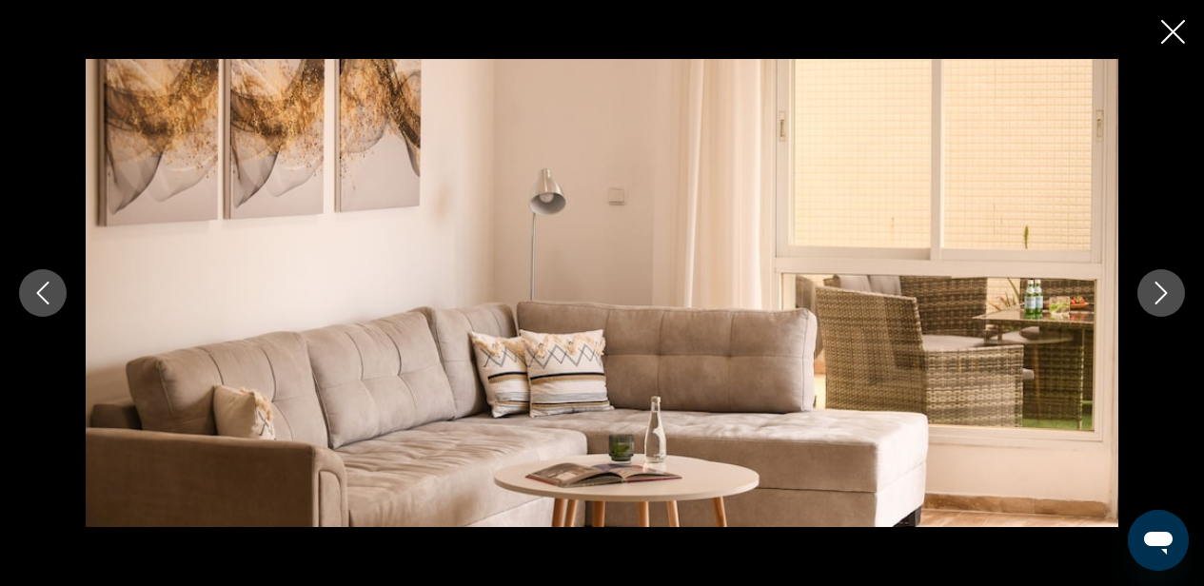
click at [1166, 294] on icon "Next image" at bounding box center [1160, 293] width 23 height 23
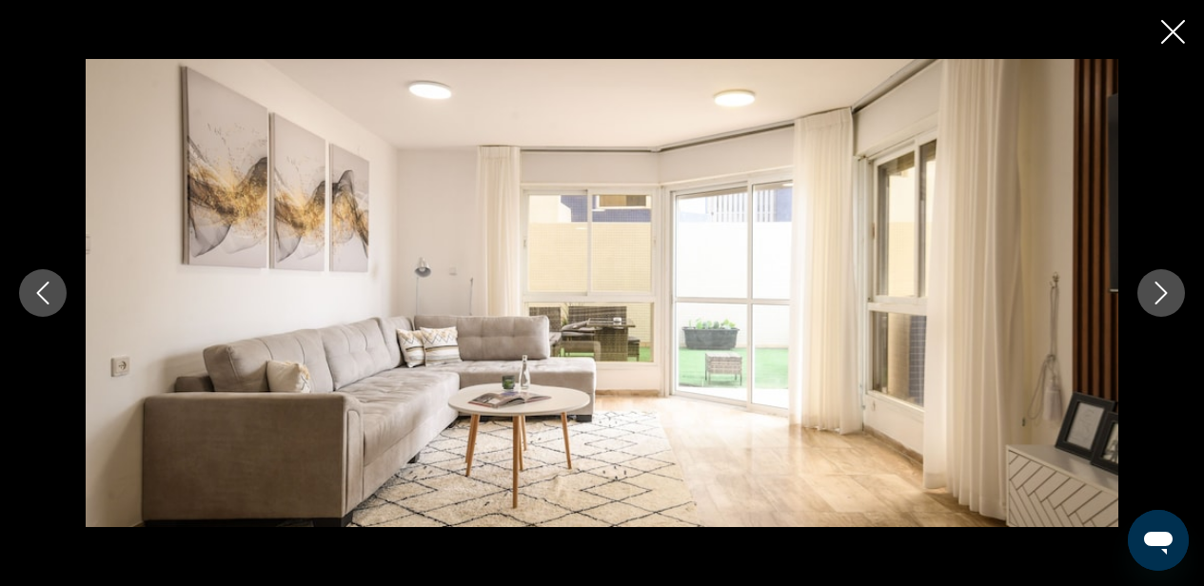
click at [1166, 294] on icon "Next image" at bounding box center [1160, 293] width 23 height 23
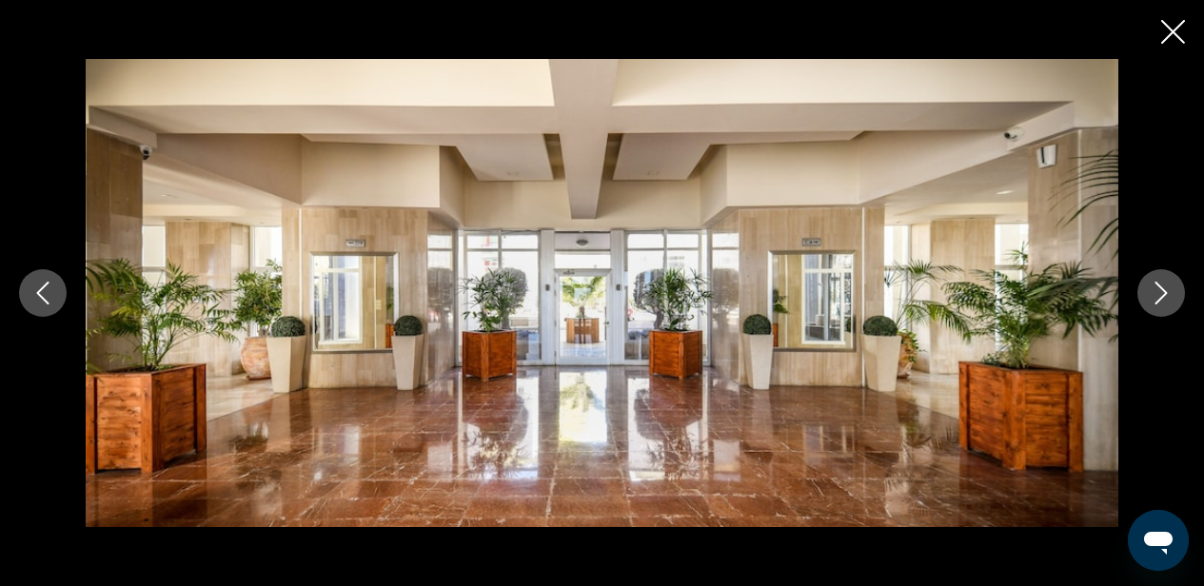
click at [1164, 297] on icon "Next image" at bounding box center [1160, 293] width 23 height 23
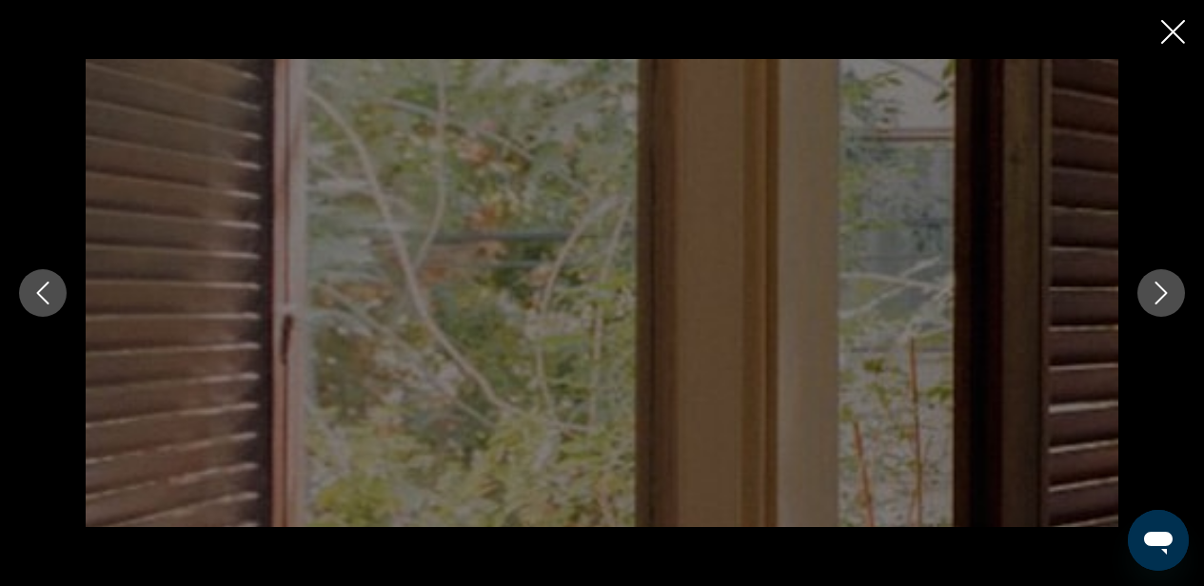
click at [1162, 296] on icon "Next image" at bounding box center [1161, 293] width 12 height 23
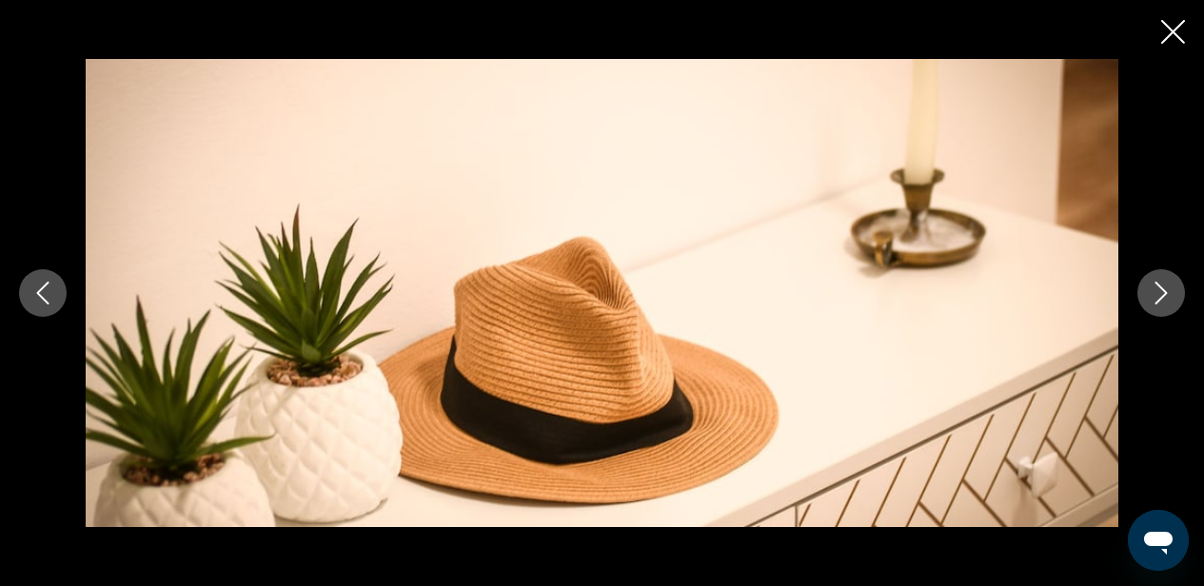
click at [1162, 296] on icon "Next image" at bounding box center [1161, 293] width 12 height 23
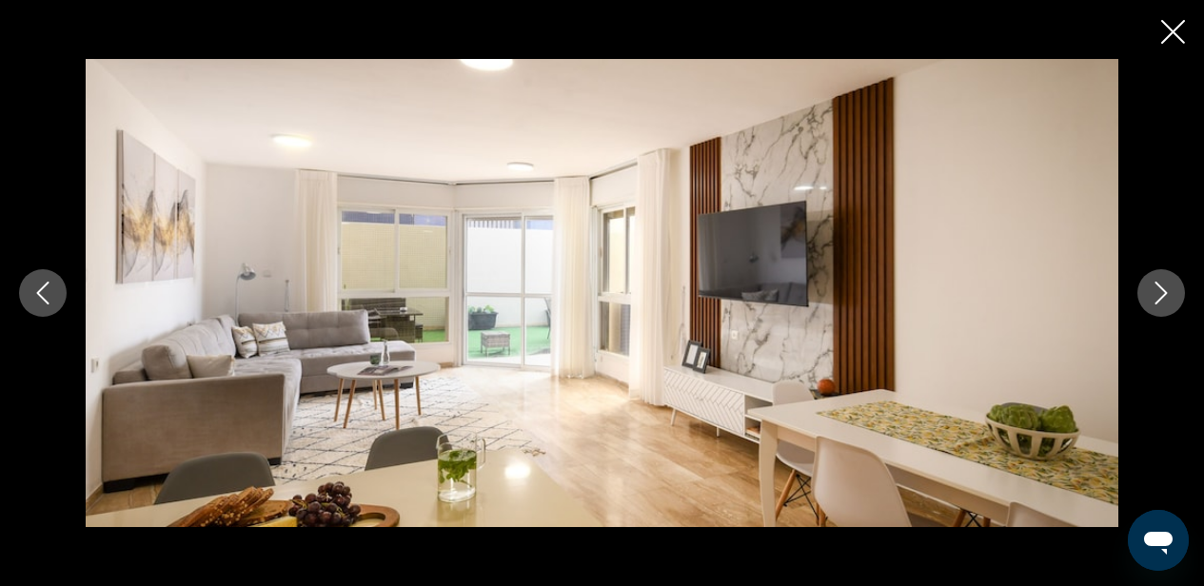
click at [1162, 296] on icon "Next image" at bounding box center [1161, 293] width 12 height 23
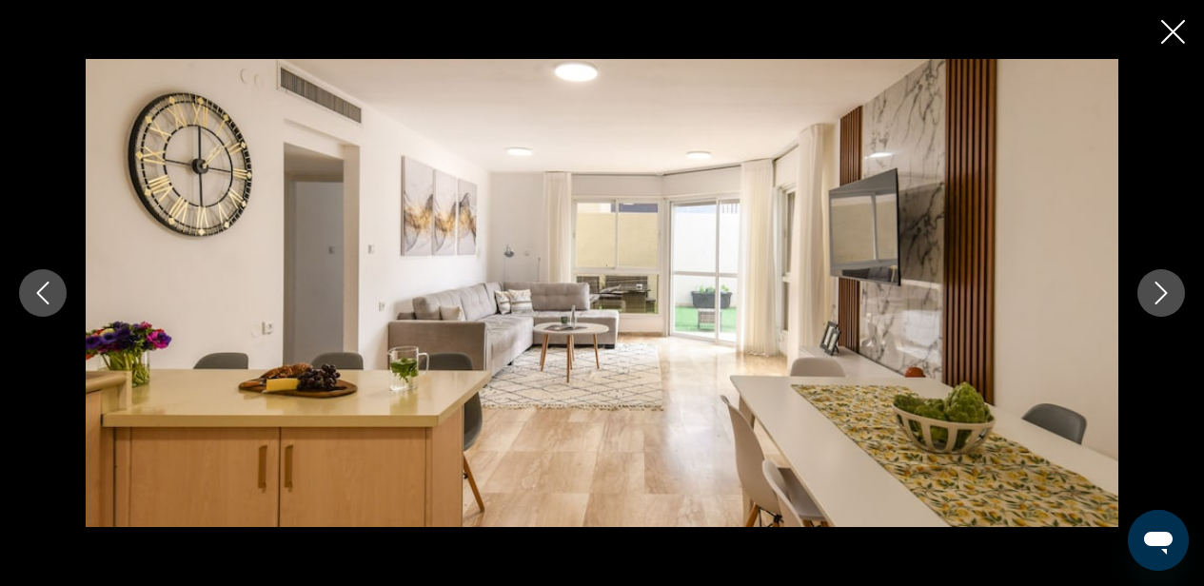
click at [1162, 296] on icon "Next image" at bounding box center [1161, 293] width 12 height 23
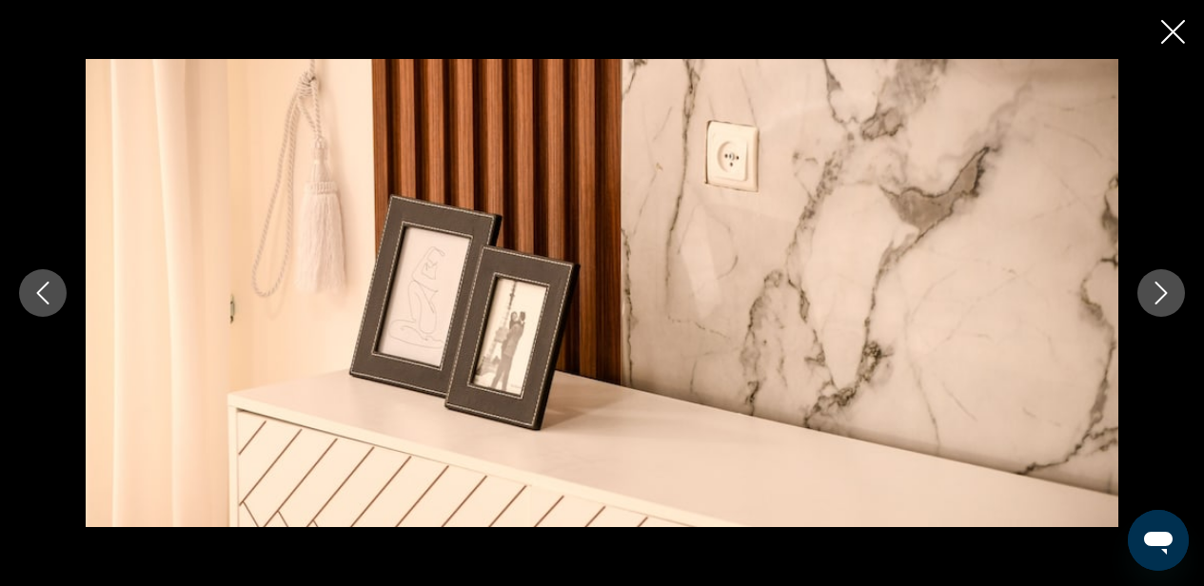
click at [1162, 296] on icon "Next image" at bounding box center [1161, 293] width 12 height 23
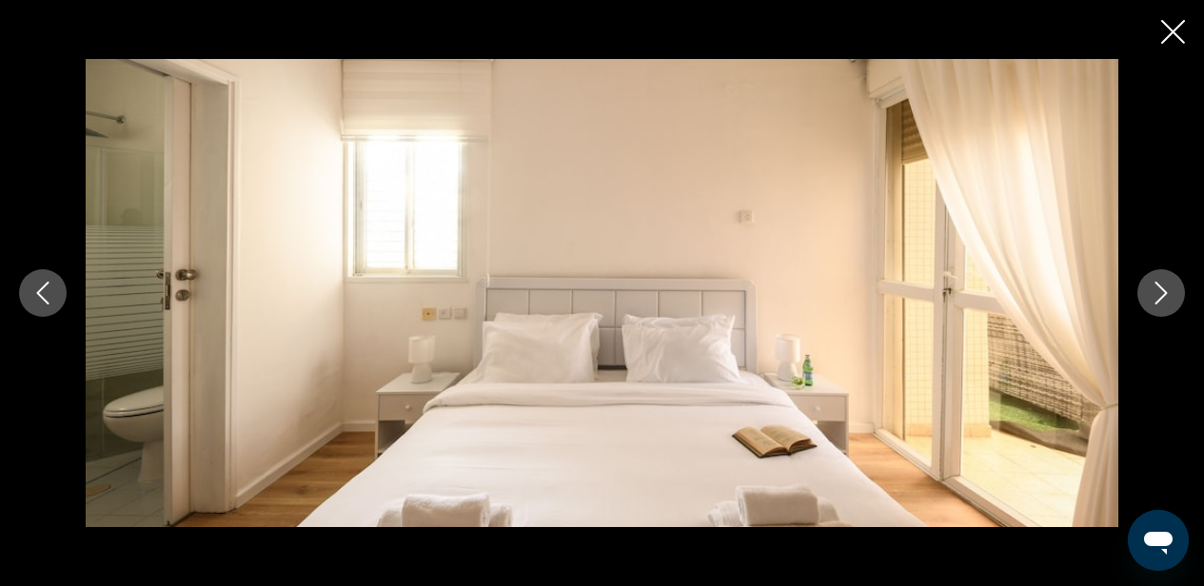
click at [1162, 296] on icon "Next image" at bounding box center [1161, 293] width 12 height 23
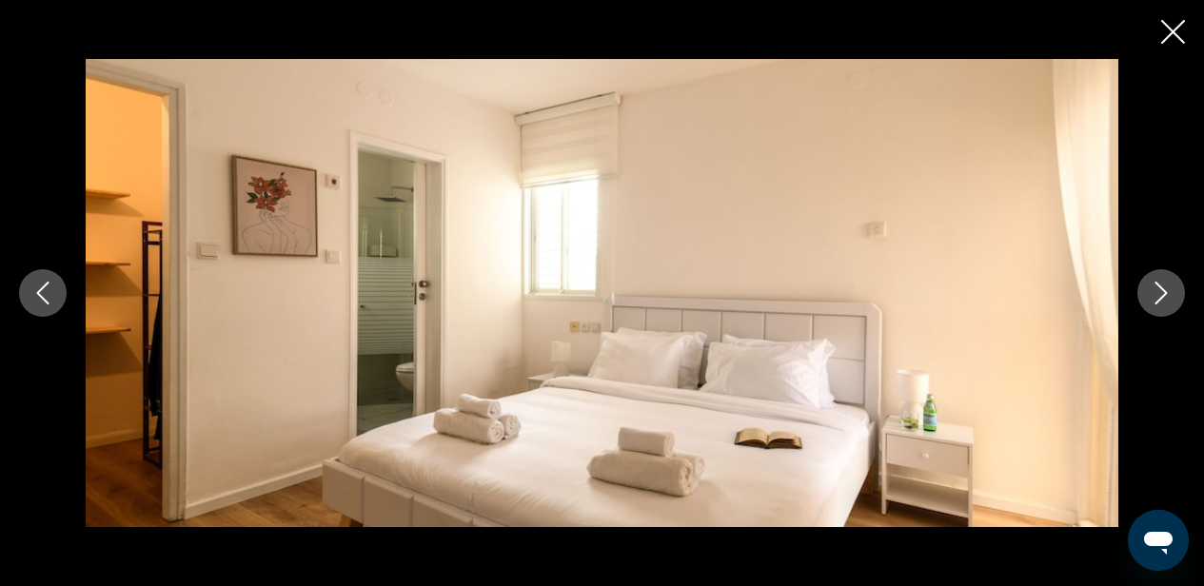
click at [49, 293] on icon "Previous image" at bounding box center [42, 293] width 23 height 23
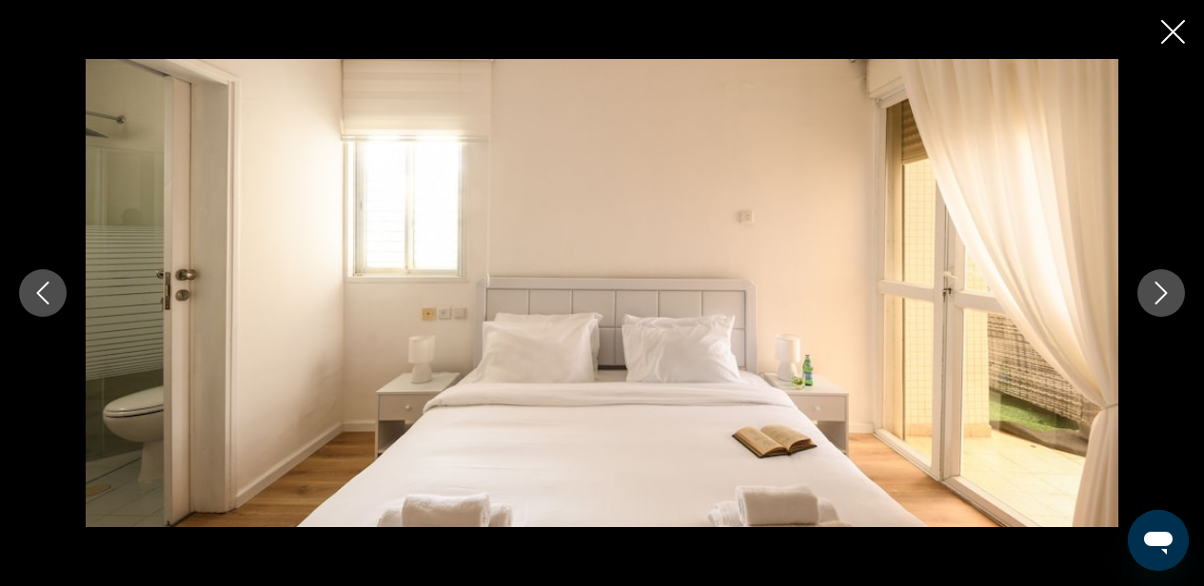
click at [1153, 298] on icon "Next image" at bounding box center [1160, 293] width 23 height 23
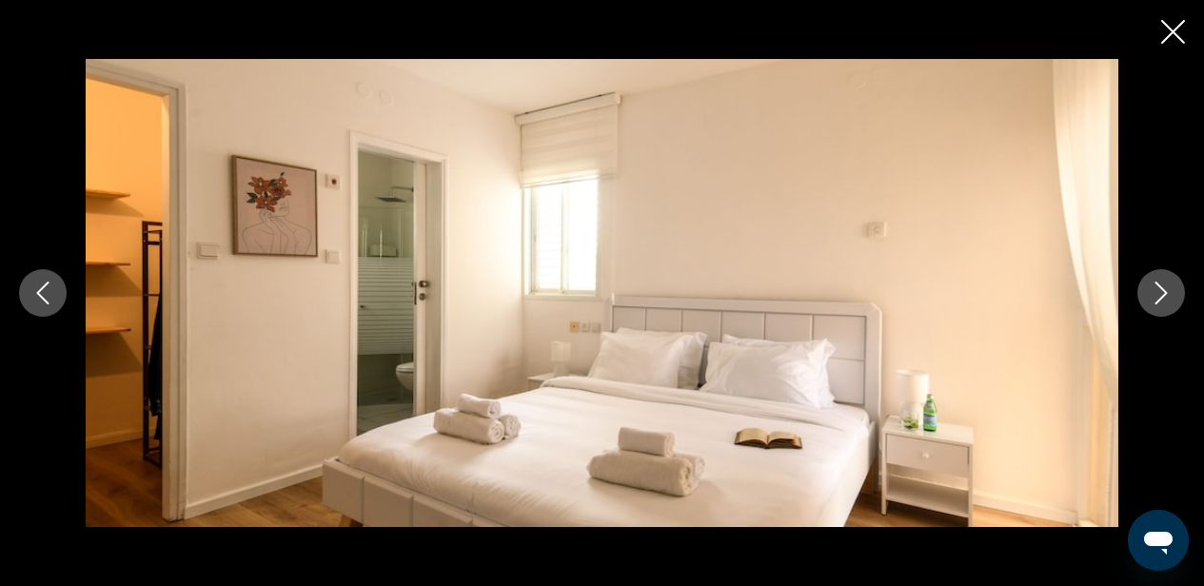
click at [1153, 298] on icon "Next image" at bounding box center [1160, 293] width 23 height 23
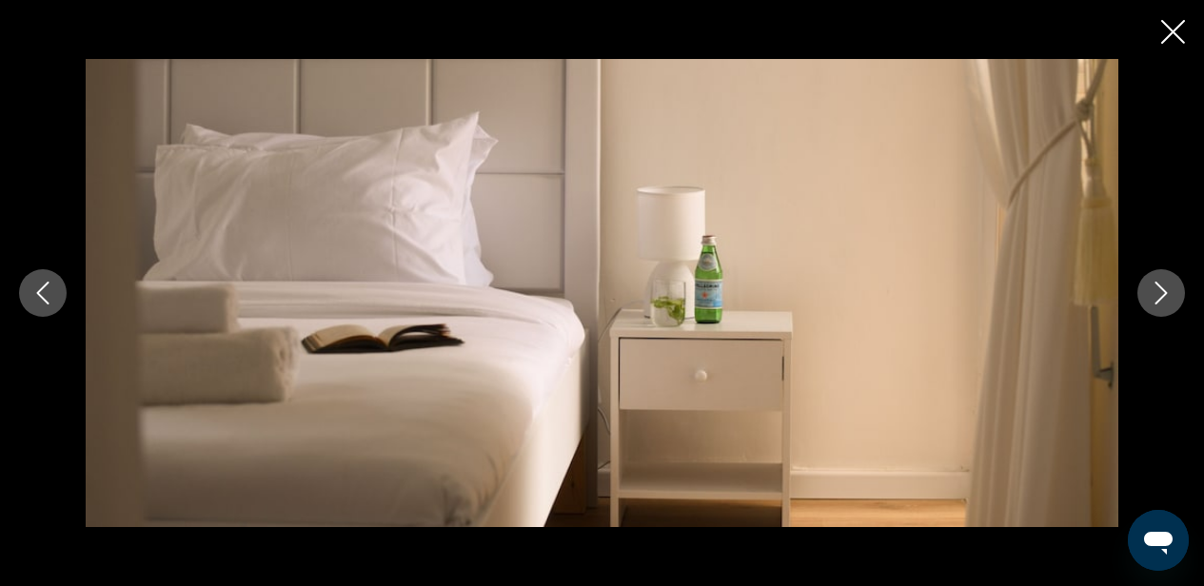
click at [1153, 298] on icon "Next image" at bounding box center [1160, 293] width 23 height 23
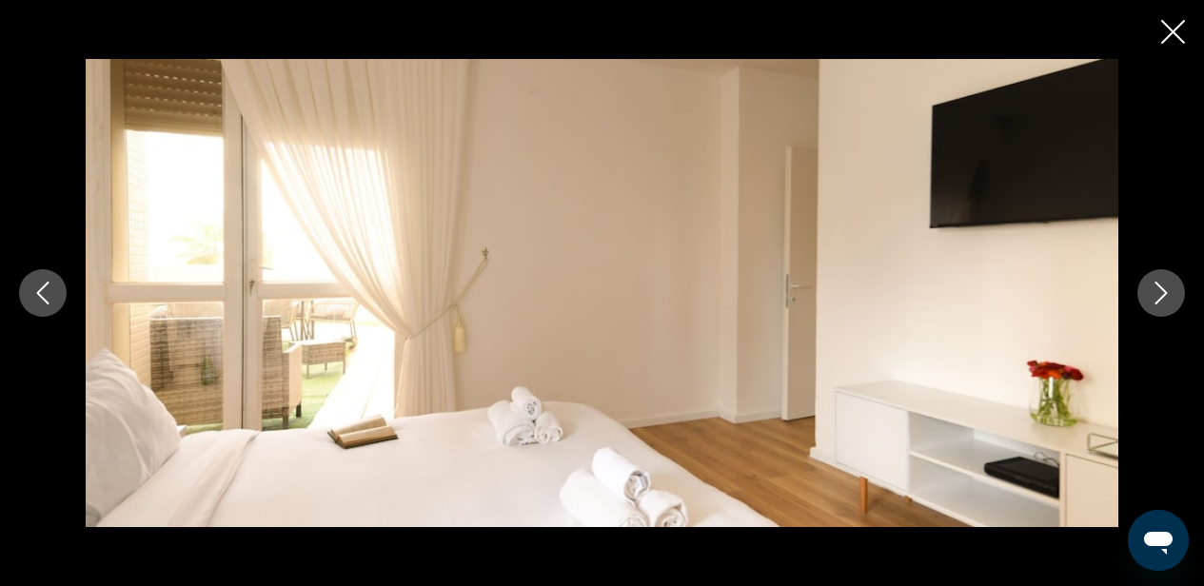
click at [1153, 298] on icon "Next image" at bounding box center [1160, 293] width 23 height 23
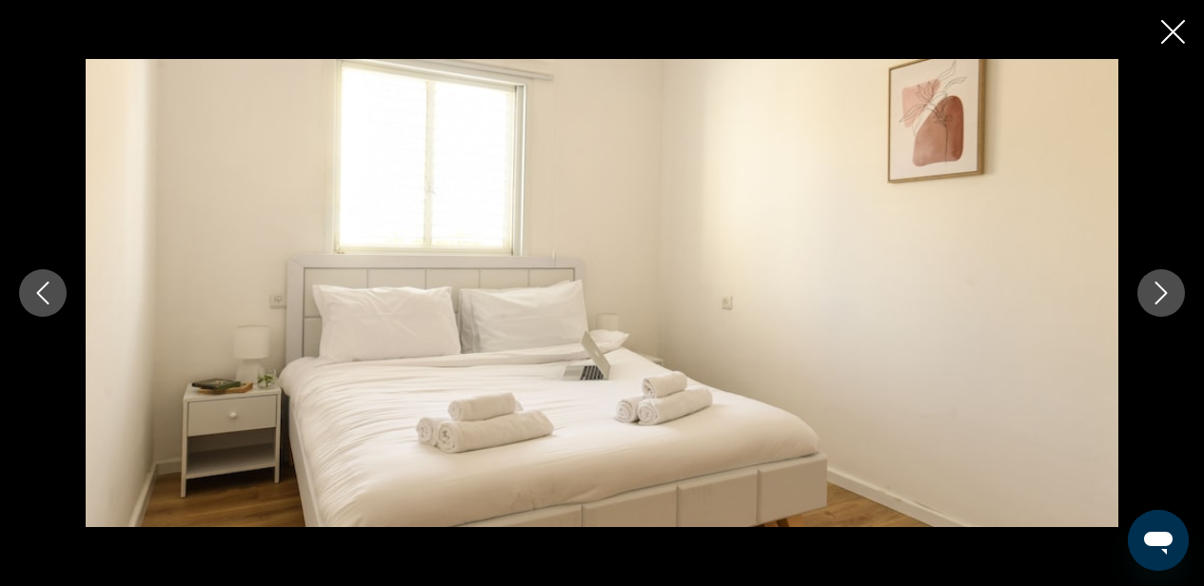
click at [1153, 298] on icon "Next image" at bounding box center [1160, 293] width 23 height 23
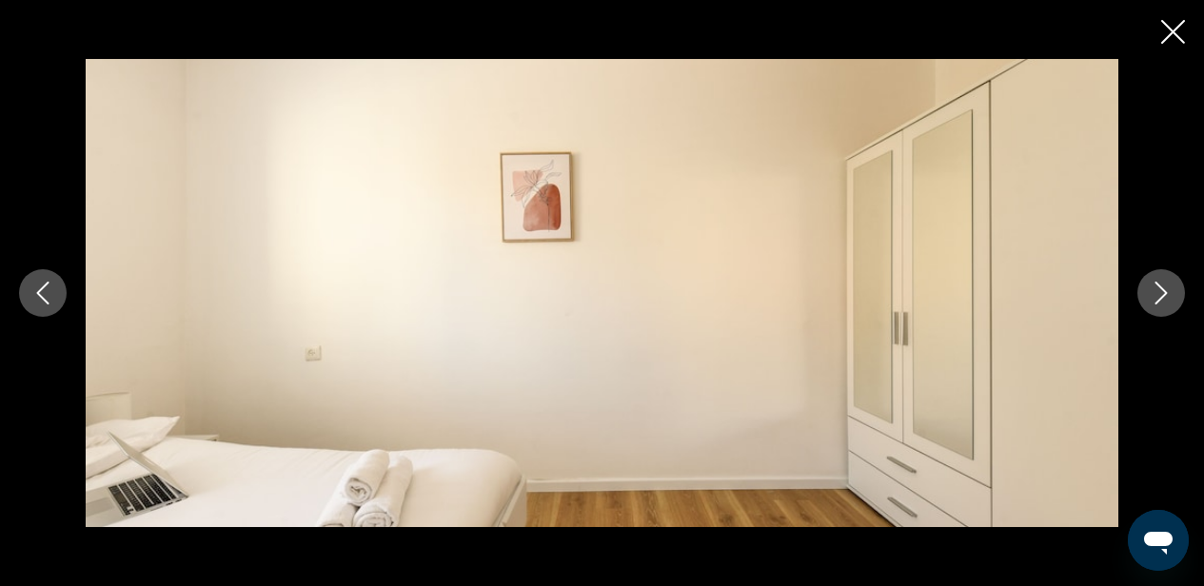
click at [1153, 298] on icon "Next image" at bounding box center [1160, 293] width 23 height 23
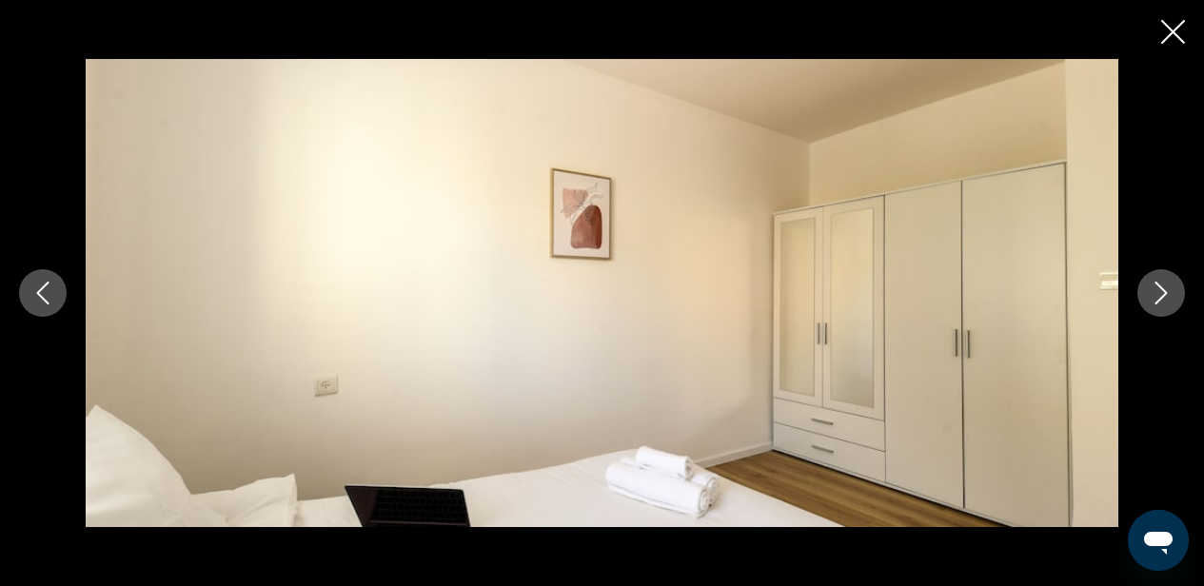
click at [1153, 298] on icon "Next image" at bounding box center [1160, 293] width 23 height 23
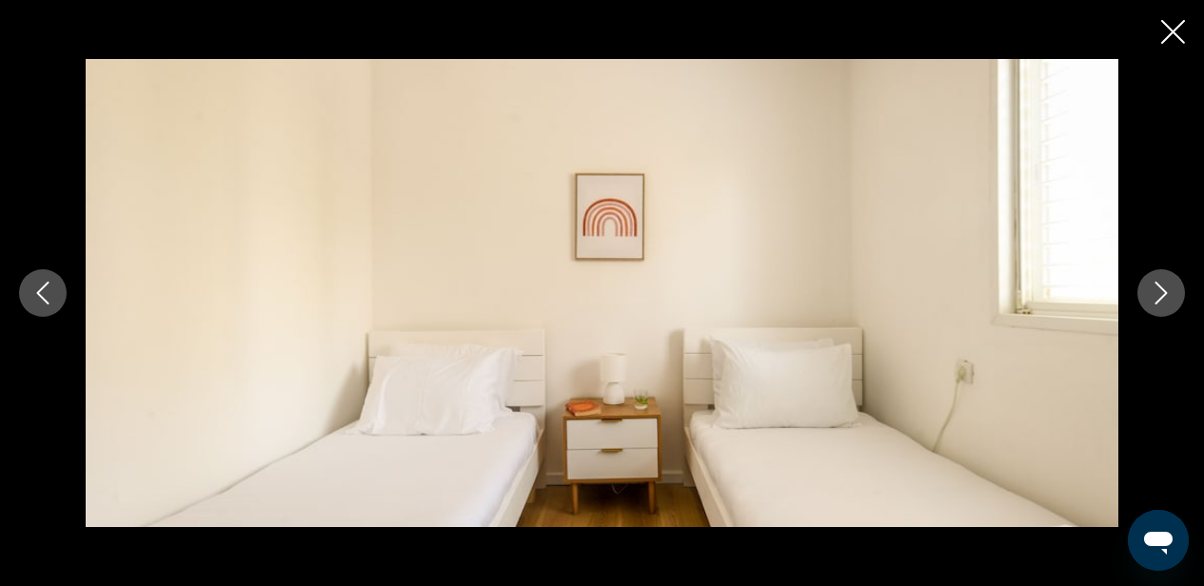
click at [1153, 298] on icon "Next image" at bounding box center [1160, 293] width 23 height 23
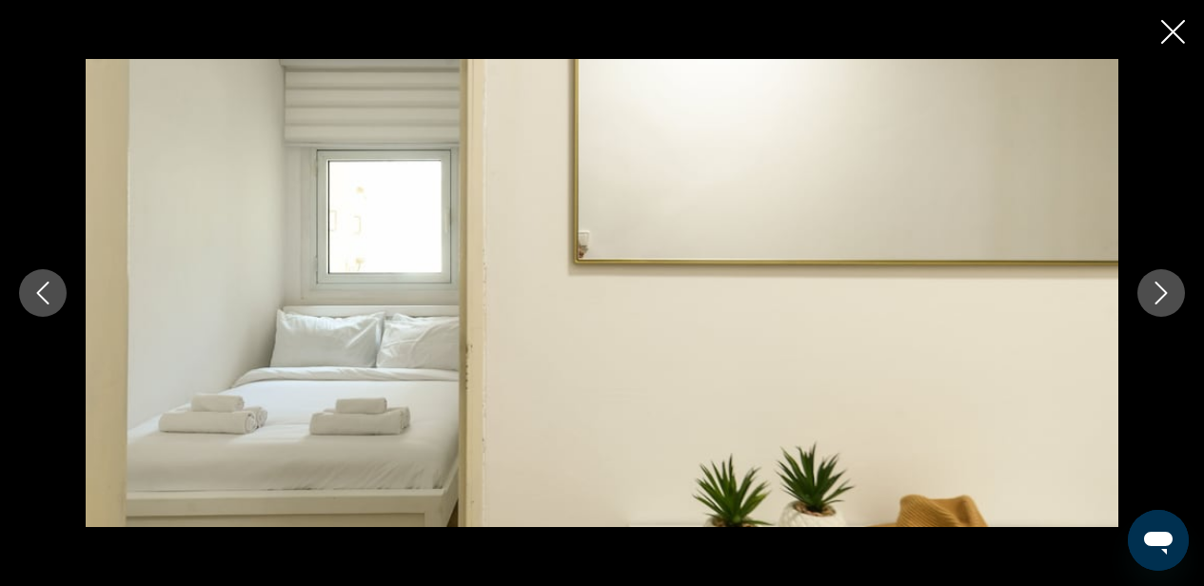
click at [1153, 298] on icon "Next image" at bounding box center [1160, 293] width 23 height 23
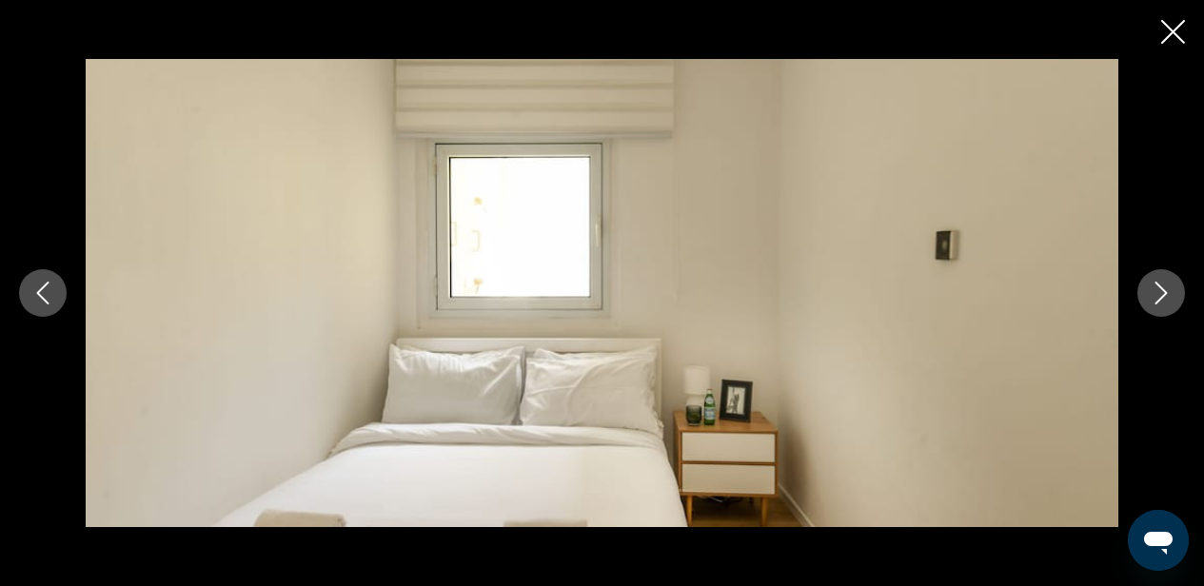
click at [1153, 298] on icon "Next image" at bounding box center [1160, 293] width 23 height 23
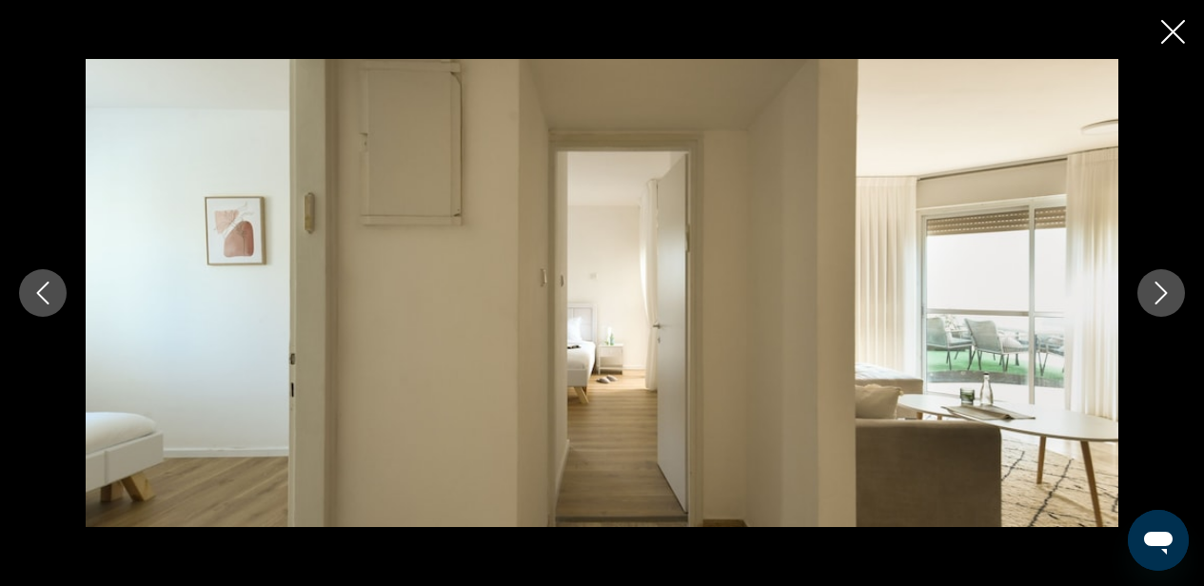
click at [1153, 298] on icon "Next image" at bounding box center [1160, 293] width 23 height 23
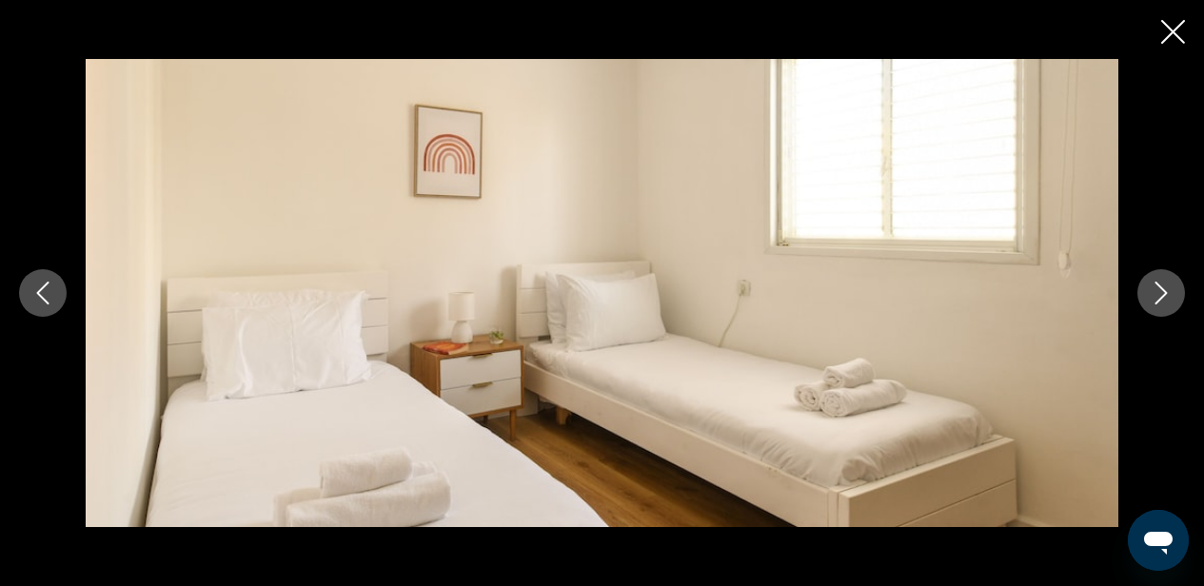
click at [1153, 298] on icon "Next image" at bounding box center [1160, 293] width 23 height 23
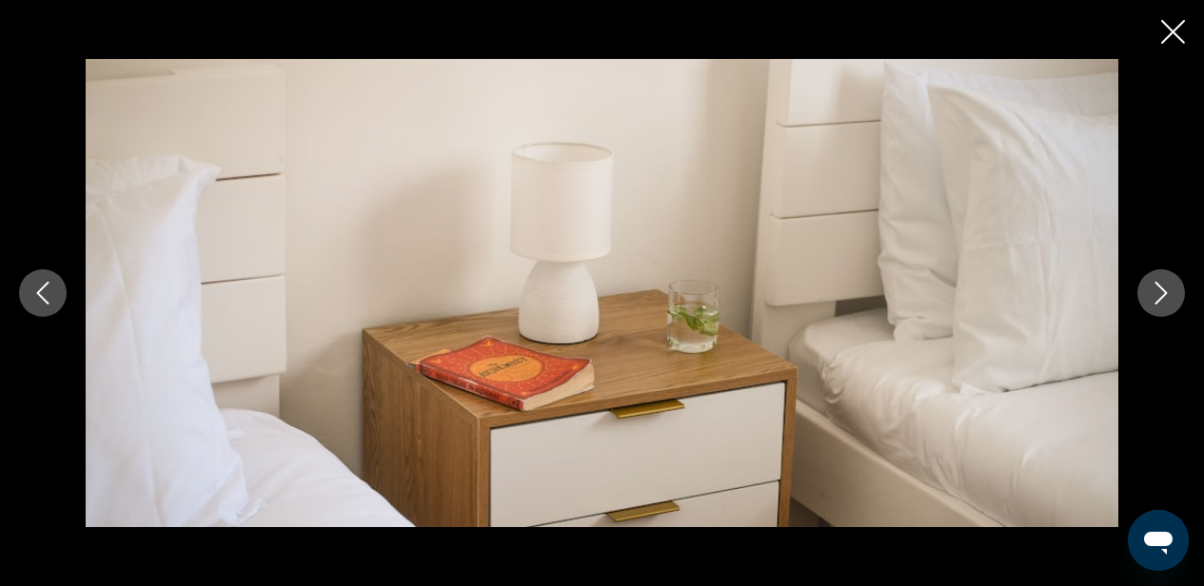
click at [1153, 298] on icon "Next image" at bounding box center [1160, 293] width 23 height 23
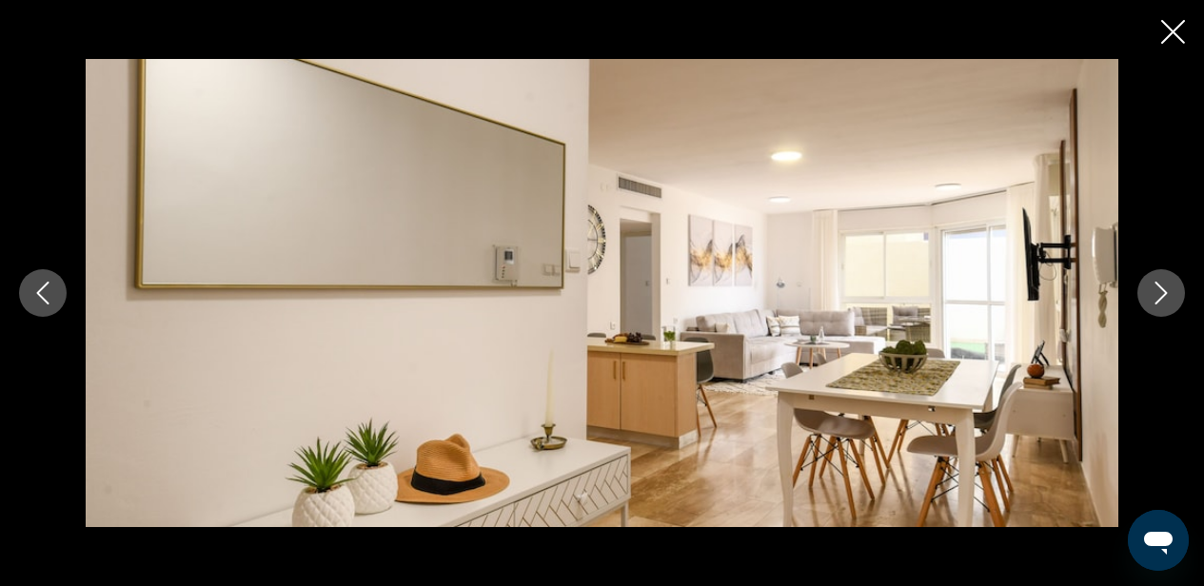
click at [1153, 298] on icon "Next image" at bounding box center [1160, 293] width 23 height 23
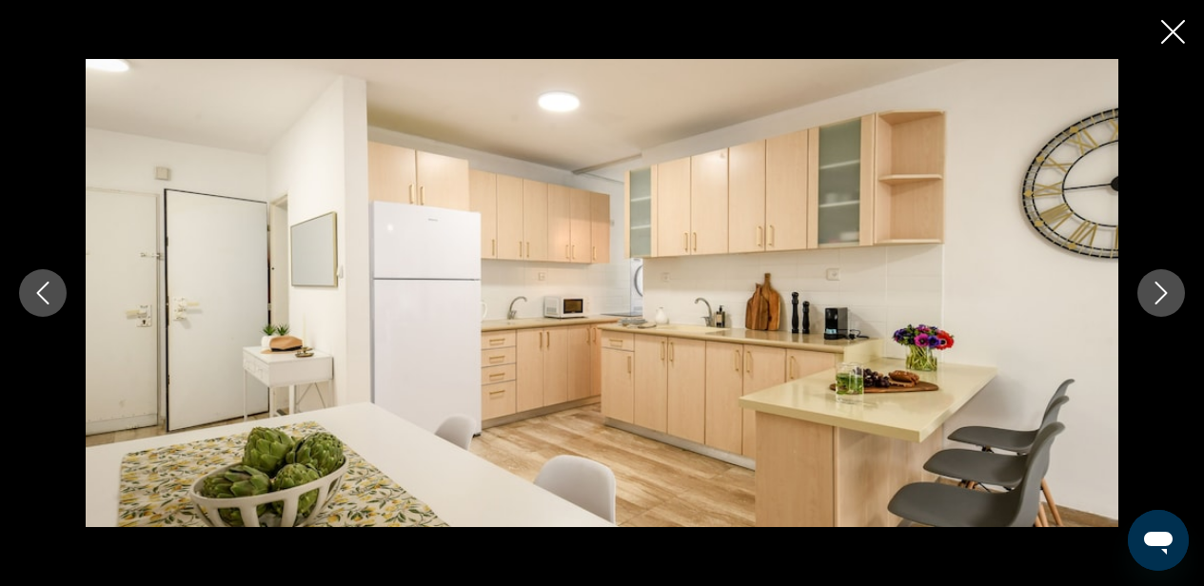
click at [1153, 298] on icon "Next image" at bounding box center [1160, 293] width 23 height 23
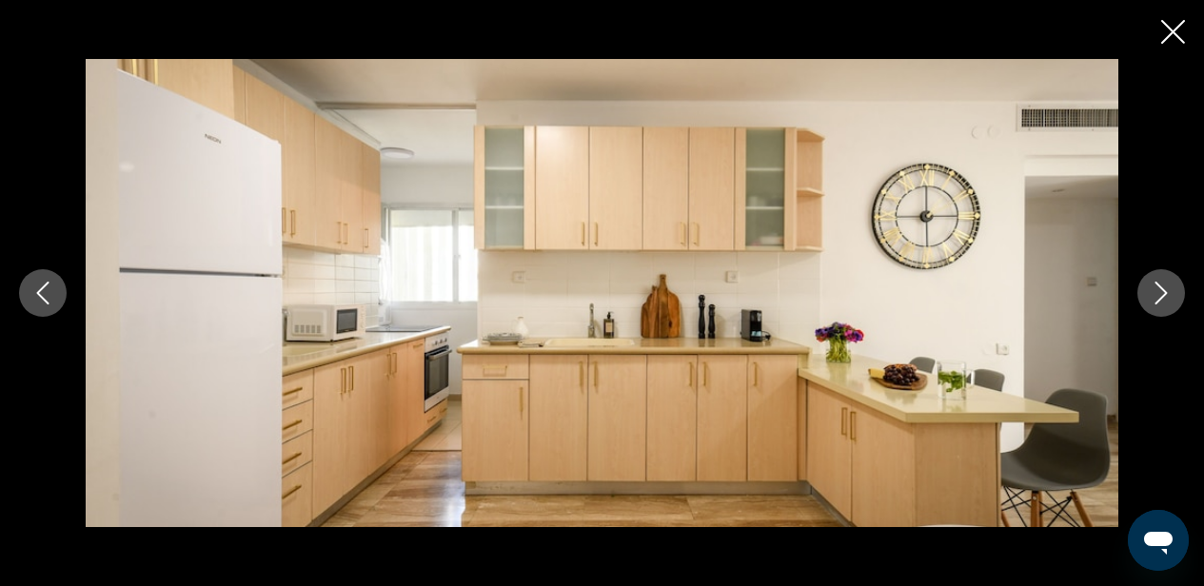
click at [1153, 298] on icon "Next image" at bounding box center [1160, 293] width 23 height 23
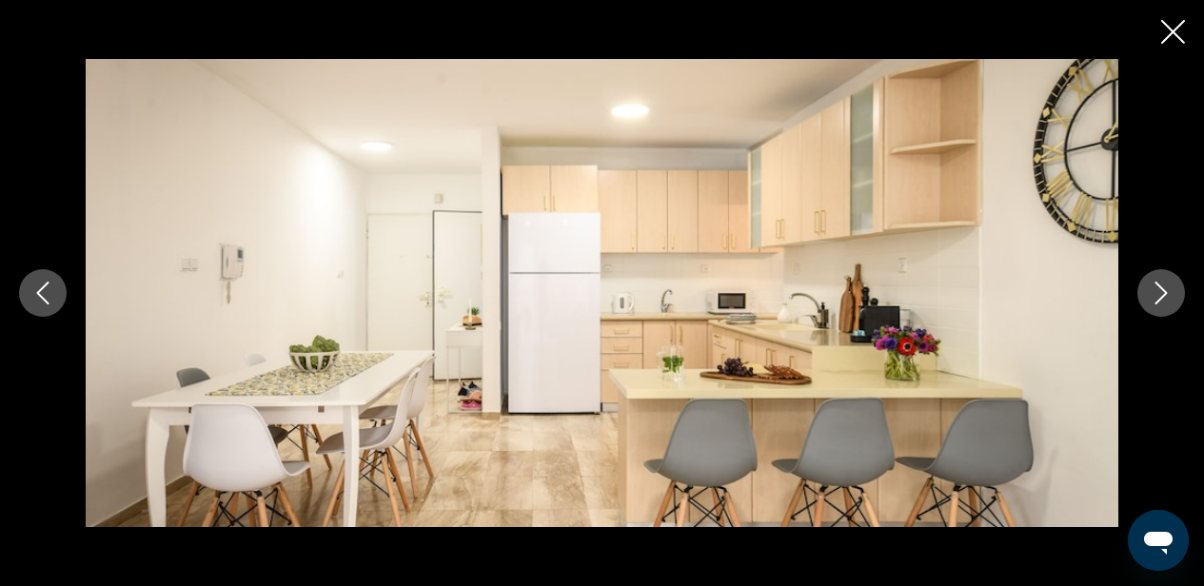
click at [1153, 298] on icon "Next image" at bounding box center [1160, 293] width 23 height 23
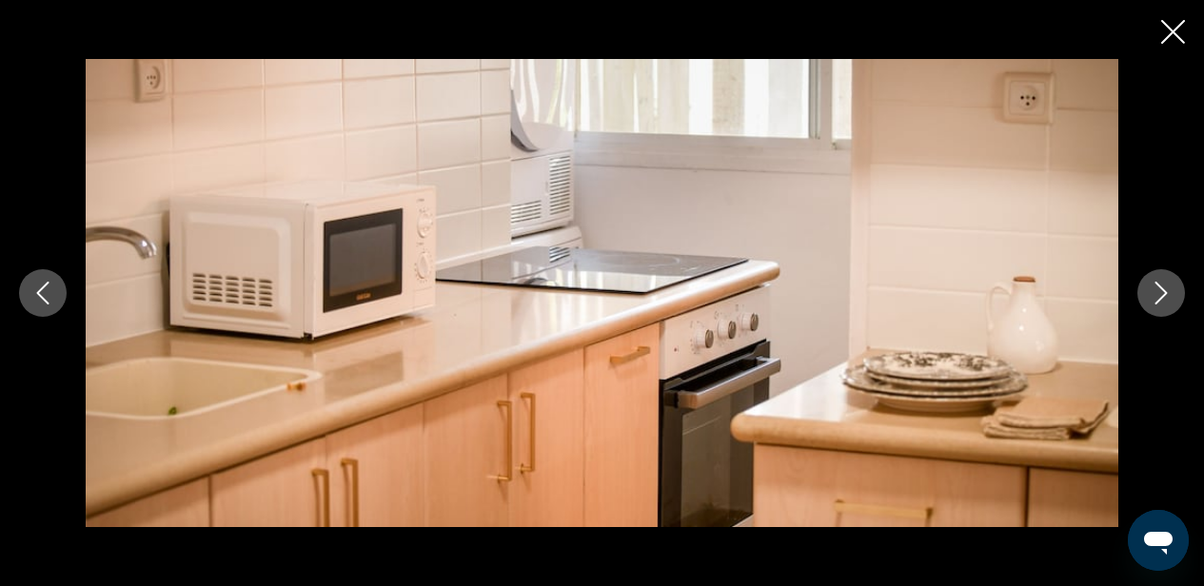
click at [1153, 298] on icon "Next image" at bounding box center [1160, 293] width 23 height 23
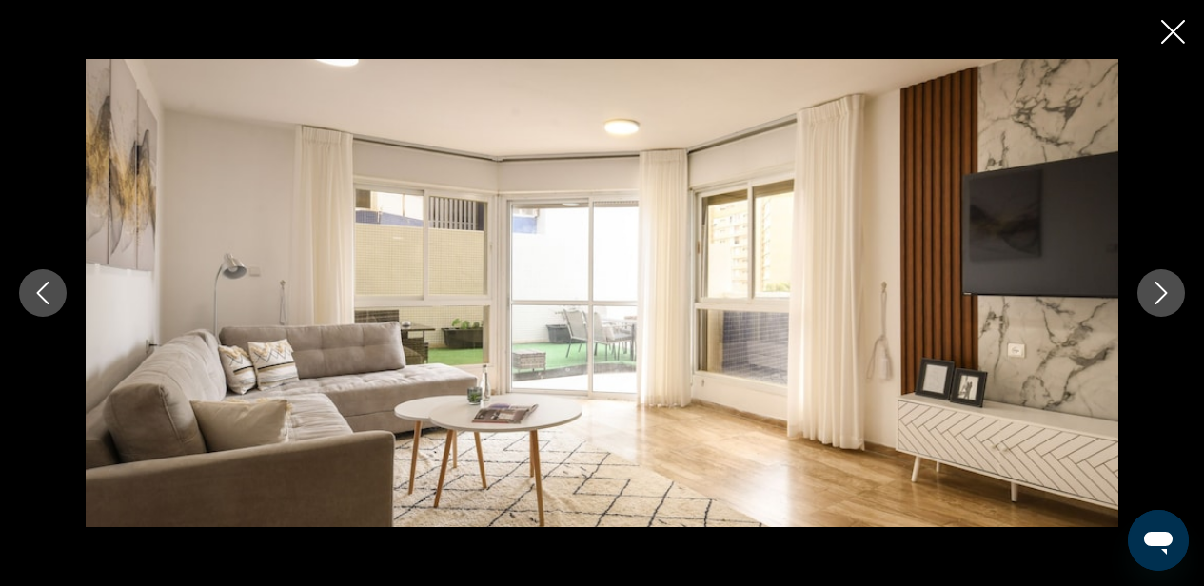
click at [1153, 298] on icon "Next image" at bounding box center [1160, 293] width 23 height 23
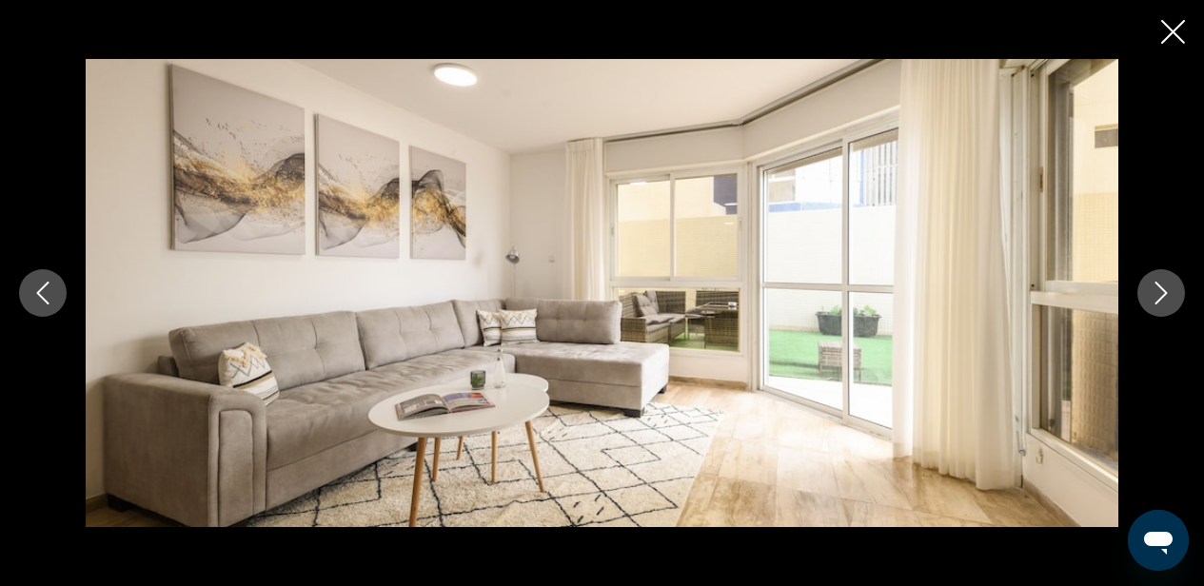
click at [1153, 298] on icon "Next image" at bounding box center [1160, 293] width 23 height 23
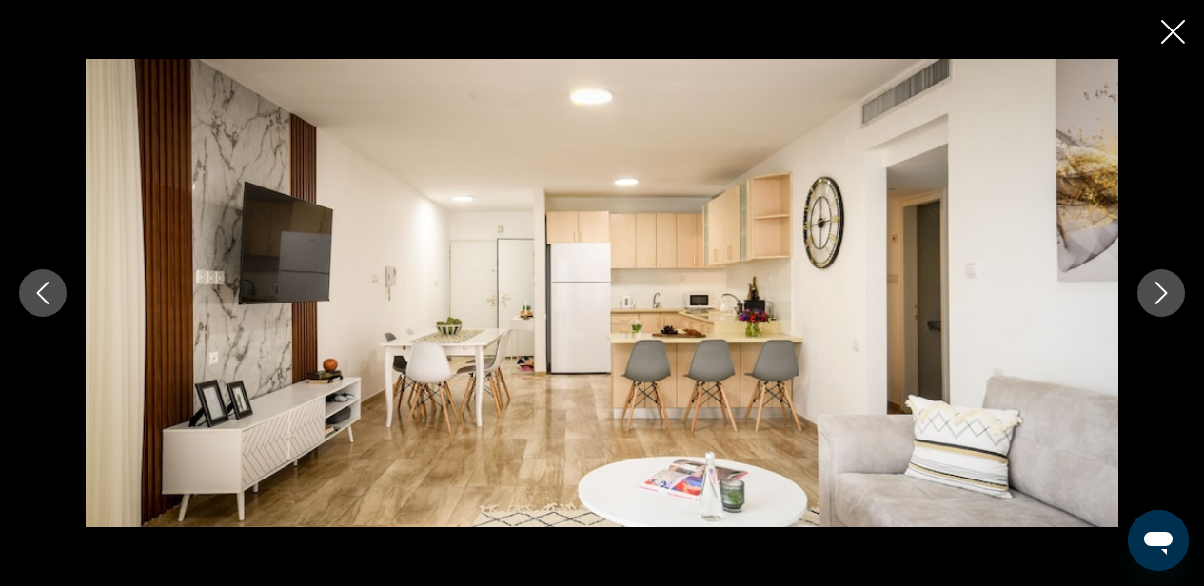
click at [1153, 298] on icon "Next image" at bounding box center [1160, 293] width 23 height 23
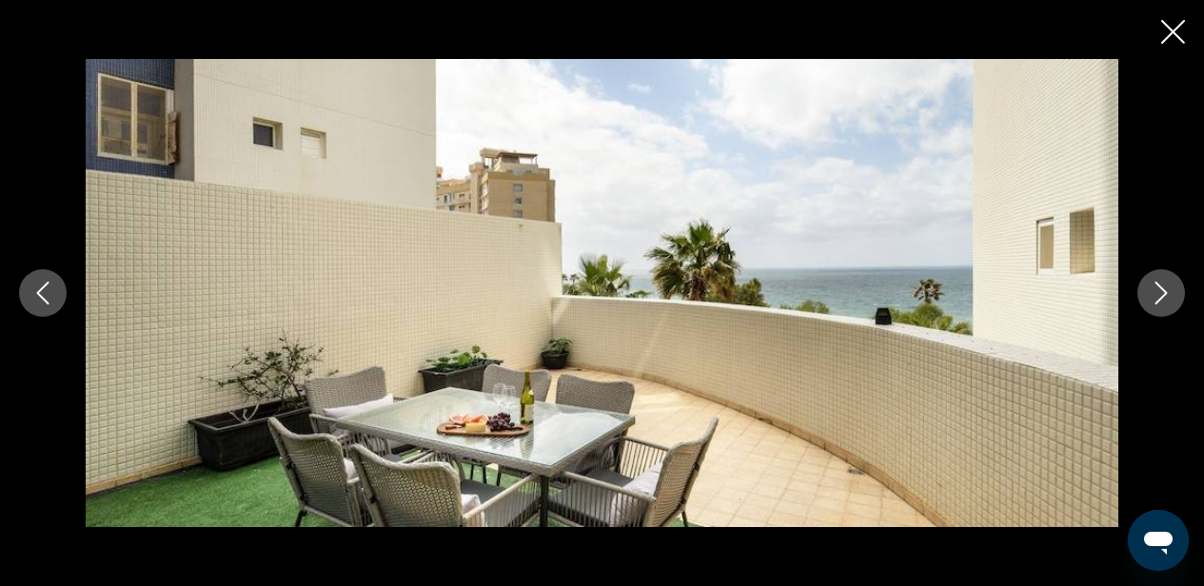
click at [1175, 298] on button "Next image" at bounding box center [1161, 293] width 48 height 48
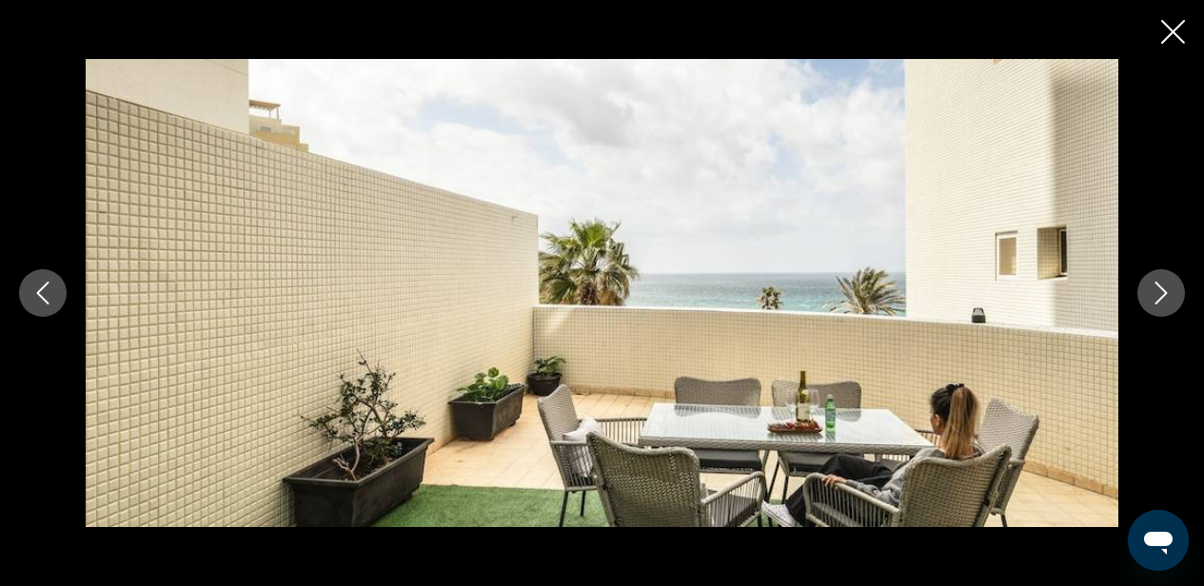
click at [1175, 298] on button "Next image" at bounding box center [1161, 293] width 48 height 48
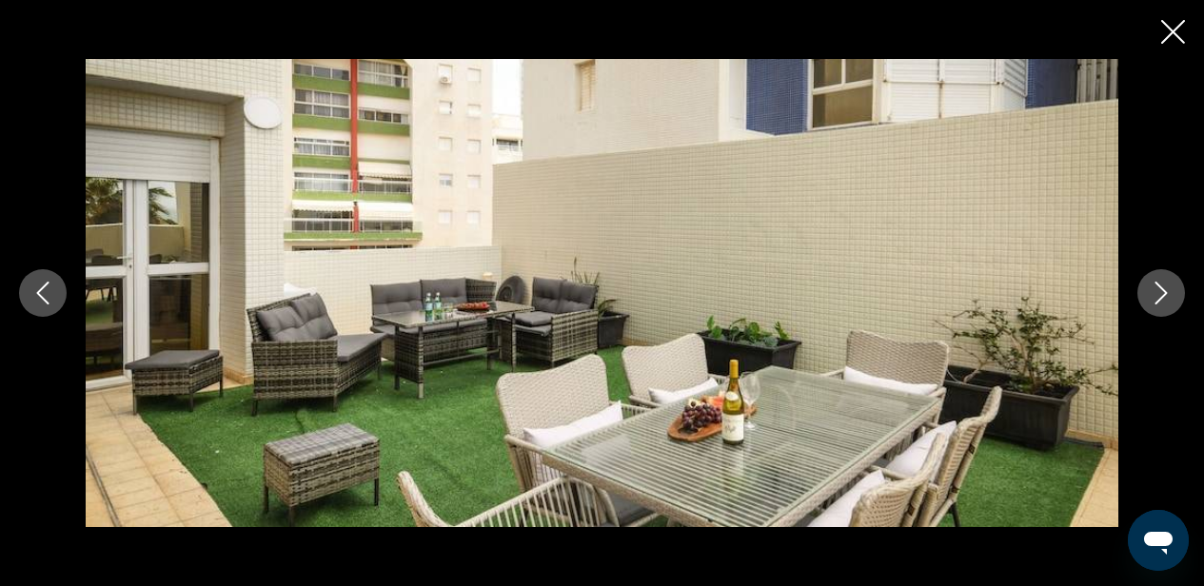
click at [1173, 298] on button "Next image" at bounding box center [1161, 293] width 48 height 48
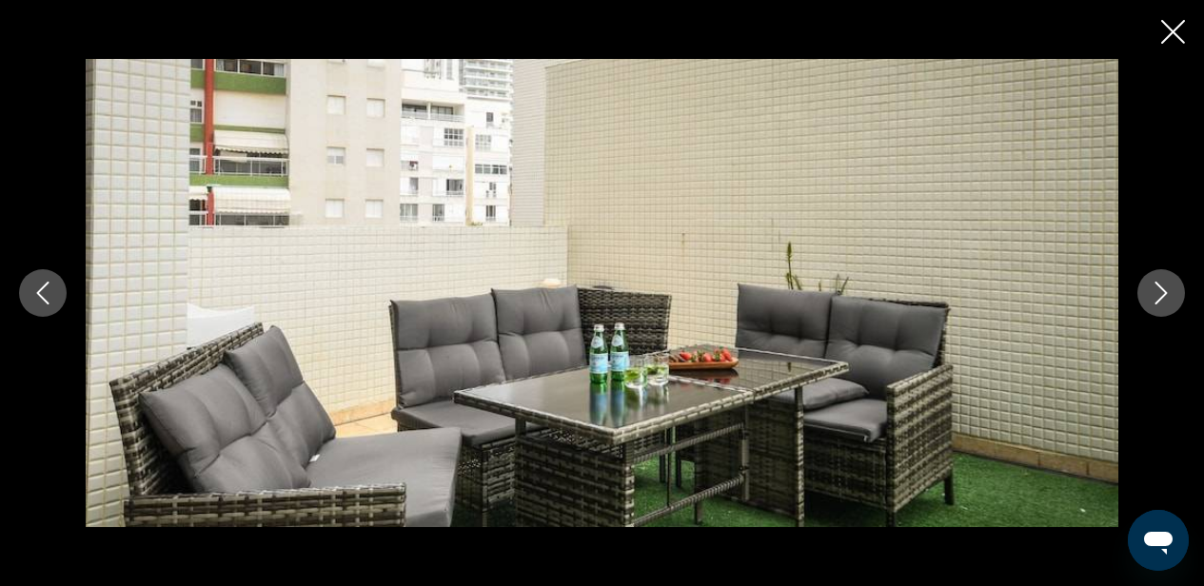
click at [1173, 298] on button "Next image" at bounding box center [1161, 293] width 48 height 48
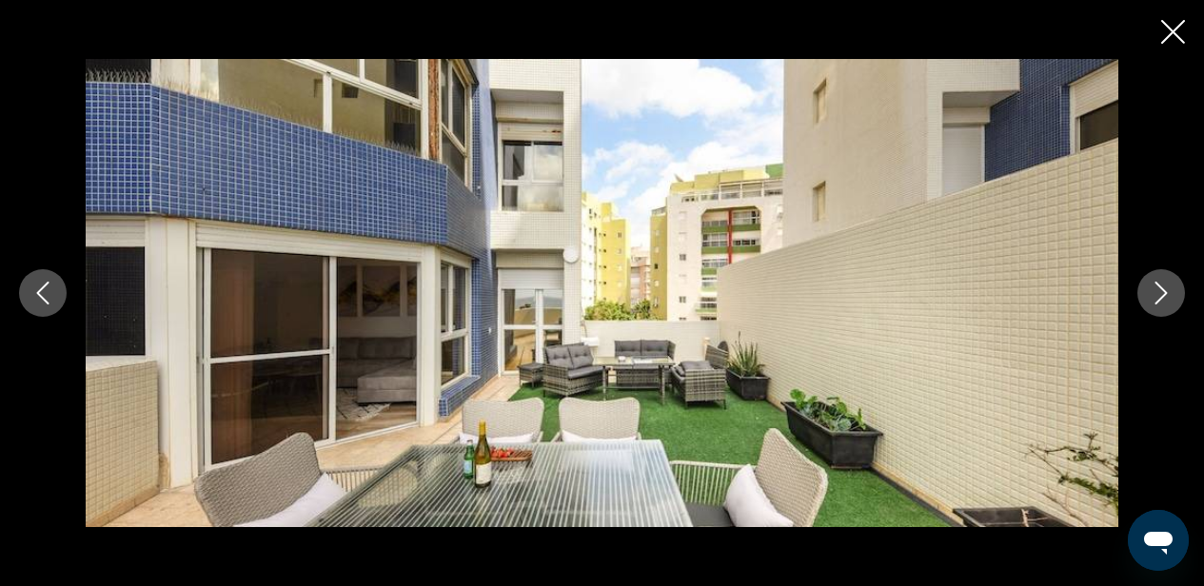
click at [1173, 298] on button "Next image" at bounding box center [1161, 293] width 48 height 48
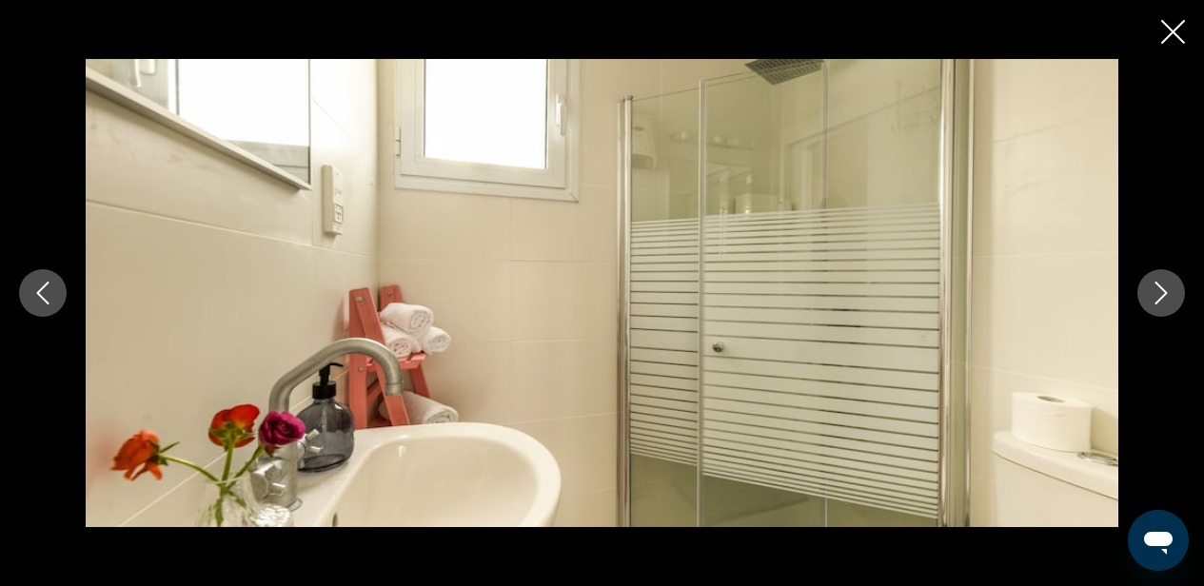
click at [1173, 298] on button "Next image" at bounding box center [1161, 293] width 48 height 48
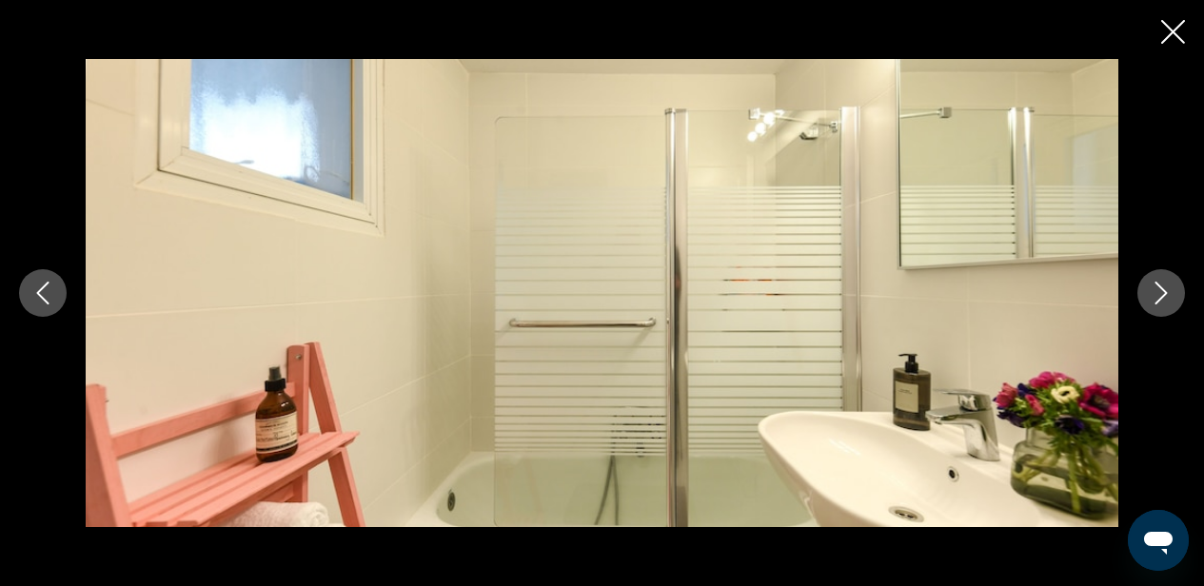
click at [1173, 298] on button "Next image" at bounding box center [1161, 293] width 48 height 48
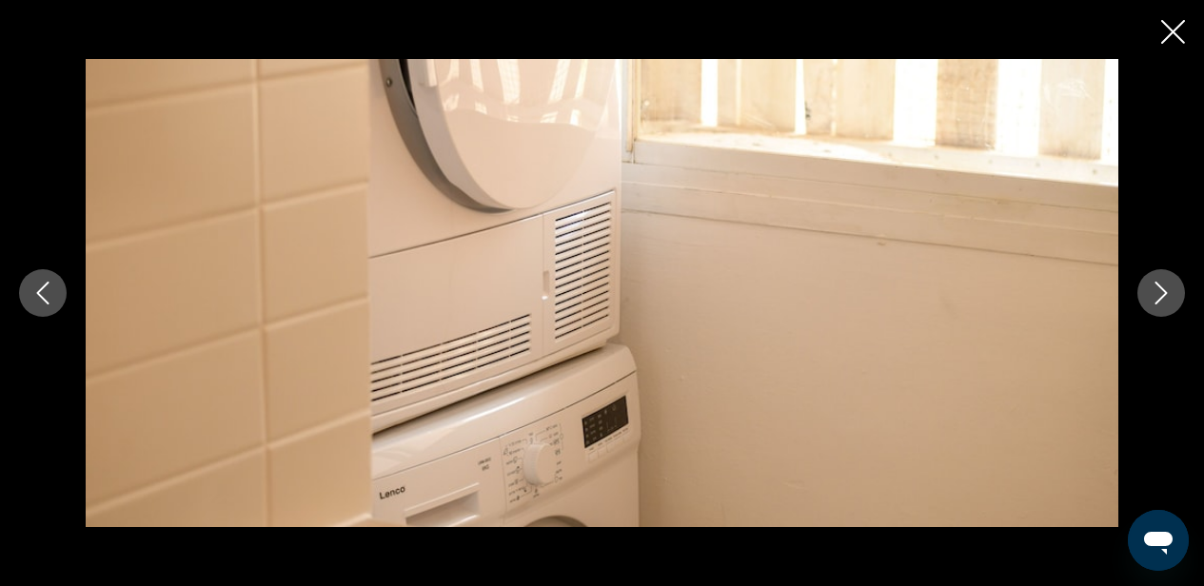
click at [1173, 298] on button "Next image" at bounding box center [1161, 293] width 48 height 48
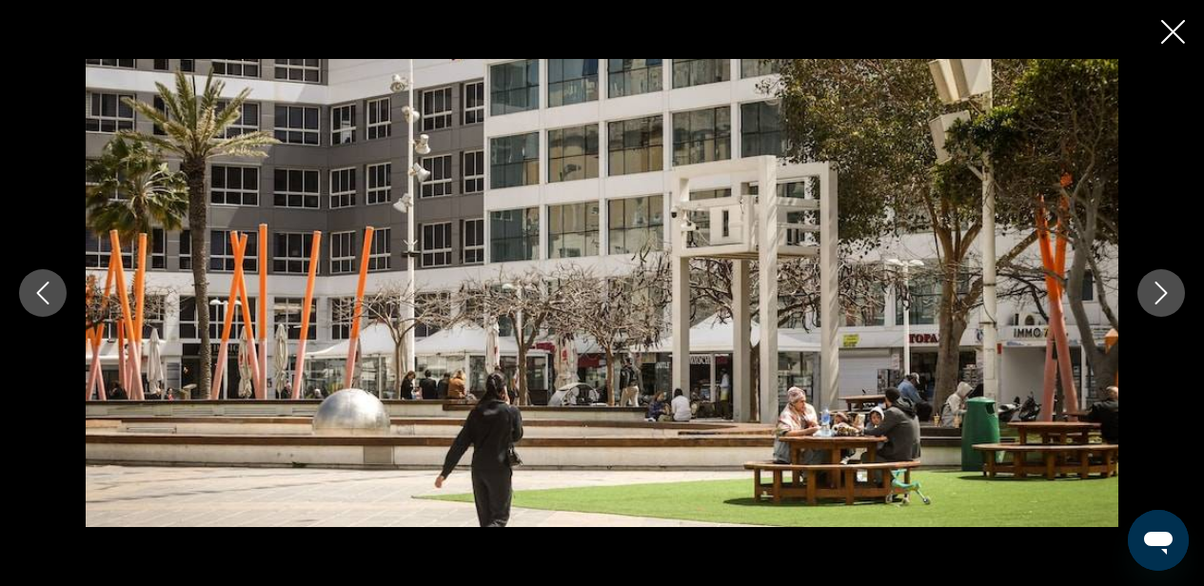
click at [1157, 302] on icon "Next image" at bounding box center [1161, 293] width 12 height 23
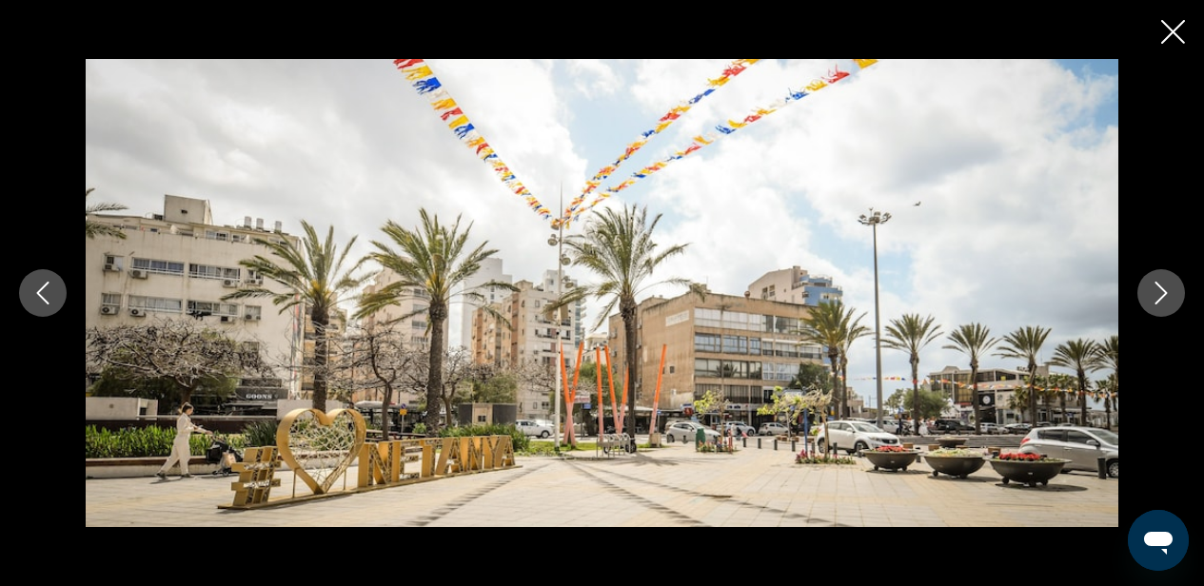
click at [1171, 29] on icon "Close slideshow" at bounding box center [1173, 32] width 24 height 24
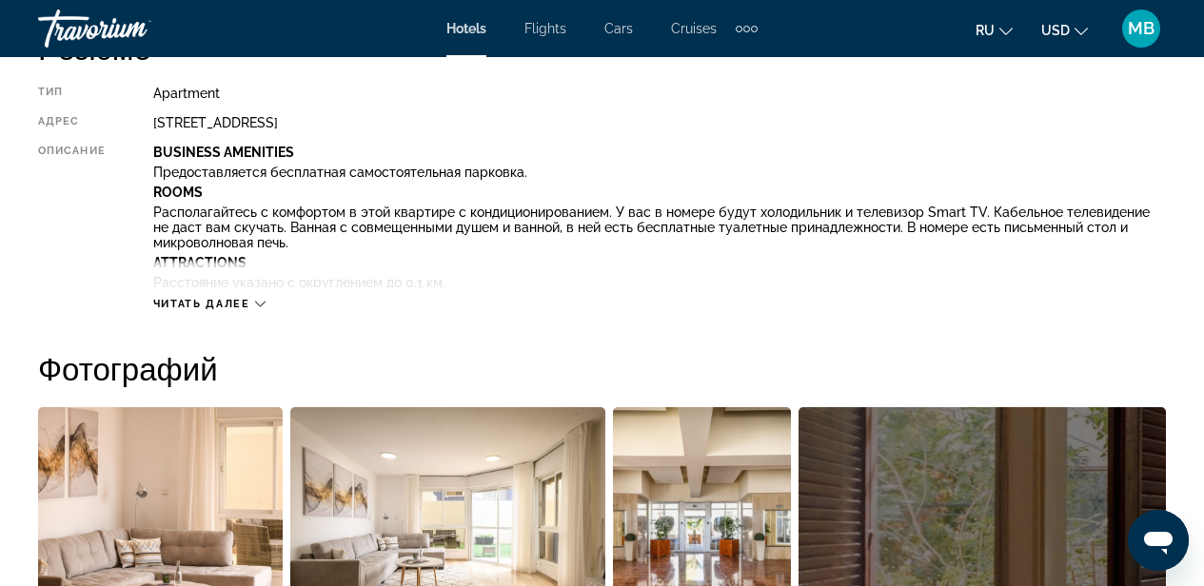
scroll to position [673, 0]
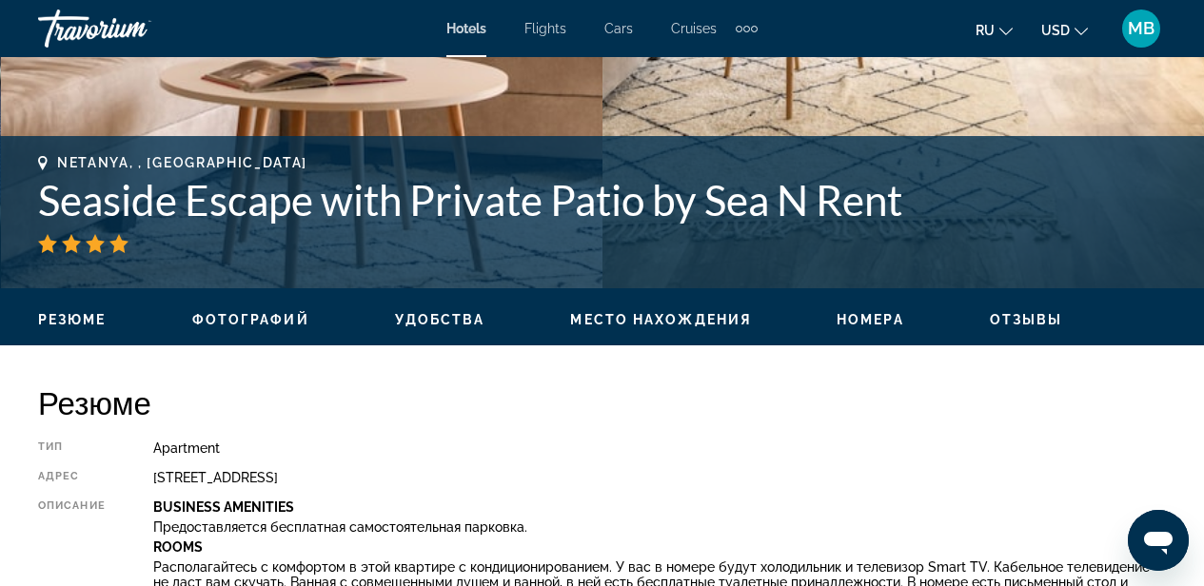
click at [1010, 318] on span "Отзывы" at bounding box center [1026, 319] width 73 height 15
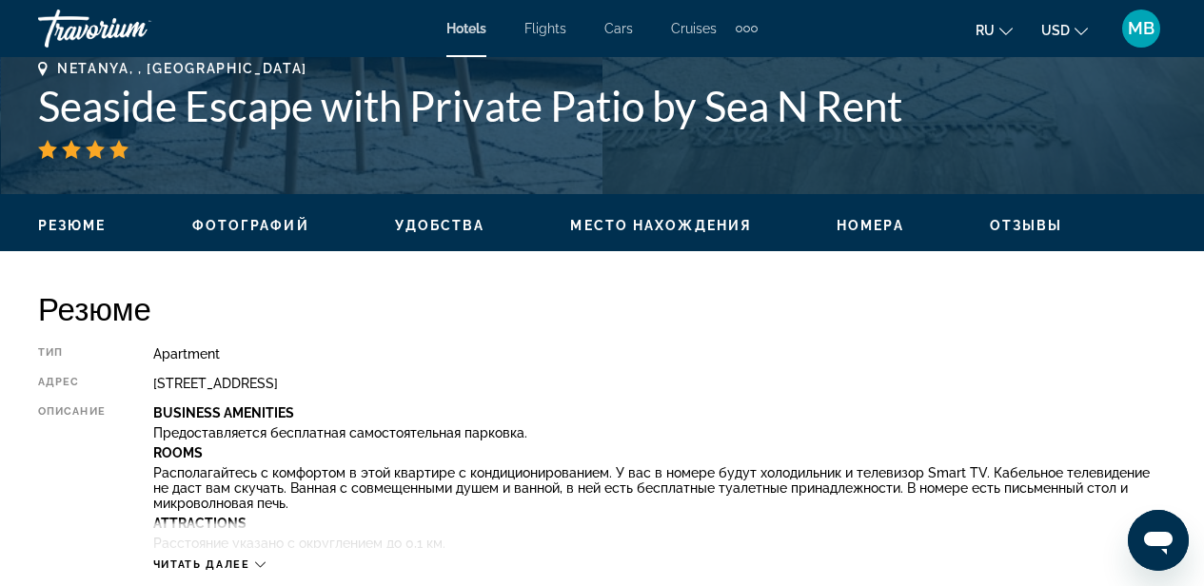
scroll to position [755, 0]
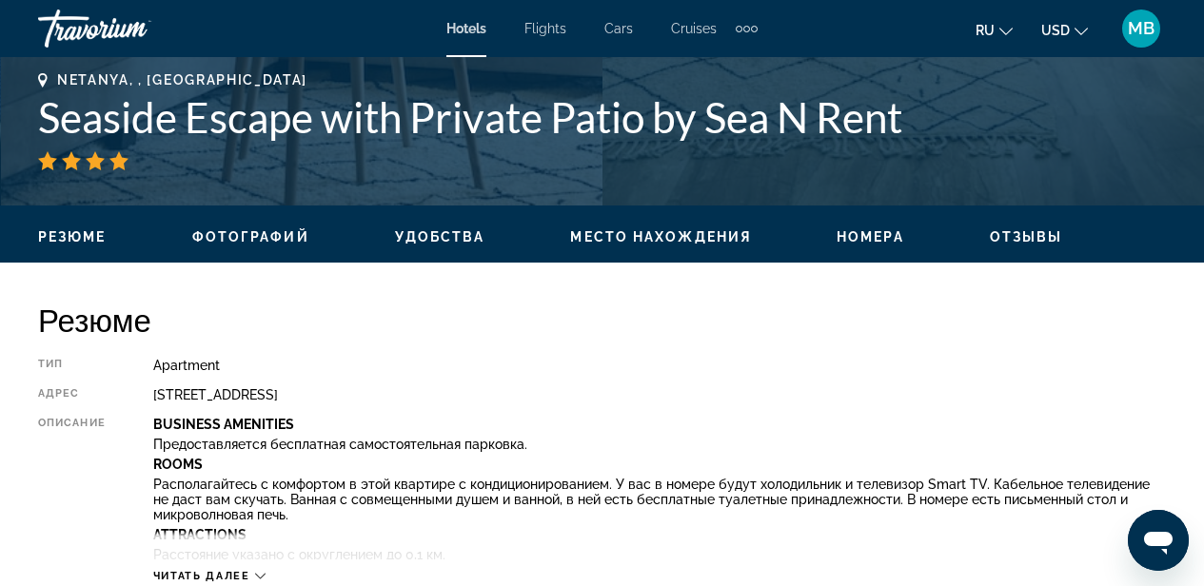
click at [93, 231] on span "Резюме" at bounding box center [72, 236] width 69 height 15
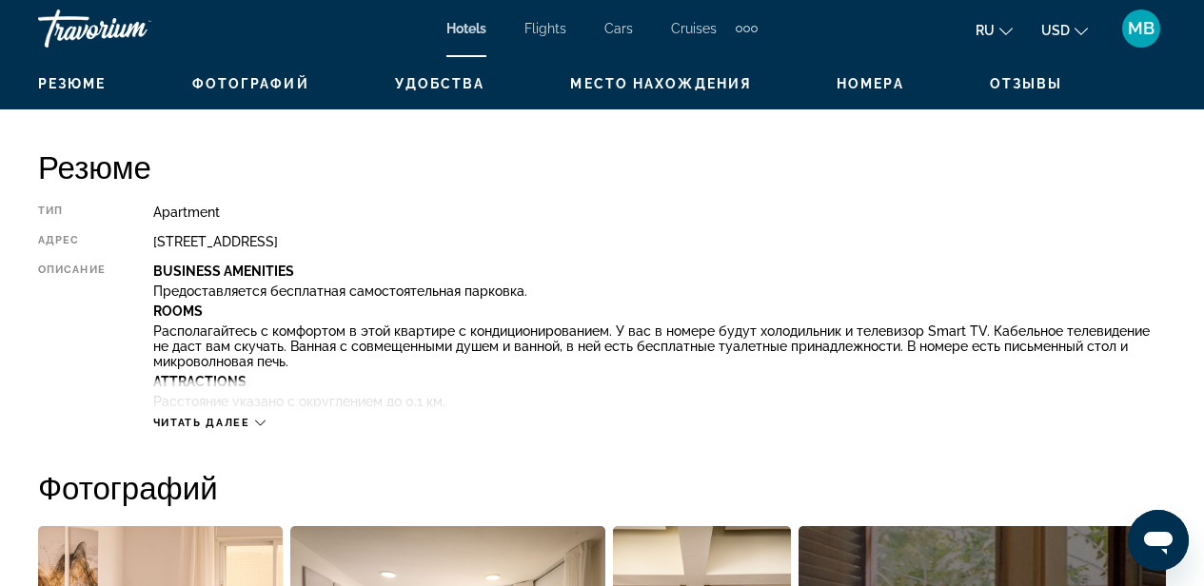
scroll to position [942, 0]
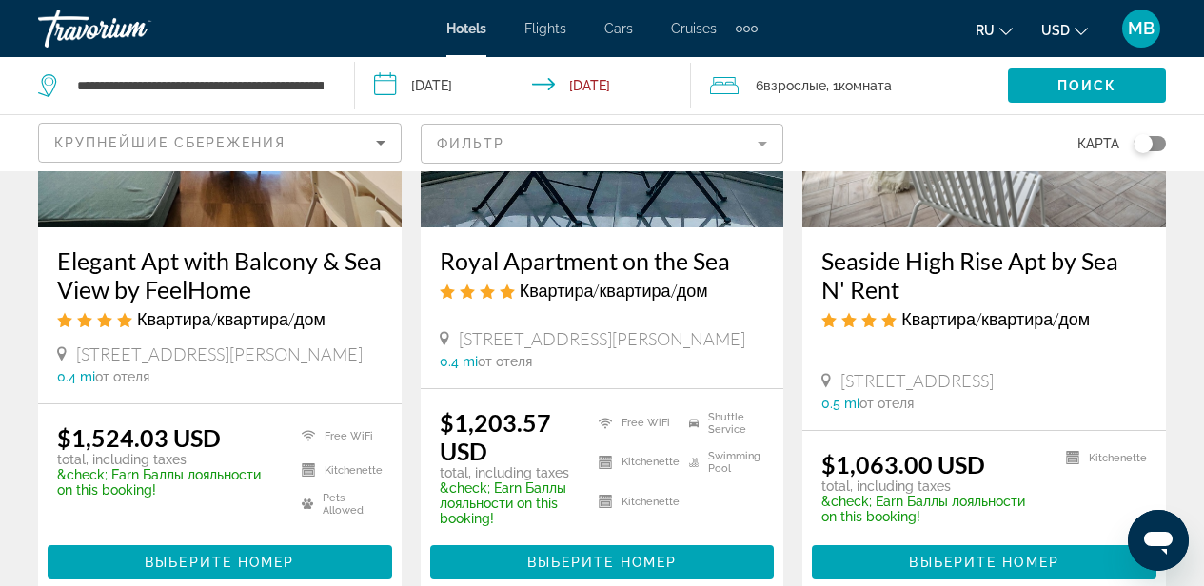
scroll to position [759, 0]
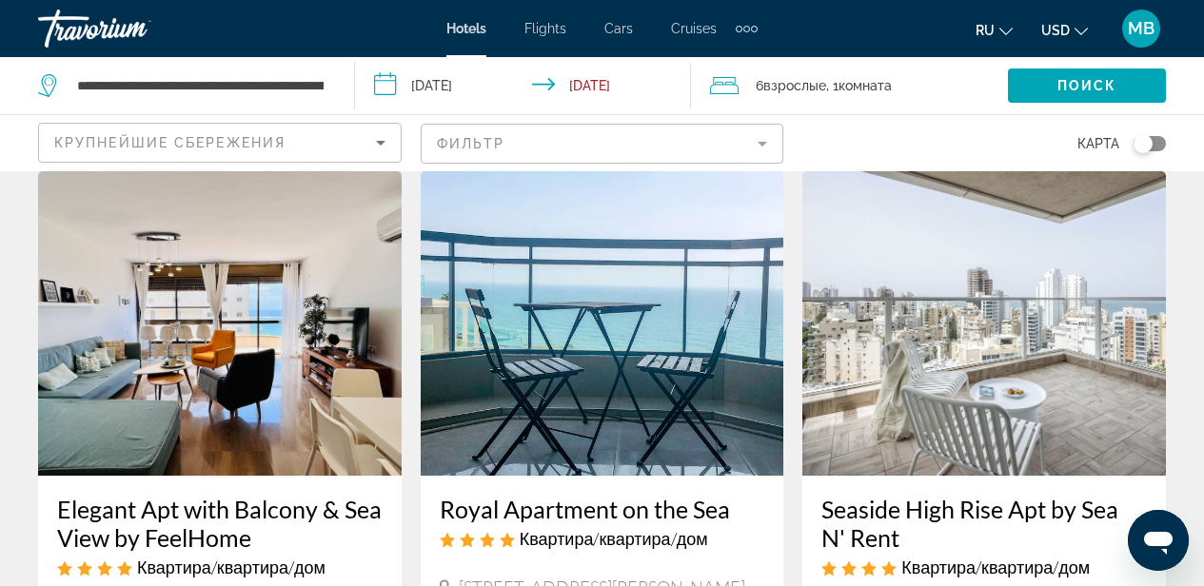
click at [1047, 384] on img "Main content" at bounding box center [983, 323] width 363 height 304
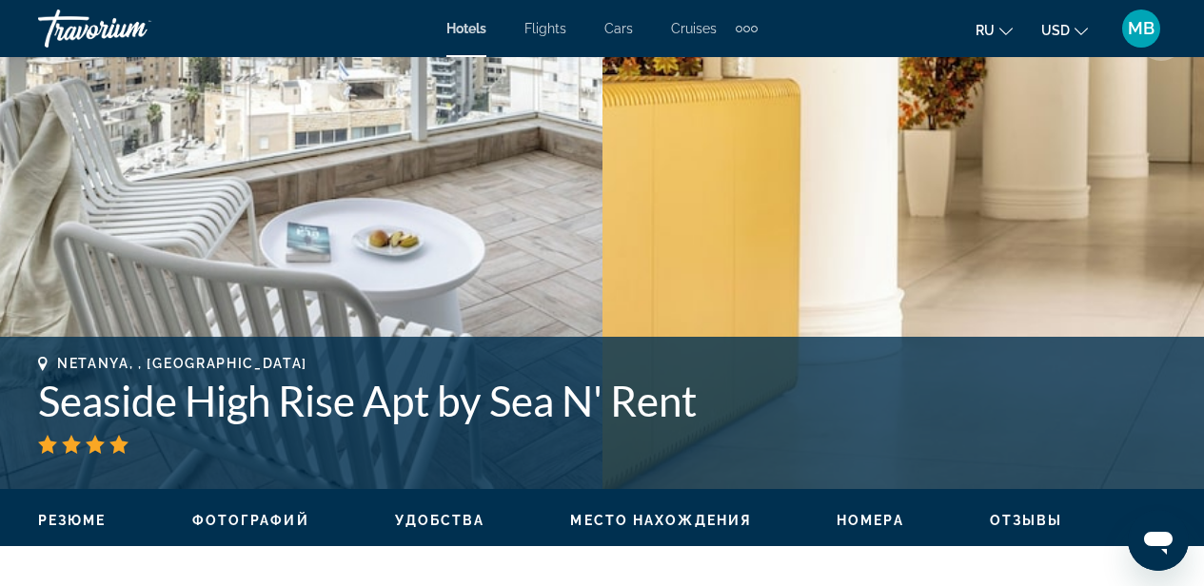
scroll to position [546, 0]
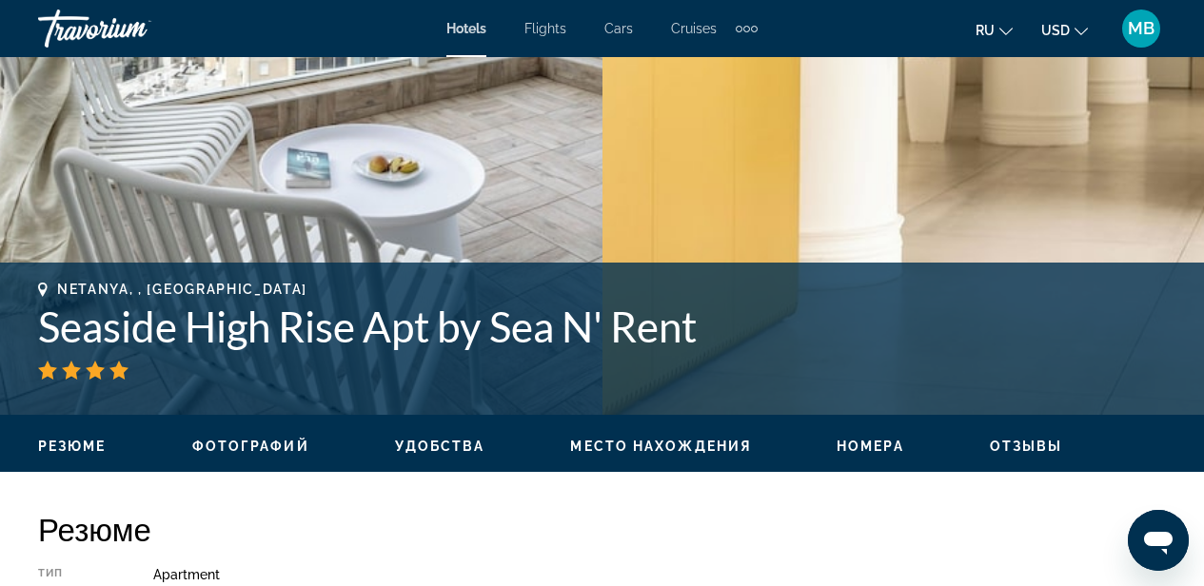
click at [300, 444] on span "Фотографий" at bounding box center [250, 446] width 117 height 15
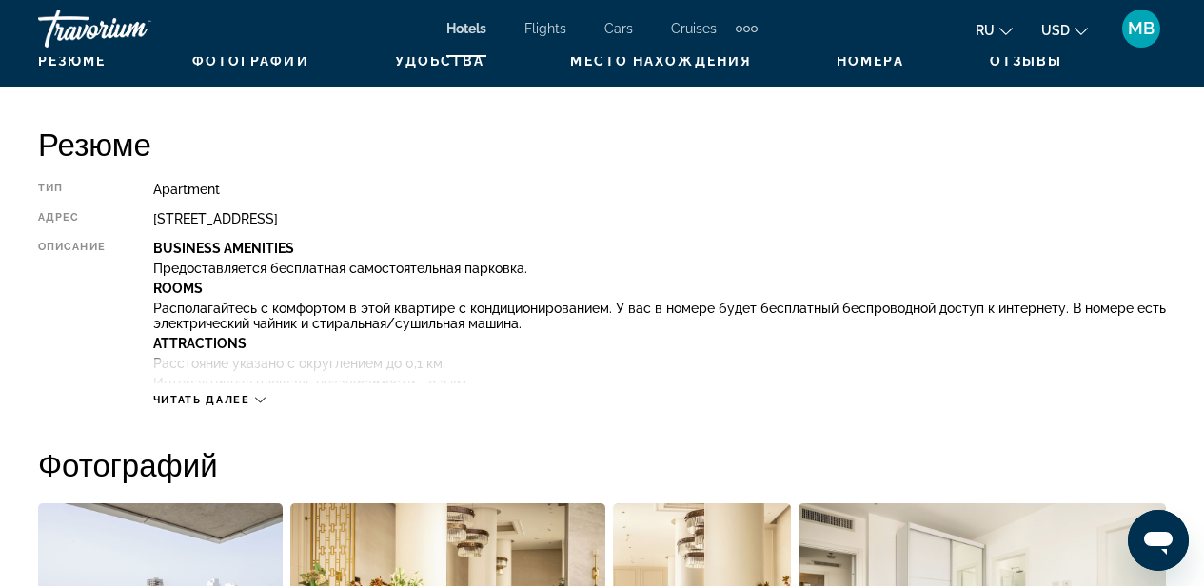
scroll to position [886, 0]
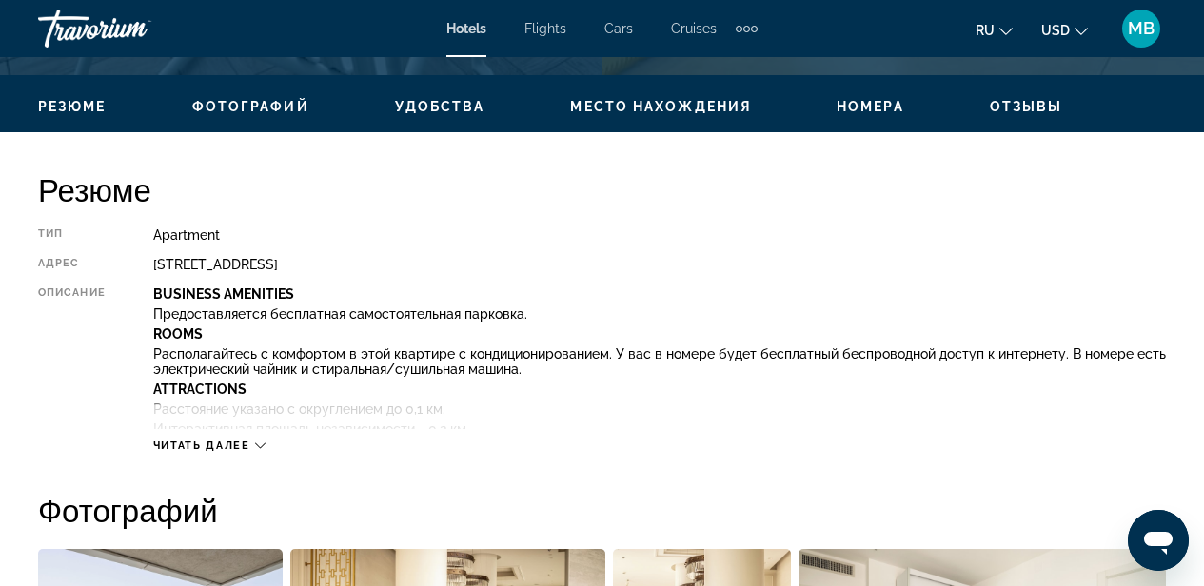
click at [213, 441] on span "Читать далее" at bounding box center [201, 446] width 97 height 12
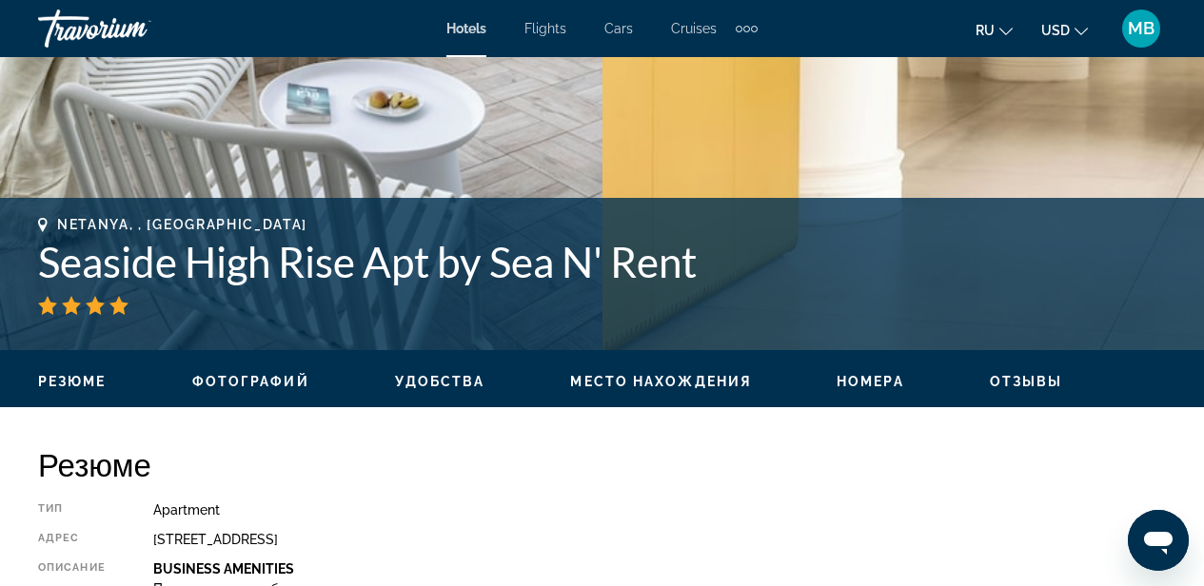
scroll to position [0, 0]
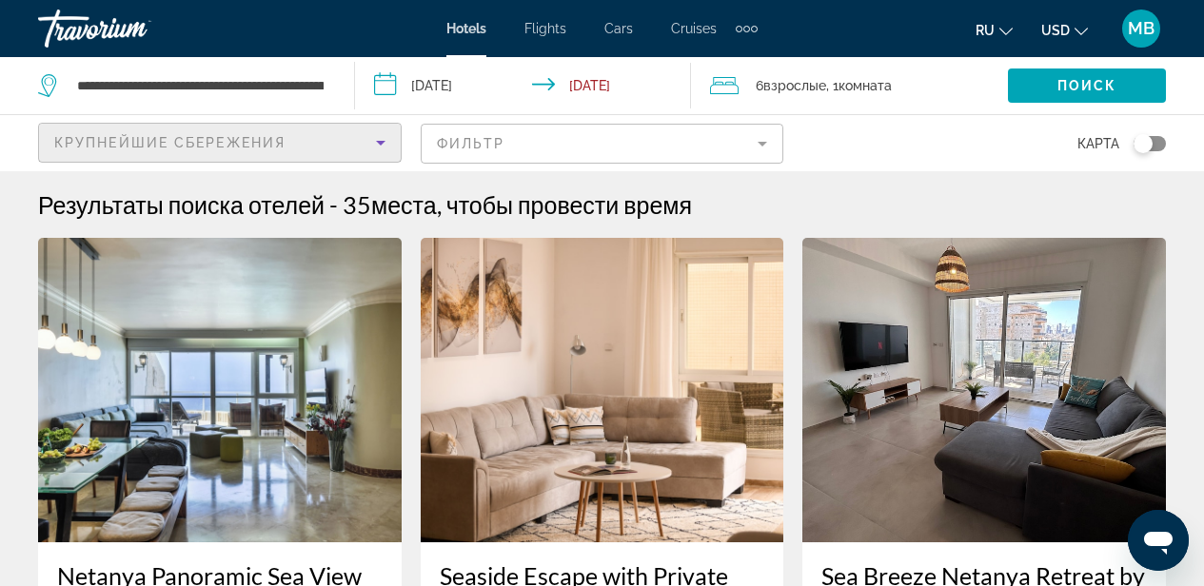
click at [377, 143] on icon "Sort by" at bounding box center [380, 142] width 23 height 23
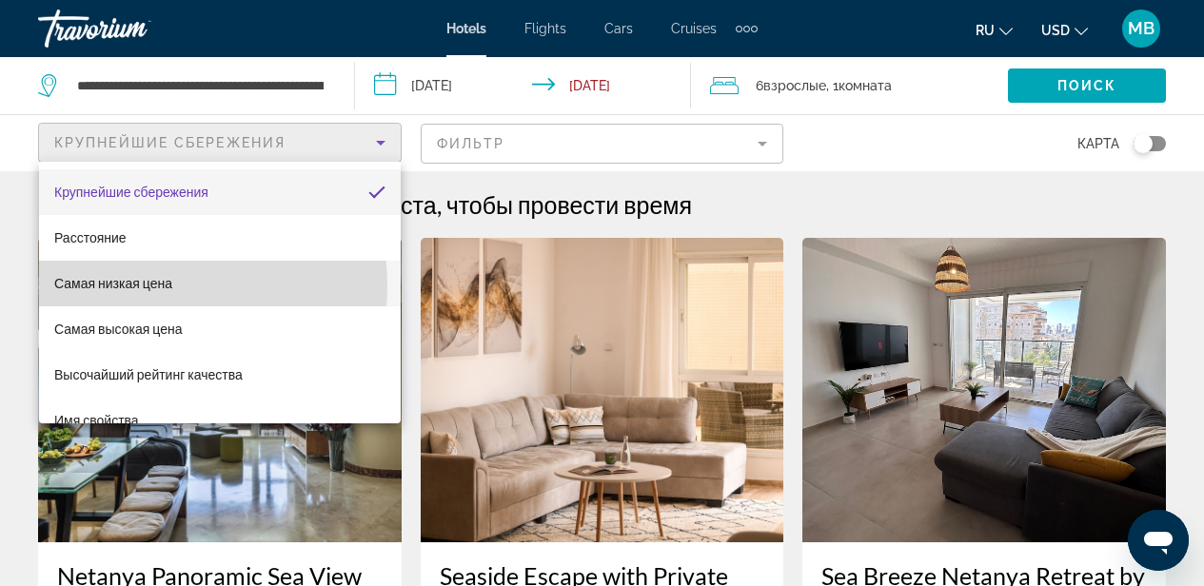
click at [153, 286] on span "Самая низкая цена" at bounding box center [113, 283] width 118 height 15
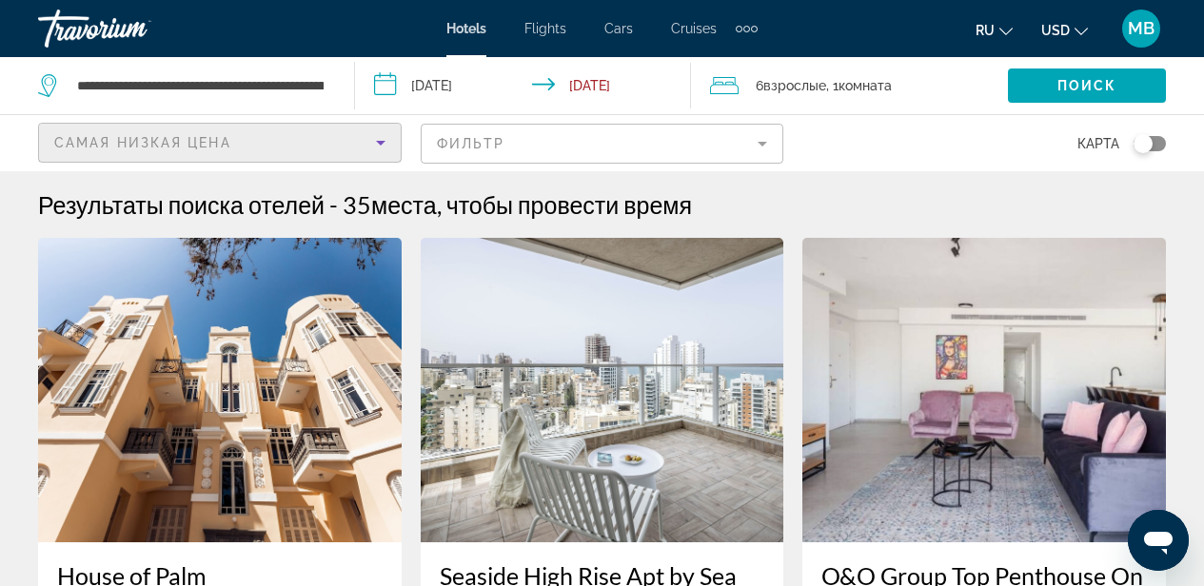
click at [785, 80] on span "Взрослые" at bounding box center [794, 85] width 63 height 15
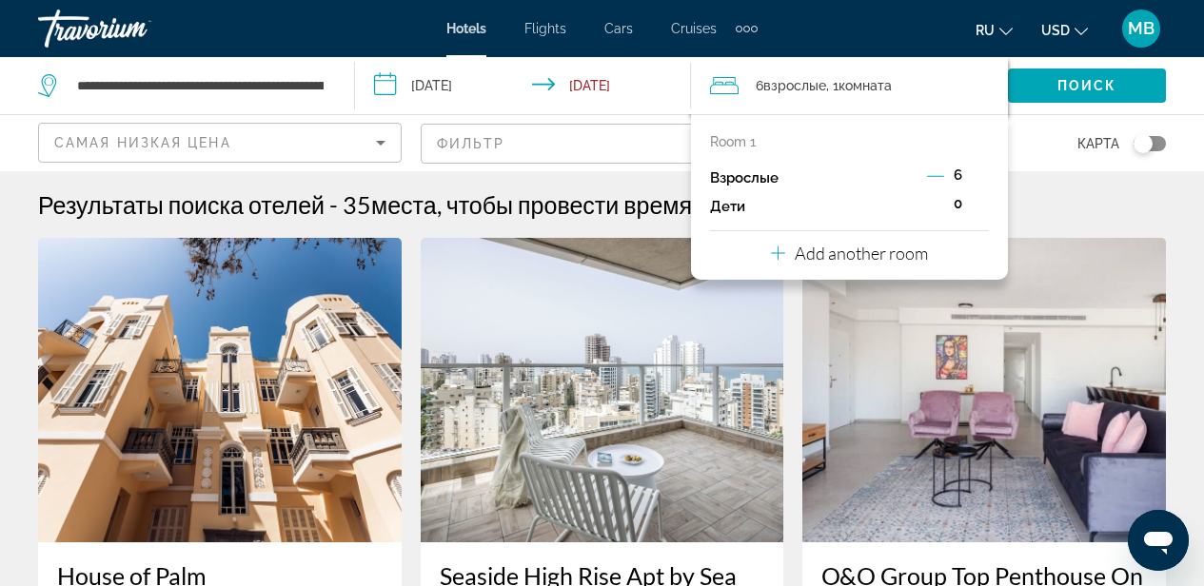
click at [940, 175] on icon "Decrement adults" at bounding box center [935, 175] width 17 height 17
click at [940, 175] on icon "Decrement adults" at bounding box center [936, 175] width 17 height 17
click at [831, 256] on p "Add another room" at bounding box center [861, 253] width 133 height 21
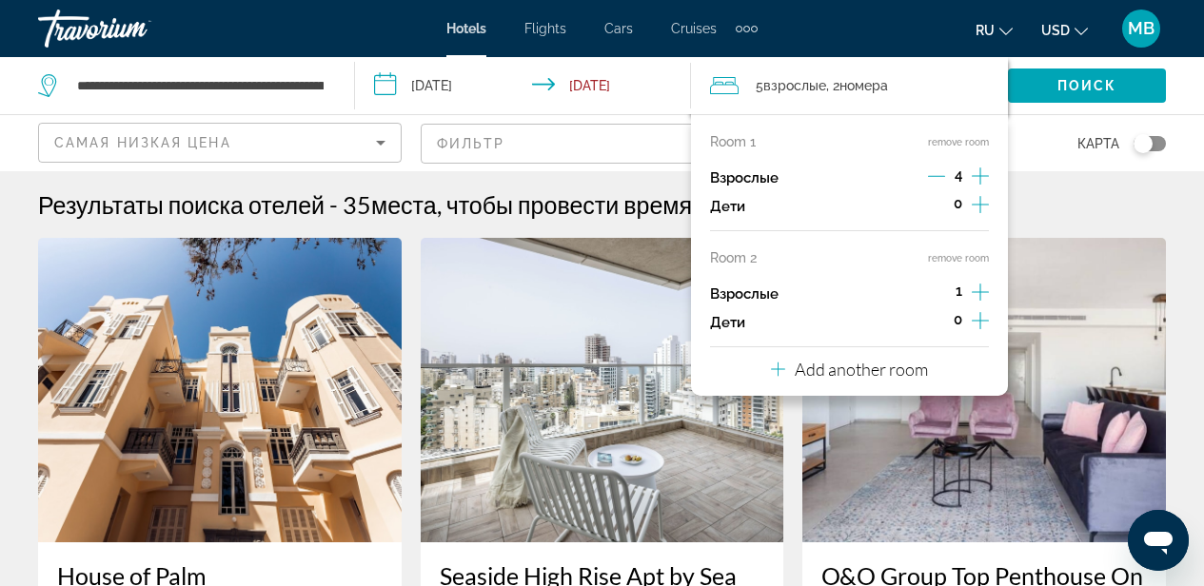
click at [971, 288] on icon "Increment adults" at bounding box center [979, 292] width 17 height 23
click at [972, 288] on icon "Increment adults" at bounding box center [979, 292] width 17 height 23
click at [1086, 78] on span "Поиск" at bounding box center [1087, 85] width 60 height 15
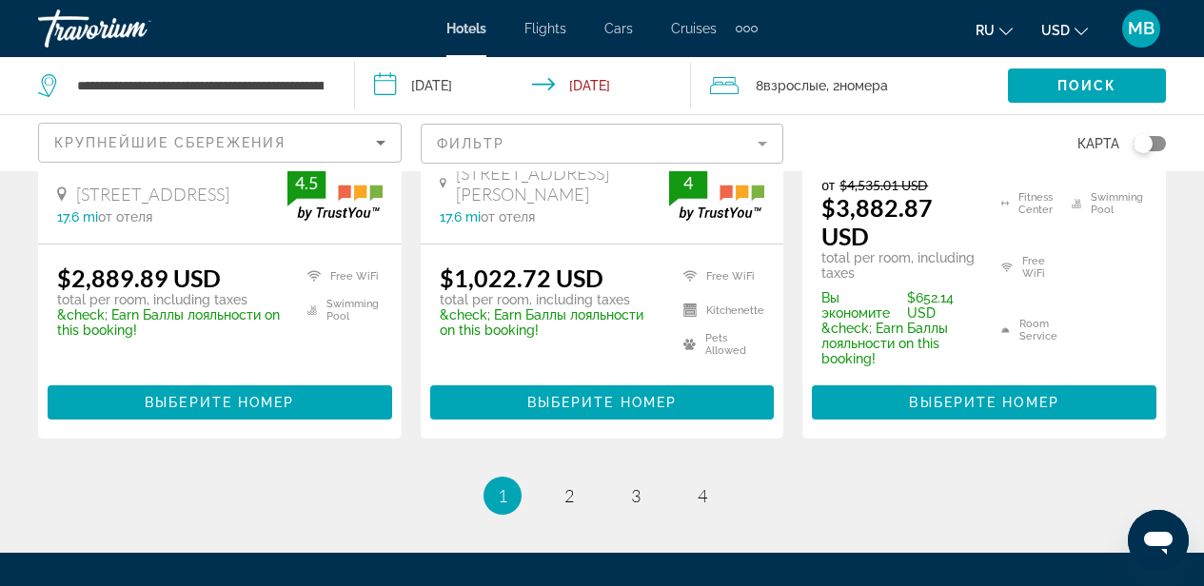
scroll to position [2819, 0]
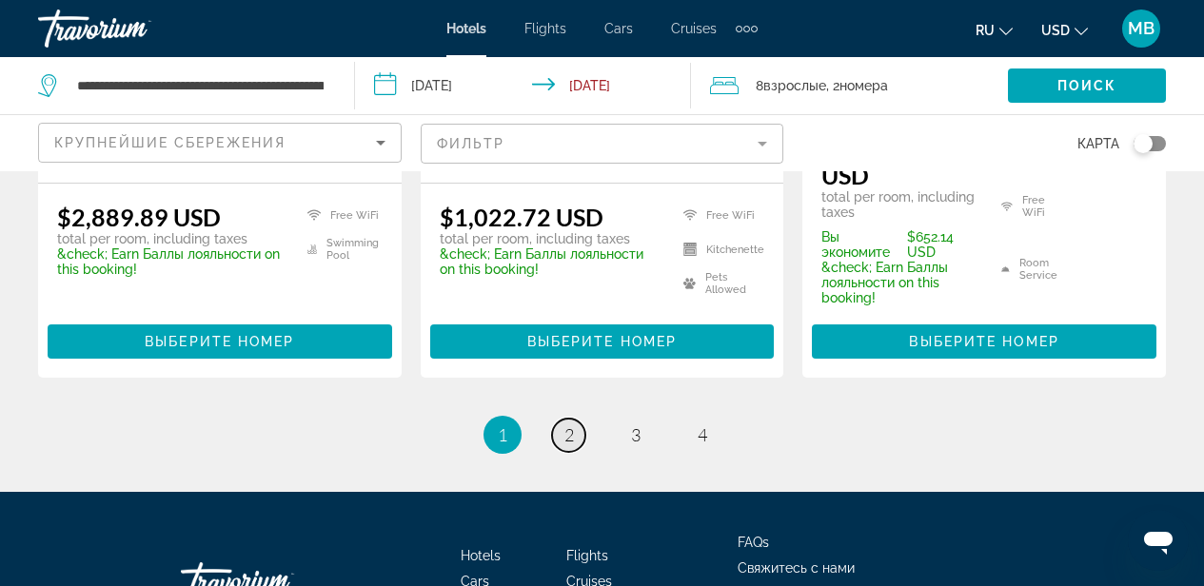
click at [569, 436] on span "2" at bounding box center [569, 434] width 10 height 21
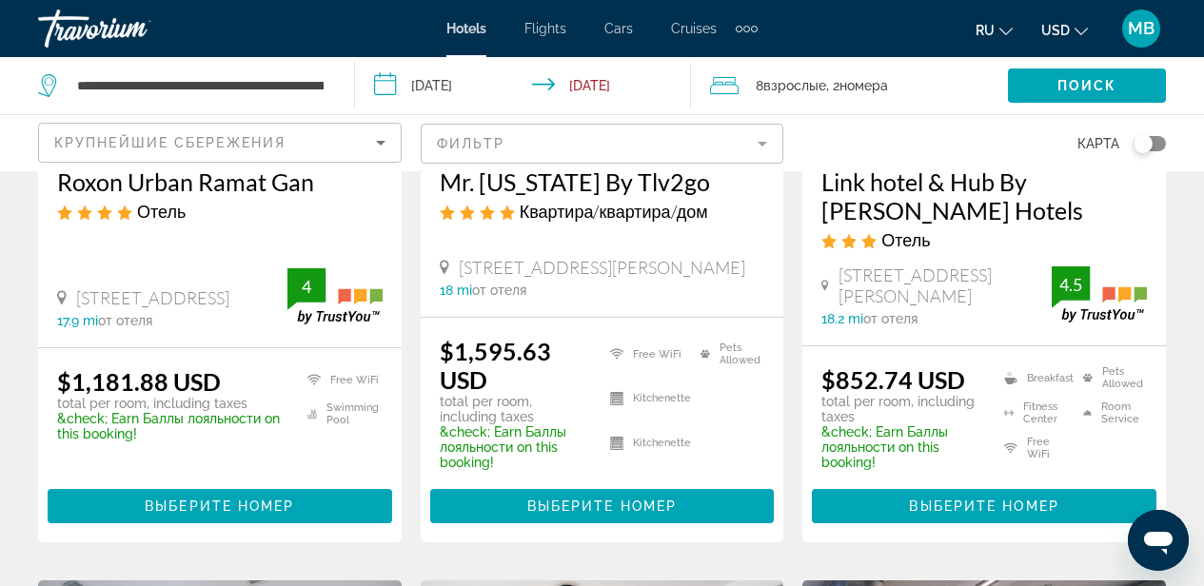
scroll to position [395, 0]
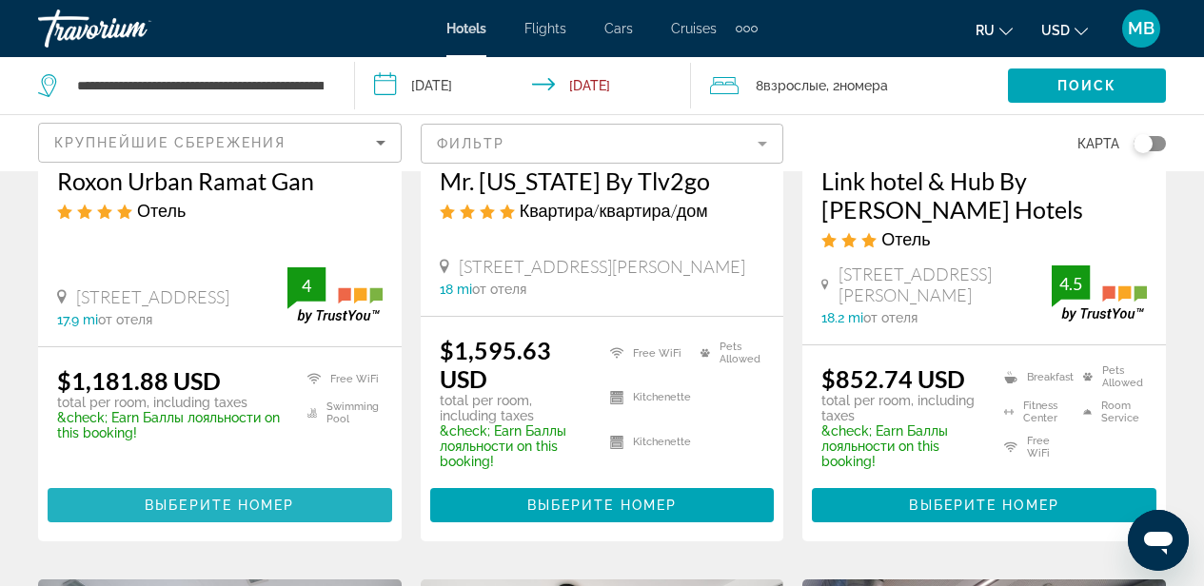
click at [262, 501] on span "Выберите номер" at bounding box center [219, 505] width 149 height 15
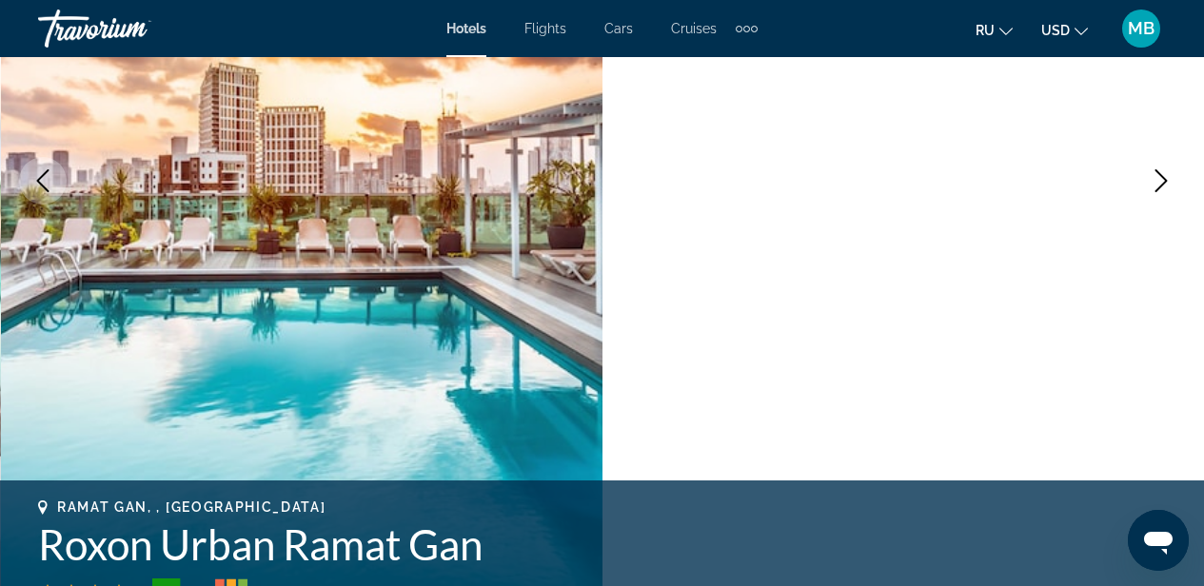
scroll to position [182, 0]
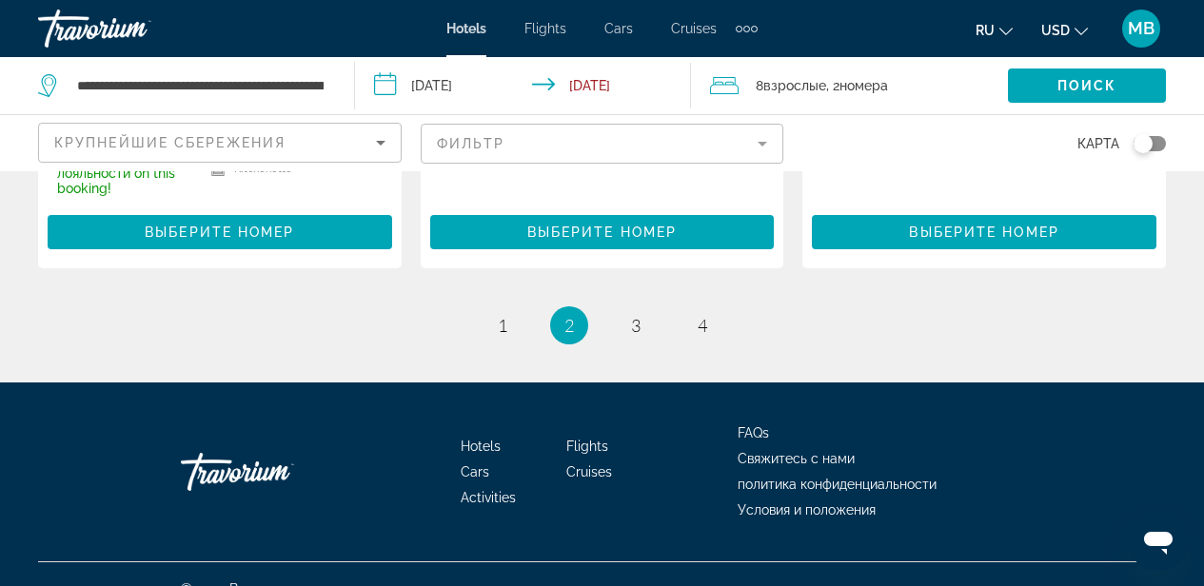
scroll to position [2894, 0]
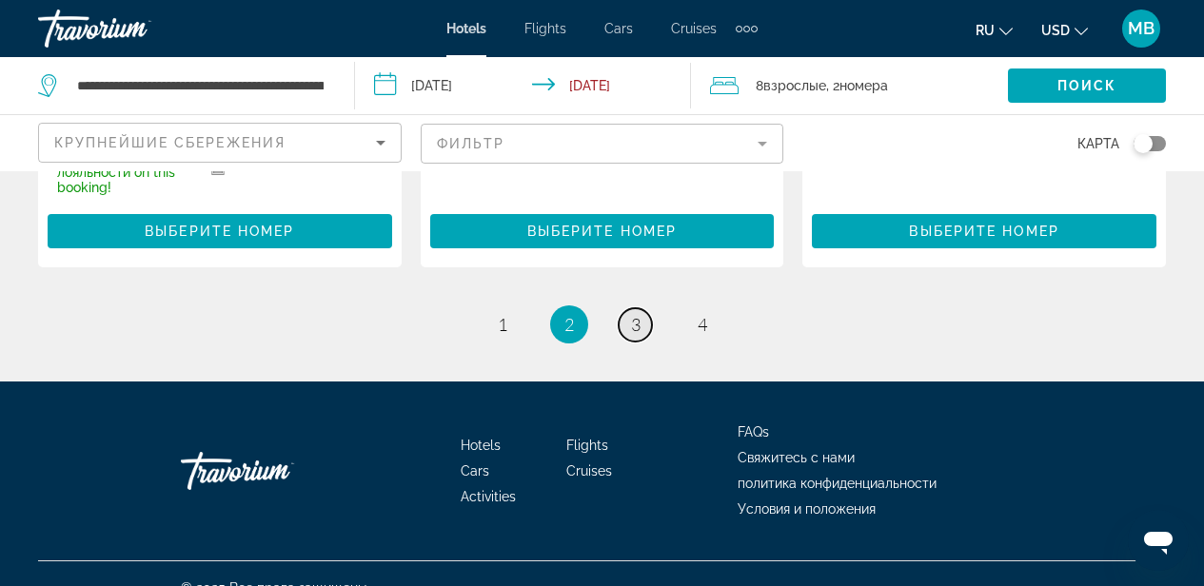
click at [643, 308] on link "page 3" at bounding box center [634, 324] width 33 height 33
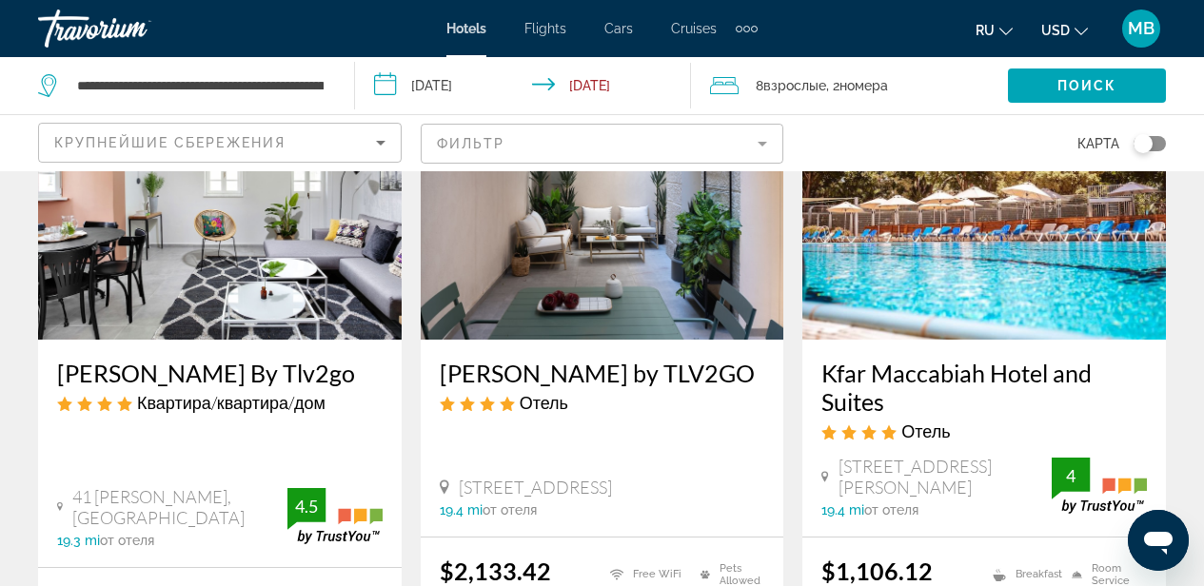
scroll to position [1666, 0]
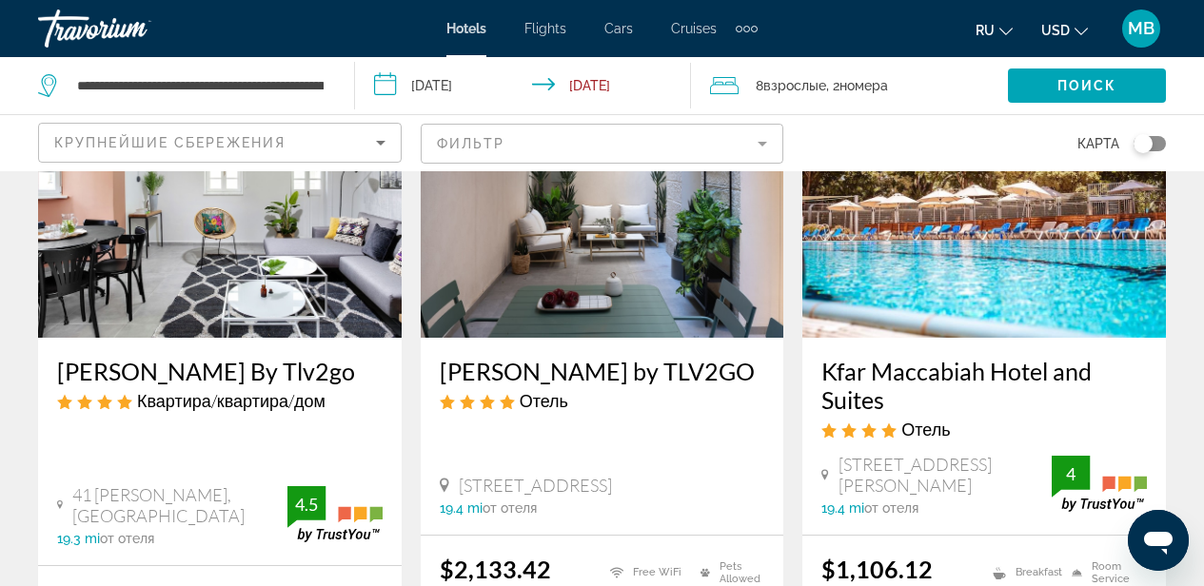
click at [963, 386] on h3 "Kfar Maccabiah Hotel and Suites" at bounding box center [983, 385] width 325 height 57
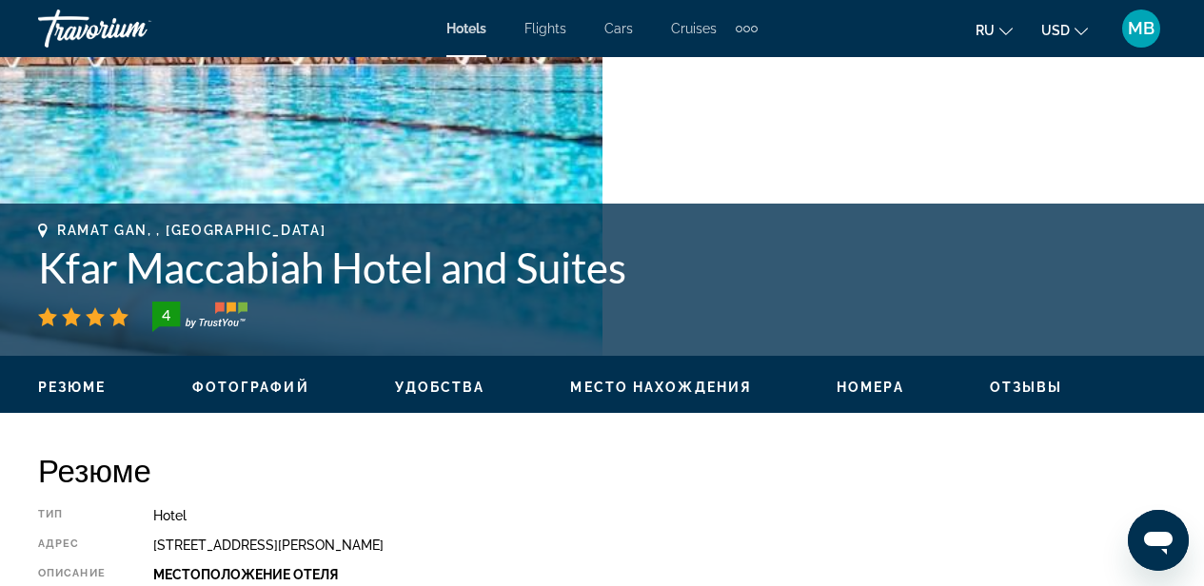
scroll to position [606, 0]
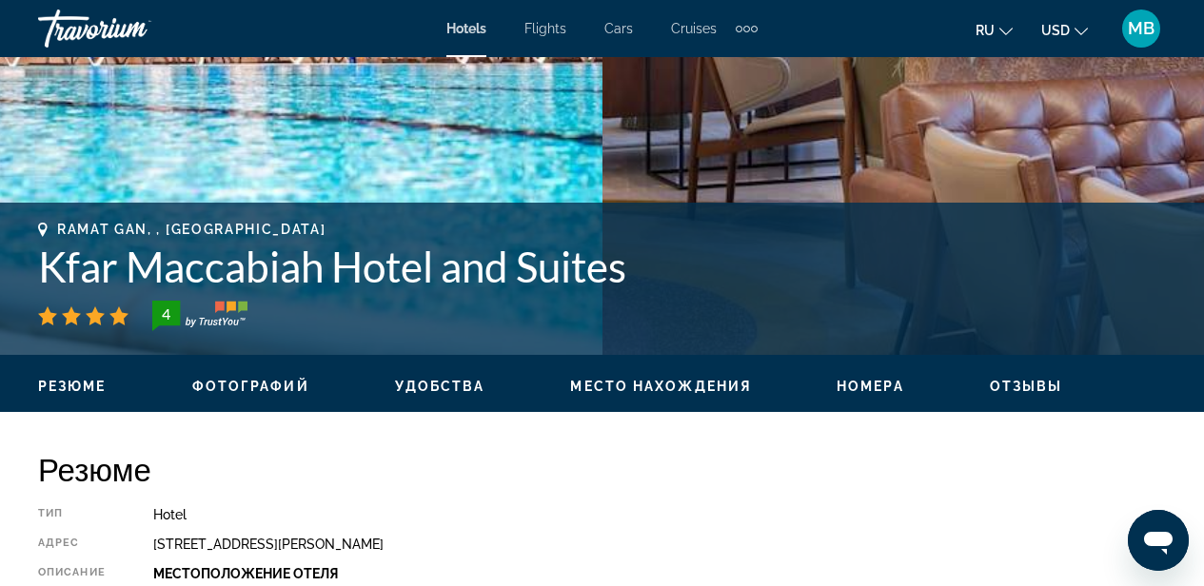
click at [263, 388] on span "Фотографий" at bounding box center [250, 386] width 117 height 15
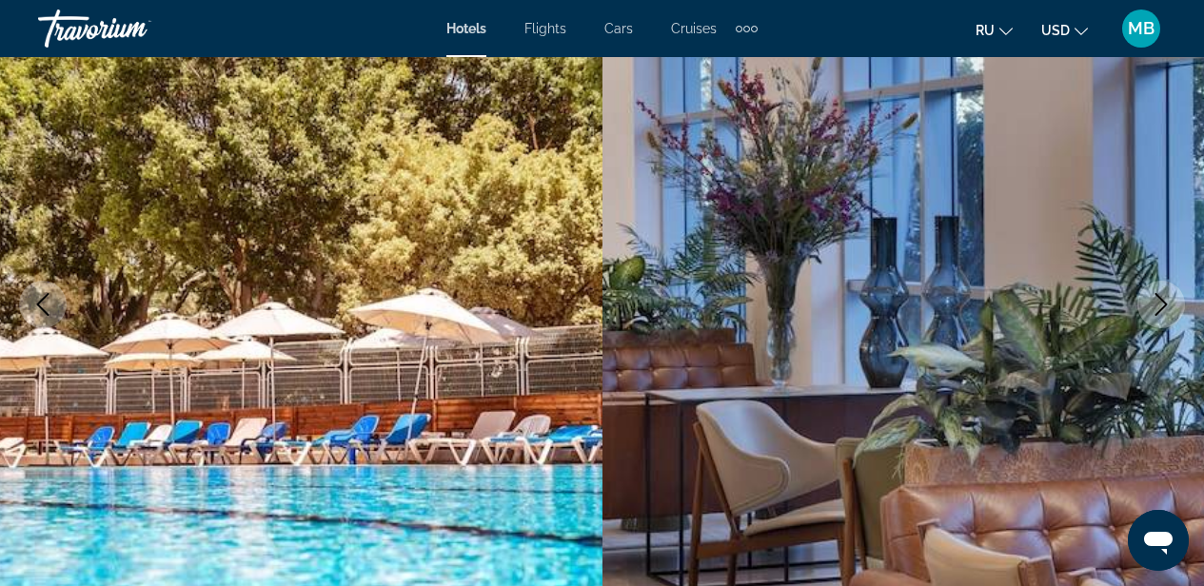
scroll to position [337, 0]
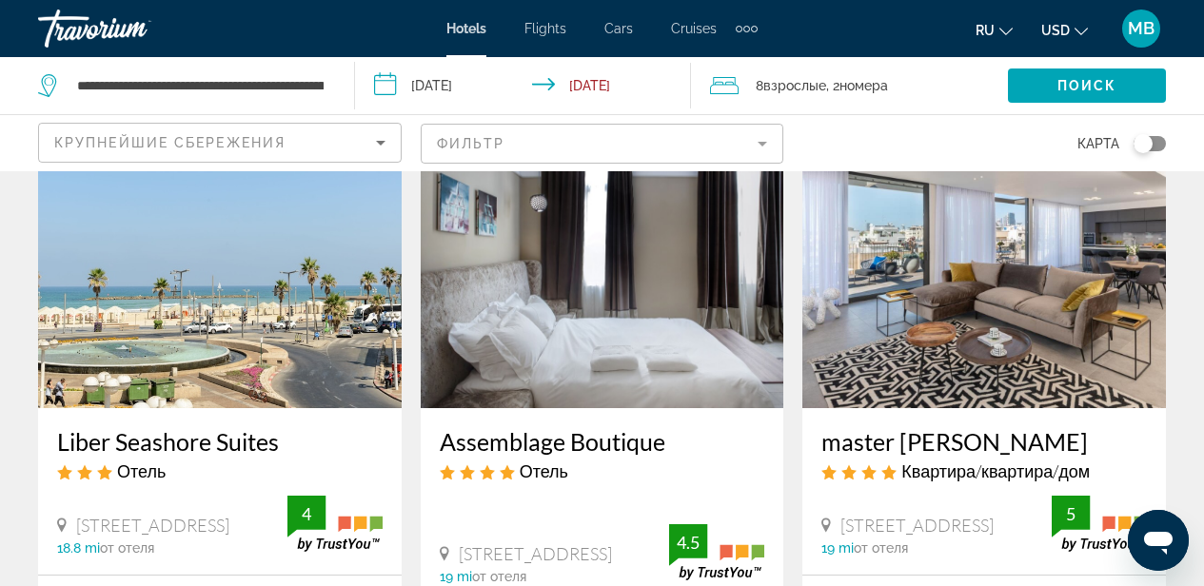
scroll to position [132, 0]
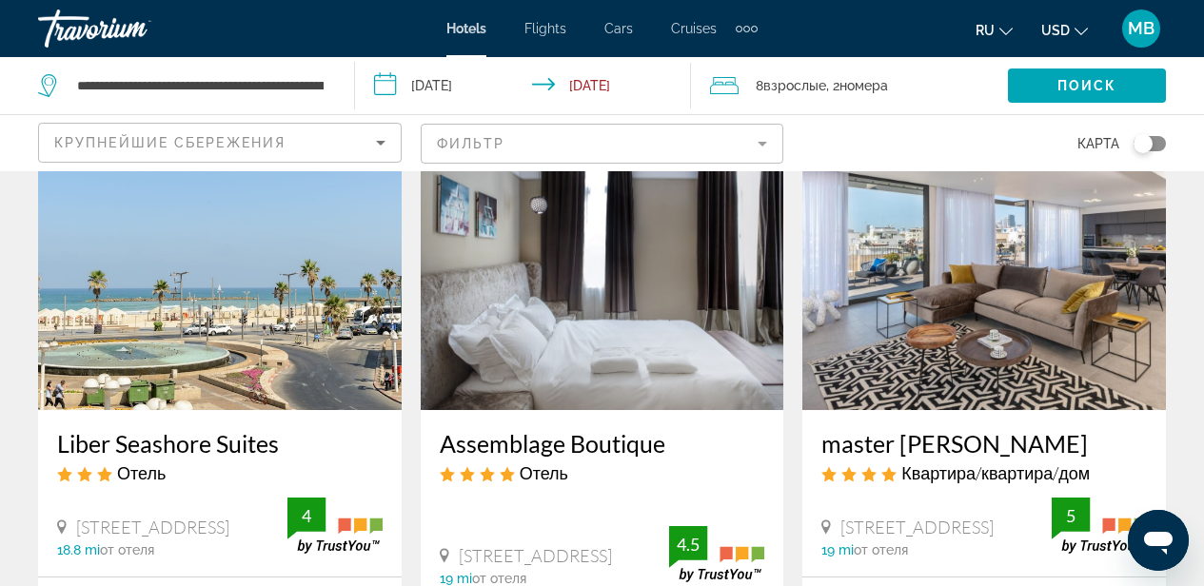
click at [971, 389] on img "Main content" at bounding box center [983, 258] width 363 height 304
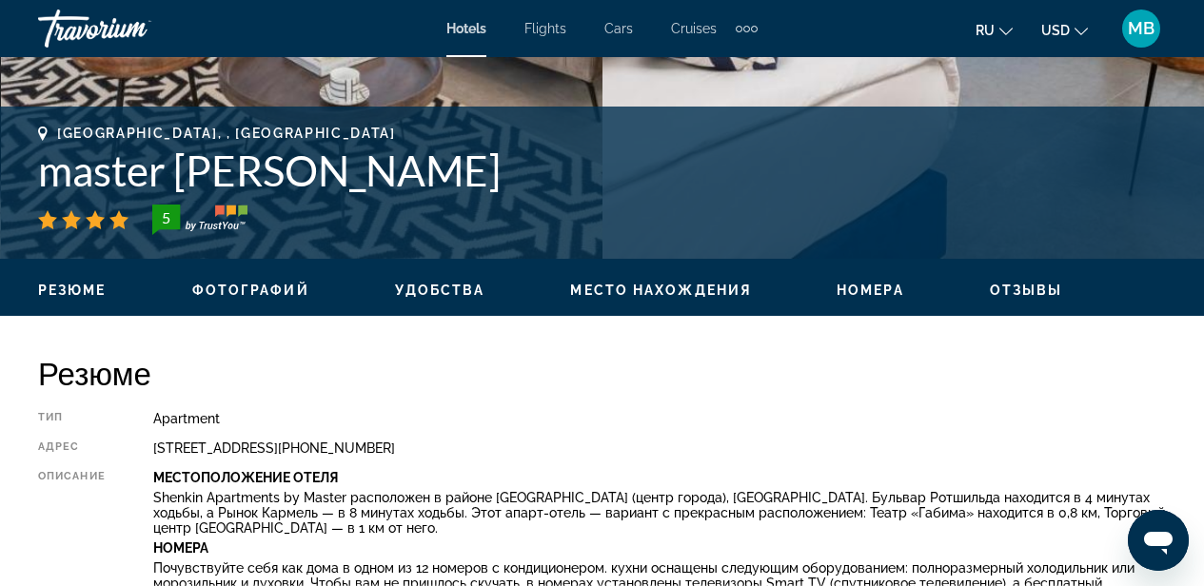
scroll to position [832, 0]
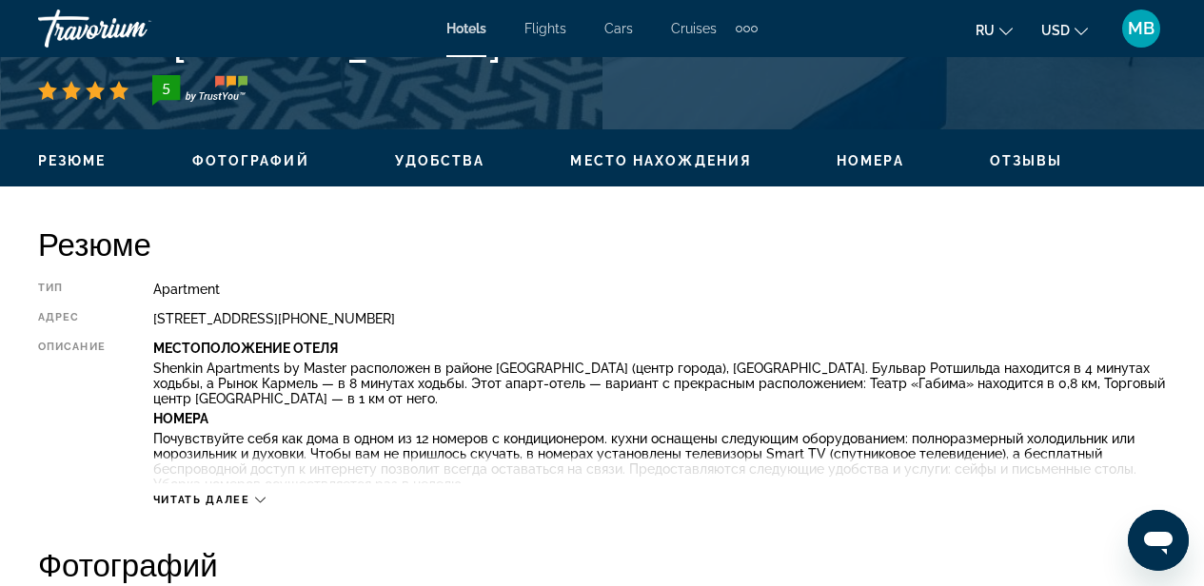
click at [255, 157] on span "Фотографий" at bounding box center [250, 160] width 117 height 15
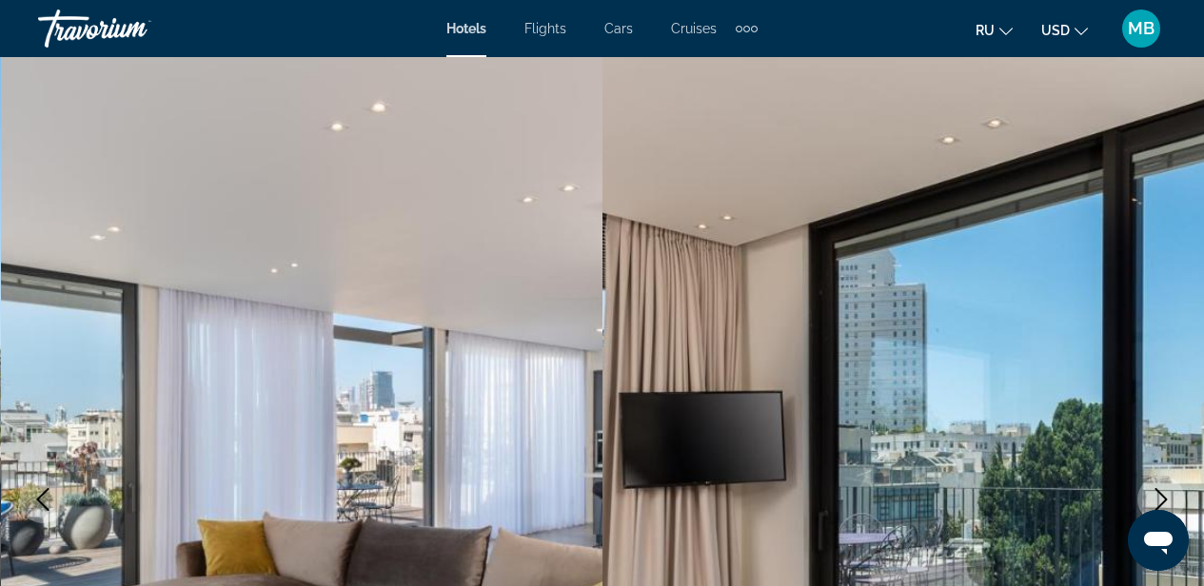
scroll to position [0, 0]
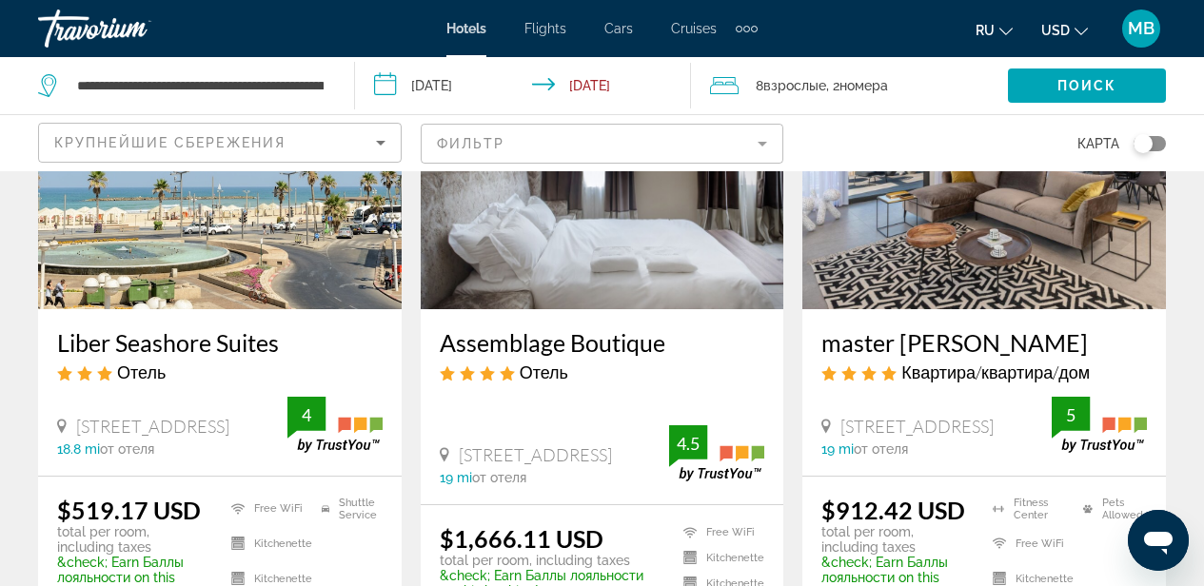
scroll to position [285, 0]
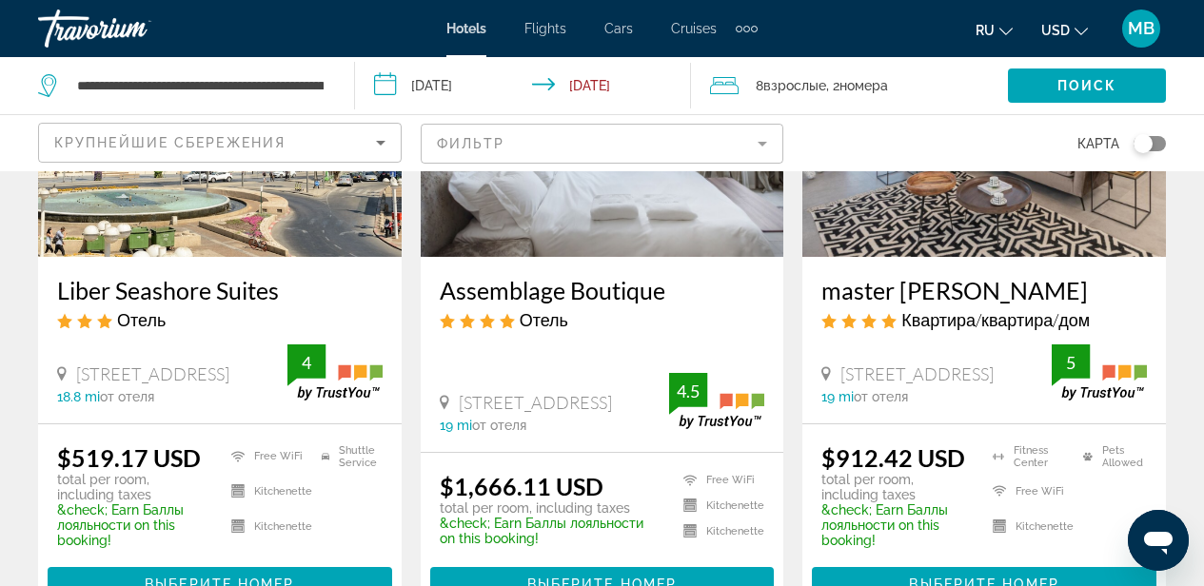
click at [309, 228] on img "Main content" at bounding box center [219, 104] width 363 height 304
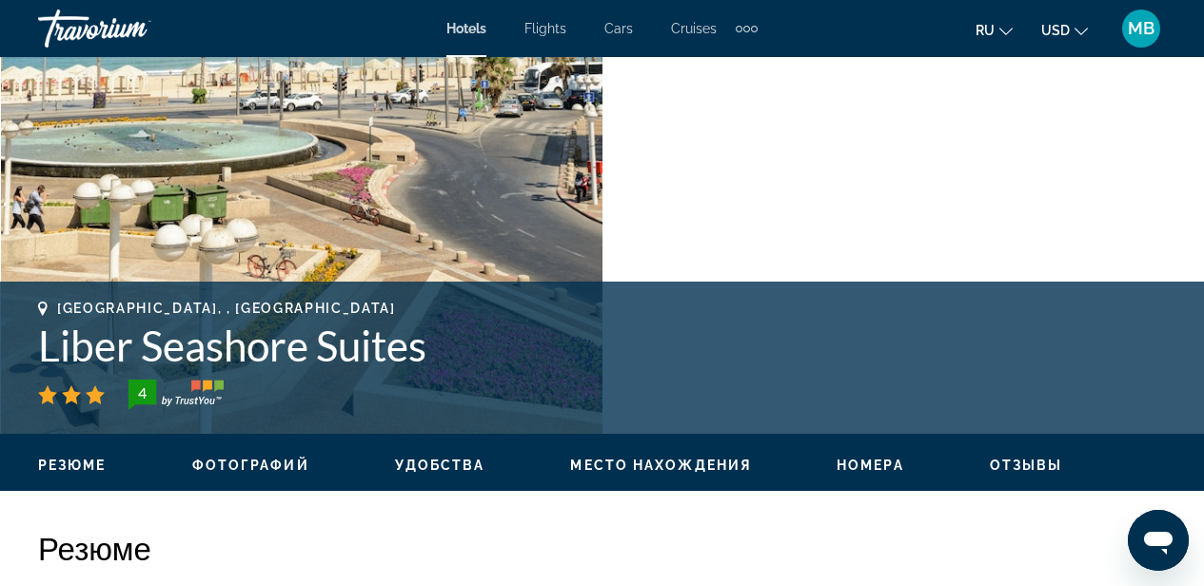
scroll to position [643, 0]
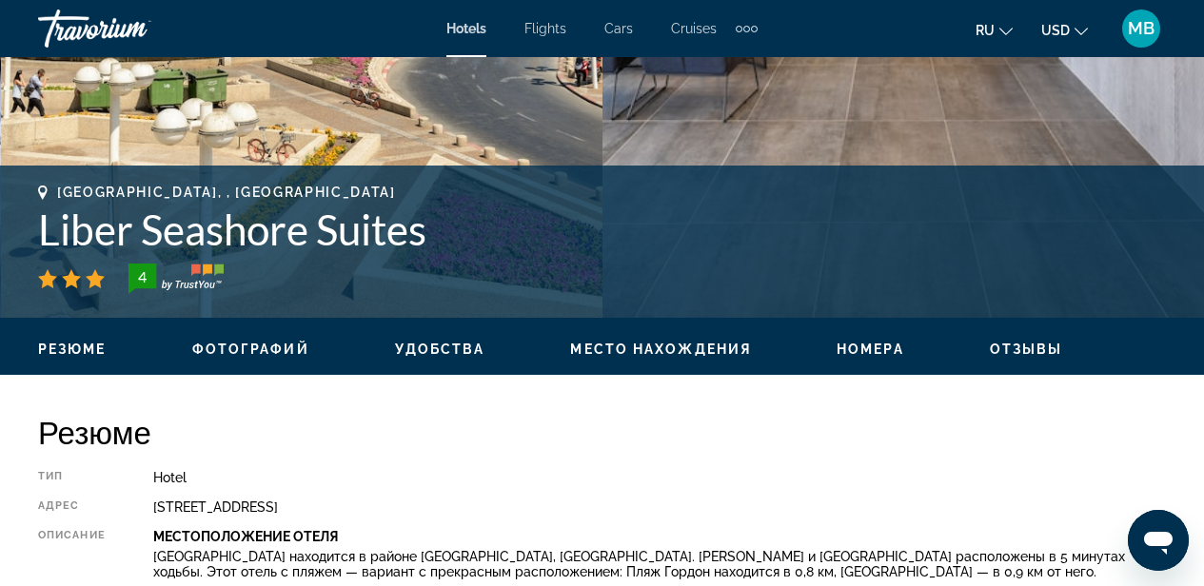
click at [272, 346] on span "Фотографий" at bounding box center [250, 349] width 117 height 15
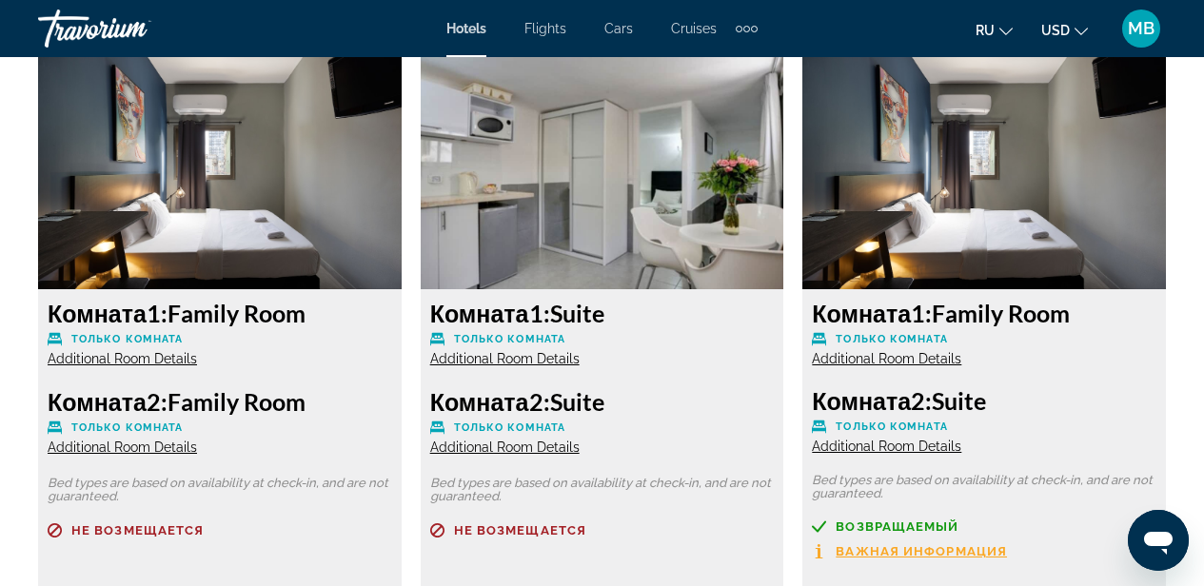
scroll to position [2974, 0]
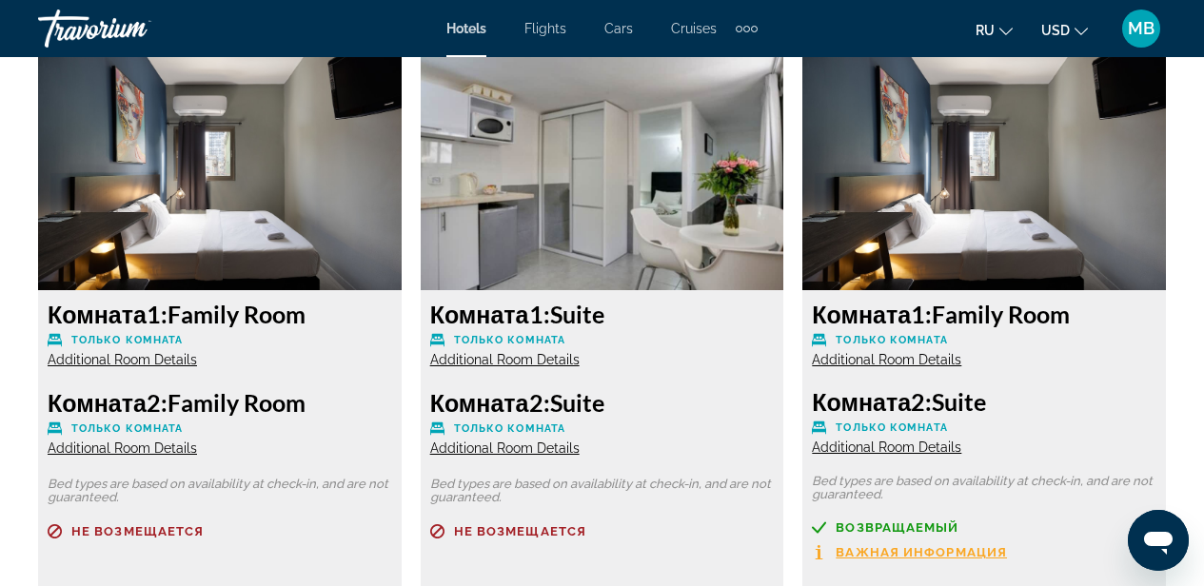
click at [153, 359] on span "Additional Room Details" at bounding box center [122, 359] width 149 height 15
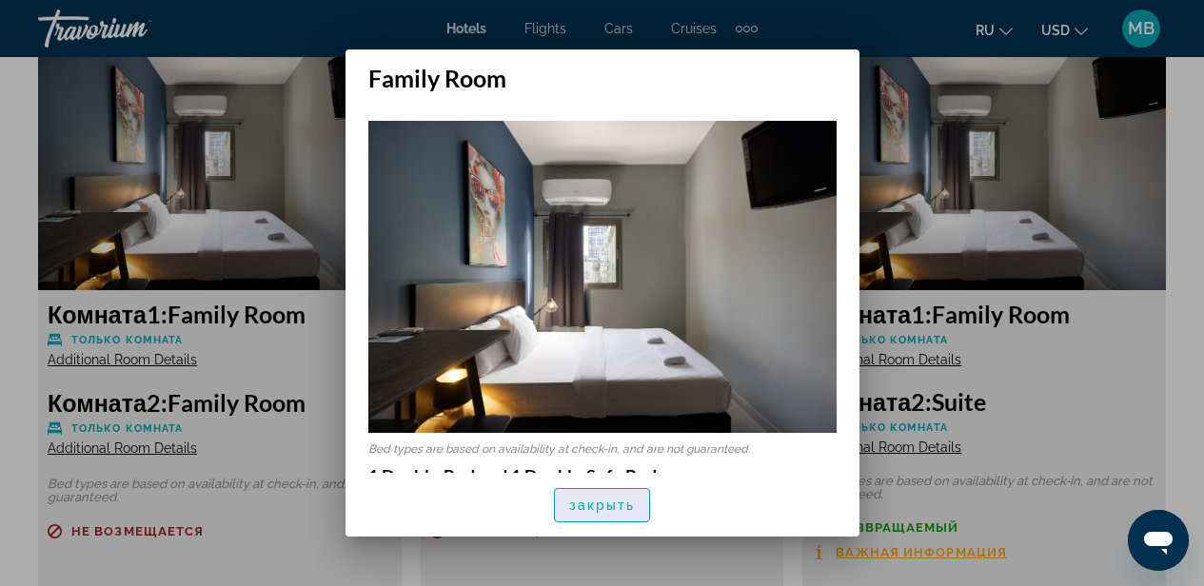
click at [599, 507] on span "закрыть" at bounding box center [602, 505] width 67 height 15
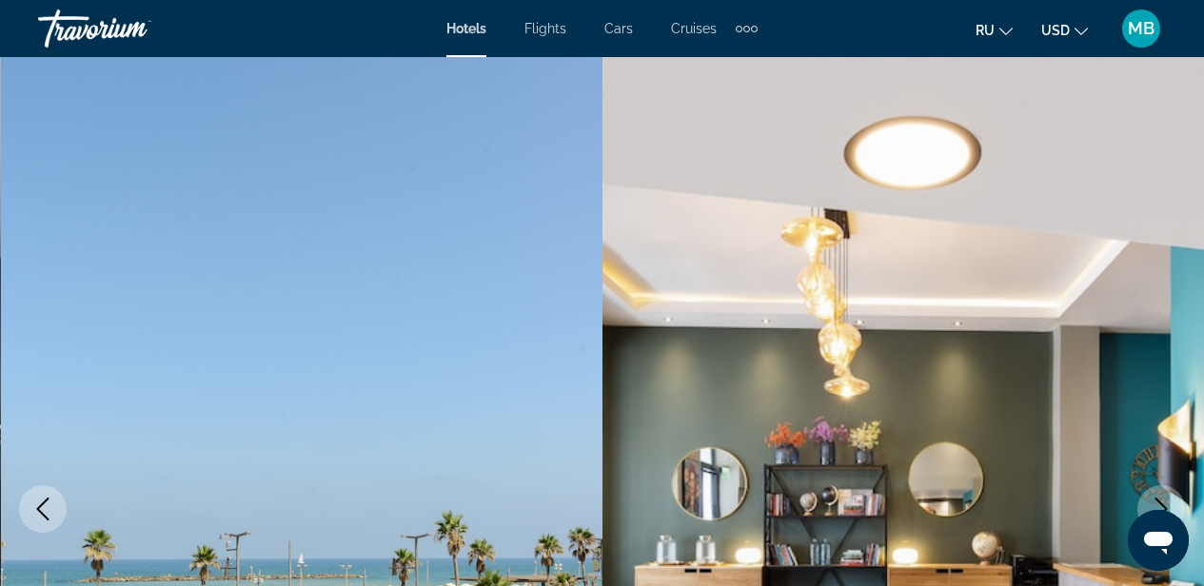
scroll to position [2974, 0]
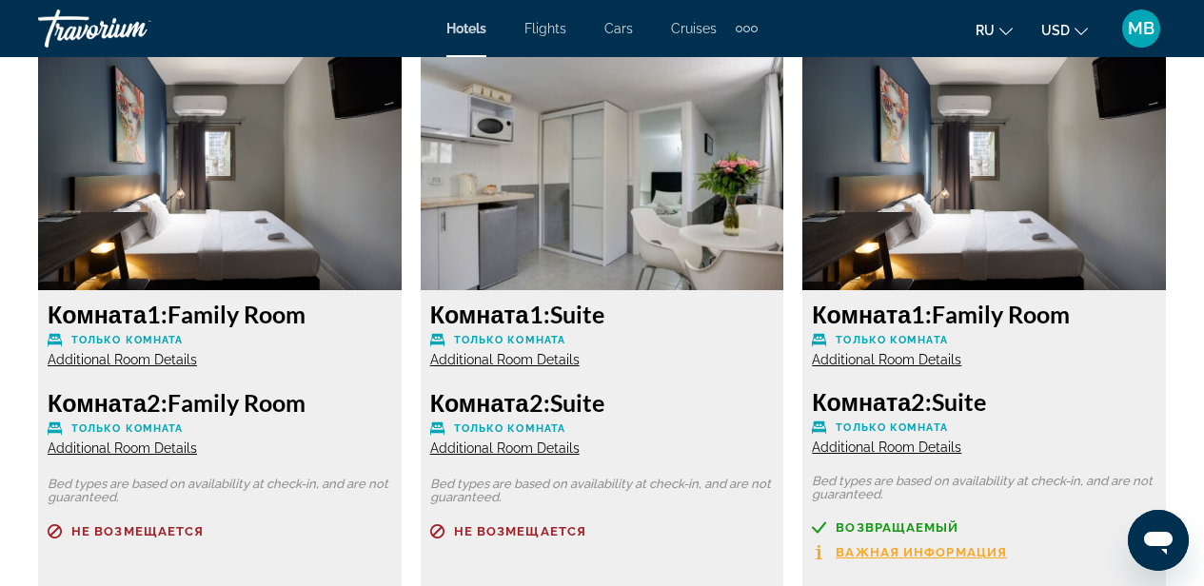
click at [156, 444] on span "Additional Room Details" at bounding box center [122, 448] width 149 height 15
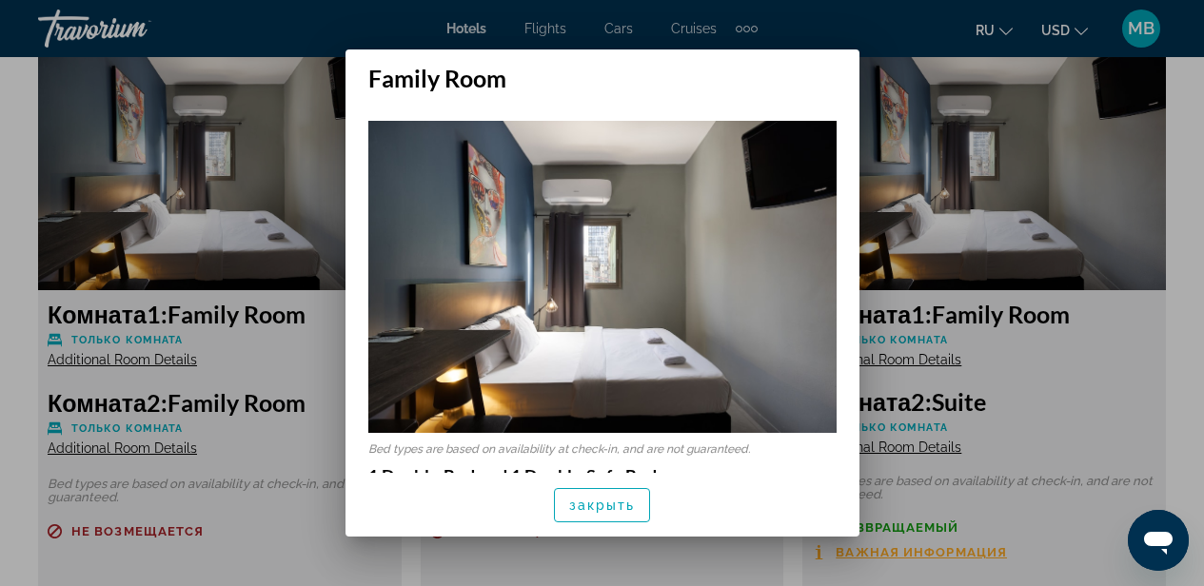
scroll to position [0, 0]
click at [605, 506] on span "закрыть" at bounding box center [602, 505] width 67 height 15
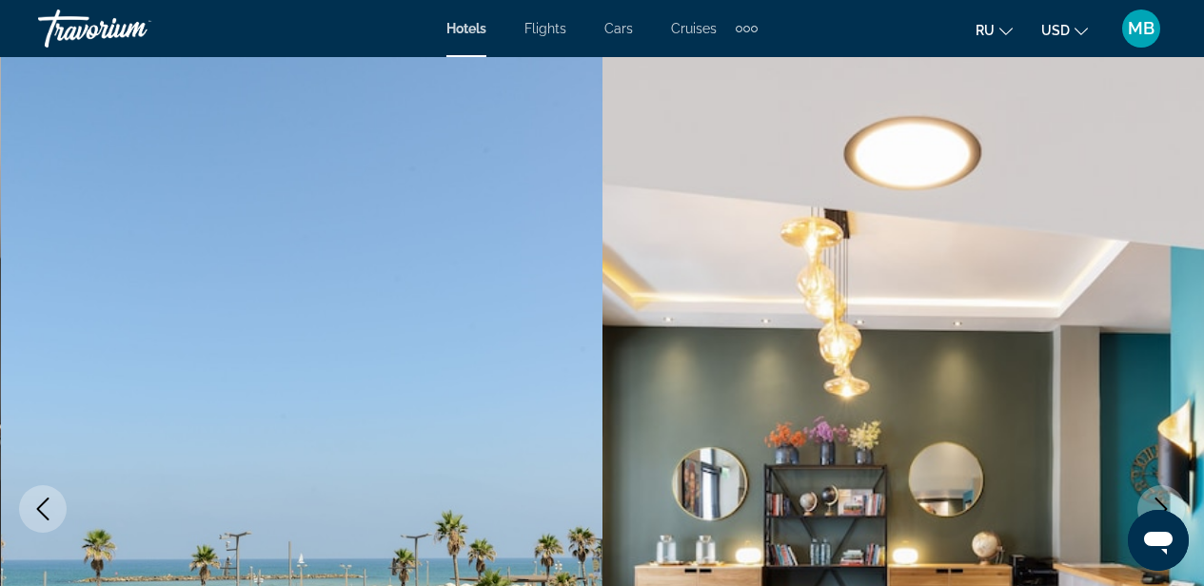
scroll to position [2974, 0]
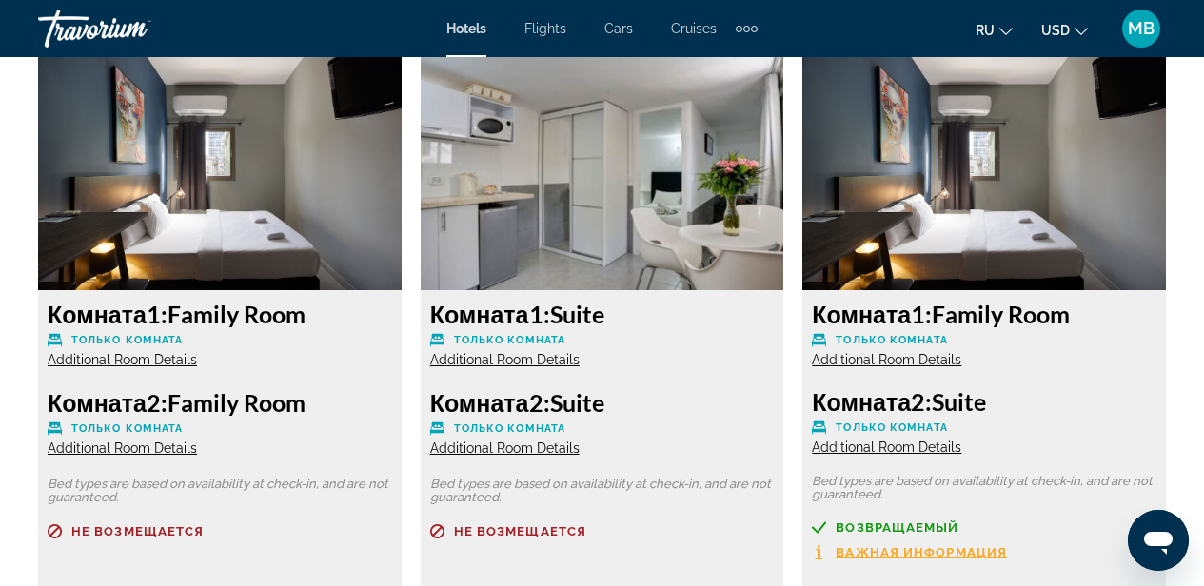
click at [558, 362] on span "Additional Room Details" at bounding box center [504, 359] width 149 height 15
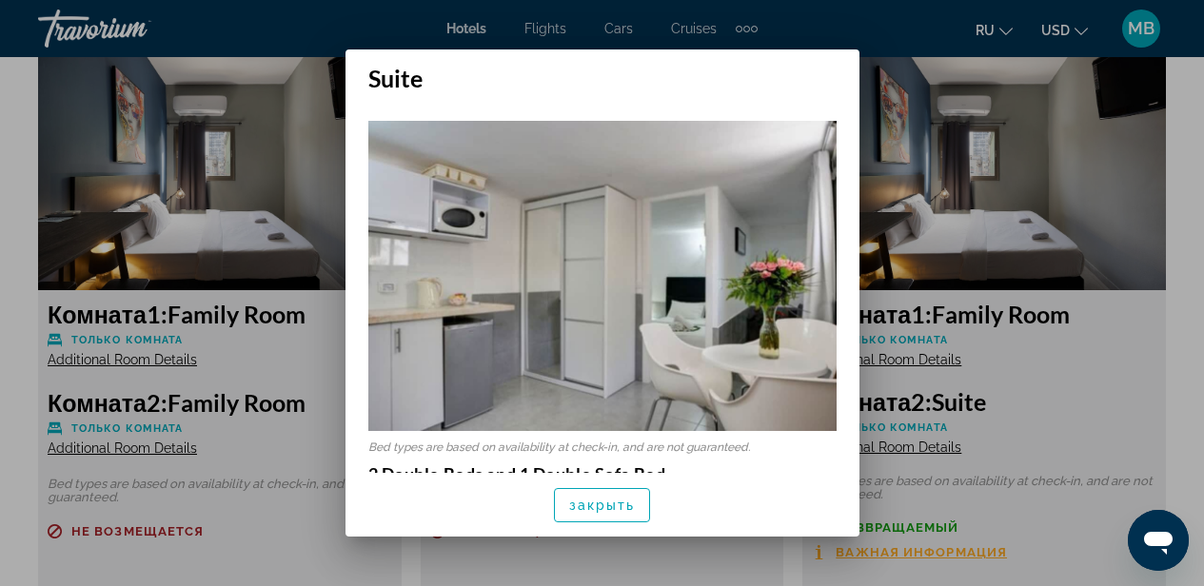
scroll to position [0, 0]
click at [619, 510] on span "закрыть" at bounding box center [602, 505] width 67 height 15
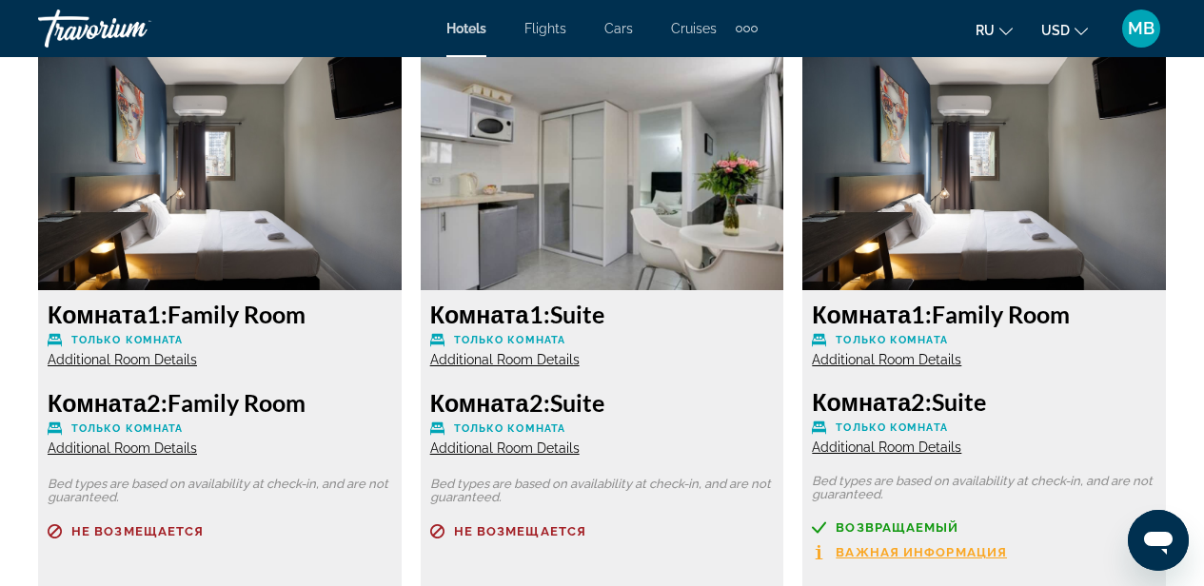
scroll to position [2974, 0]
click at [525, 448] on span "Additional Room Details" at bounding box center [504, 448] width 149 height 15
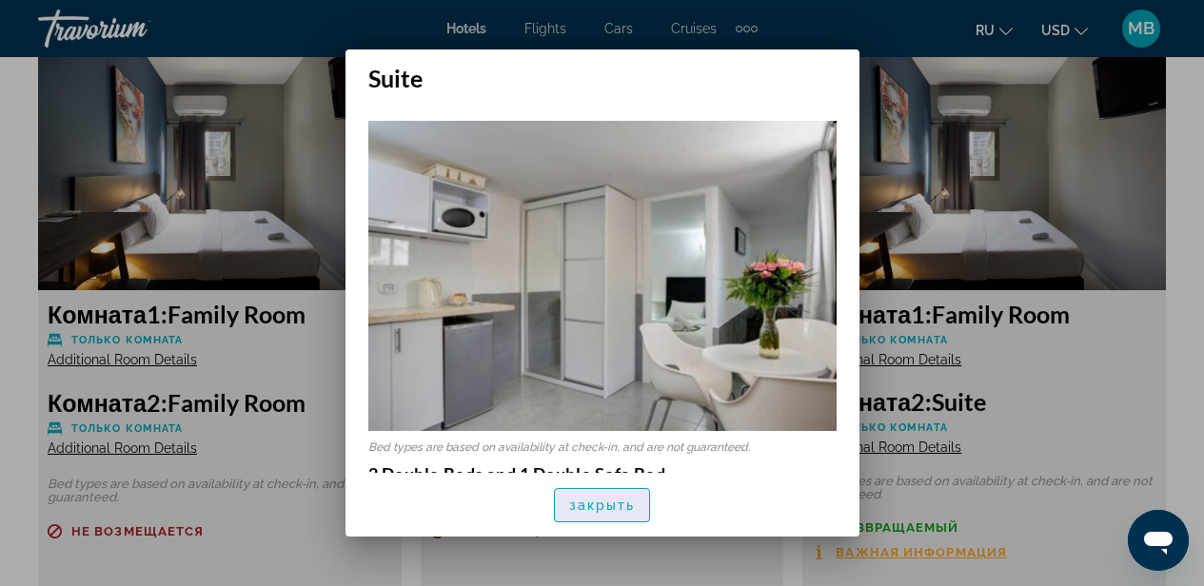
click at [608, 507] on span "закрыть" at bounding box center [602, 505] width 67 height 15
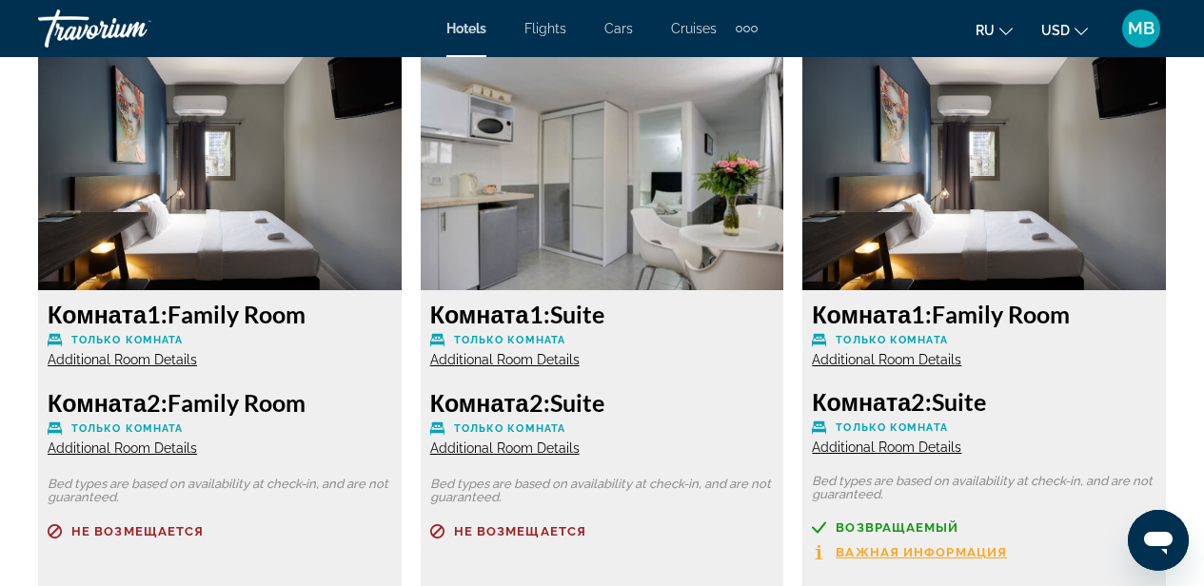
click at [911, 357] on span "Additional Room Details" at bounding box center [886, 359] width 149 height 15
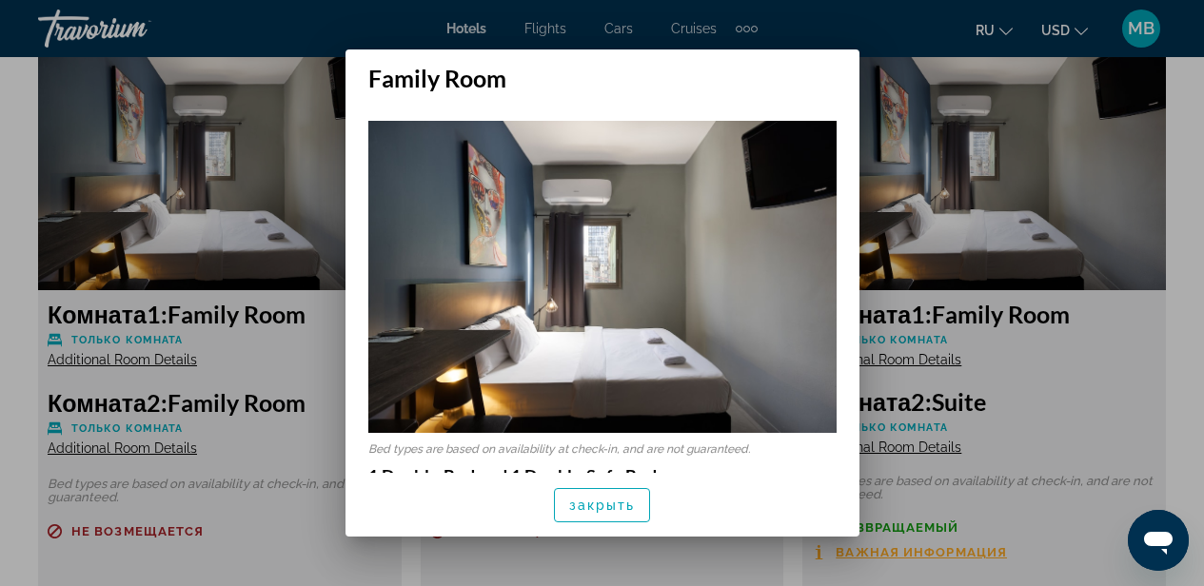
scroll to position [0, 0]
click at [603, 509] on span "закрыть" at bounding box center [602, 505] width 67 height 15
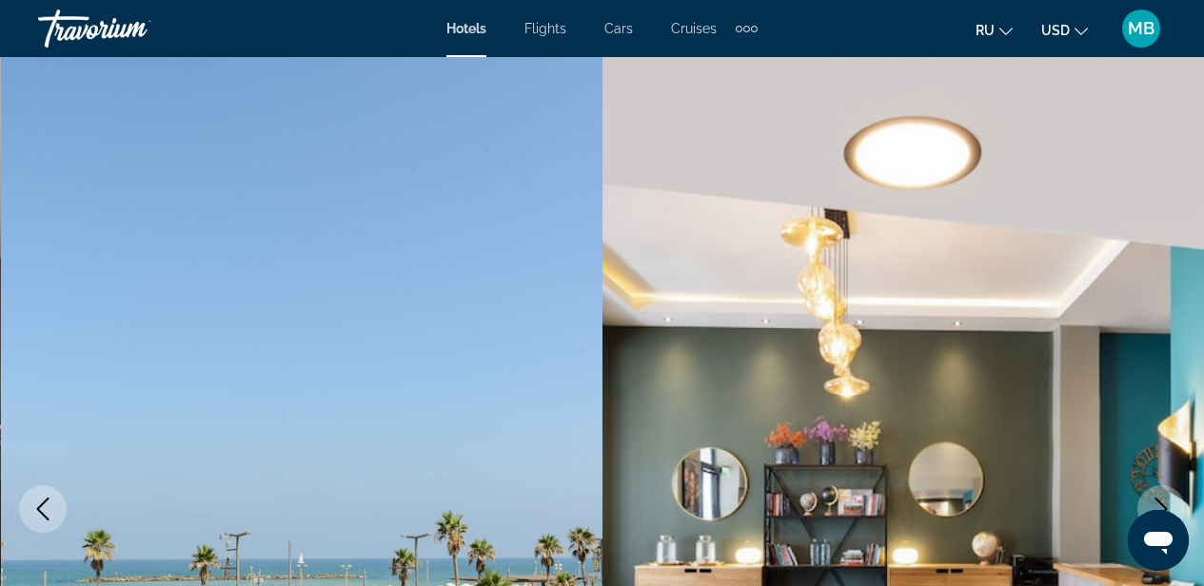
scroll to position [2974, 0]
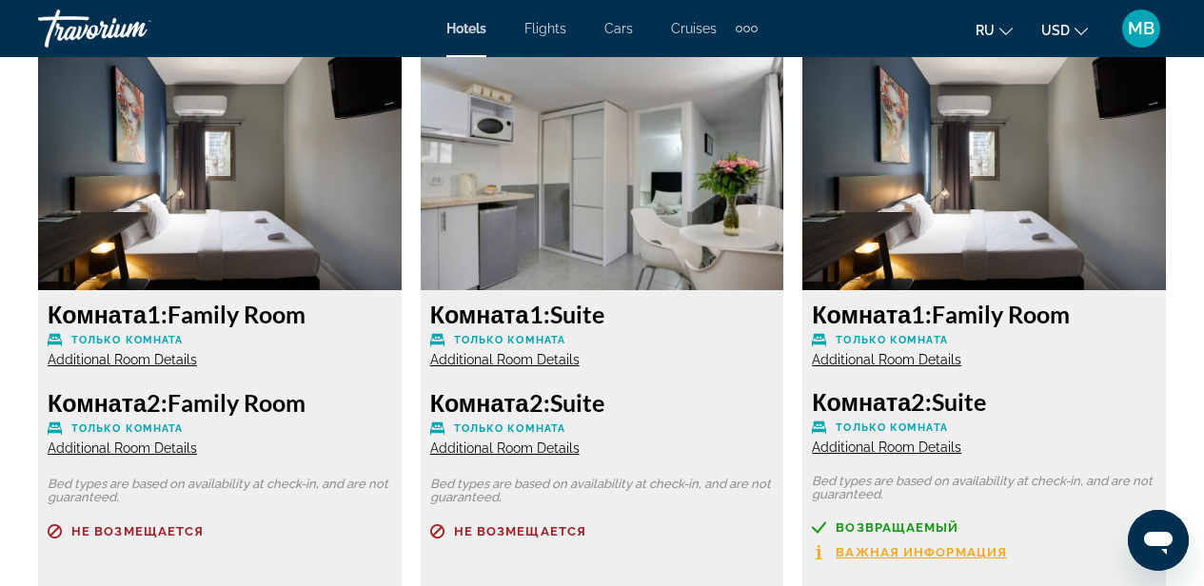
click at [904, 445] on span "Additional Room Details" at bounding box center [886, 447] width 149 height 15
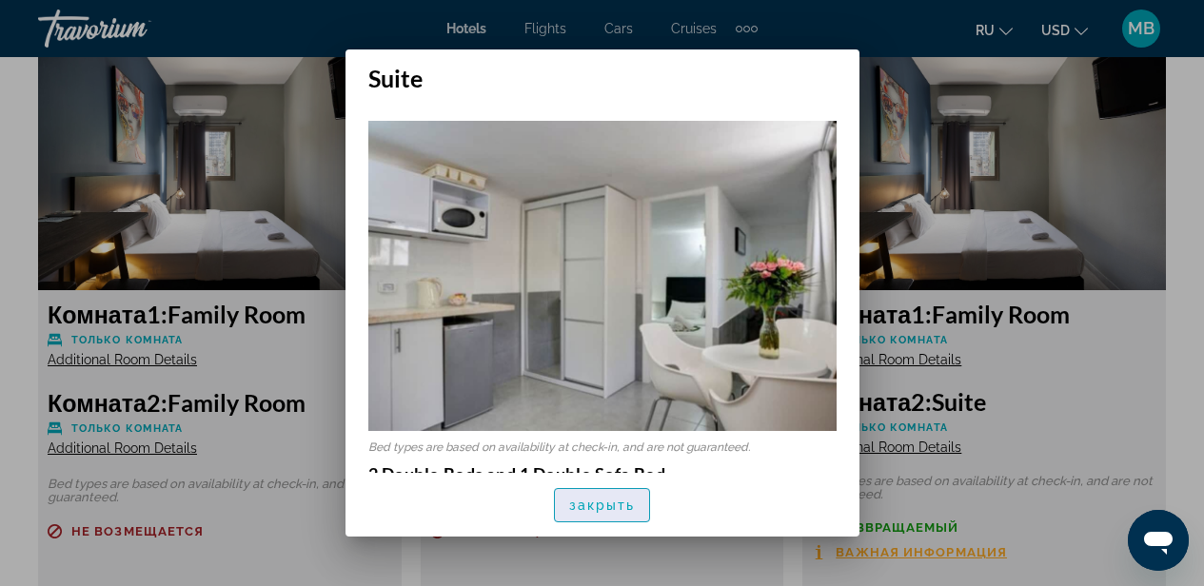
click at [604, 509] on span "закрыть" at bounding box center [602, 505] width 67 height 15
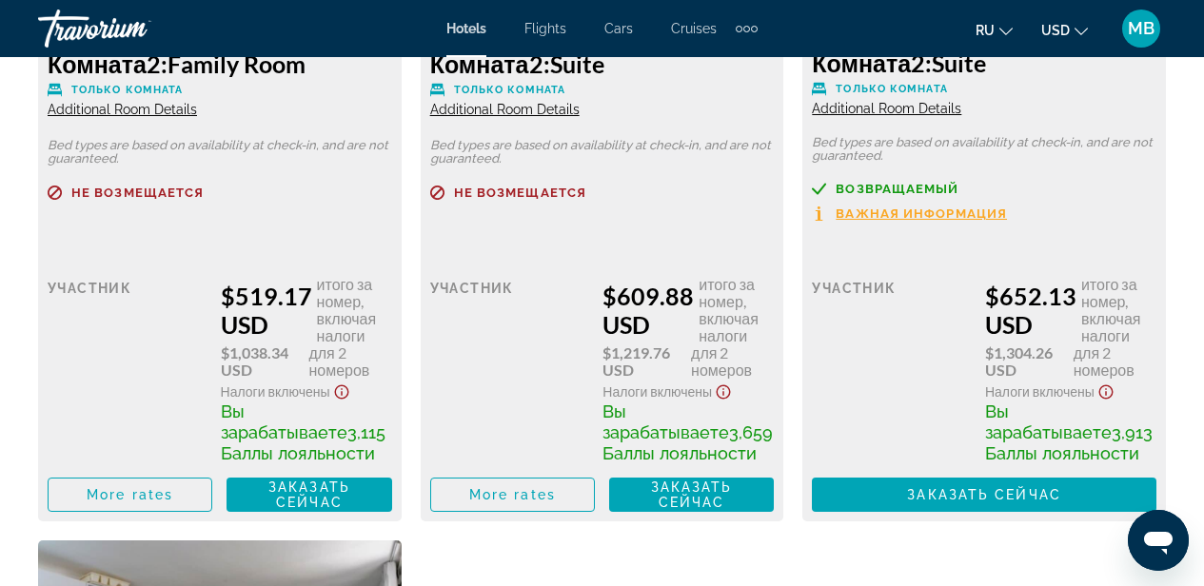
scroll to position [3314, 0]
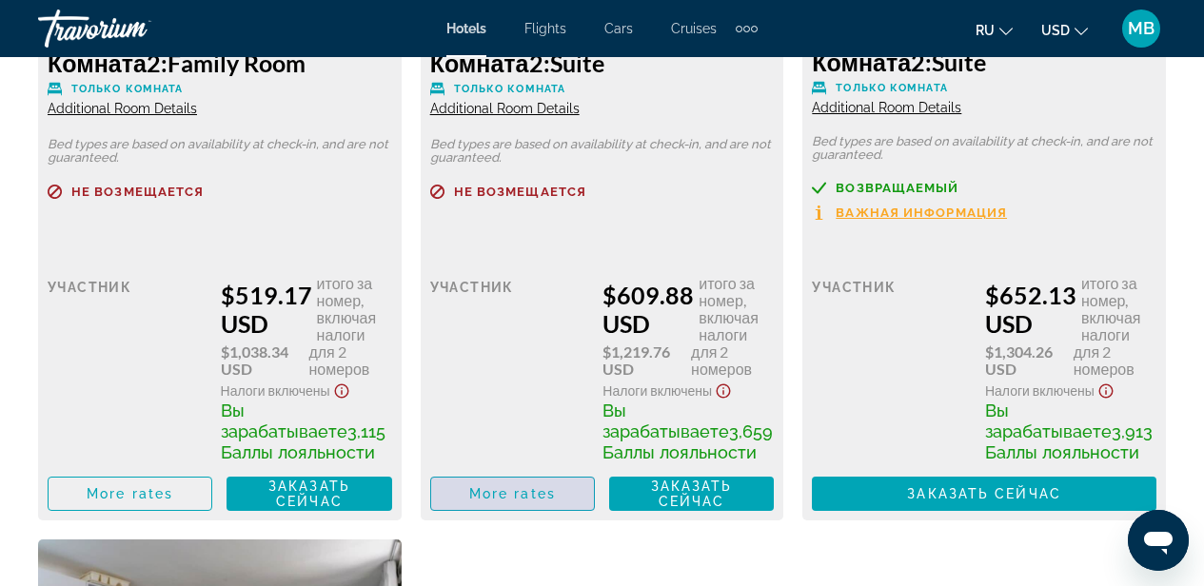
click at [543, 494] on span "More rates" at bounding box center [512, 493] width 87 height 15
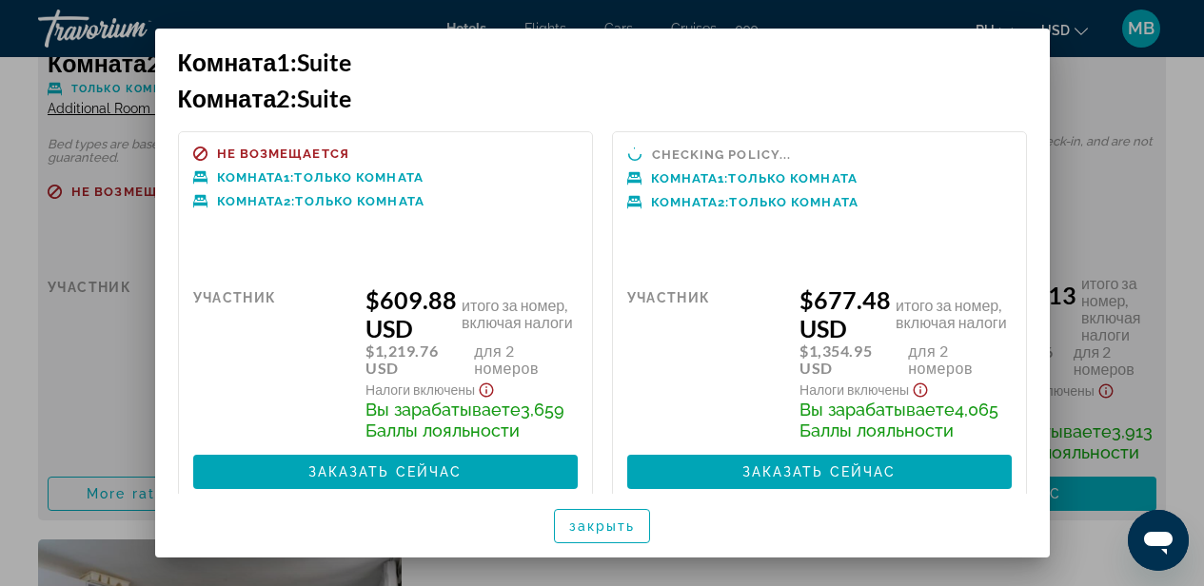
scroll to position [0, 0]
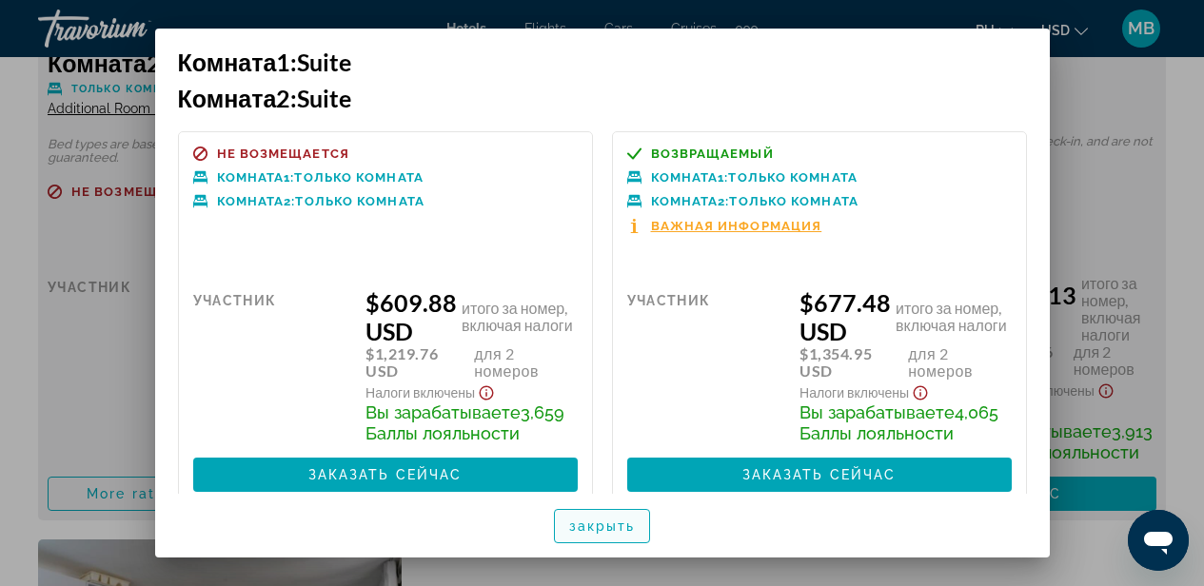
click at [626, 520] on span "закрыть" at bounding box center [602, 526] width 67 height 15
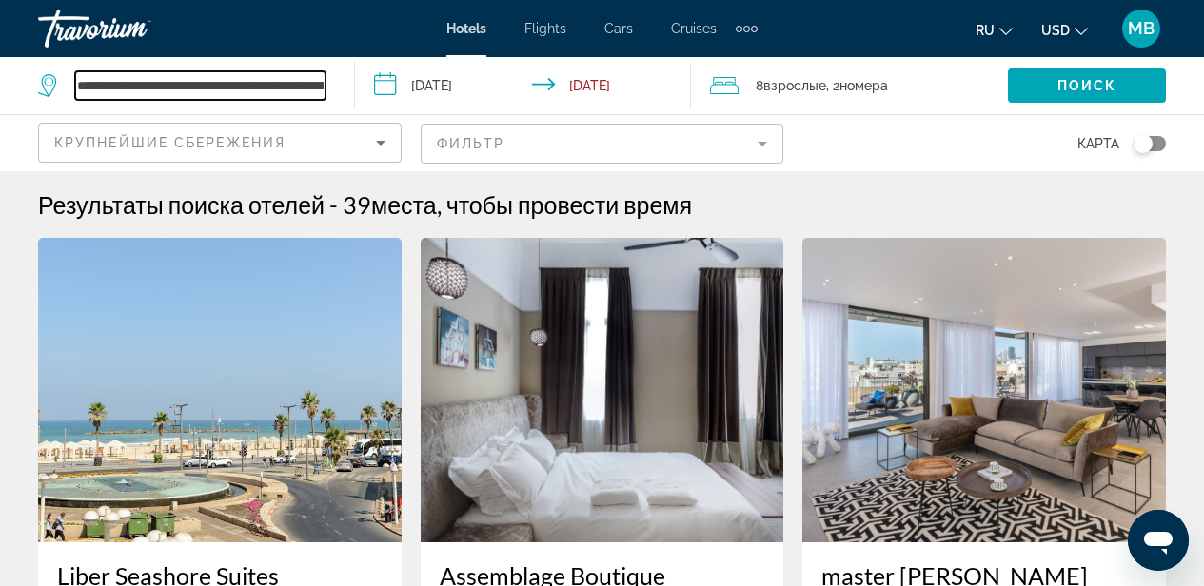
click at [236, 81] on input "**********" at bounding box center [200, 85] width 250 height 29
click at [128, 28] on div "Travorium" at bounding box center [133, 28] width 190 height 49
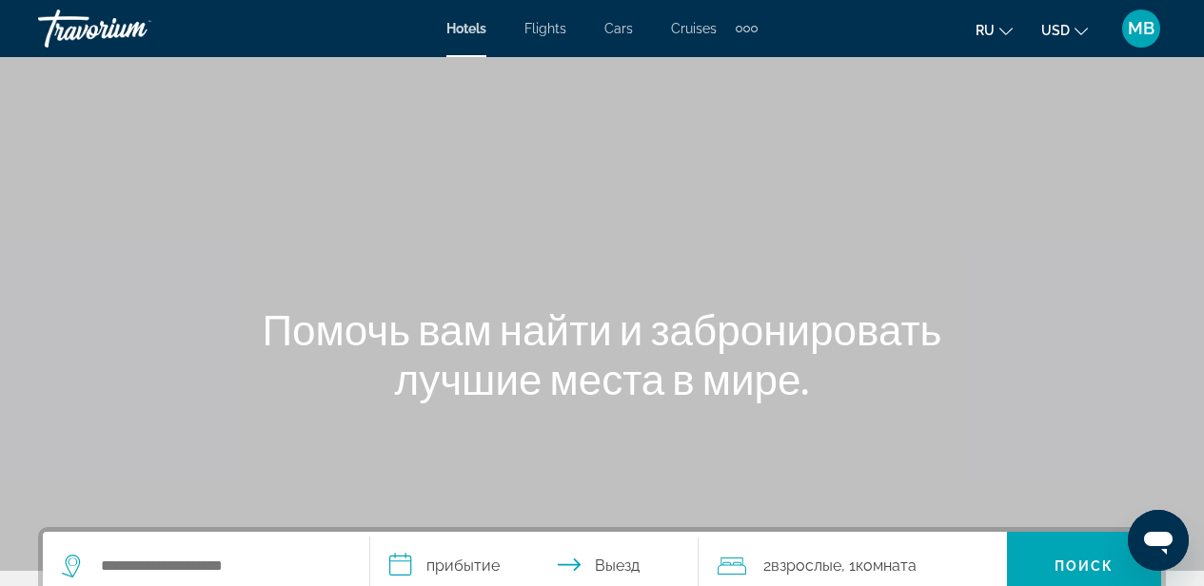
click at [112, 34] on div "Travorium" at bounding box center [133, 28] width 190 height 49
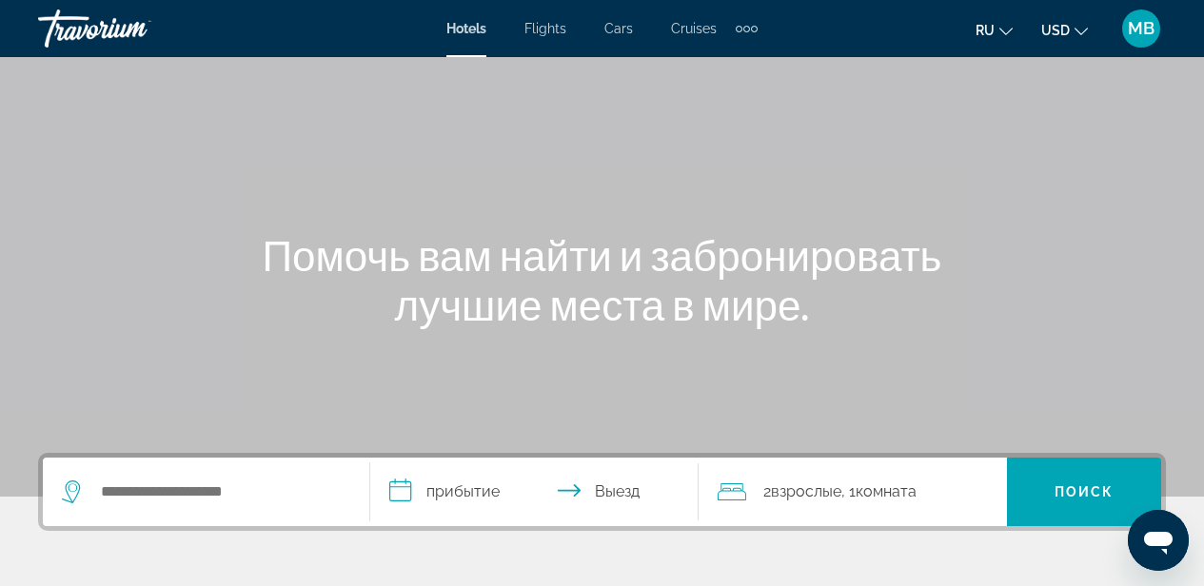
scroll to position [324, 0]
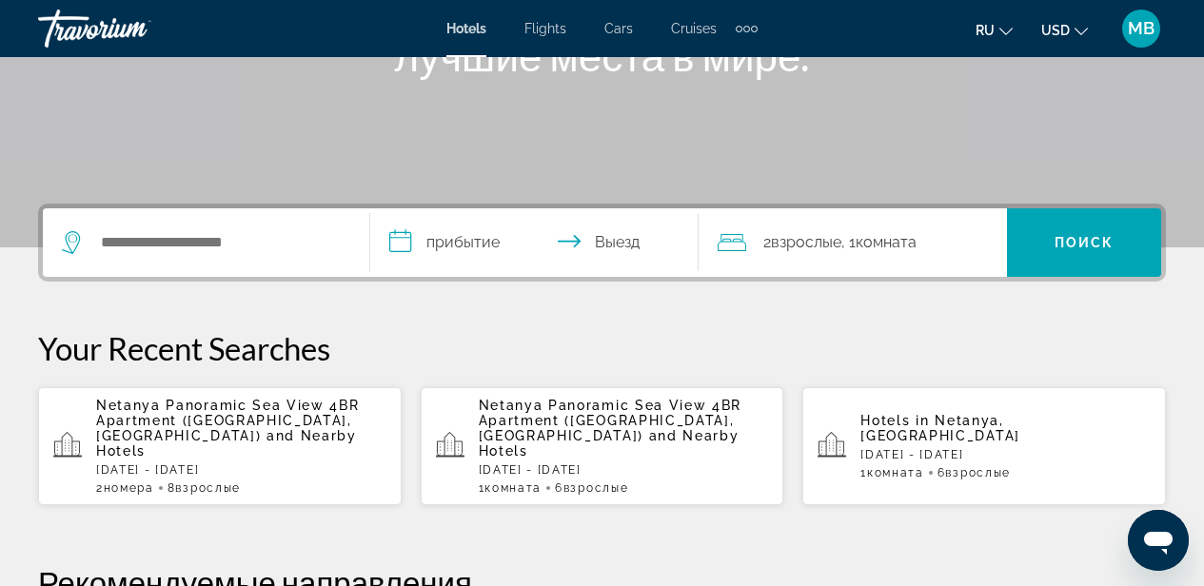
click at [975, 422] on span "Netanya, [GEOGRAPHIC_DATA]" at bounding box center [940, 428] width 160 height 30
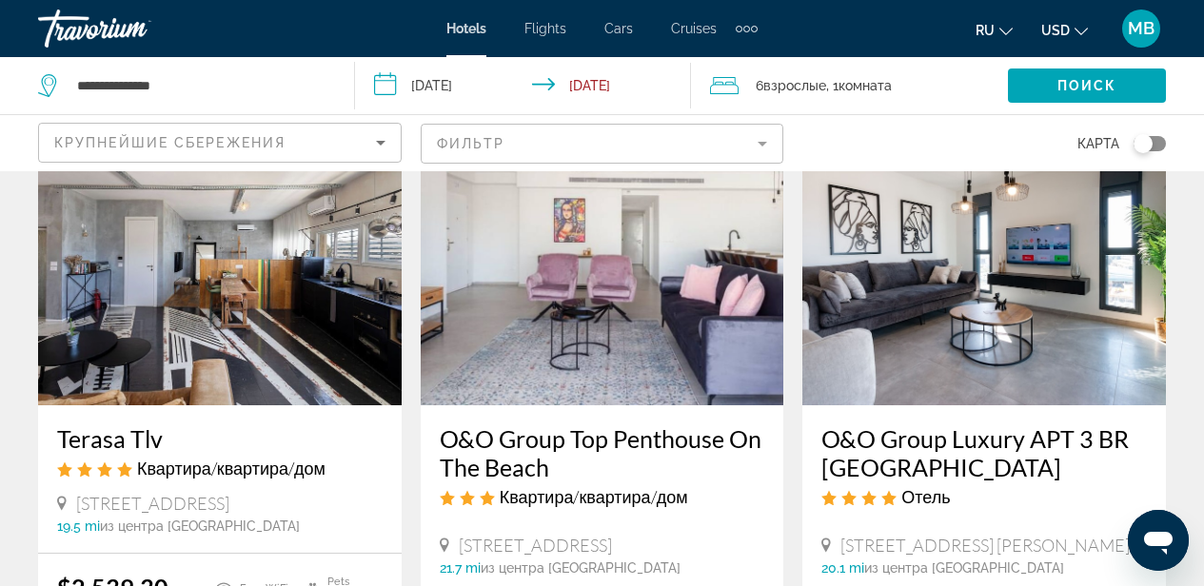
scroll to position [917, 0]
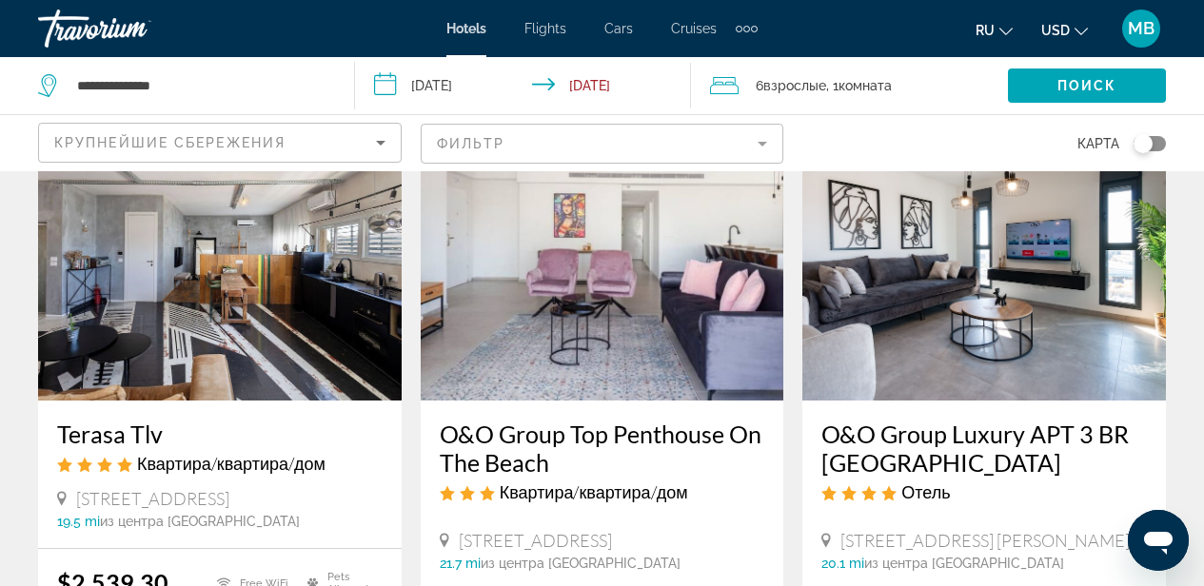
click at [598, 363] on img "Main content" at bounding box center [602, 248] width 363 height 304
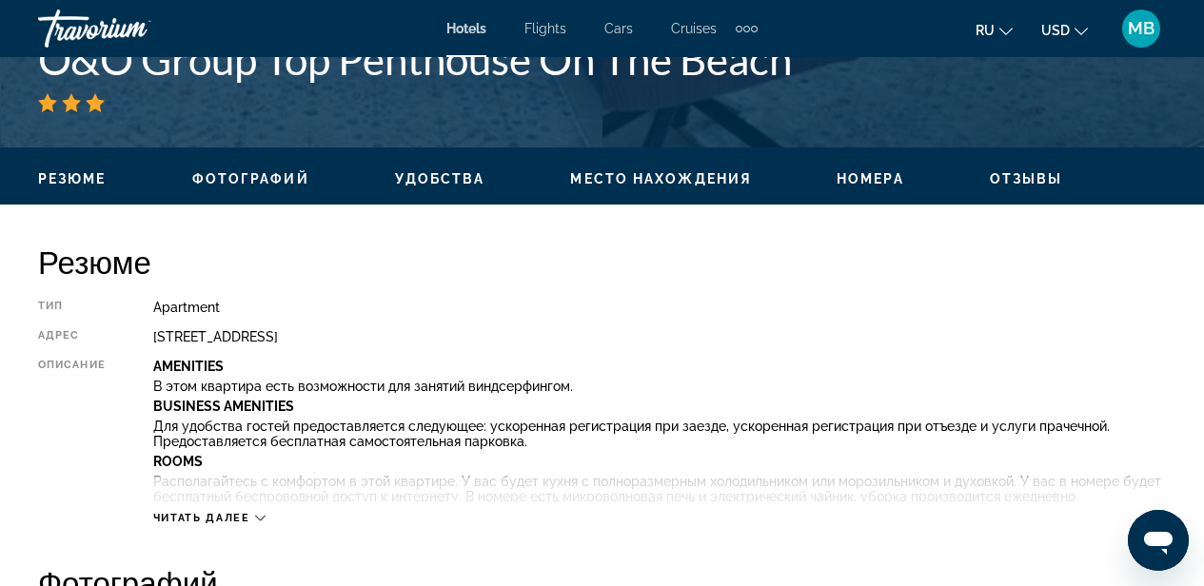
scroll to position [663, 0]
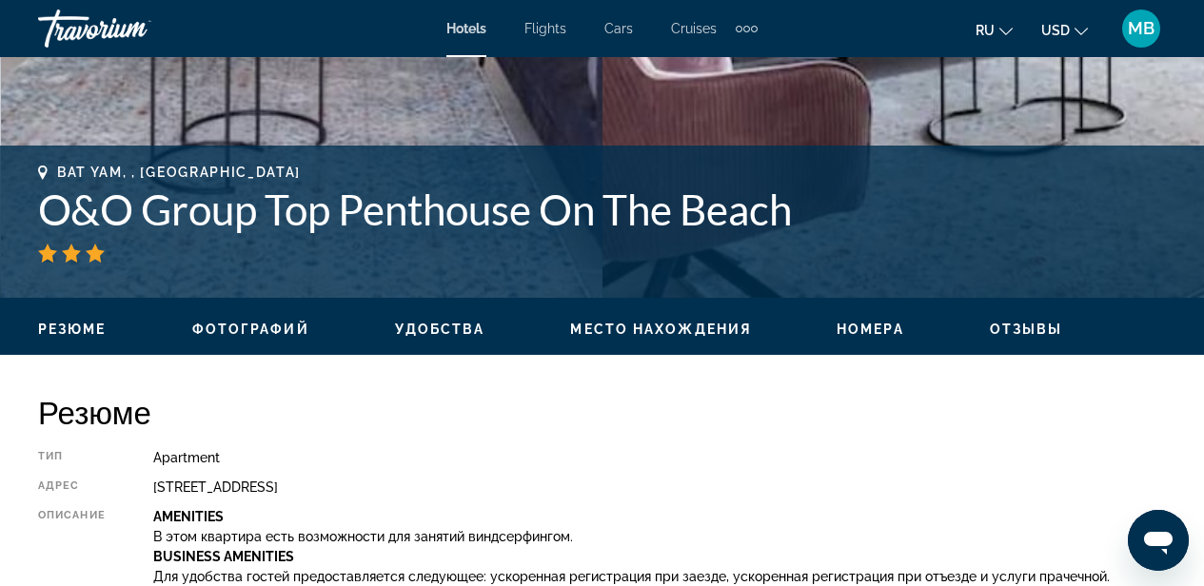
click at [251, 327] on span "Фотографий" at bounding box center [250, 329] width 117 height 15
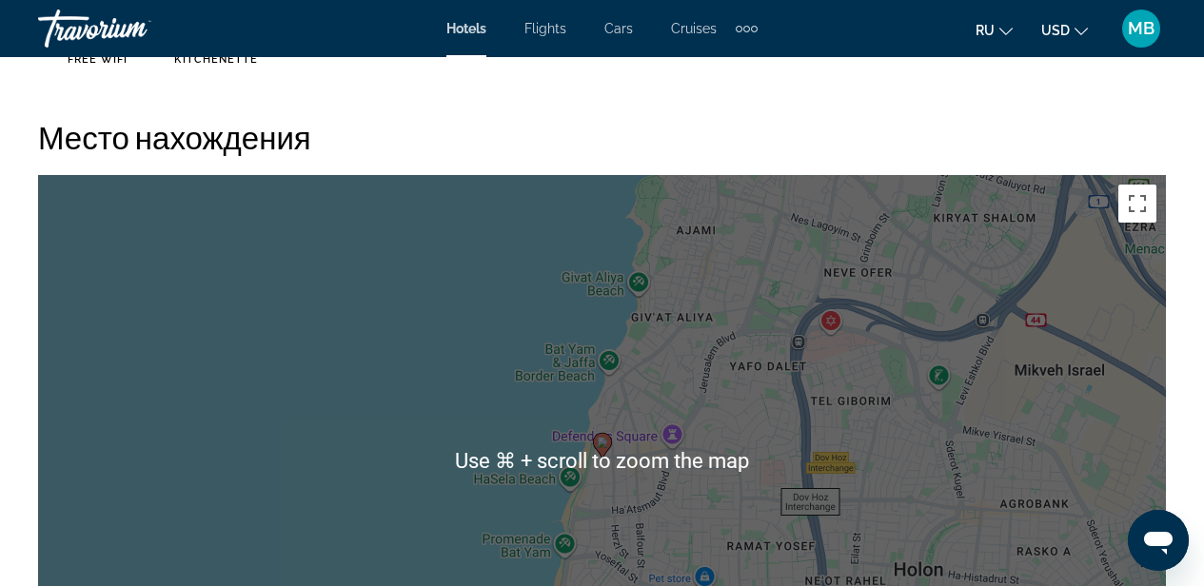
scroll to position [2051, 0]
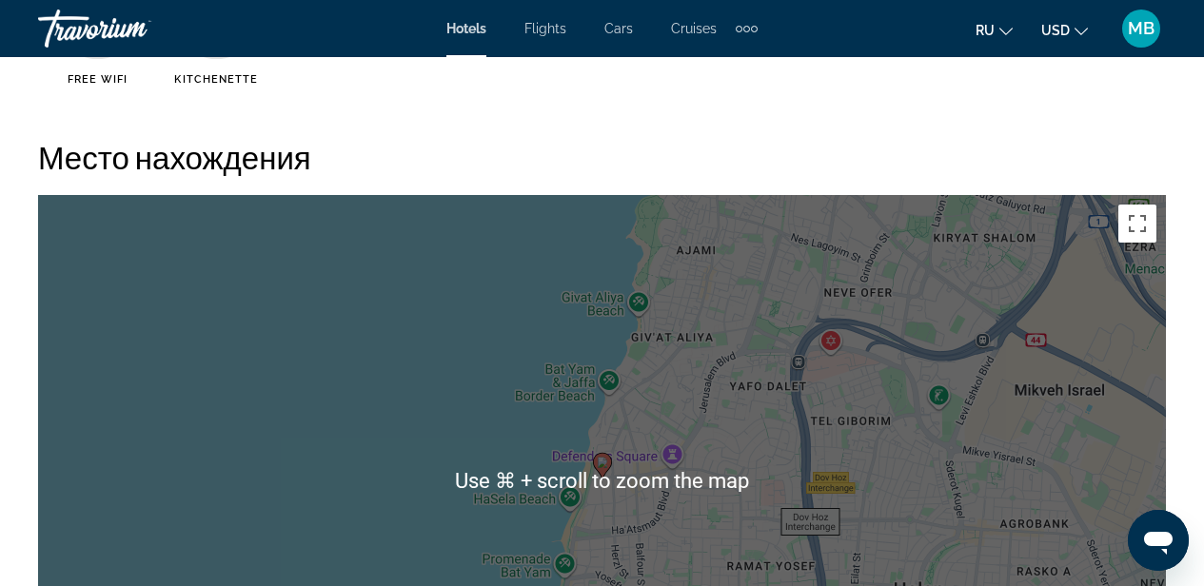
click at [447, 271] on div "To activate drag with keyboard, press Alt + Enter. Once in keyboard drag state,…" at bounding box center [602, 480] width 1128 height 571
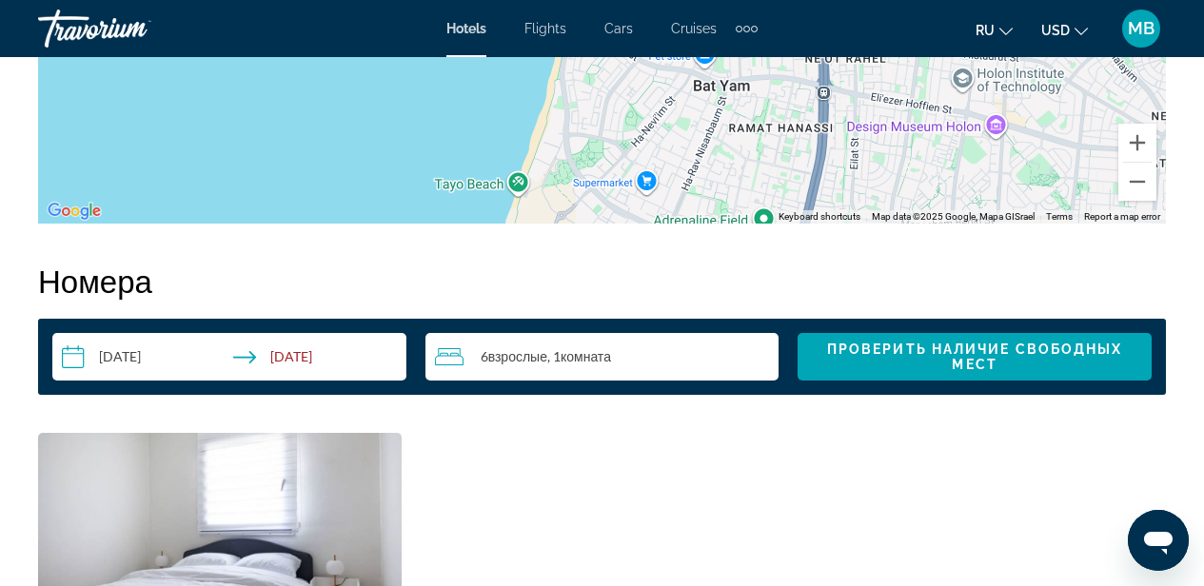
scroll to position [2589, 0]
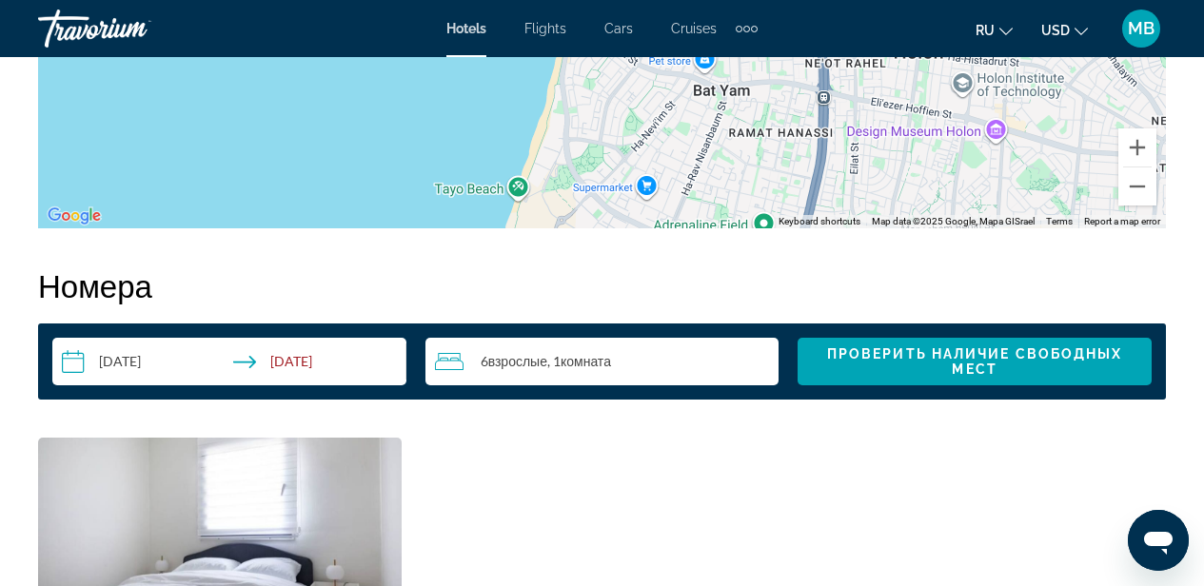
click at [574, 359] on span "Комната" at bounding box center [585, 361] width 50 height 16
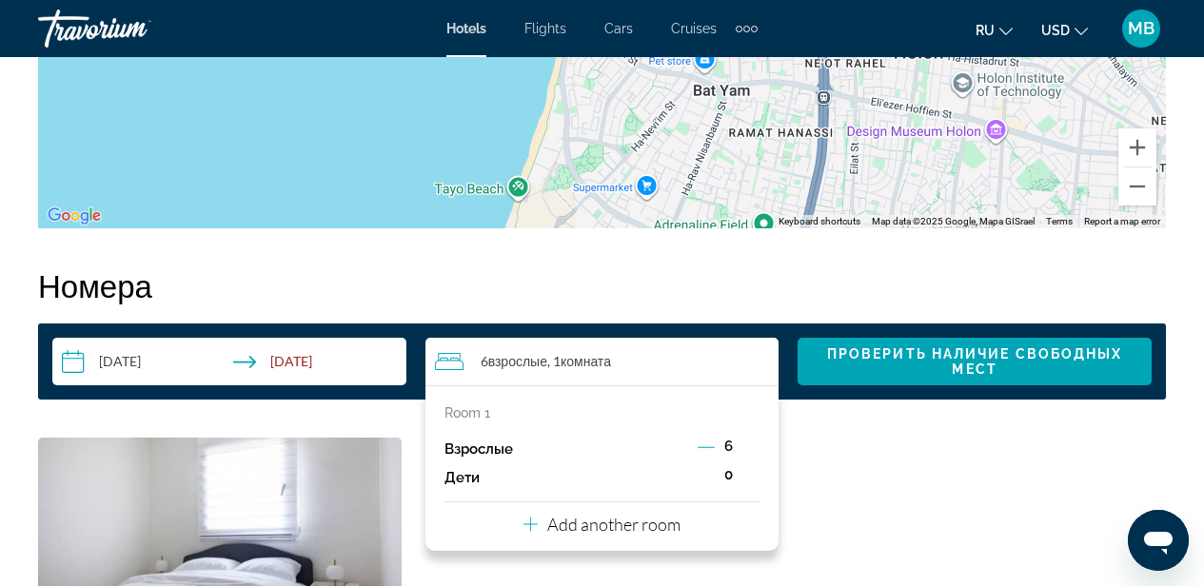
click at [708, 447] on icon "Decrement adults" at bounding box center [705, 447] width 17 height 1
click at [708, 447] on icon "Decrement adults" at bounding box center [706, 447] width 17 height 1
click at [669, 525] on p "Add another room" at bounding box center [613, 524] width 133 height 21
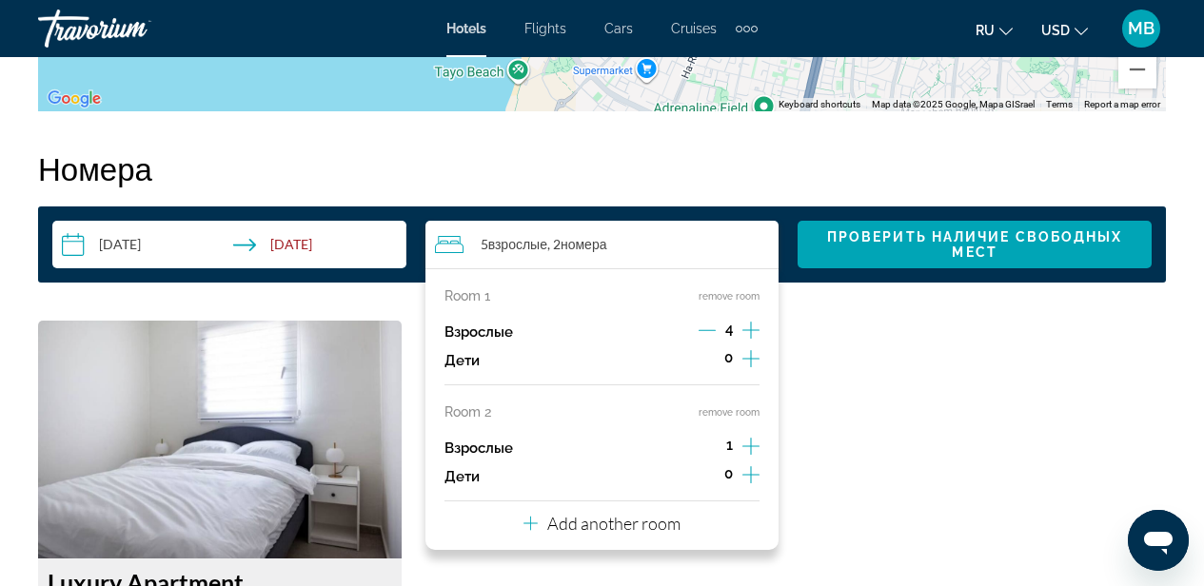
scroll to position [2712, 0]
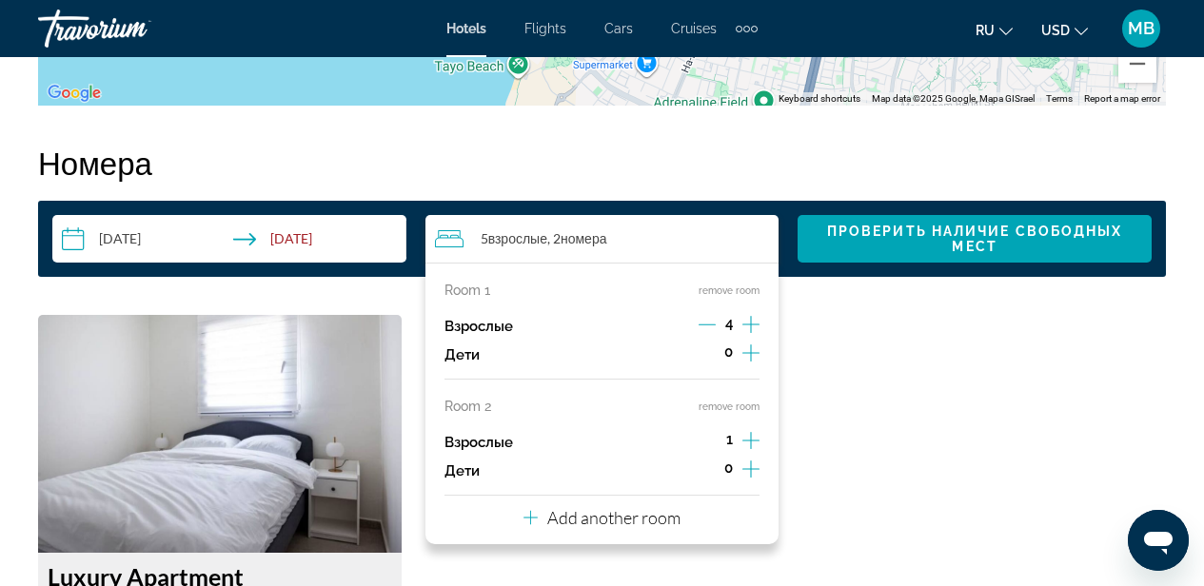
click at [746, 438] on icon "Increment adults" at bounding box center [750, 440] width 17 height 23
click at [1005, 248] on span "Проверить наличие свободных мест" at bounding box center [975, 239] width 324 height 30
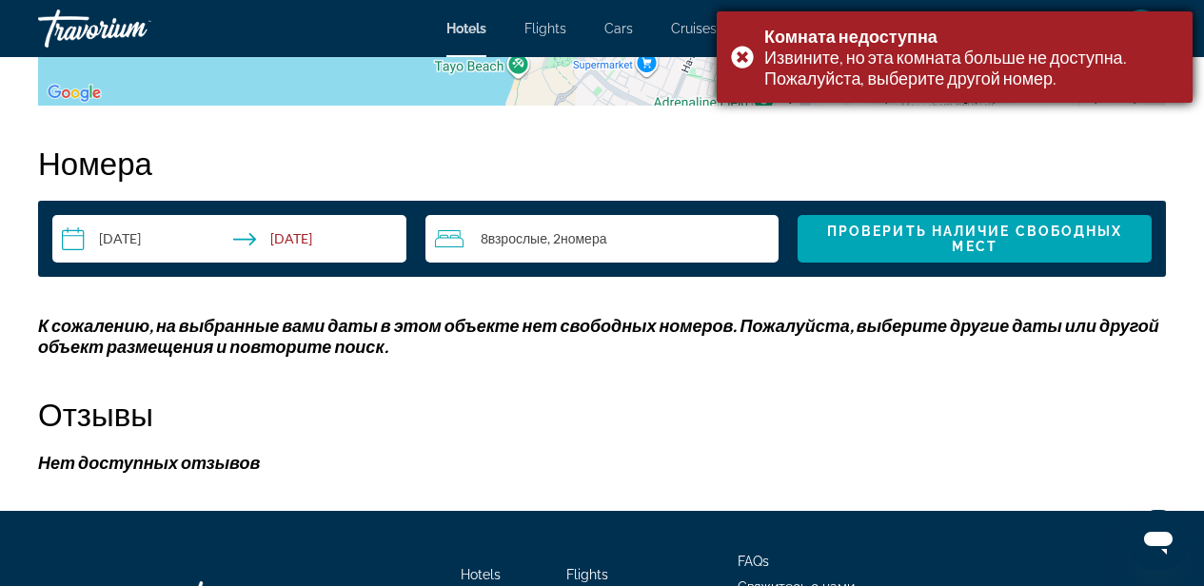
click at [741, 55] on div "Комната недоступна Извините, но эта комната больше не доступна. Пожалуйста, выб…" at bounding box center [954, 56] width 476 height 91
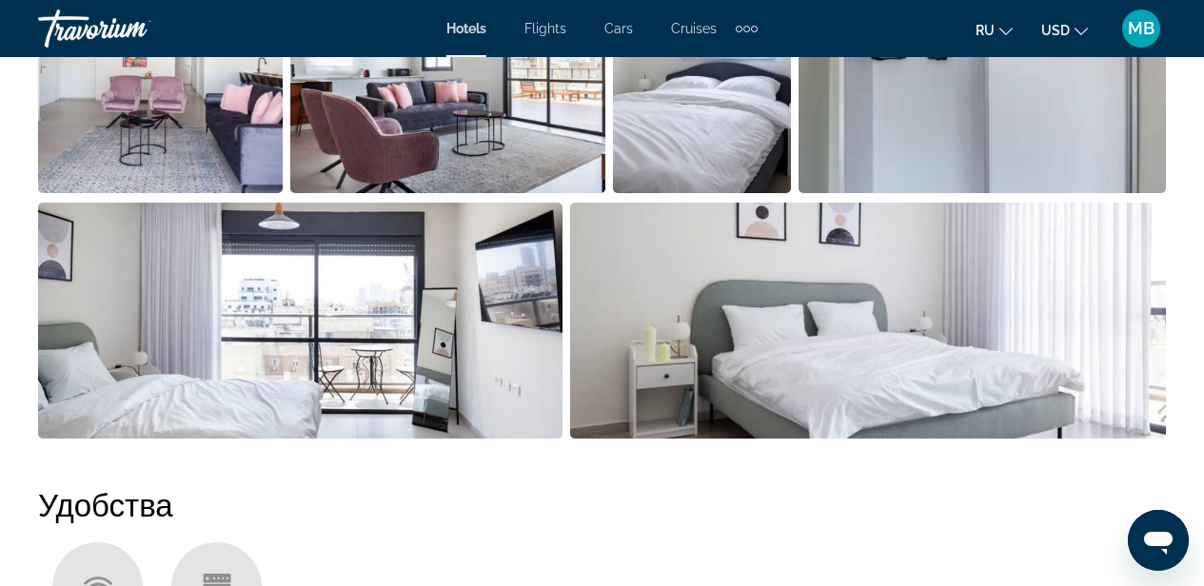
scroll to position [880, 0]
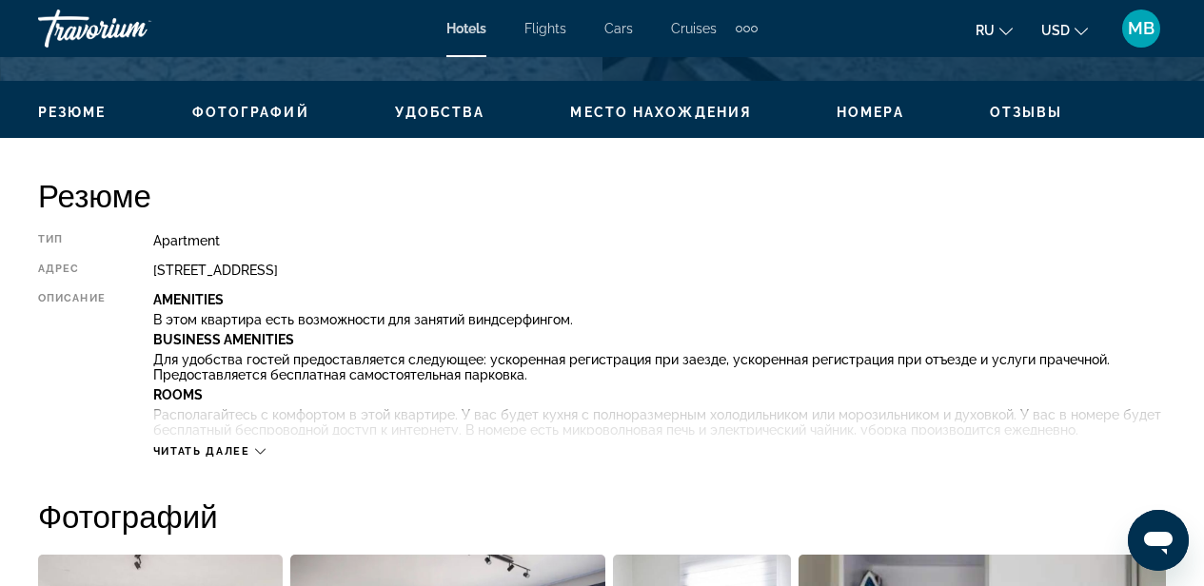
click at [213, 450] on span "Читать далее" at bounding box center [201, 451] width 97 height 12
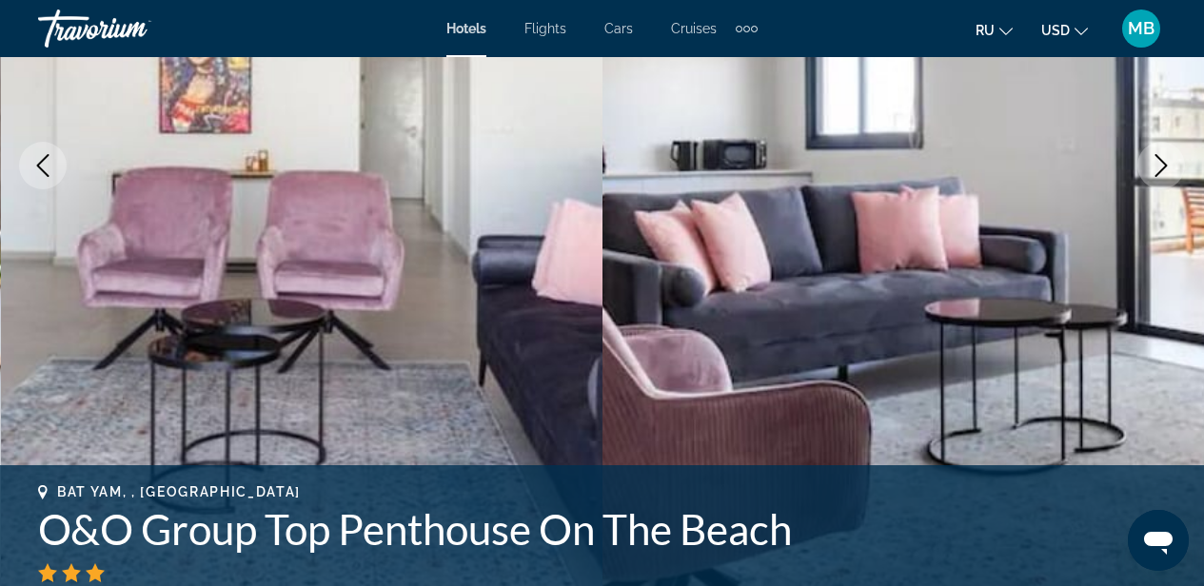
scroll to position [125, 0]
